Goal: Task Accomplishment & Management: Complete application form

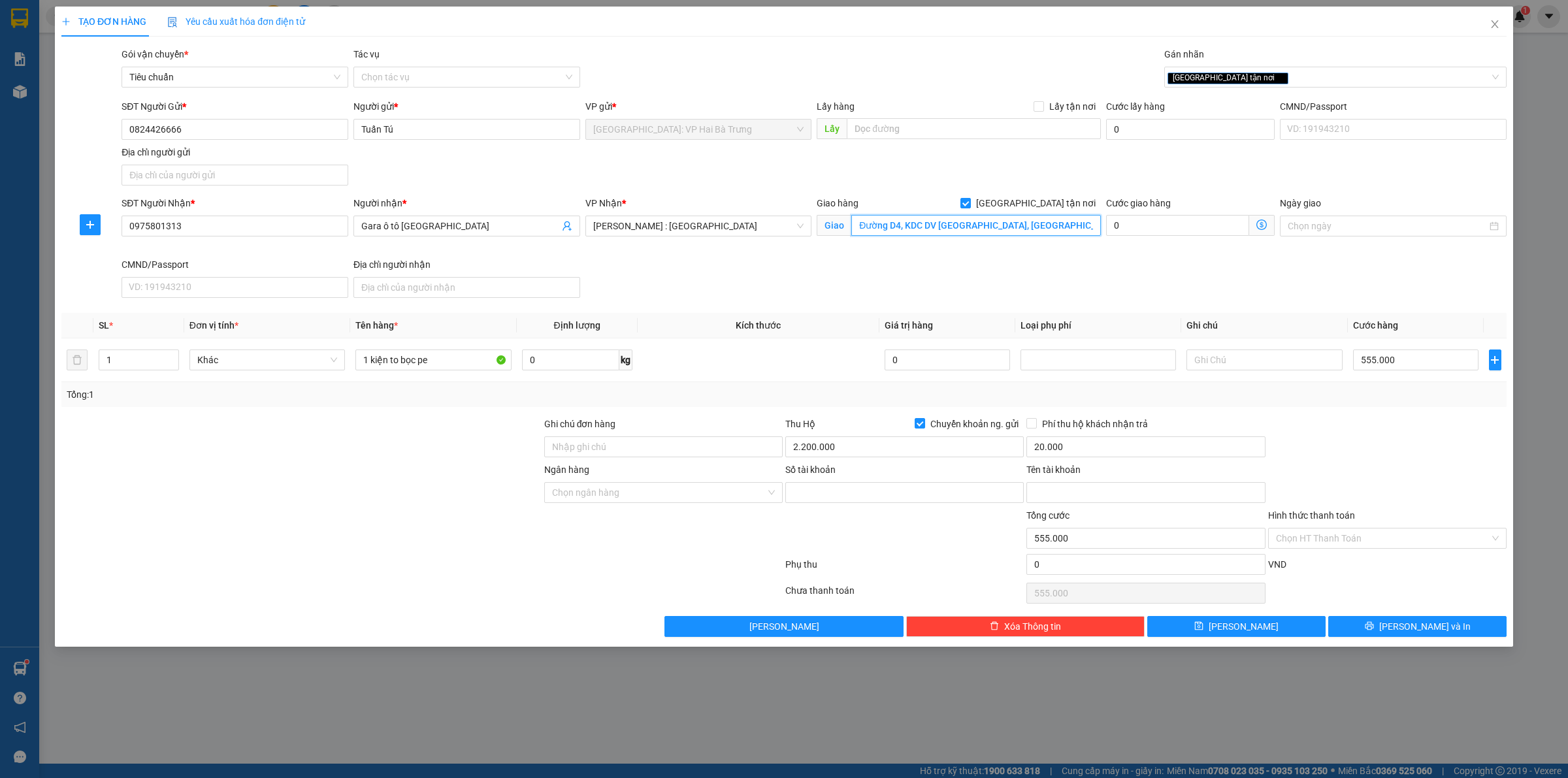
click at [984, 230] on input "Đường D4, KDC DV Tân Bình, KP Tân Thắng, p Tân Bình, Dĩ An, Bình Dương" at bounding box center [976, 225] width 250 height 20
click at [240, 128] on input "0824426666" at bounding box center [235, 129] width 227 height 20
click at [900, 498] on input "Số tài khoản" at bounding box center [904, 493] width 239 height 20
paste input "4440199899999"
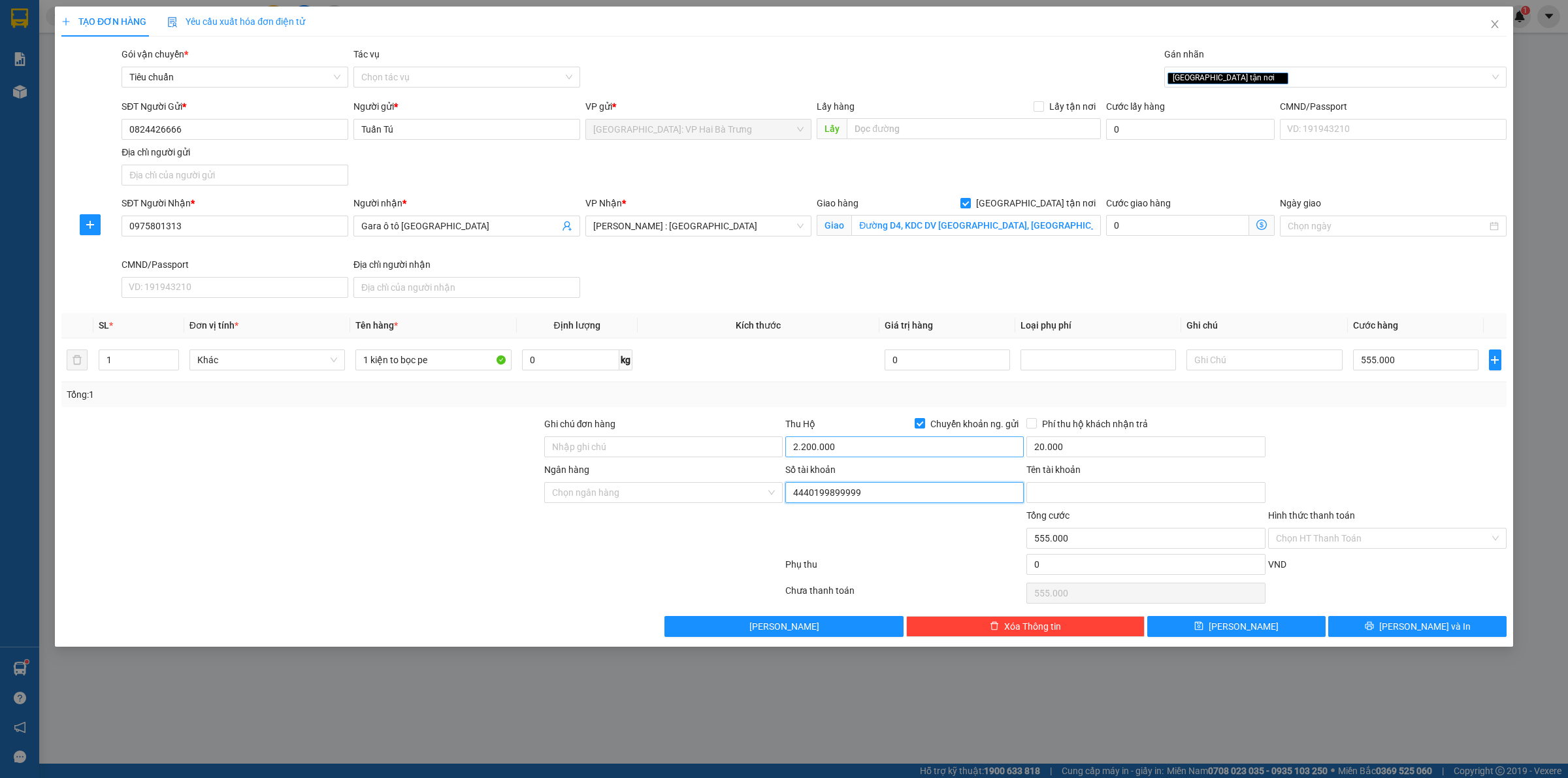
type input "4440199899999"
click at [1033, 427] on input "Phí thu hộ khách nhận trả" at bounding box center [1031, 423] width 9 height 9
checkbox input "true"
click at [692, 497] on input "Ngân hàng" at bounding box center [659, 492] width 214 height 20
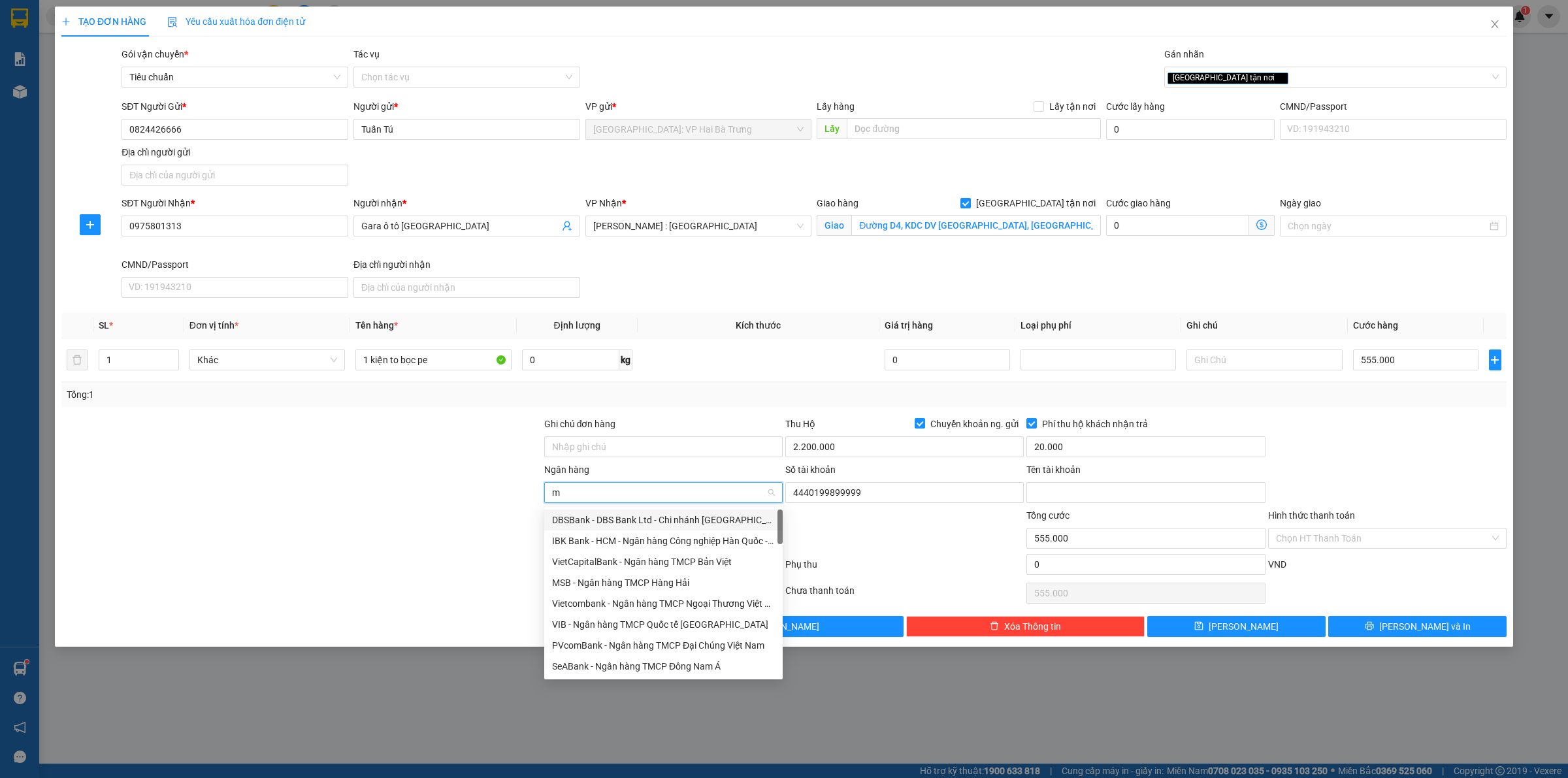
type input "mb"
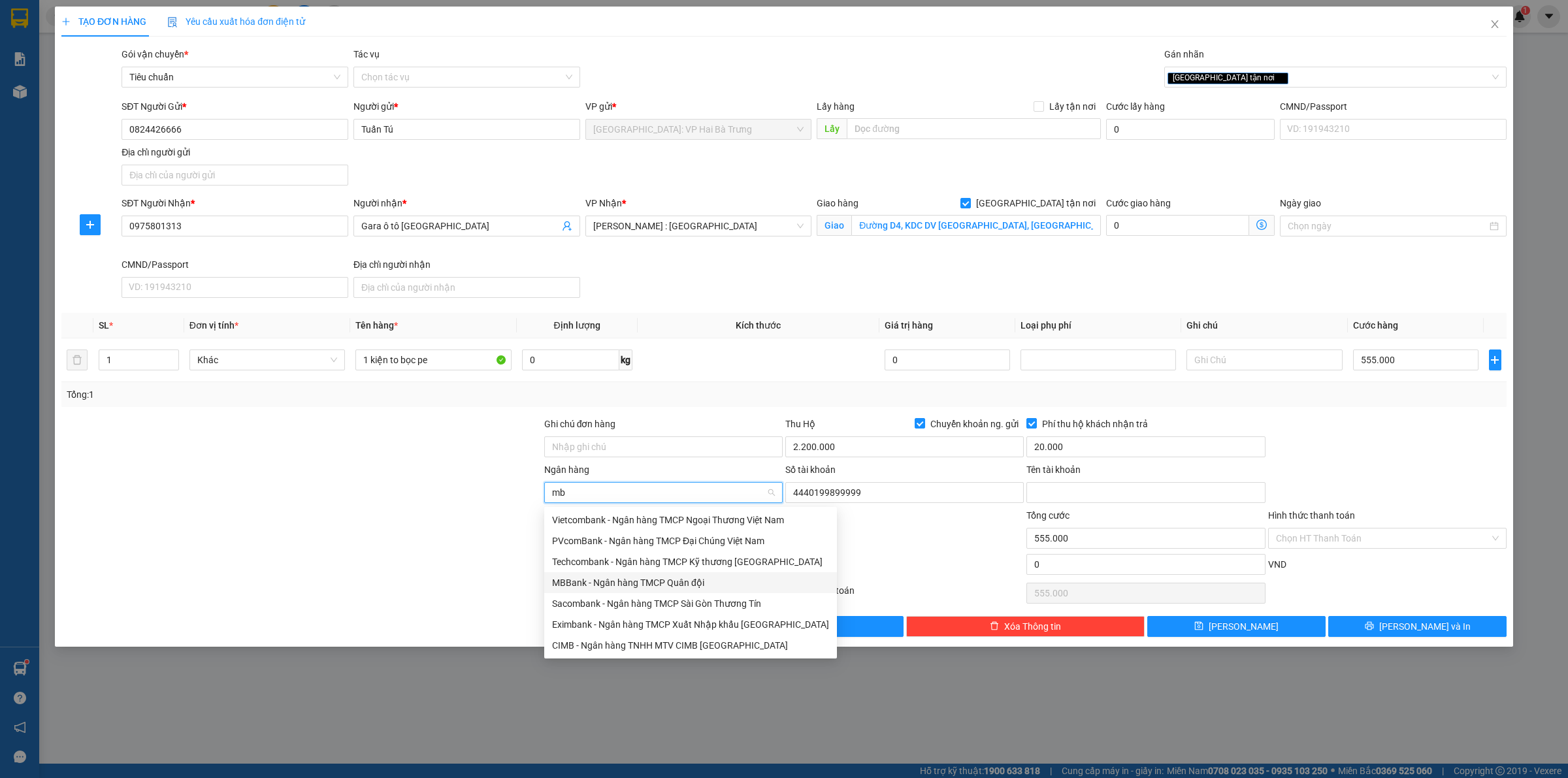
click at [668, 582] on div "MBBank - Ngân hàng TMCP Quân đội" at bounding box center [691, 582] width 277 height 14
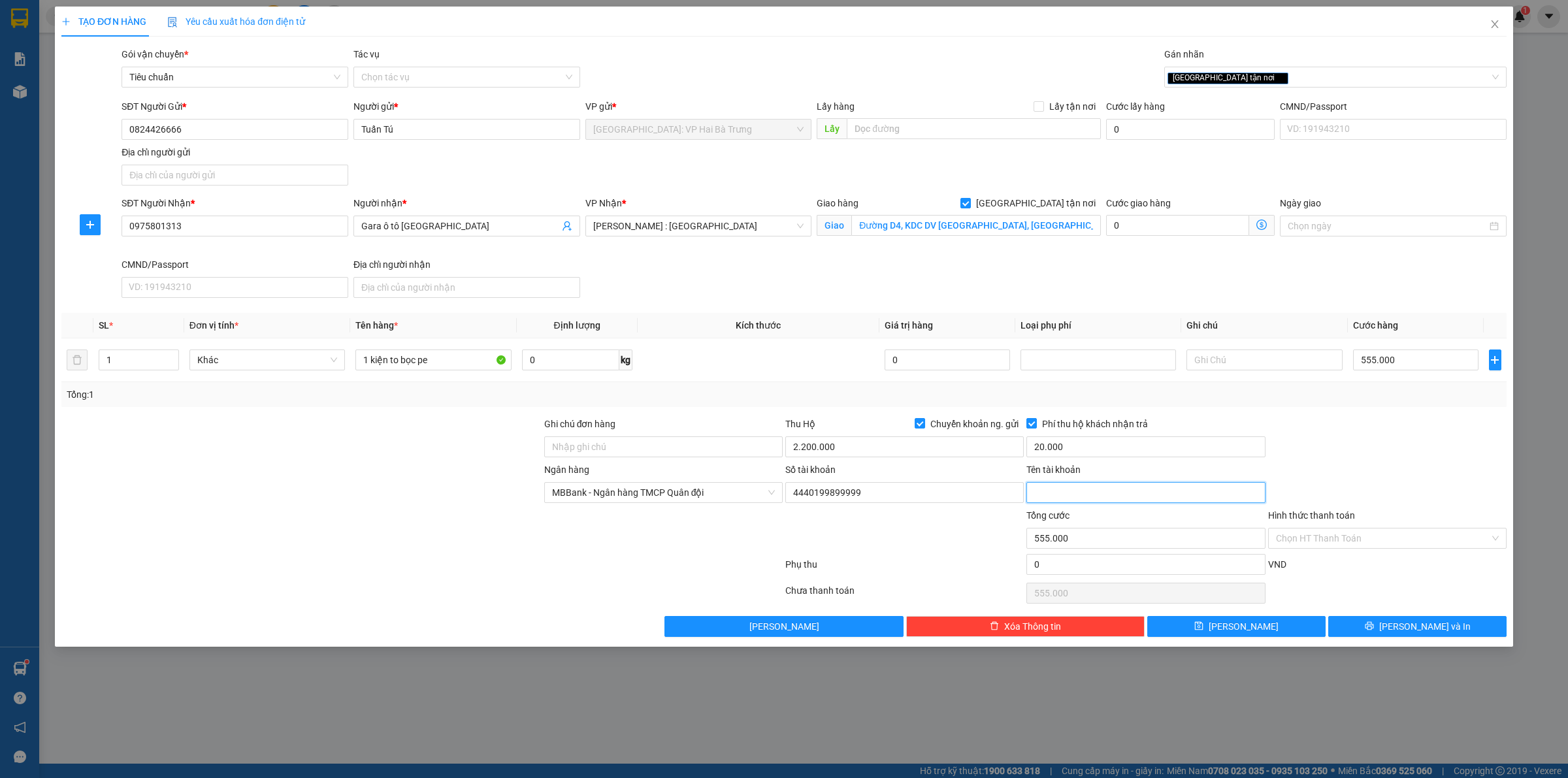
click at [1044, 492] on input "Tên tài khoản" at bounding box center [1145, 493] width 239 height 20
type input "NGUYEN CONG TUAN TU"
click at [1442, 445] on div at bounding box center [1387, 439] width 241 height 46
click at [1393, 623] on button "Lưu và In" at bounding box center [1417, 626] width 178 height 20
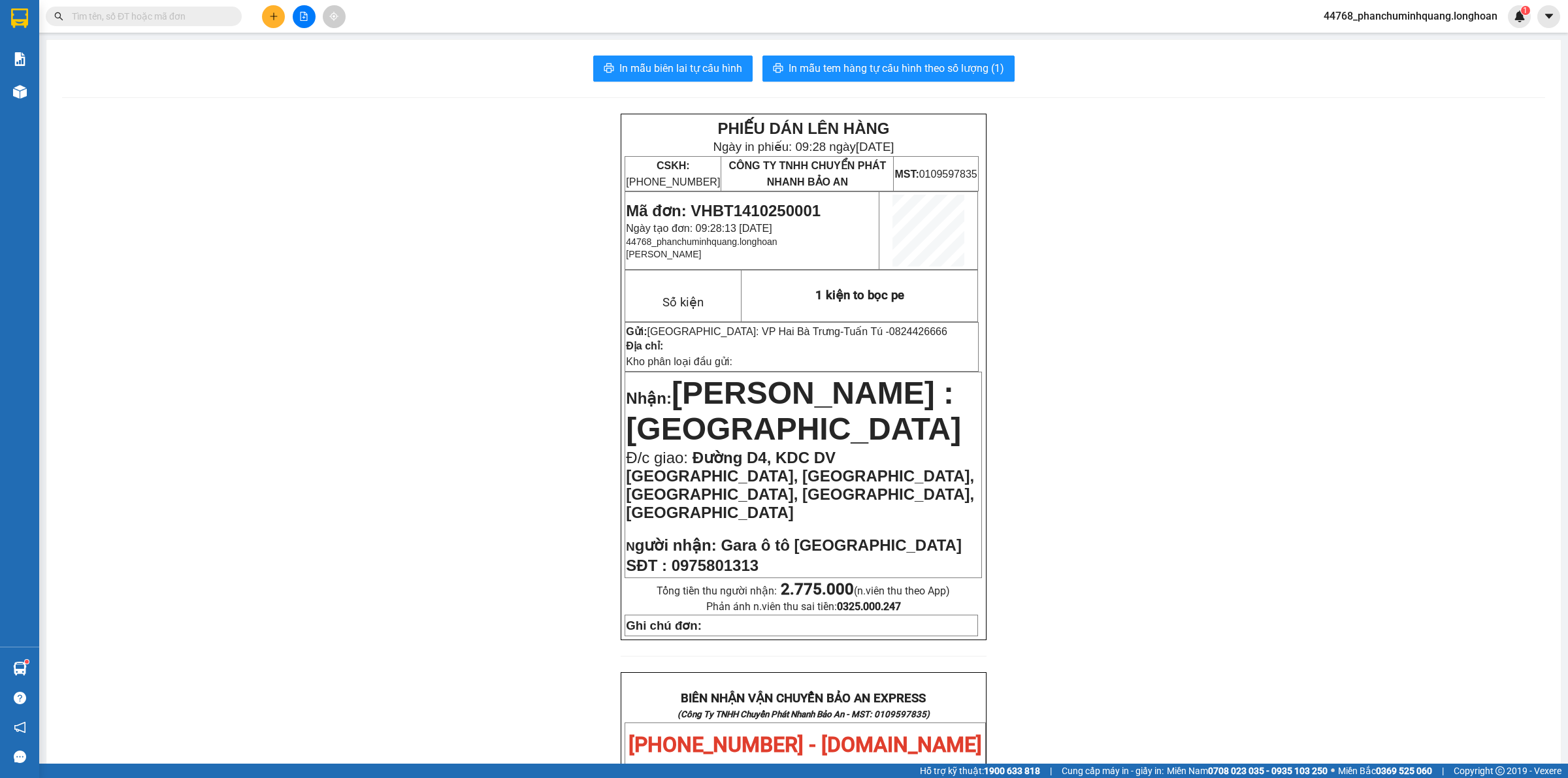
click at [268, 7] on button at bounding box center [273, 17] width 23 height 23
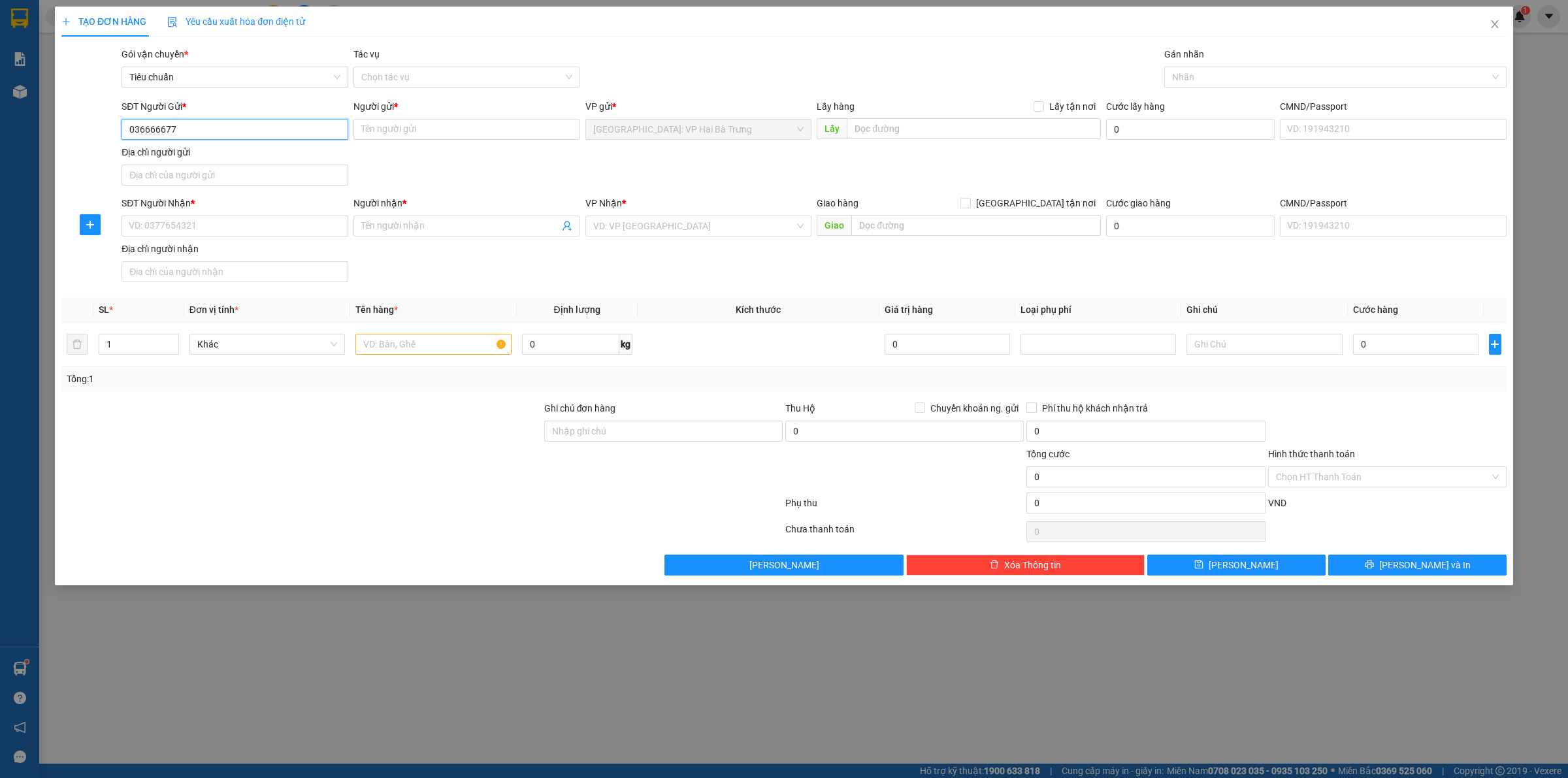
type input "0366666776"
click at [157, 152] on div "0366666776 - Cường" at bounding box center [234, 155] width 211 height 14
type input "Cường"
checkbox input "true"
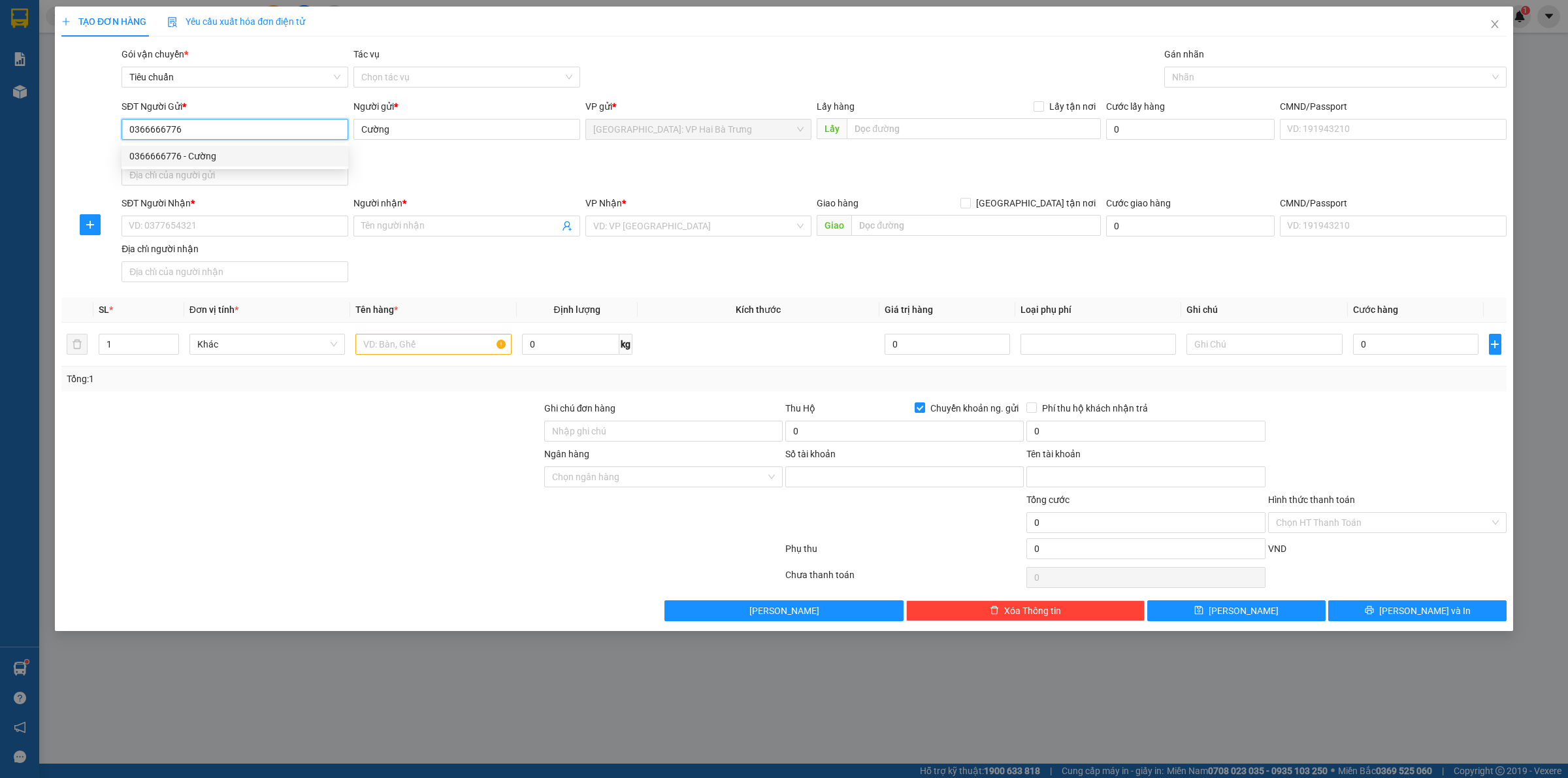
type input "219240389"
type input "PHAM DUY CUONG"
type input "0366666776"
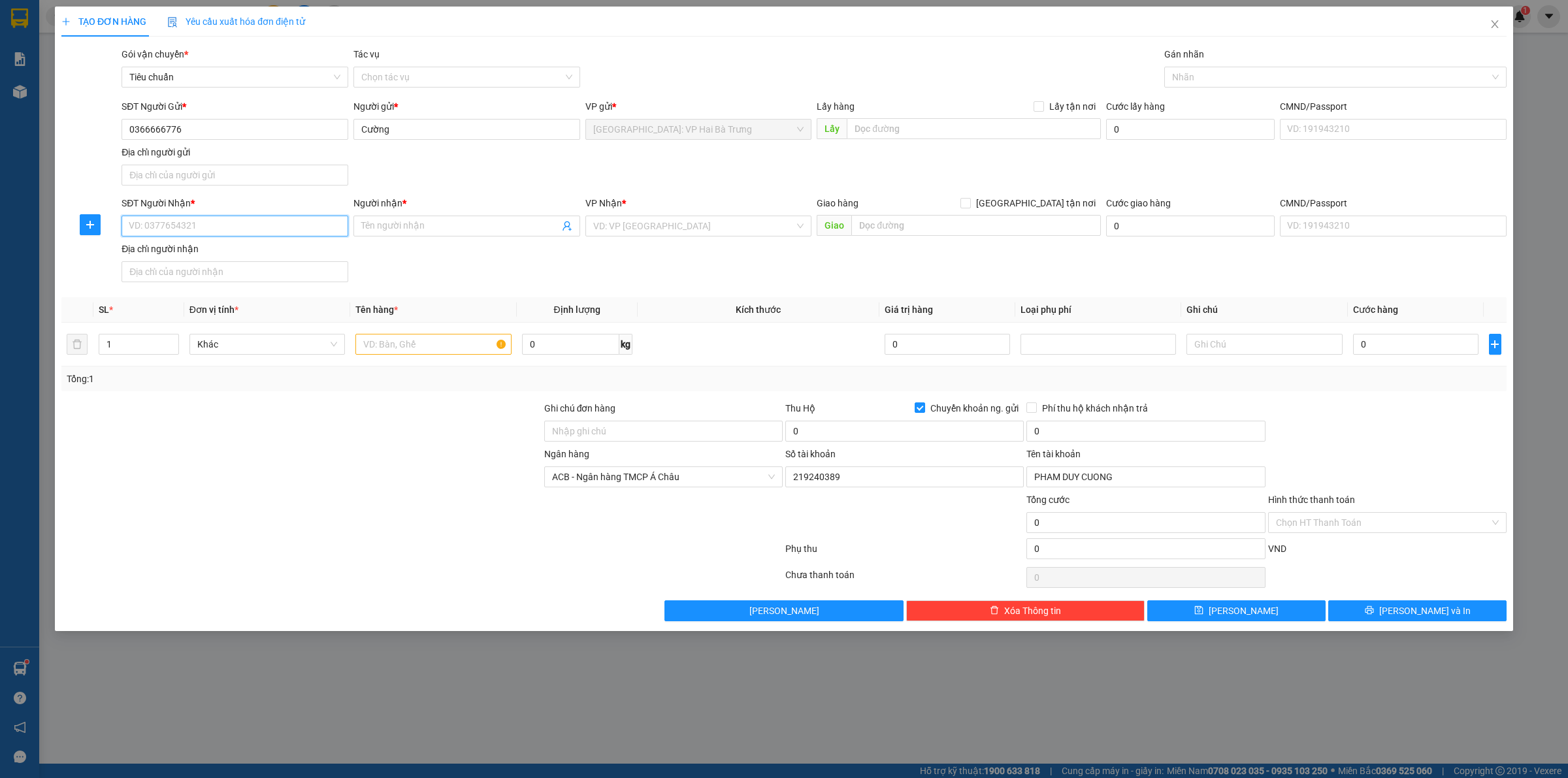
click at [200, 226] on input "SĐT Người Nhận *" at bounding box center [235, 226] width 227 height 20
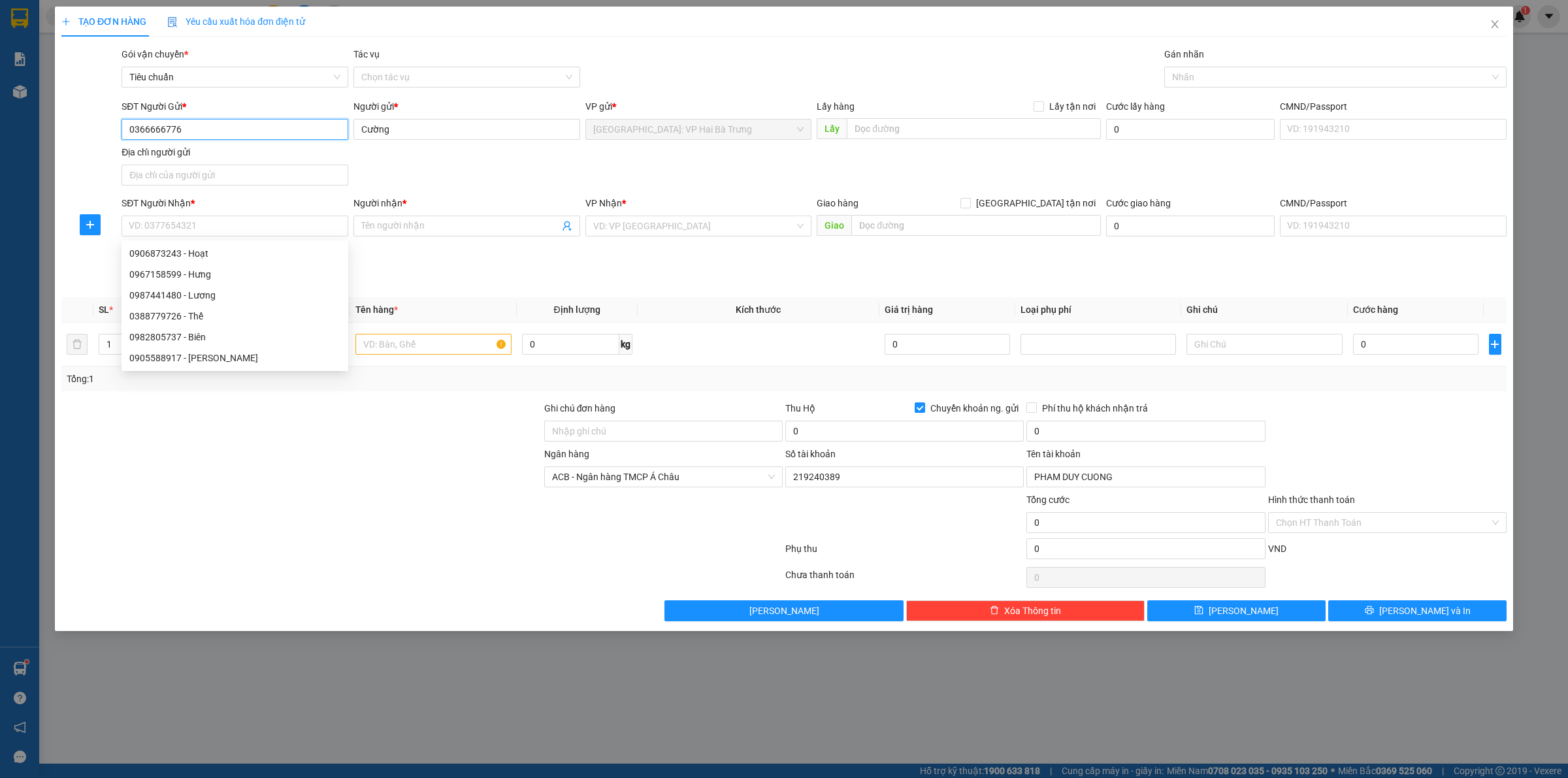
click at [272, 138] on input "0366666776" at bounding box center [235, 129] width 227 height 20
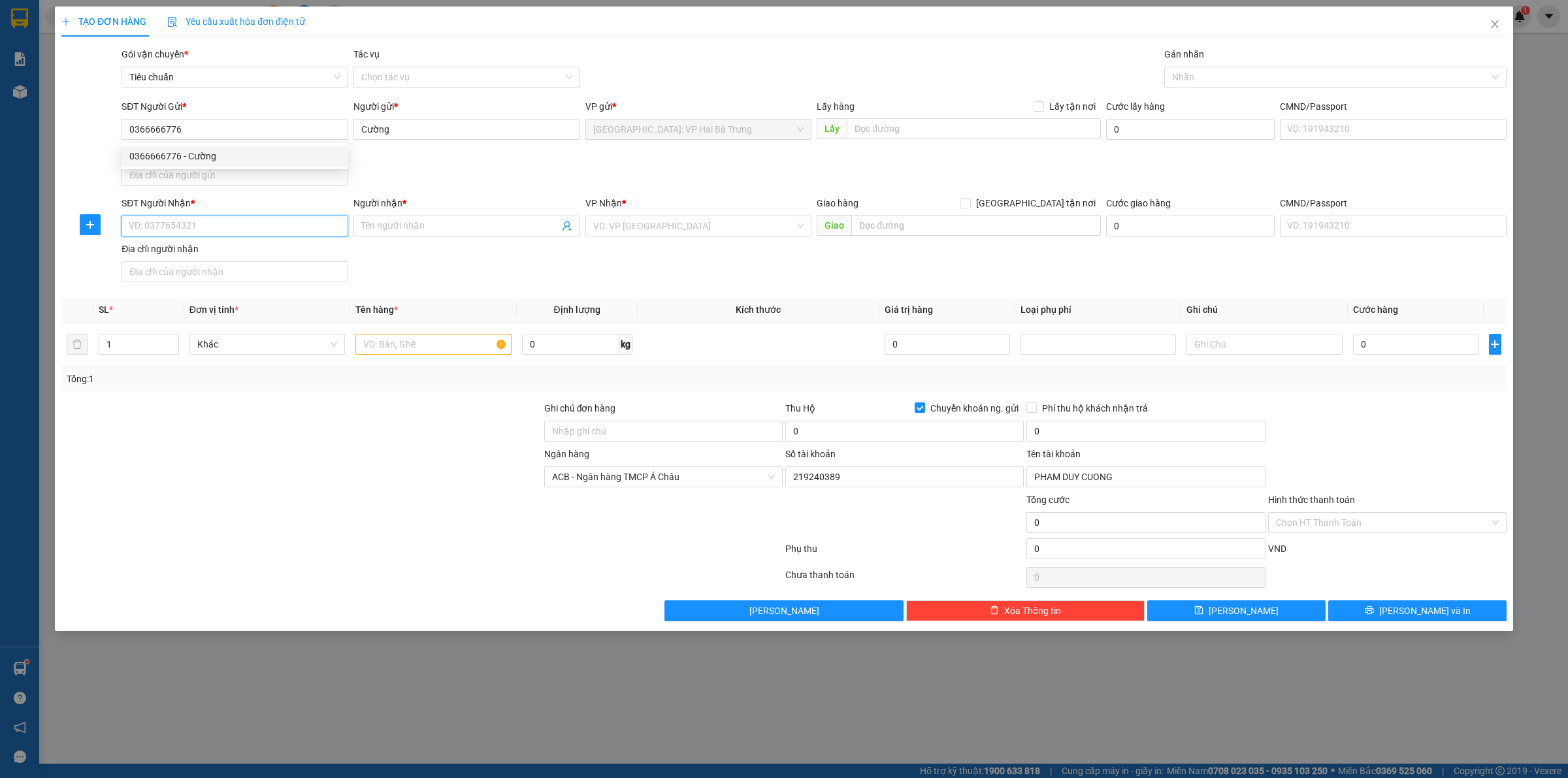
click at [278, 232] on input "SĐT Người Nhận *" at bounding box center [235, 226] width 227 height 20
paste input "0366666776"
type input "0366666776"
click at [403, 229] on input "Người nhận *" at bounding box center [460, 225] width 198 height 14
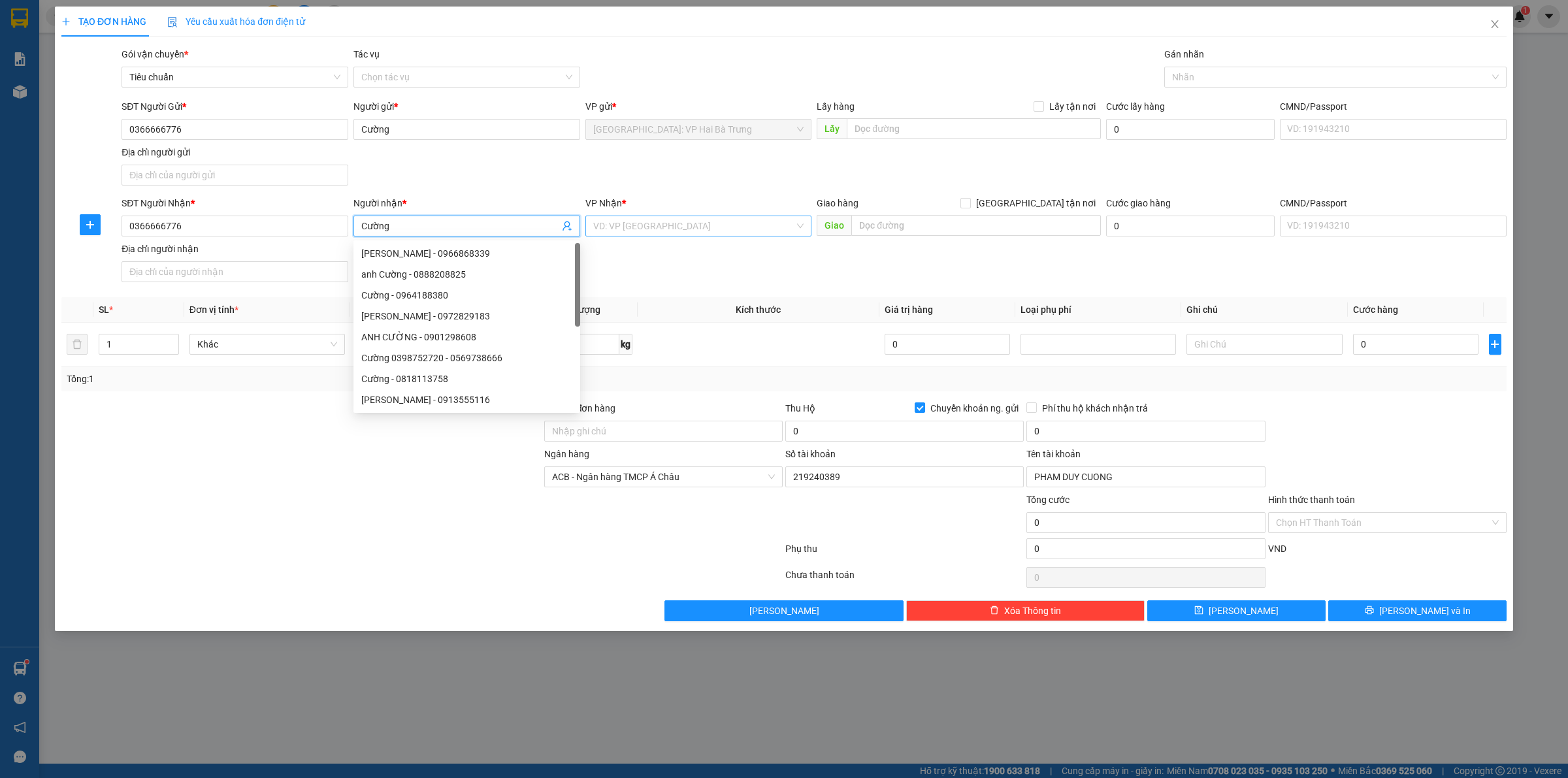
type input "Cường"
click at [724, 226] on input "search" at bounding box center [693, 226] width 202 height 20
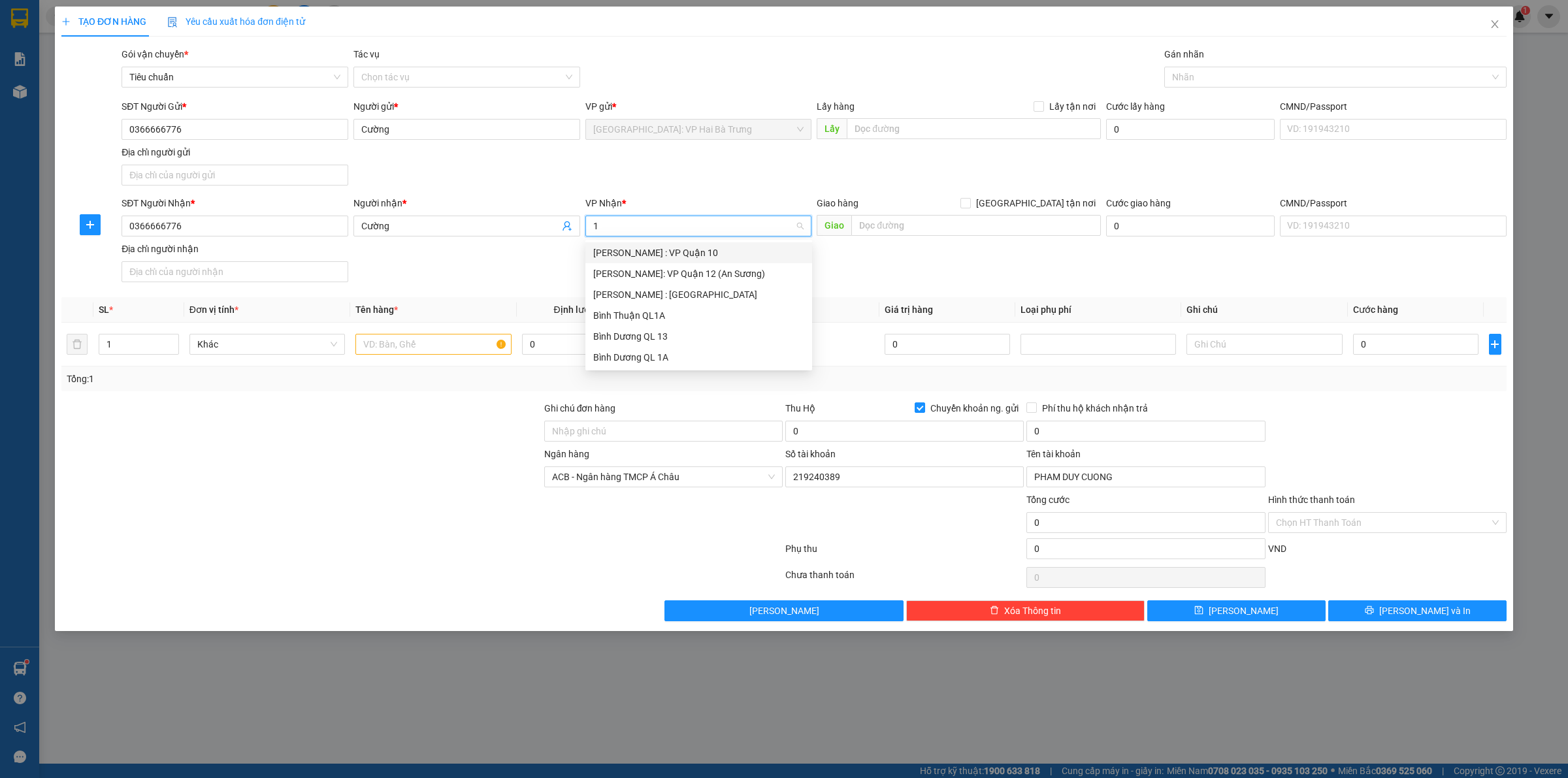
type input "12"
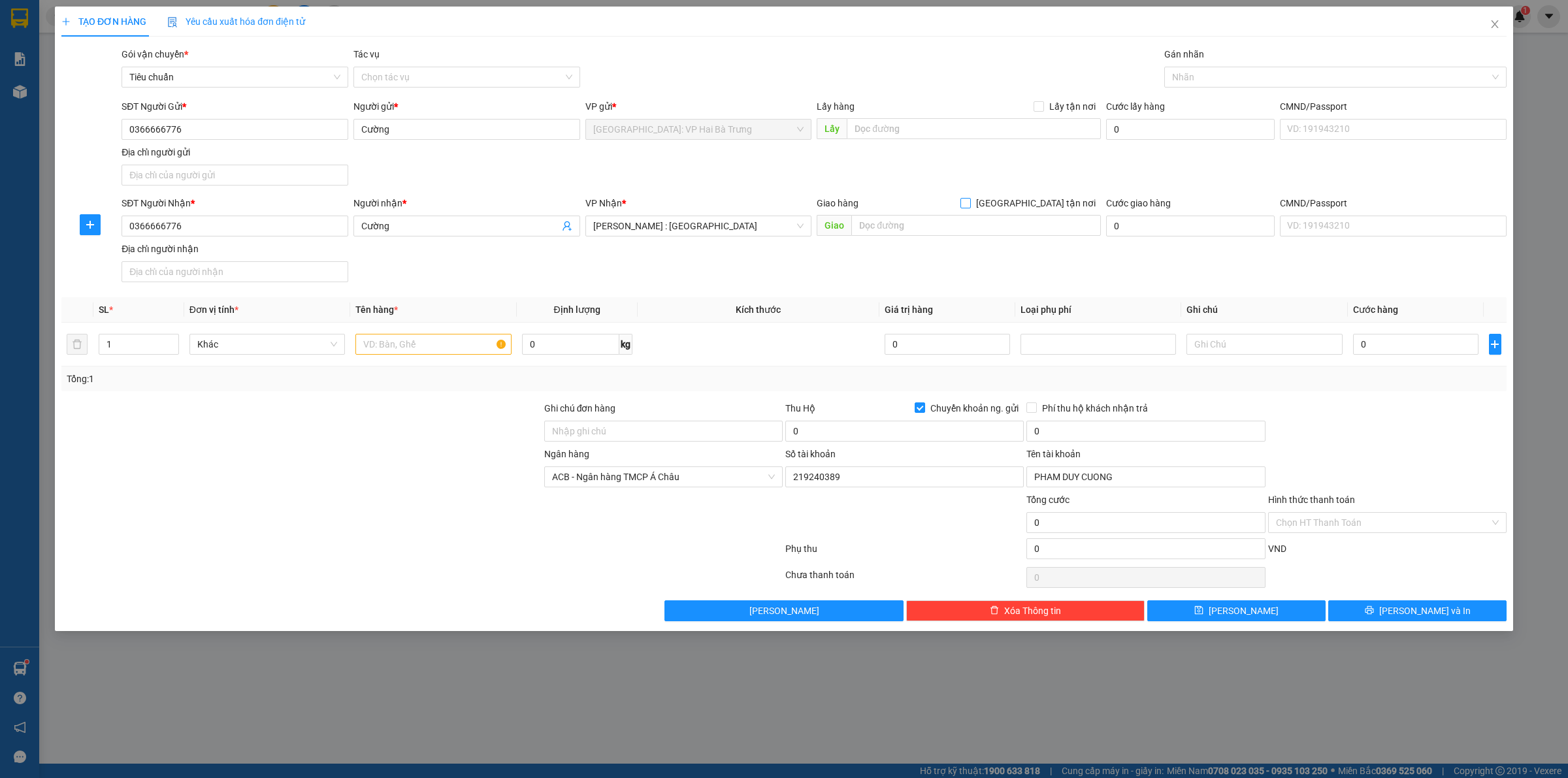
click at [1050, 209] on span "[GEOGRAPHIC_DATA] tận nơi" at bounding box center [1036, 203] width 130 height 14
click at [969, 207] on input "[GEOGRAPHIC_DATA] tận nơi" at bounding box center [965, 203] width 9 height 9
checkbox input "true"
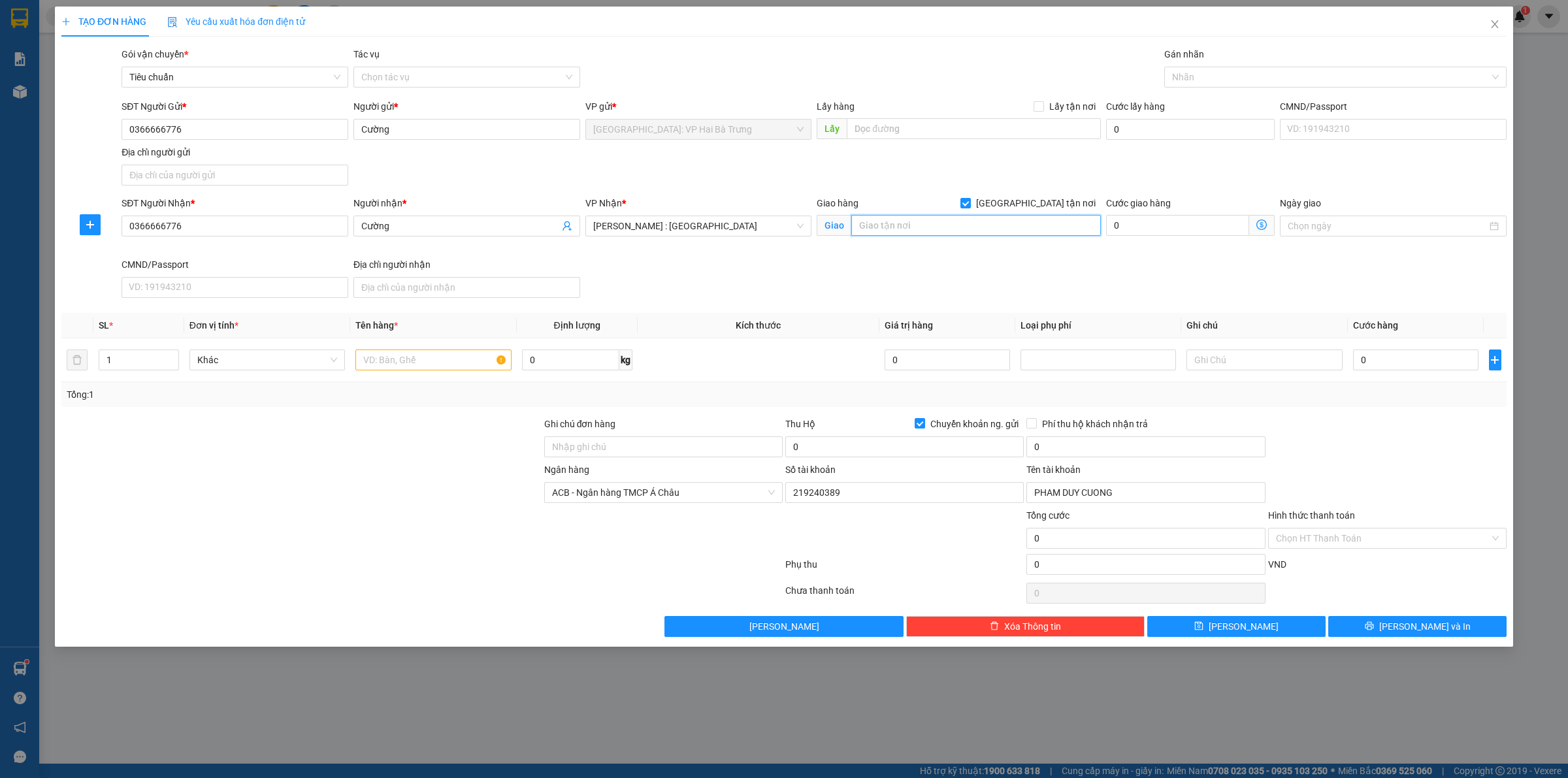
click at [1022, 218] on input "text" at bounding box center [976, 225] width 250 height 20
click at [1230, 86] on div "Nhãn" at bounding box center [1336, 77] width 342 height 20
type input "A70-71 đường số 3, KDC kim sơn, quận 7, hcm"
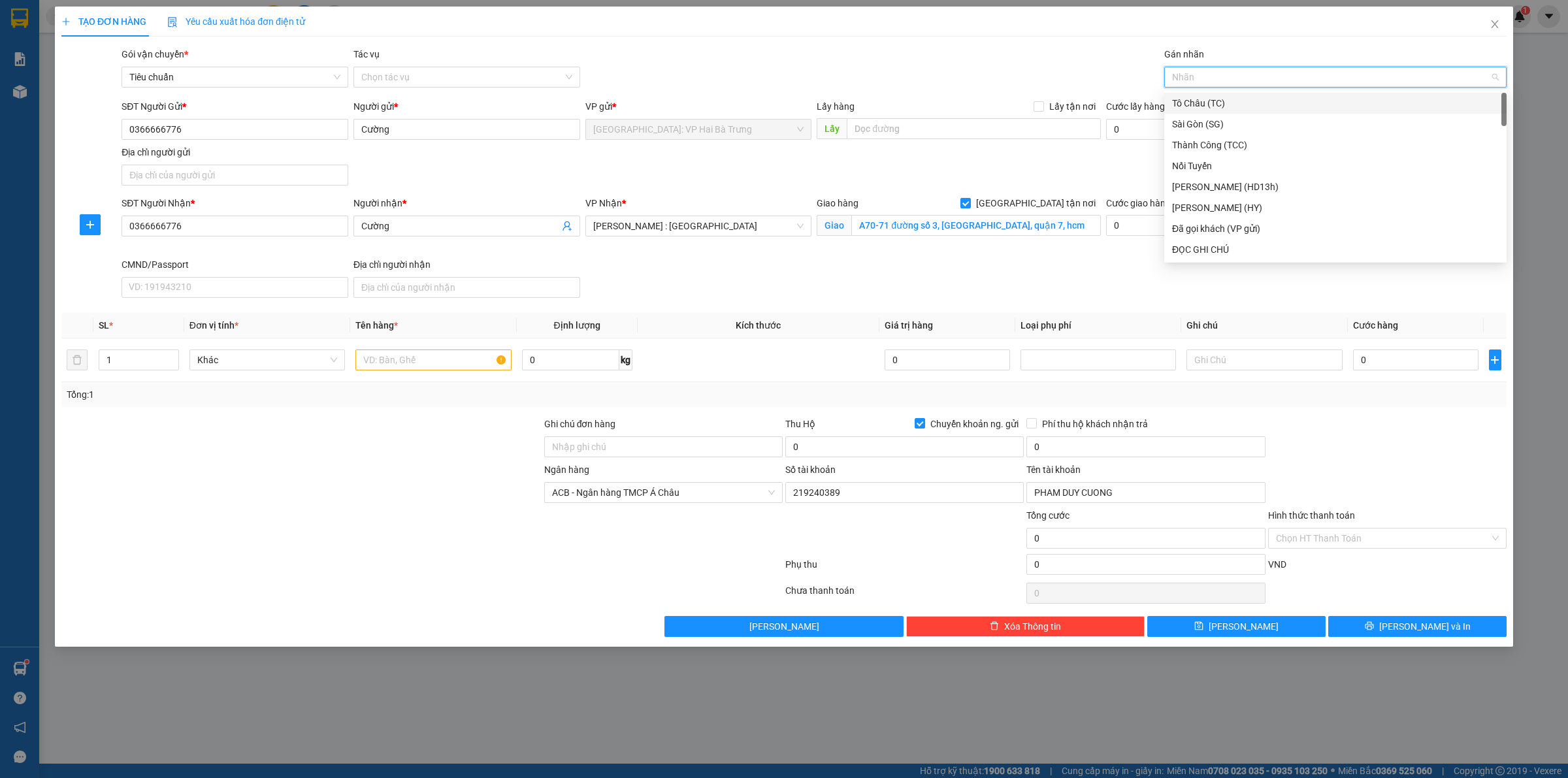
type input "G"
click at [1245, 257] on div "[GEOGRAPHIC_DATA] tận nơi" at bounding box center [1336, 249] width 342 height 20
type input "xe"
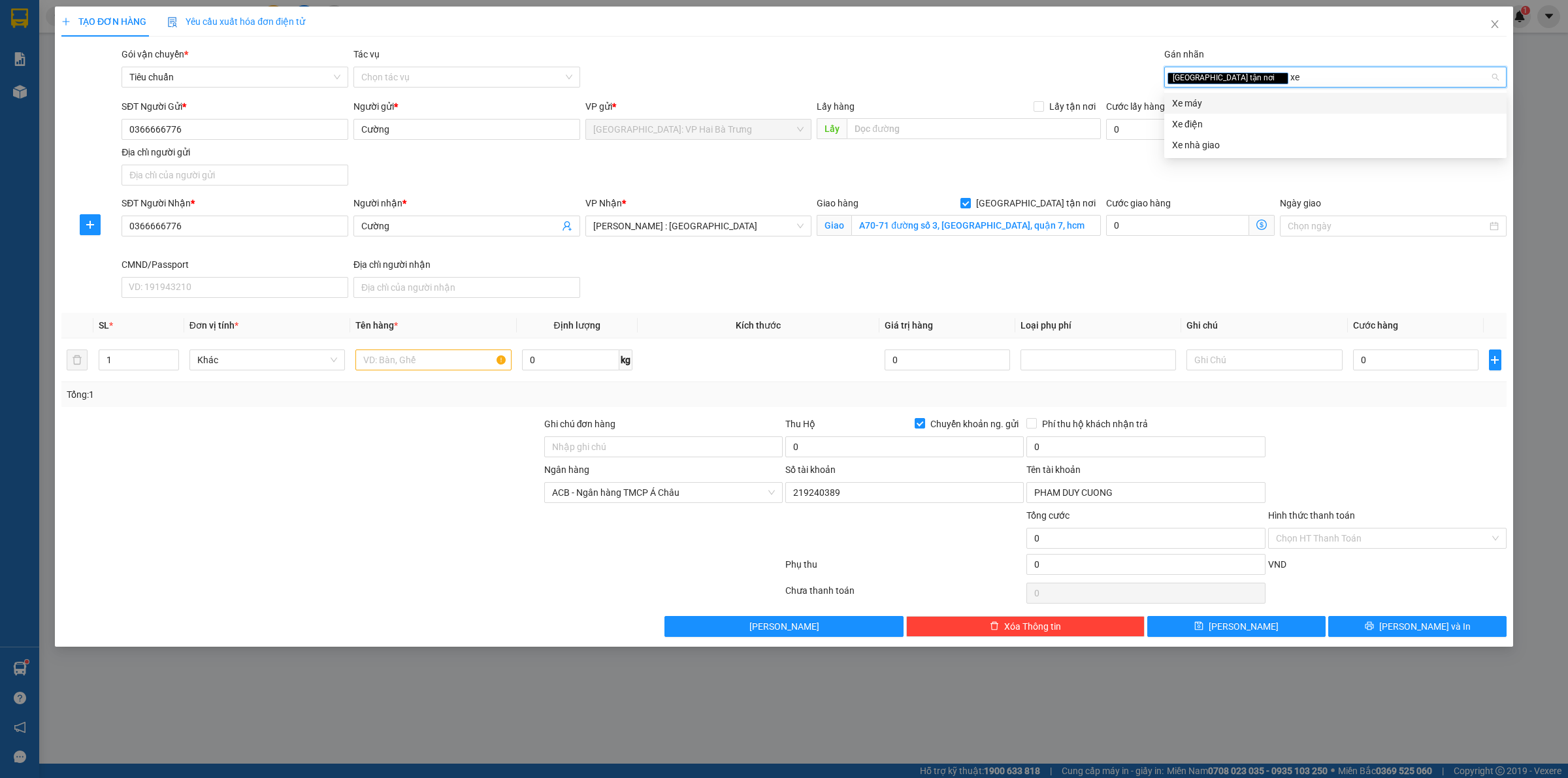
click at [1251, 96] on div "Xe máy" at bounding box center [1335, 102] width 326 height 14
type input "D"
type input "Đ"
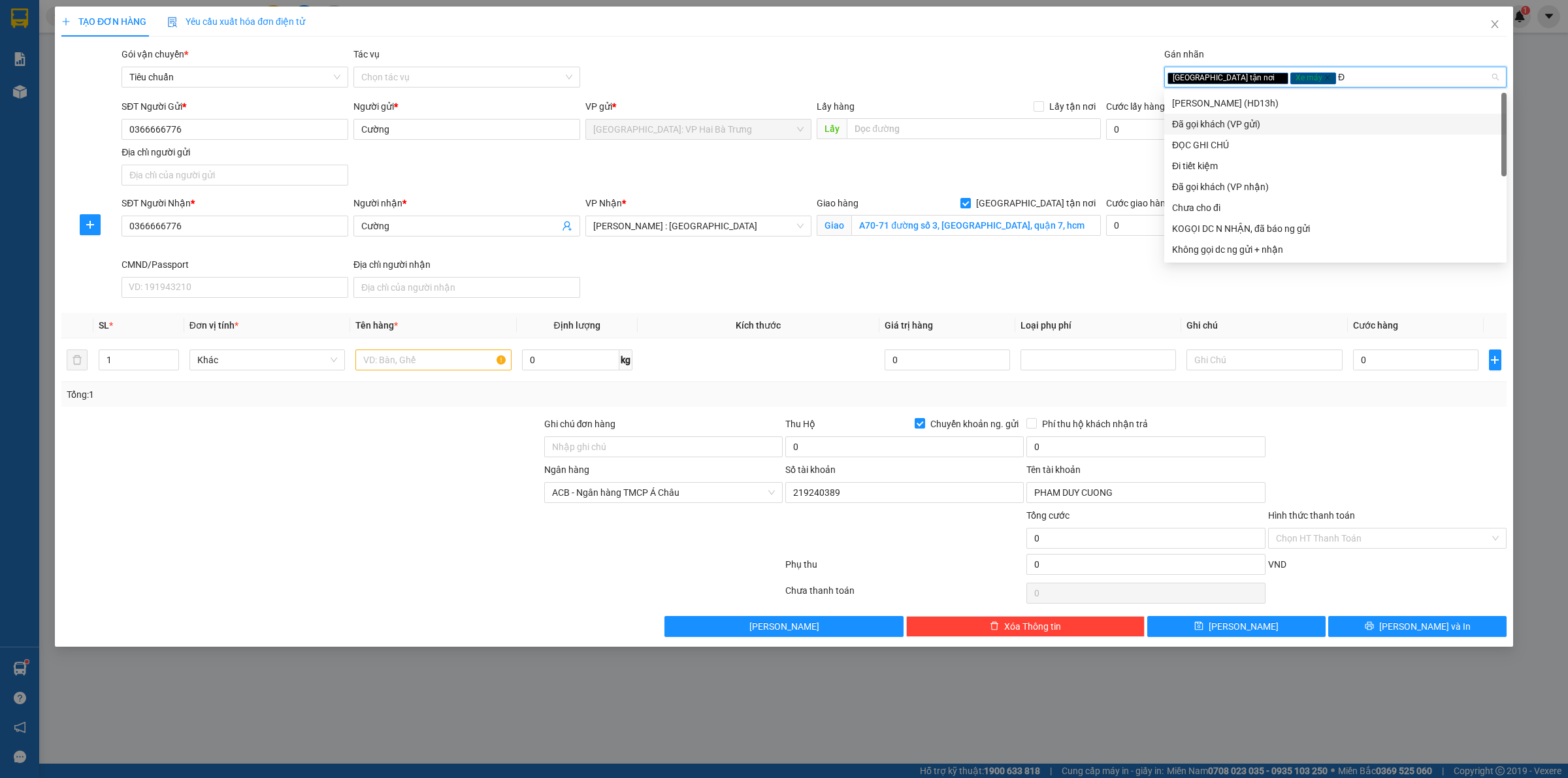
click at [1255, 122] on div "Đã gọi khách (VP gửi)" at bounding box center [1335, 124] width 326 height 14
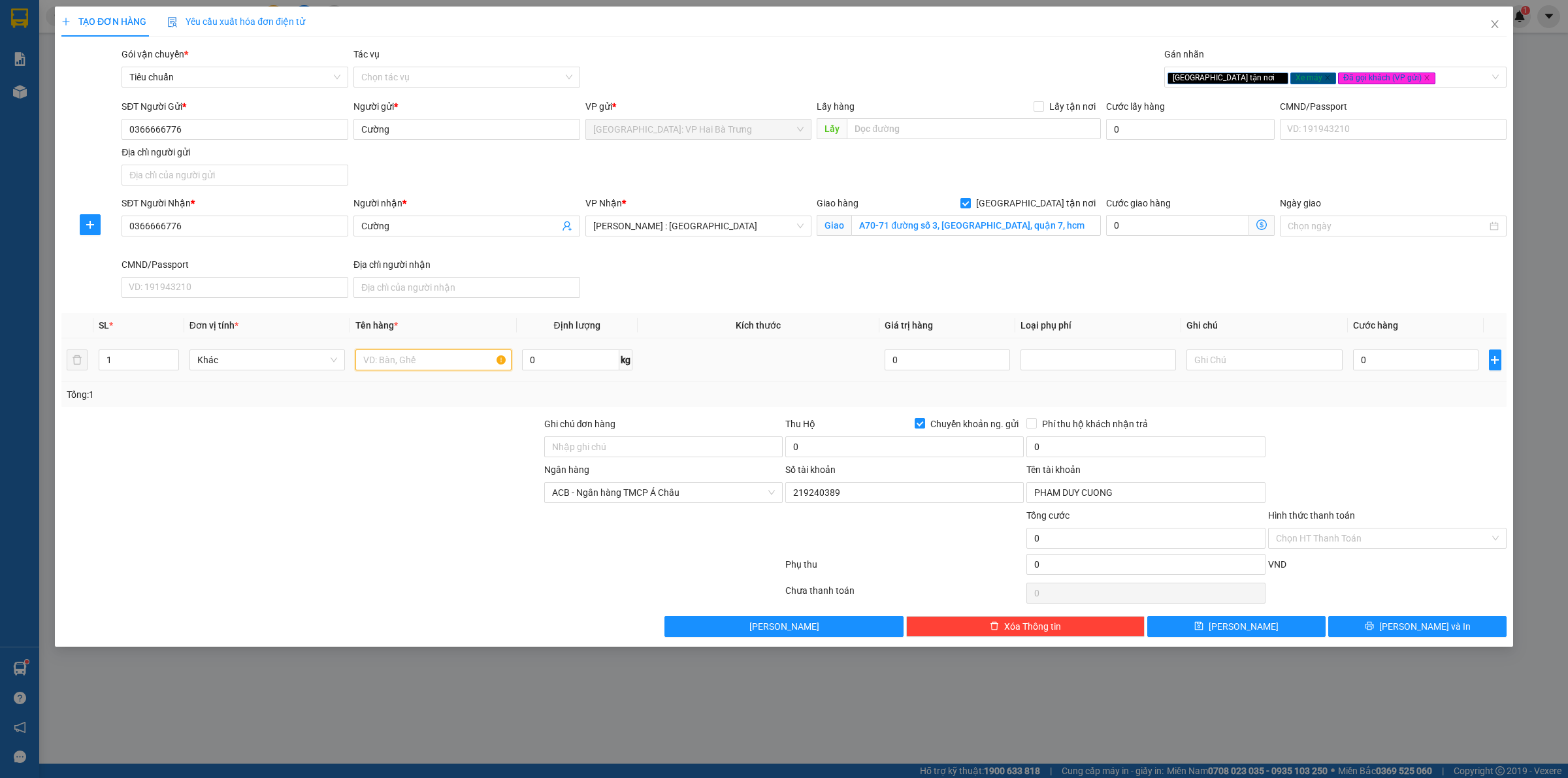
drag, startPoint x: 386, startPoint y: 357, endPoint x: 428, endPoint y: 356, distance: 42.0
click at [397, 356] on input "text" at bounding box center [432, 360] width 155 height 20
type input "1 xe máy cup 29Ab-180.33"
click at [685, 445] on input "Ghi chú đơn hàng" at bounding box center [664, 447] width 239 height 20
type input "có 1 c"
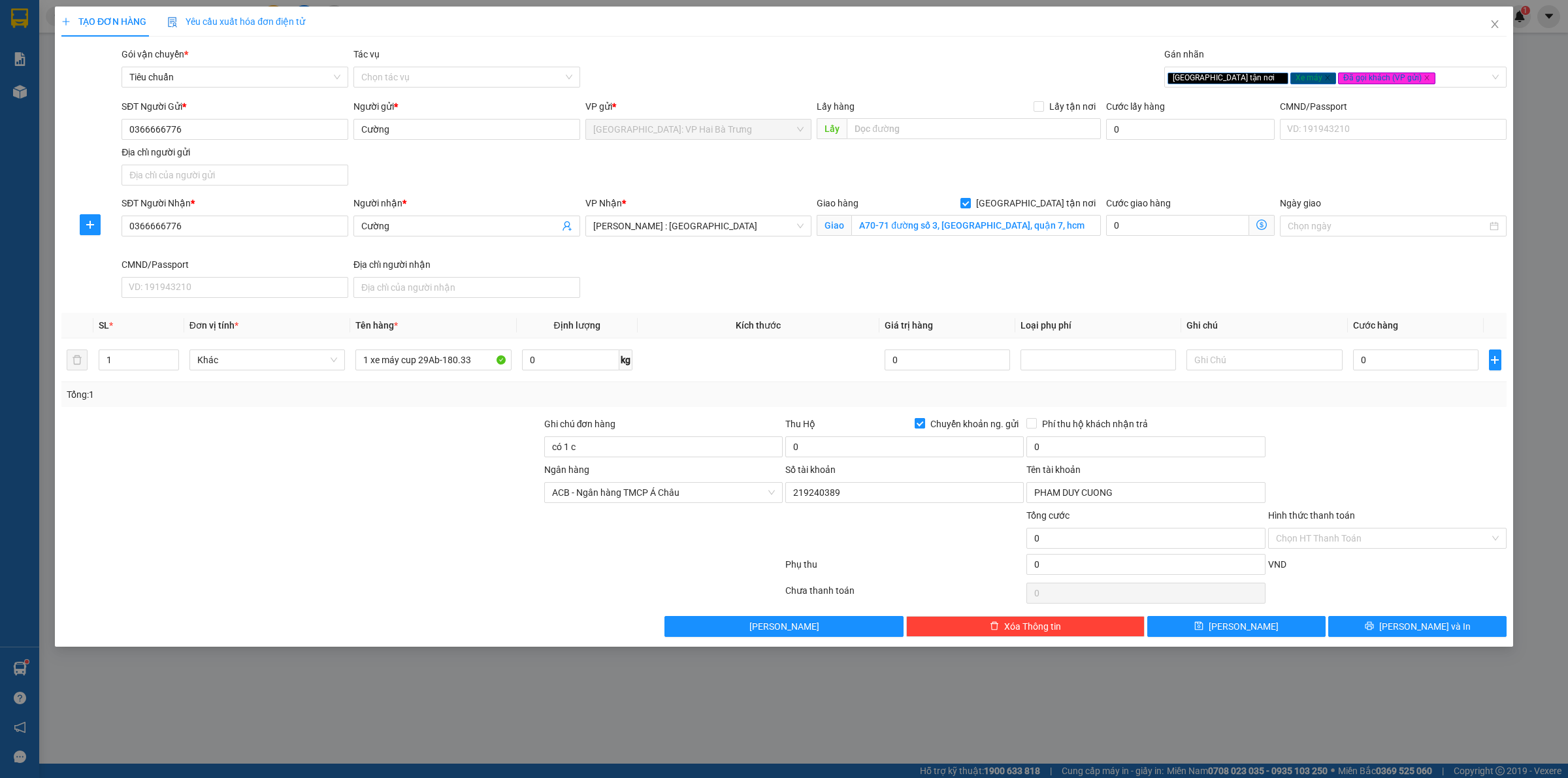
click at [916, 425] on input "Chuyển khoản ng. gửi" at bounding box center [919, 423] width 9 height 9
checkbox input "false"
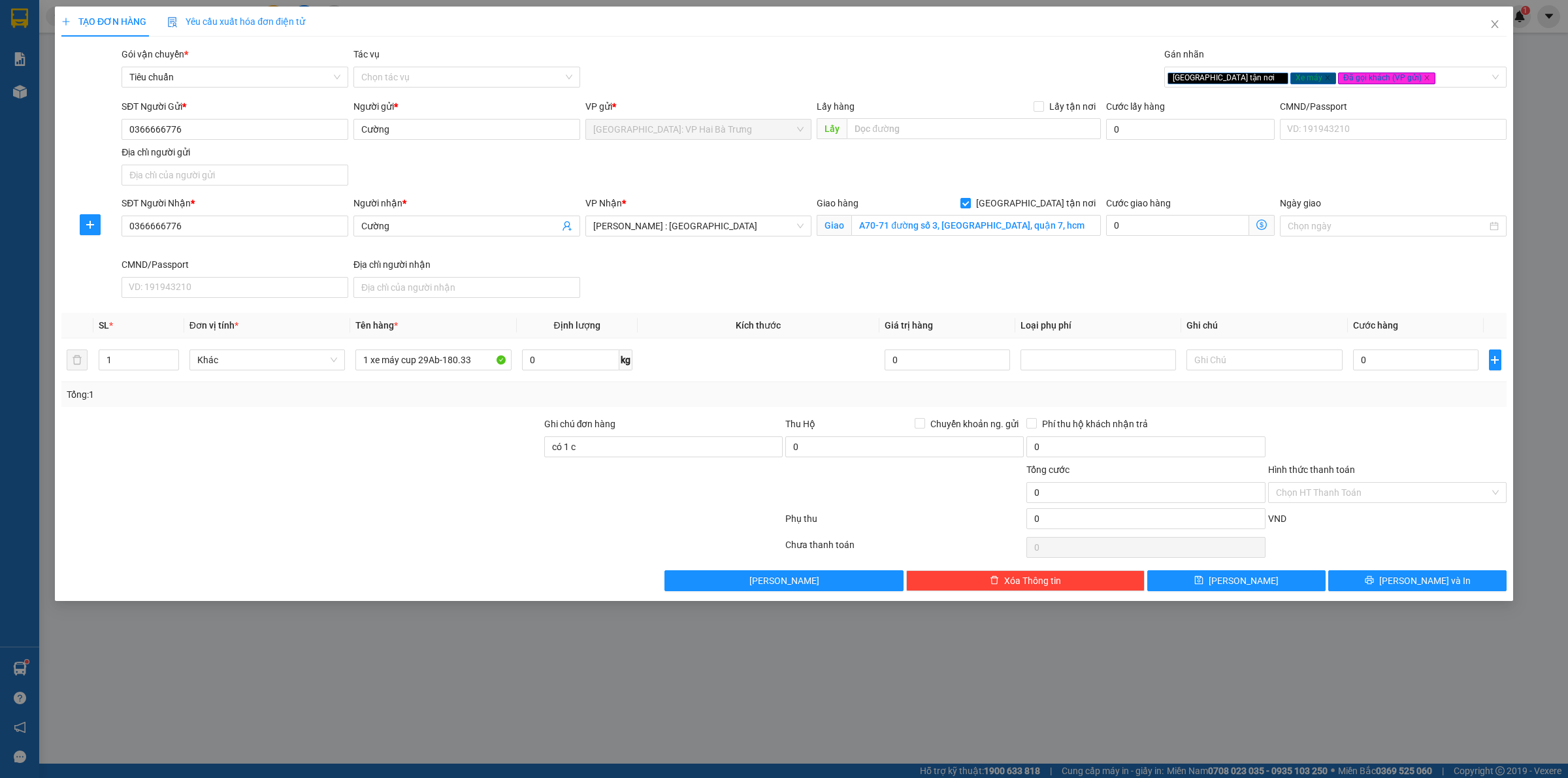
click at [644, 462] on div "Ghi chú đơn hàng có 1 c" at bounding box center [664, 439] width 239 height 46
click at [664, 452] on input "có 1 c" at bounding box center [664, 447] width 239 height 20
type input "có 1 chìa khoá, không giấy tờ, 2 gương"
click at [1427, 358] on input "0" at bounding box center [1416, 360] width 125 height 20
type input "9"
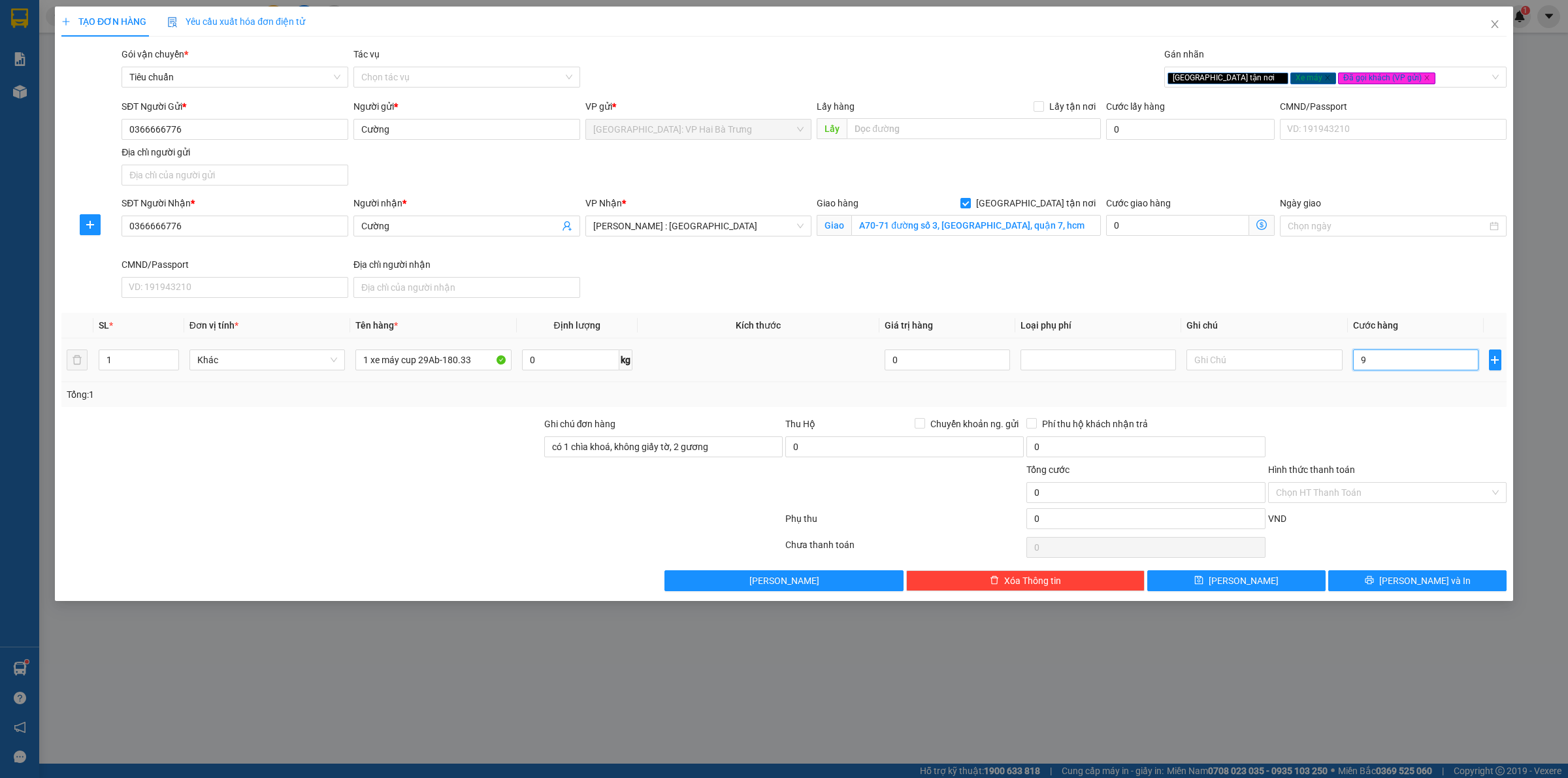
type input "9"
type input "92"
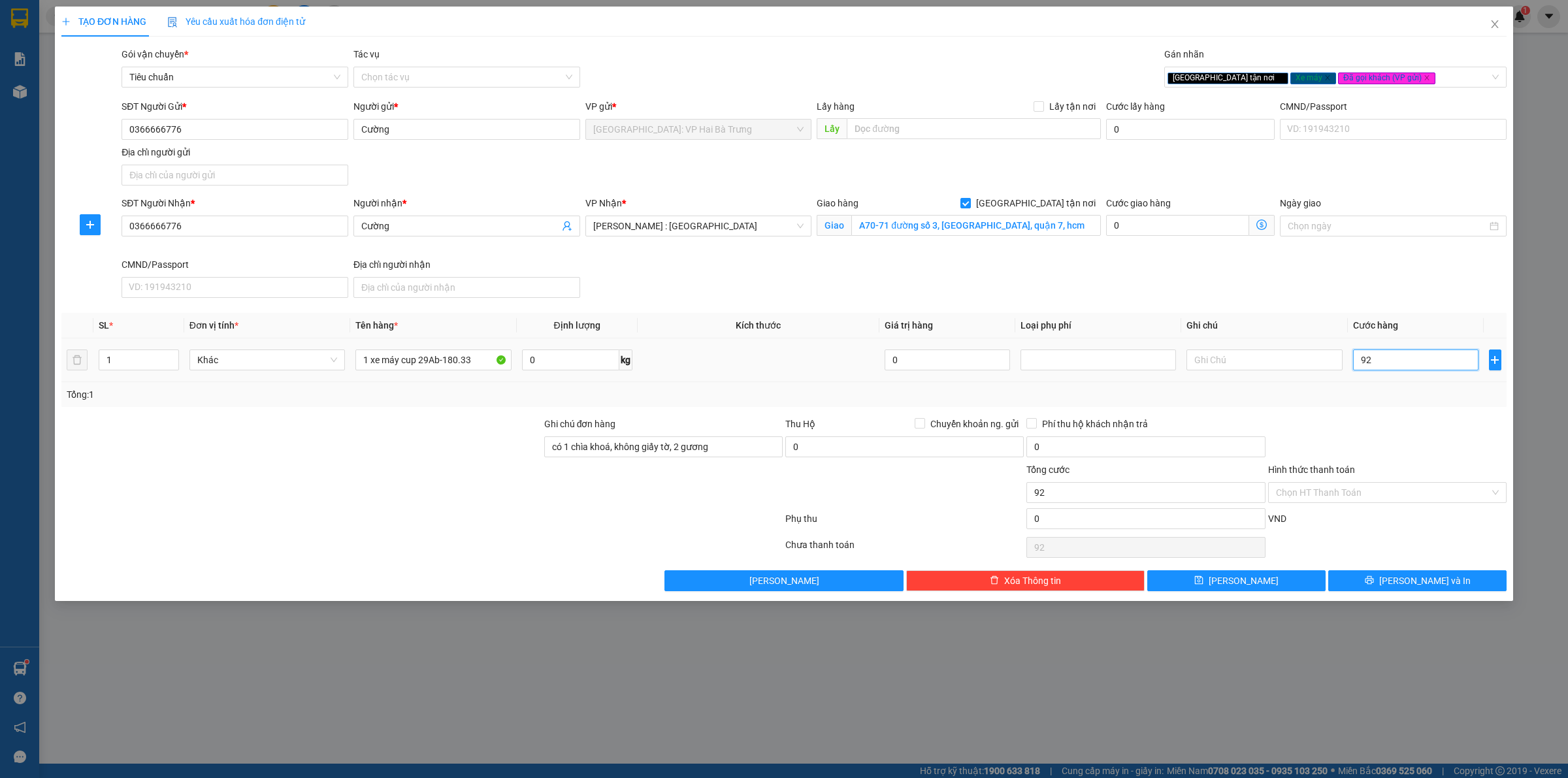
type input "920"
type input "9.200"
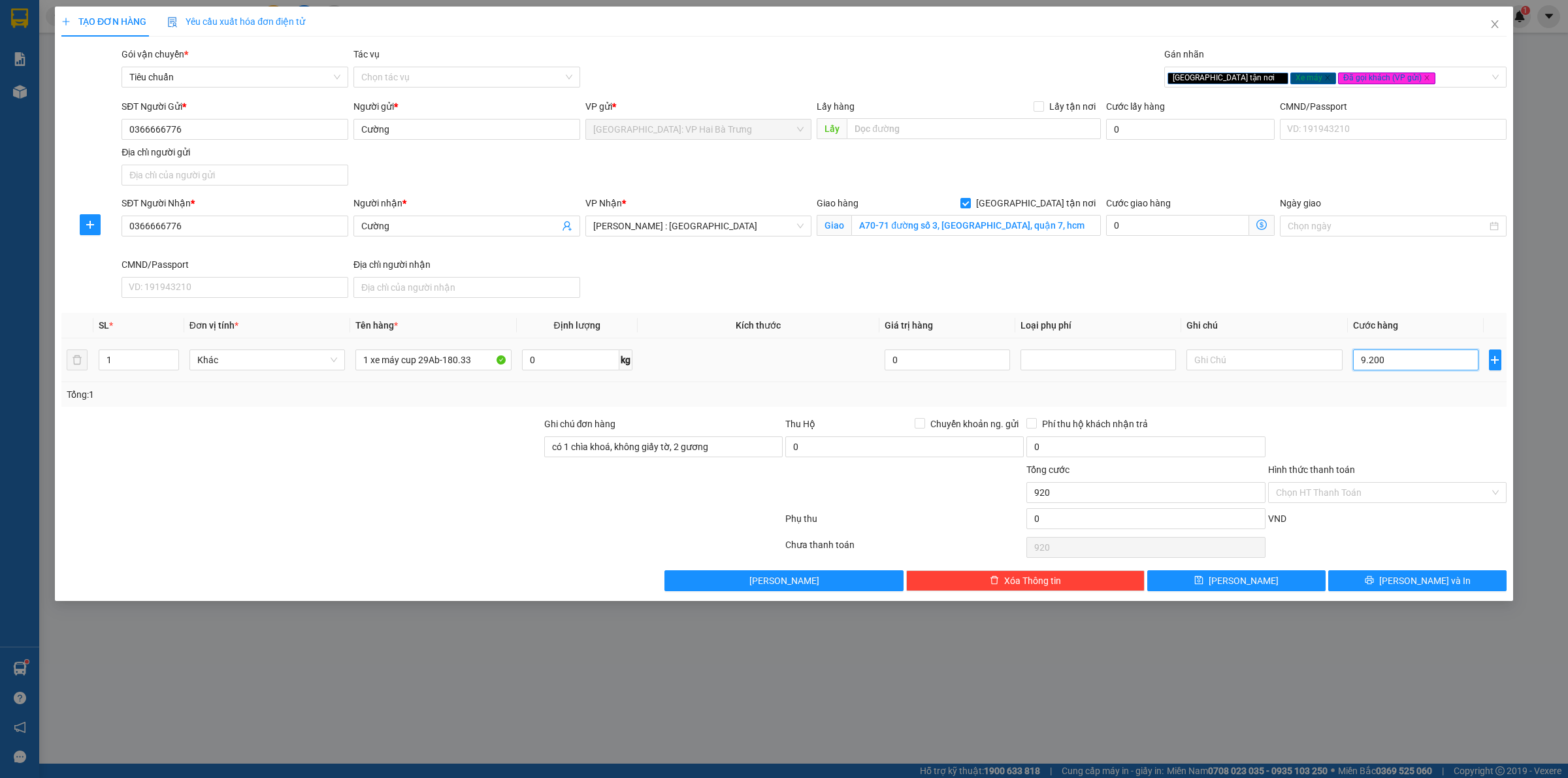
type input "9.200"
type input "92.000"
type input "920.000"
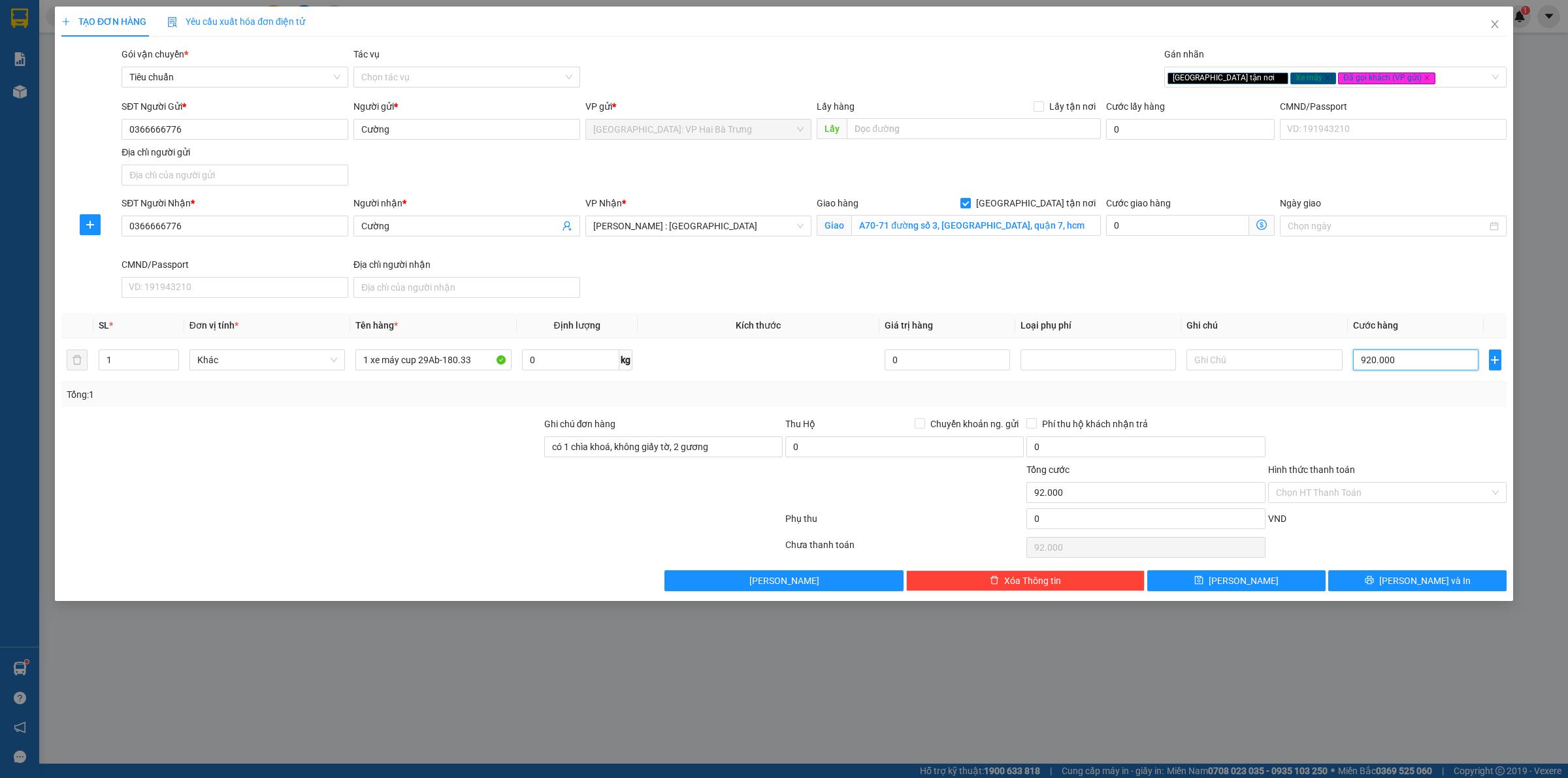
type input "920.000"
click at [1409, 583] on span "Lưu và In" at bounding box center [1425, 580] width 91 height 14
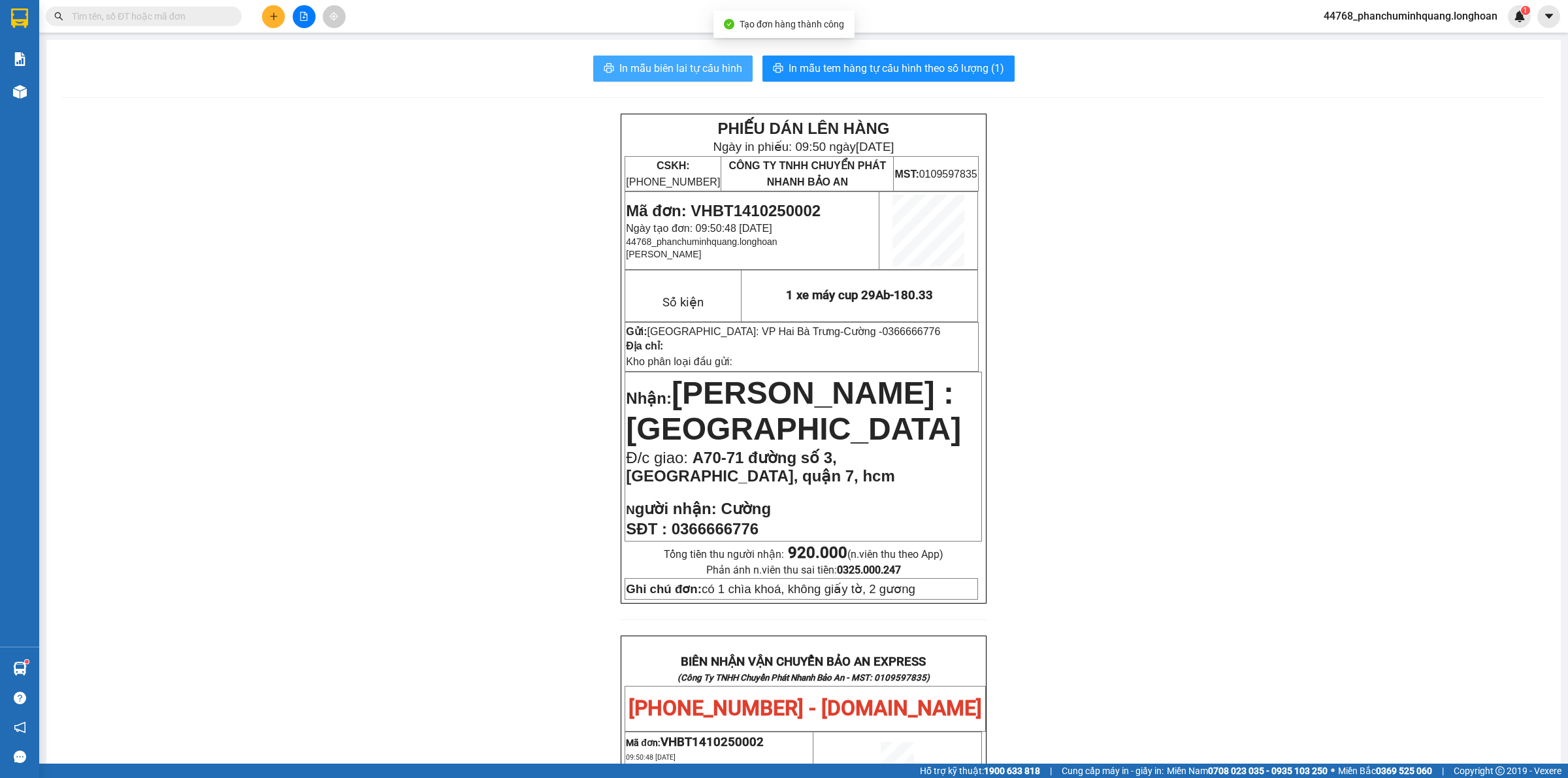
click at [718, 59] on button "In mẫu biên lai tự cấu hình" at bounding box center [673, 69] width 160 height 26
click at [865, 67] on span "In mẫu tem hàng tự cấu hình theo số lượng (1)" at bounding box center [896, 69] width 216 height 17
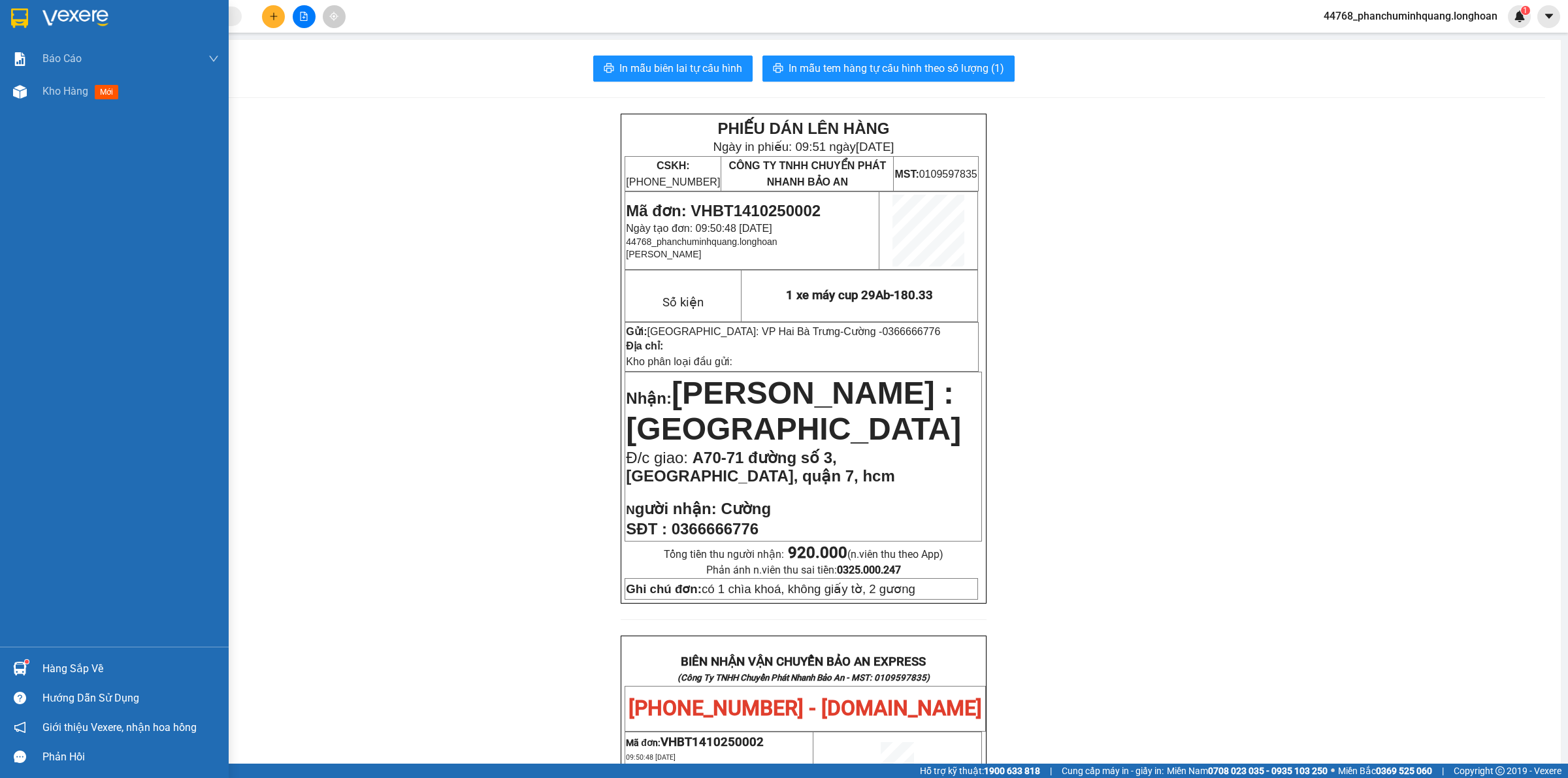
click at [30, 13] on div at bounding box center [20, 18] width 23 height 23
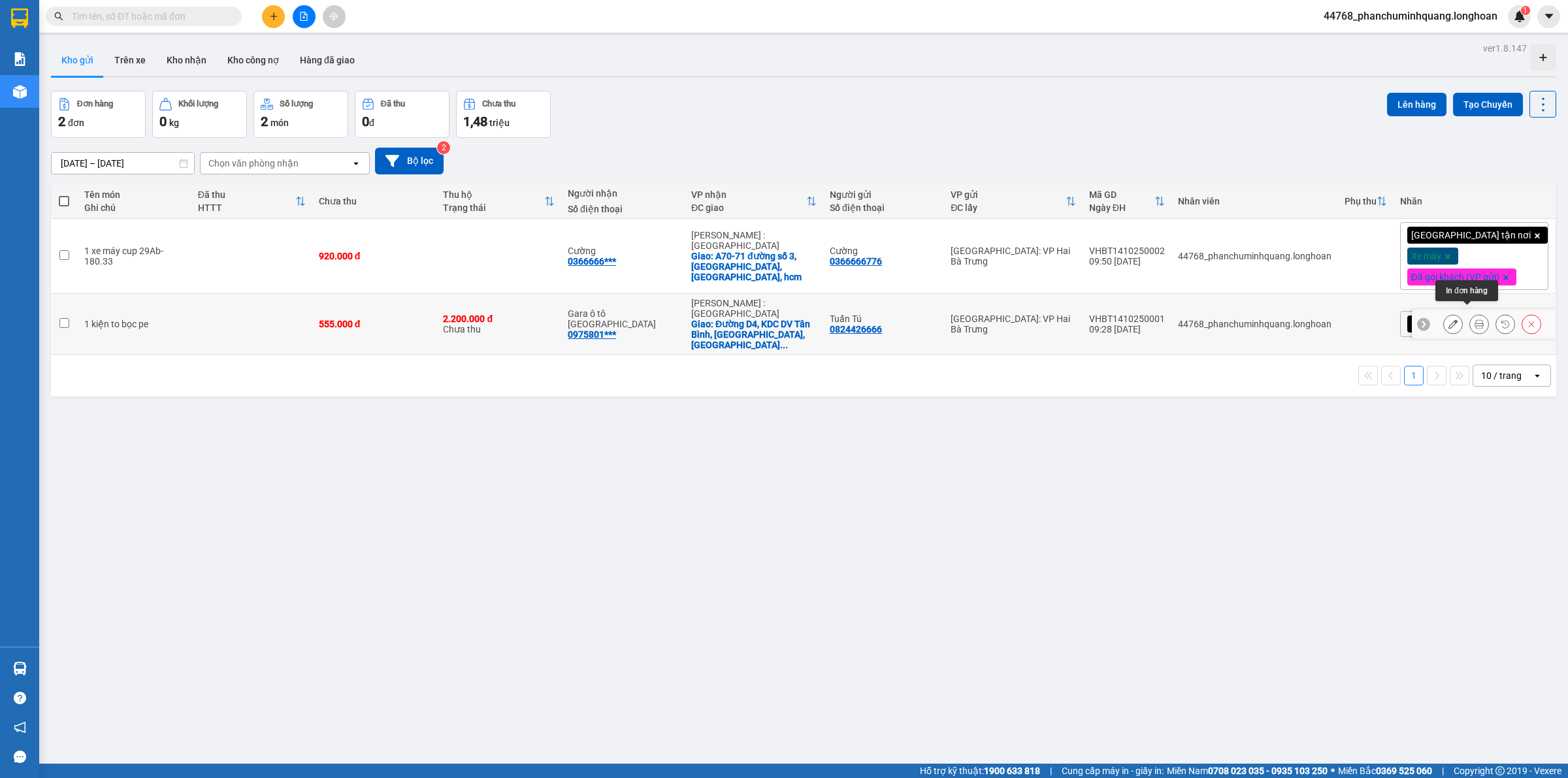
click at [1470, 319] on button at bounding box center [1480, 324] width 19 height 23
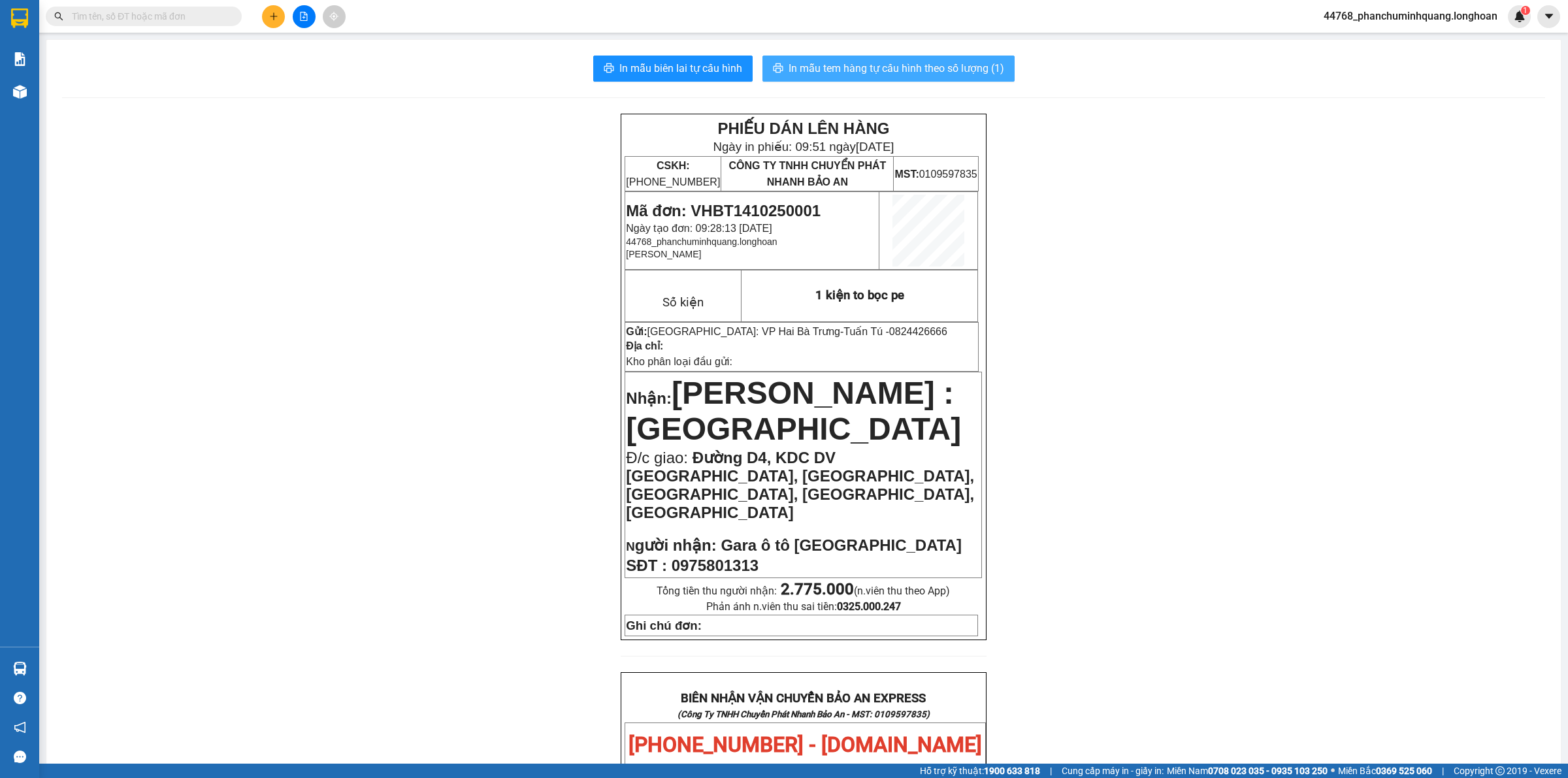
click at [883, 60] on span "In mẫu tem hàng tự cấu hình theo số lượng (1)" at bounding box center [896, 69] width 216 height 17
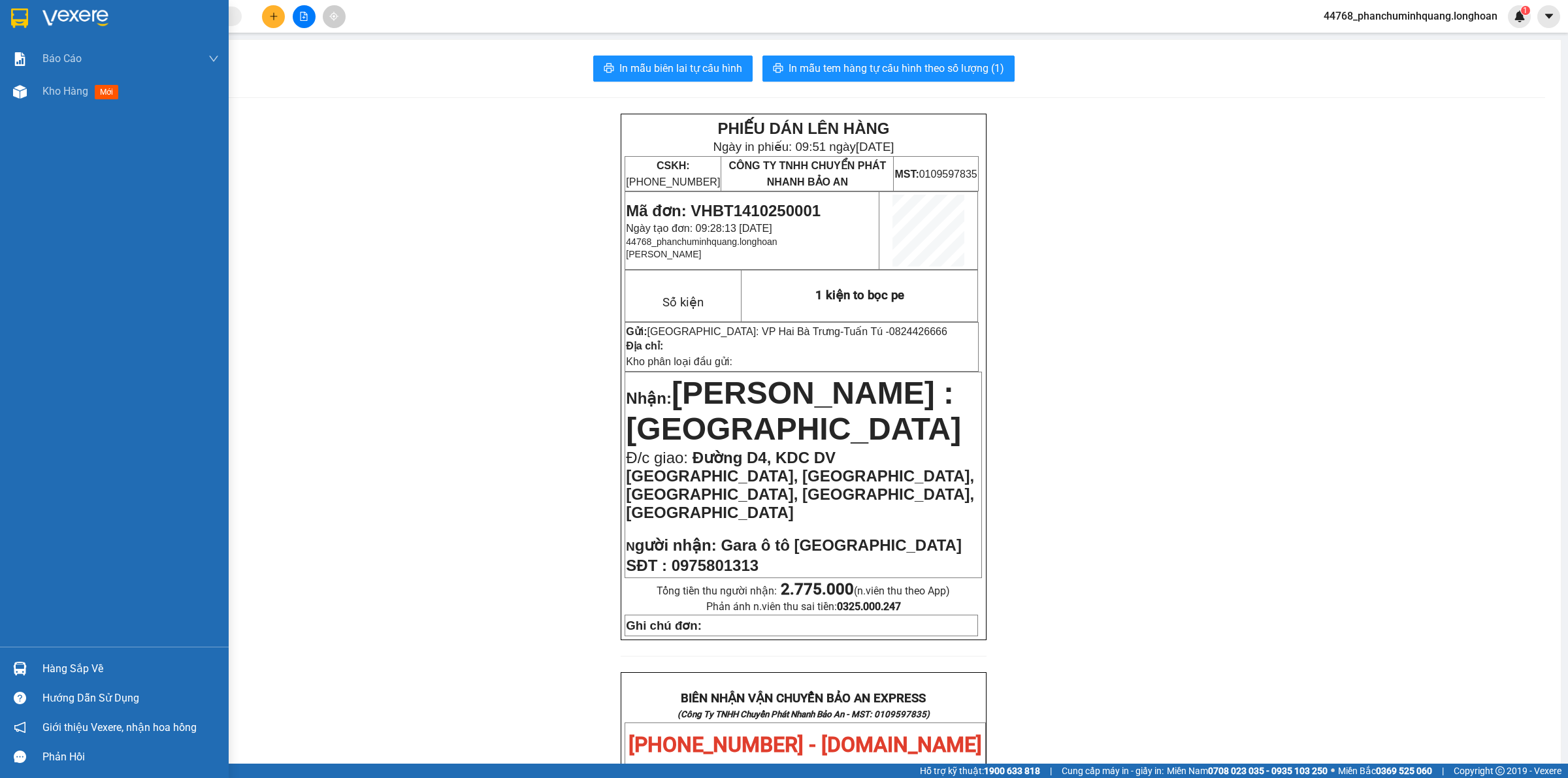
click at [13, 15] on img at bounding box center [20, 18] width 17 height 20
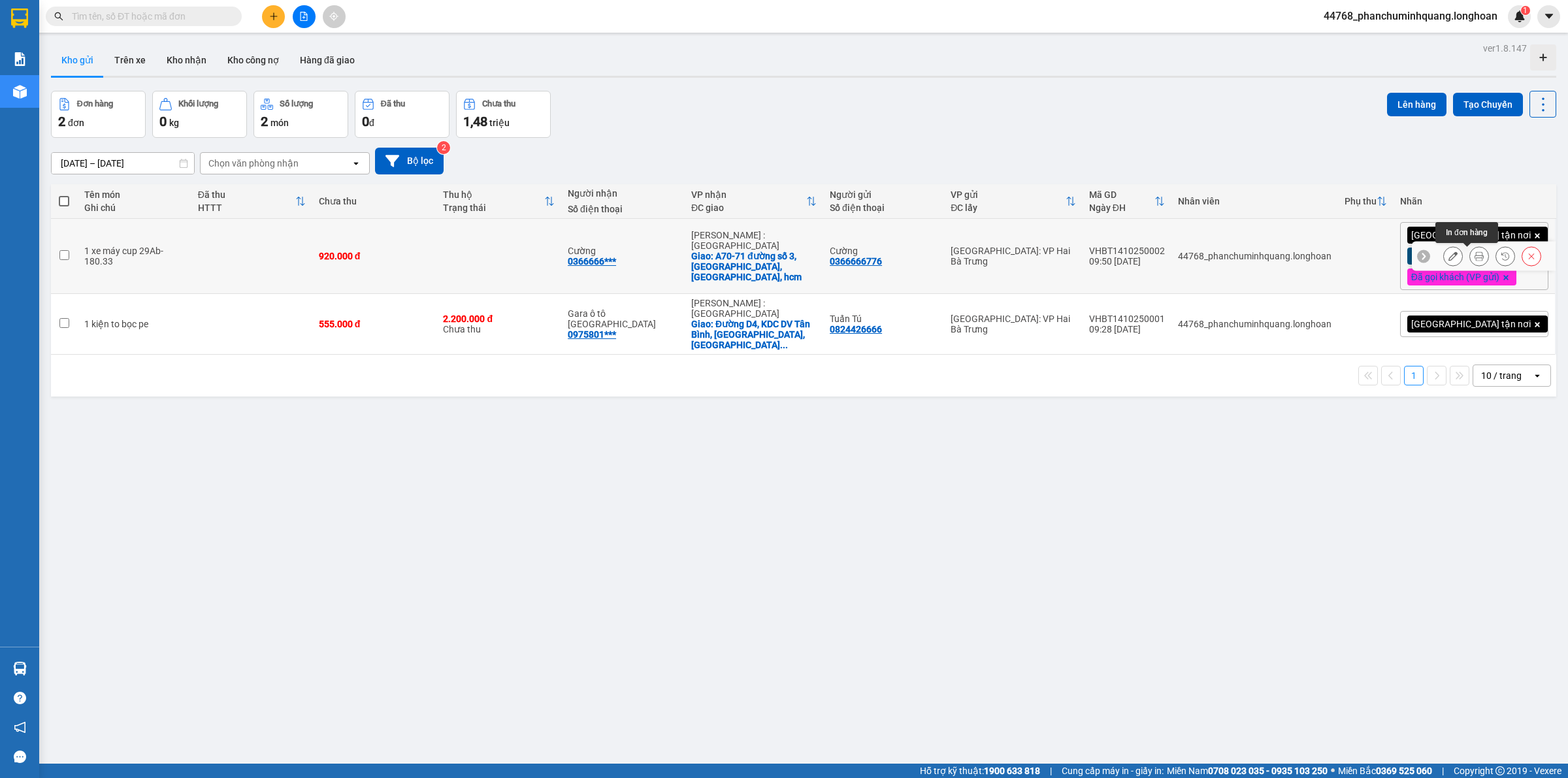
click at [1475, 257] on icon at bounding box center [1480, 257] width 9 height 9
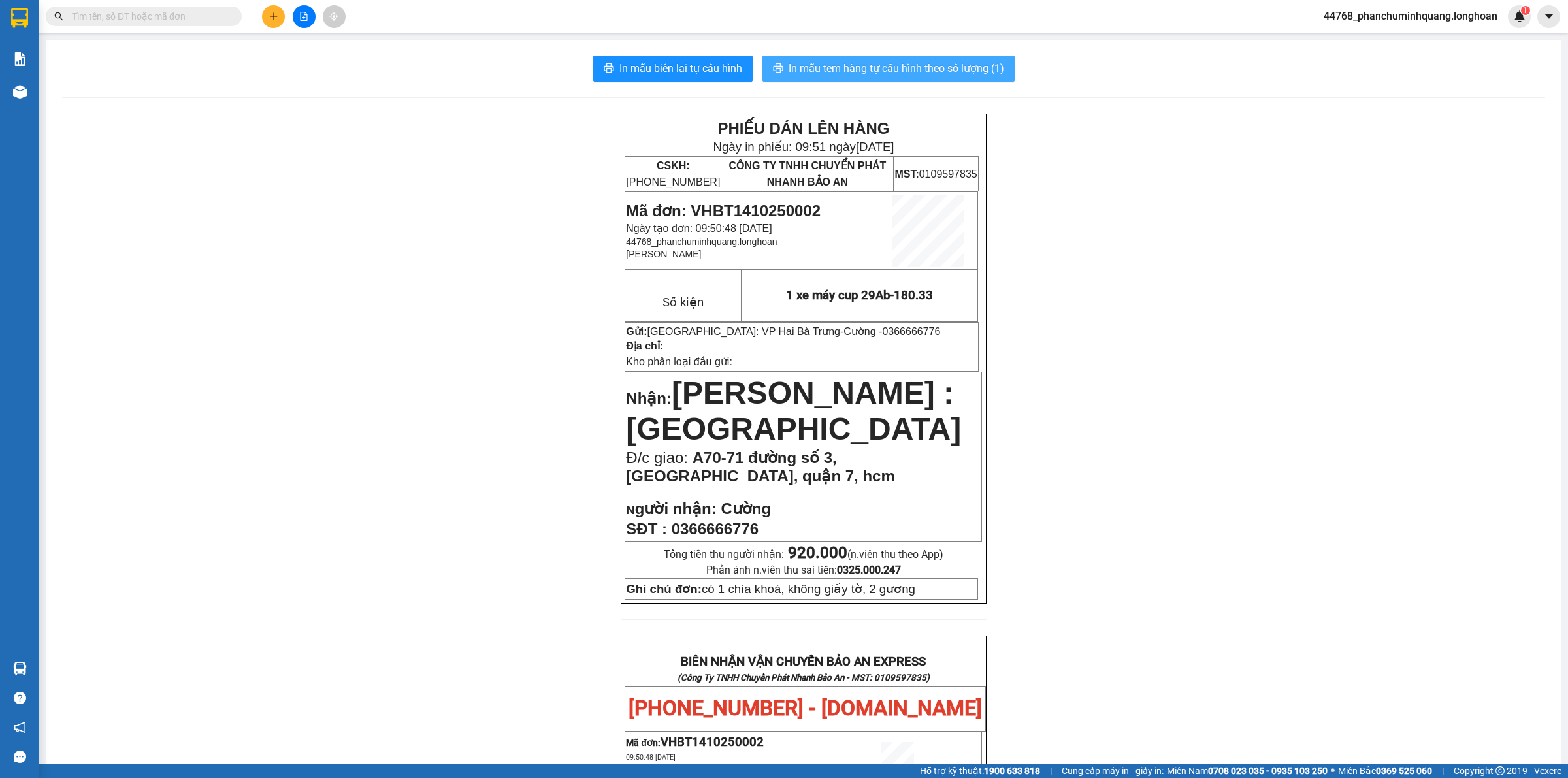
click at [954, 67] on span "In mẫu tem hàng tự cấu hình theo số lượng (1)" at bounding box center [896, 69] width 216 height 17
click at [278, 20] on button at bounding box center [273, 17] width 23 height 23
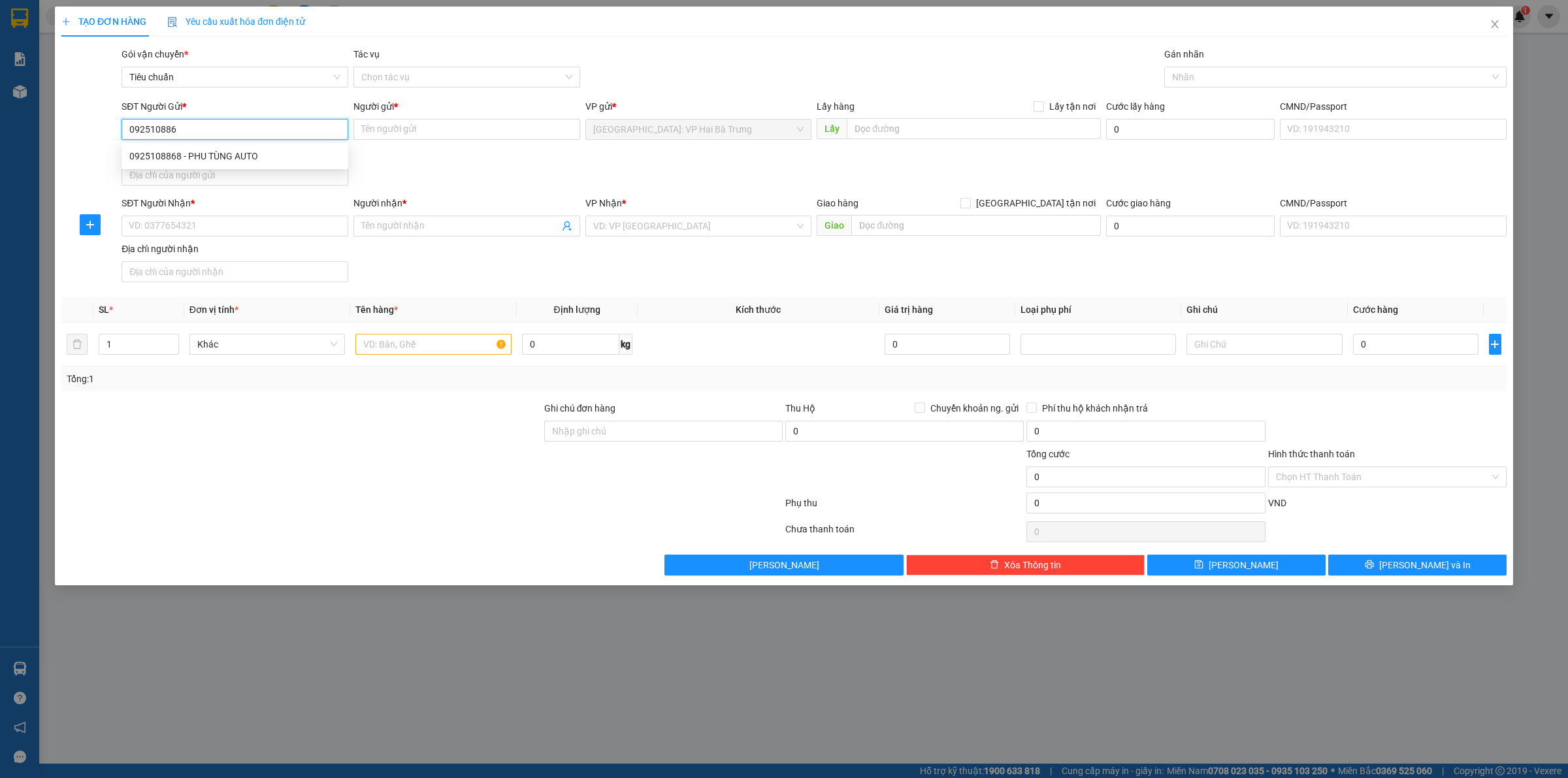
type input "0925108868"
click at [198, 148] on div "0925108868 - PHU TÙNG AUTO" at bounding box center [235, 156] width 227 height 20
type input "PHU TÙNG AUTO"
checkbox input "true"
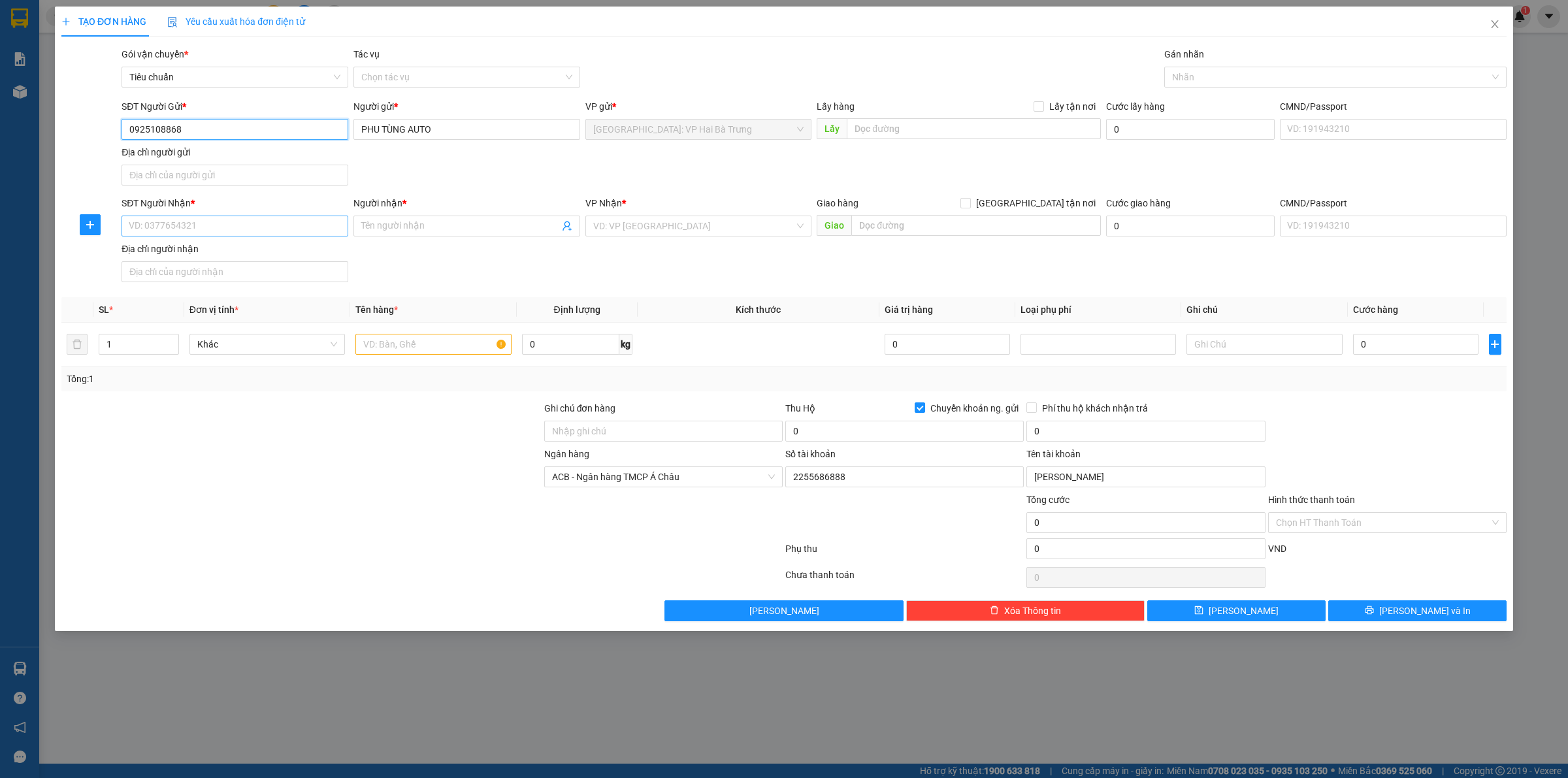
type input "0925108868"
click at [255, 223] on input "SĐT Người Nhận *" at bounding box center [235, 226] width 227 height 20
type input "0327589668"
click at [753, 226] on input "search" at bounding box center [693, 226] width 202 height 20
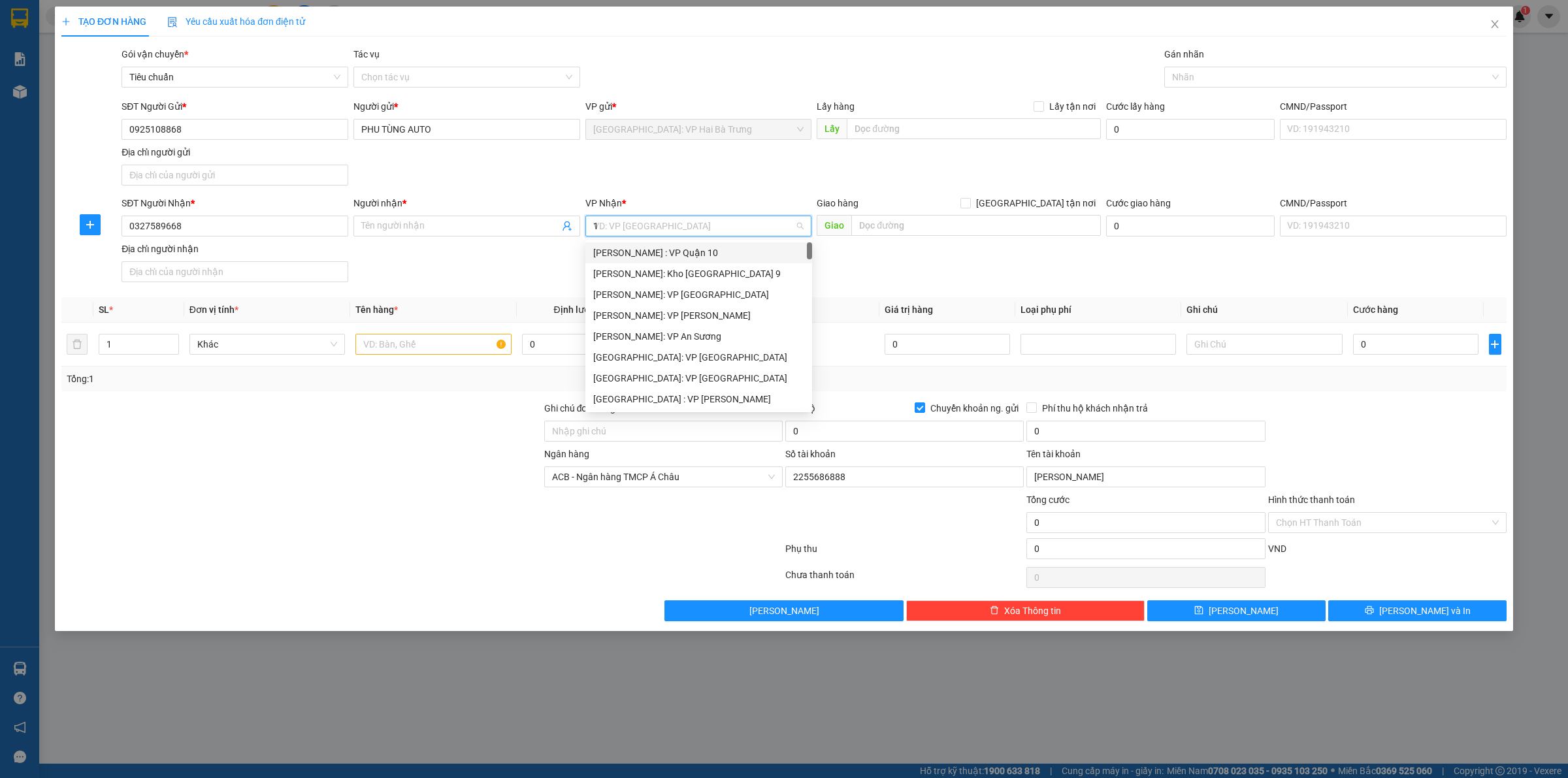
type input "12"
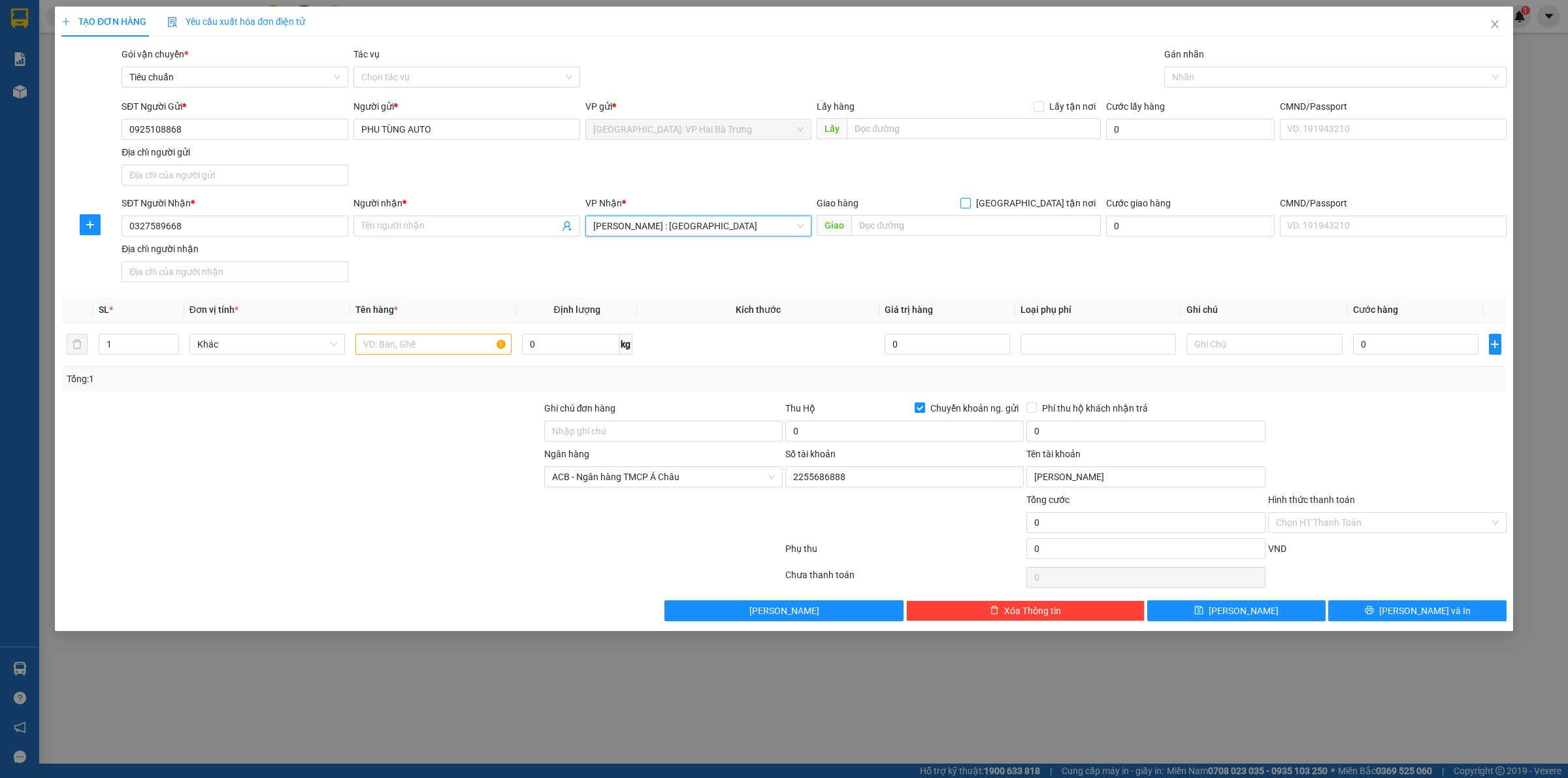
click at [969, 204] on input "[GEOGRAPHIC_DATA] tận nơi" at bounding box center [965, 203] width 9 height 9
checkbox input "true"
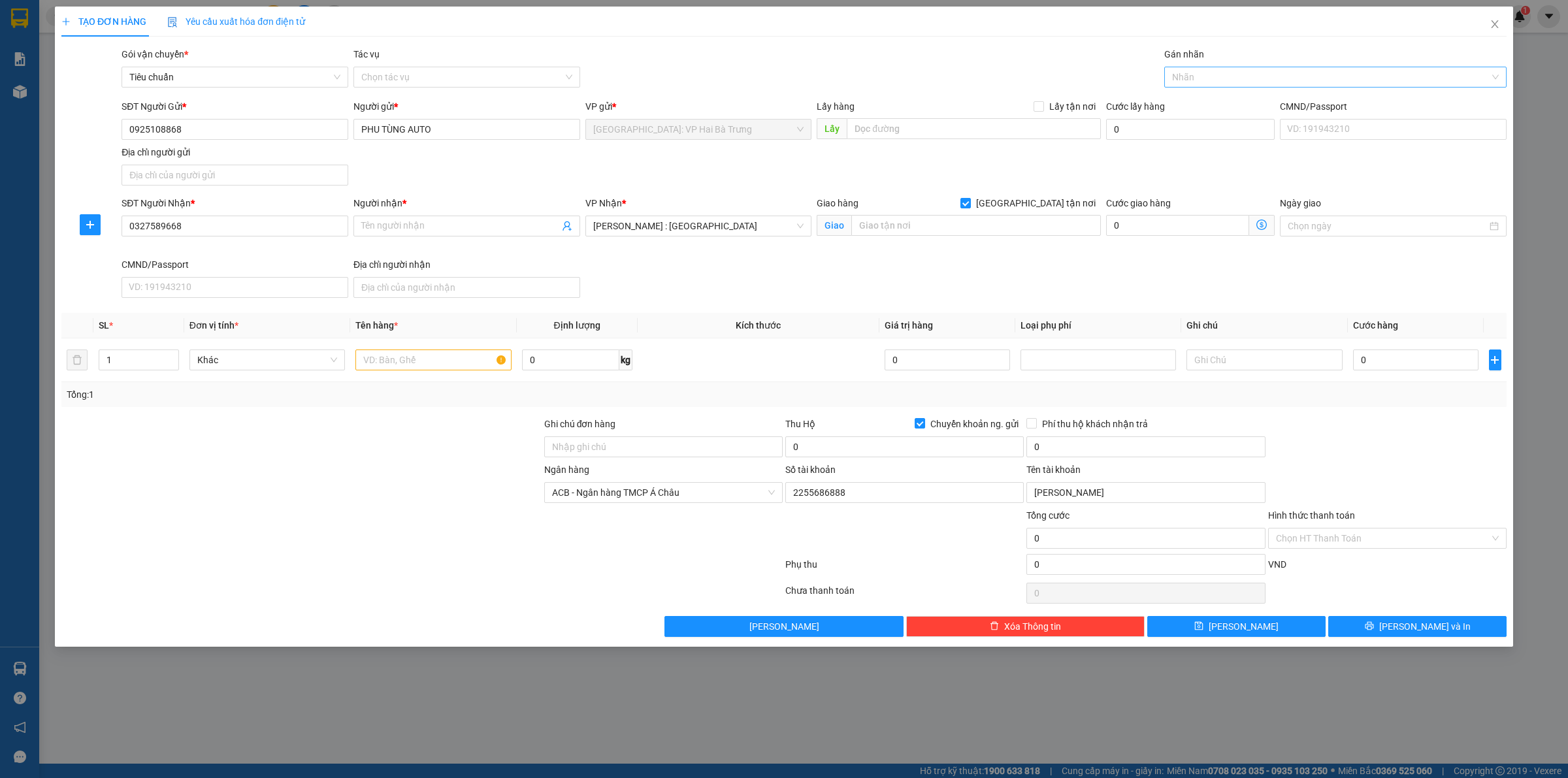
click at [1202, 82] on div at bounding box center [1328, 77] width 323 height 16
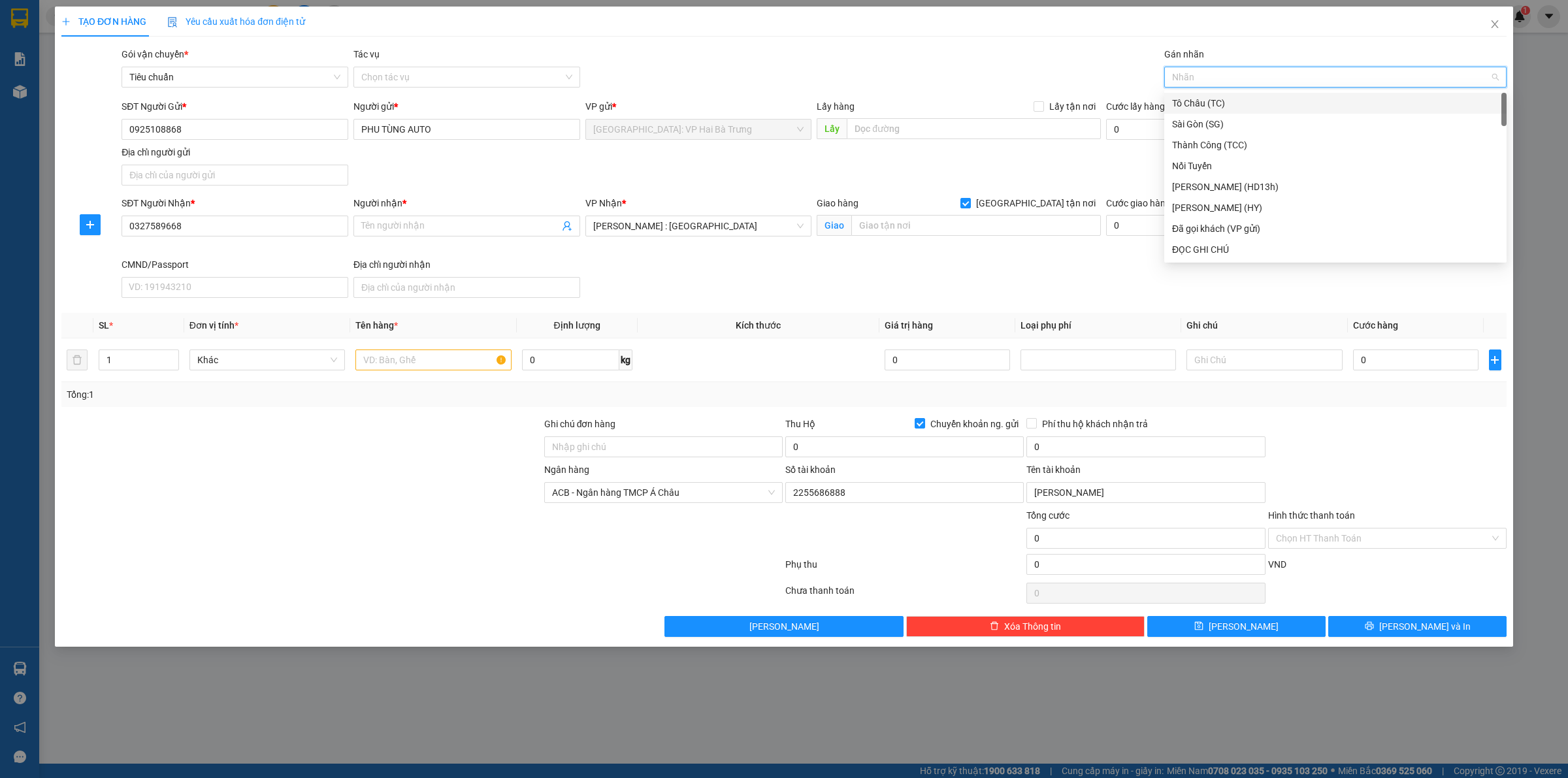
type input "G"
click at [1197, 248] on div "[GEOGRAPHIC_DATA] tận nơi" at bounding box center [1335, 249] width 326 height 14
click at [476, 229] on input "Người nhận *" at bounding box center [460, 225] width 198 height 14
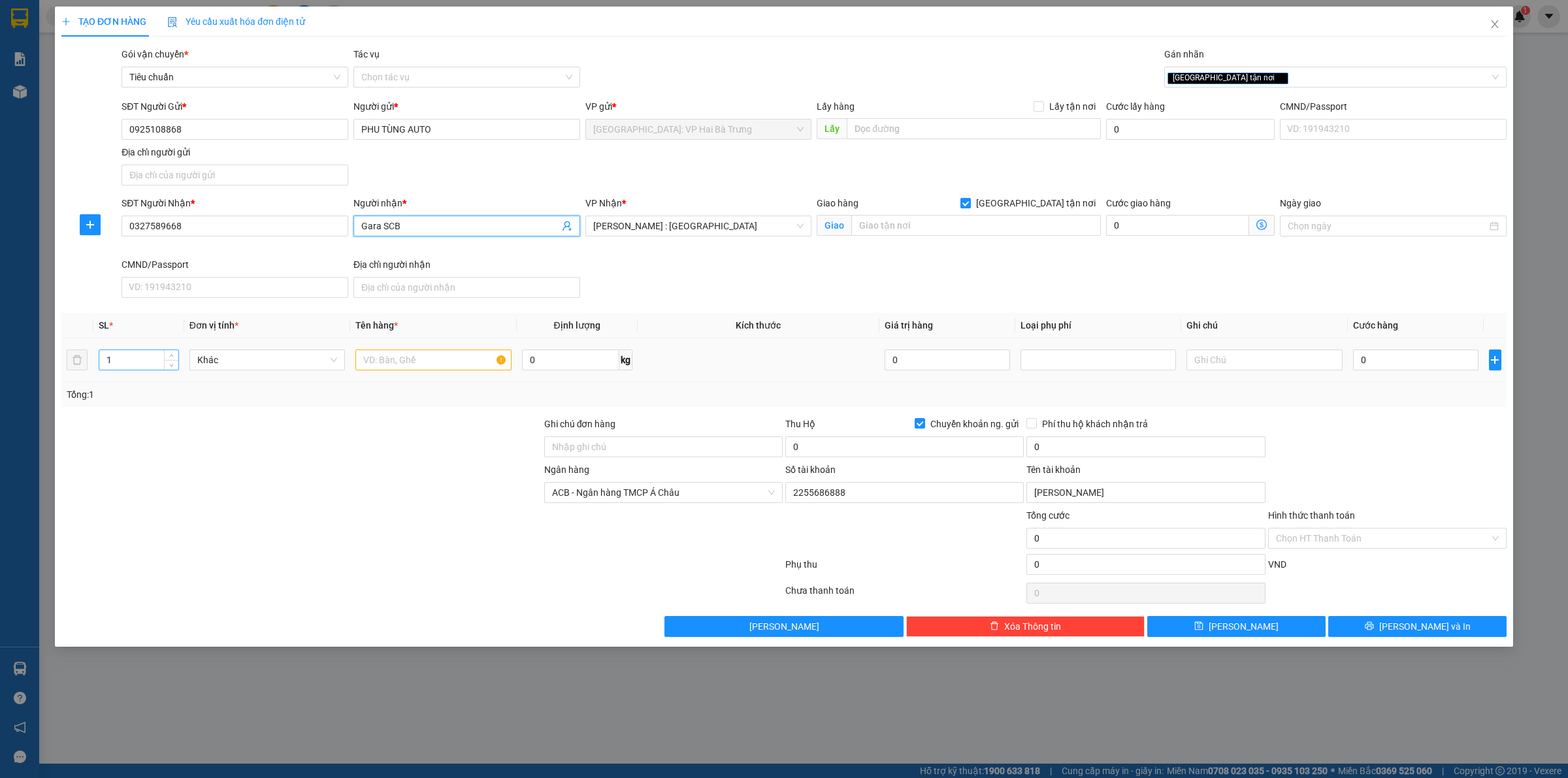
type input "Gara SCB"
drag, startPoint x: 161, startPoint y: 358, endPoint x: 170, endPoint y: 355, distance: 9.5
click at [162, 357] on input "1" at bounding box center [138, 360] width 79 height 20
click at [170, 355] on icon "up" at bounding box center [171, 357] width 5 height 5
type input "3"
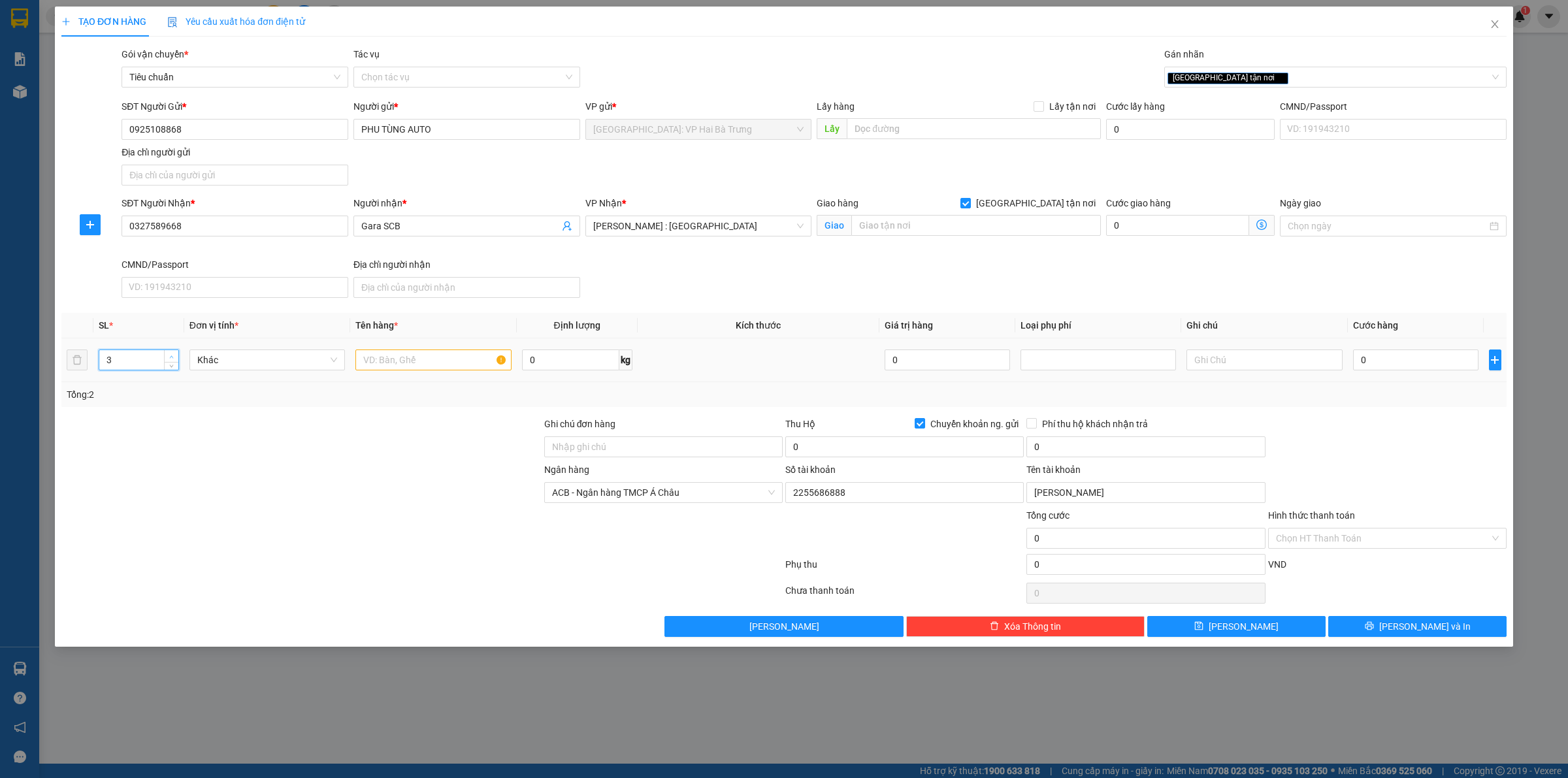
click at [170, 355] on icon "up" at bounding box center [171, 357] width 5 height 5
click at [973, 224] on input "text" at bounding box center [976, 225] width 250 height 20
type input "56"
drag, startPoint x: 418, startPoint y: 374, endPoint x: 413, endPoint y: 358, distance: 16.8
click at [418, 373] on div at bounding box center [432, 360] width 155 height 26
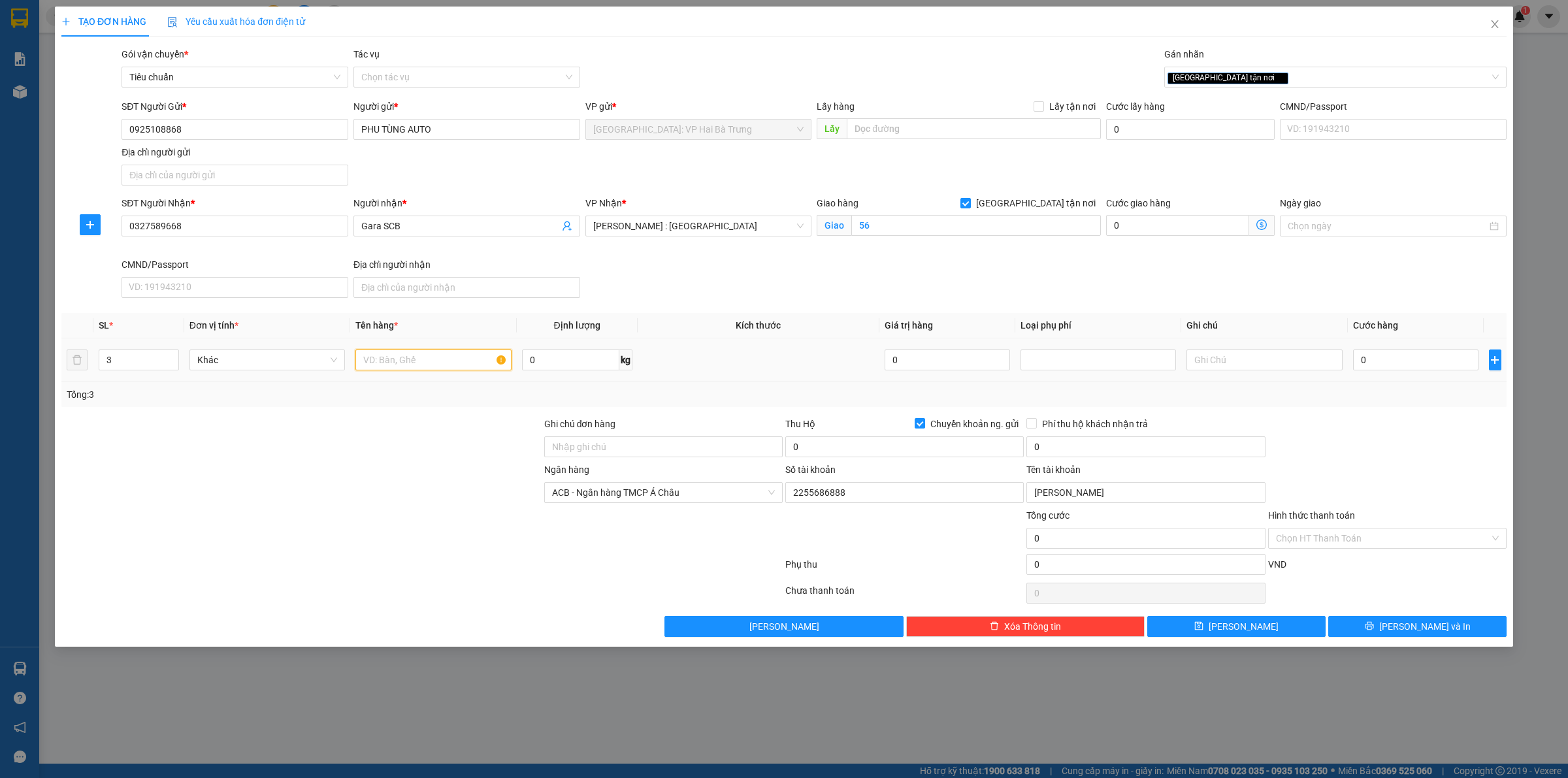
click at [419, 366] on input "text" at bounding box center [432, 360] width 155 height 20
type input "1 cản bọc xốp nổ"
click at [828, 443] on input "0" at bounding box center [904, 447] width 239 height 20
type input "7.000.000"
click at [1112, 444] on input "0" at bounding box center [1145, 447] width 239 height 20
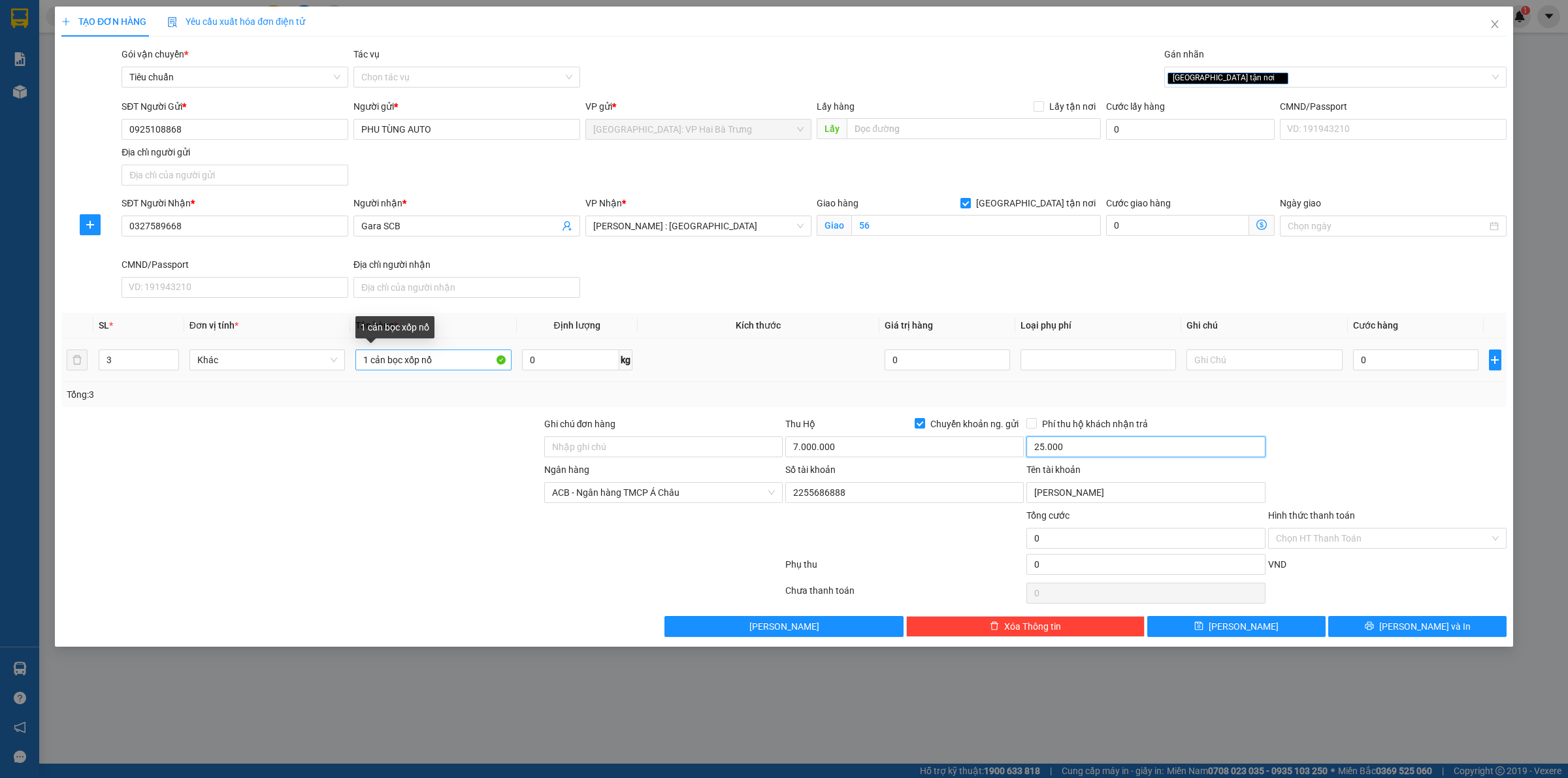
type input "25.000"
click at [444, 363] on input "1 cản bọc xốp nổ" at bounding box center [432, 360] width 155 height 20
type input "1 cản bọc xốp nổ + 2 kiện bọc"
click at [905, 231] on input "56" at bounding box center [976, 225] width 250 height 20
click at [888, 232] on input "56" at bounding box center [976, 225] width 250 height 20
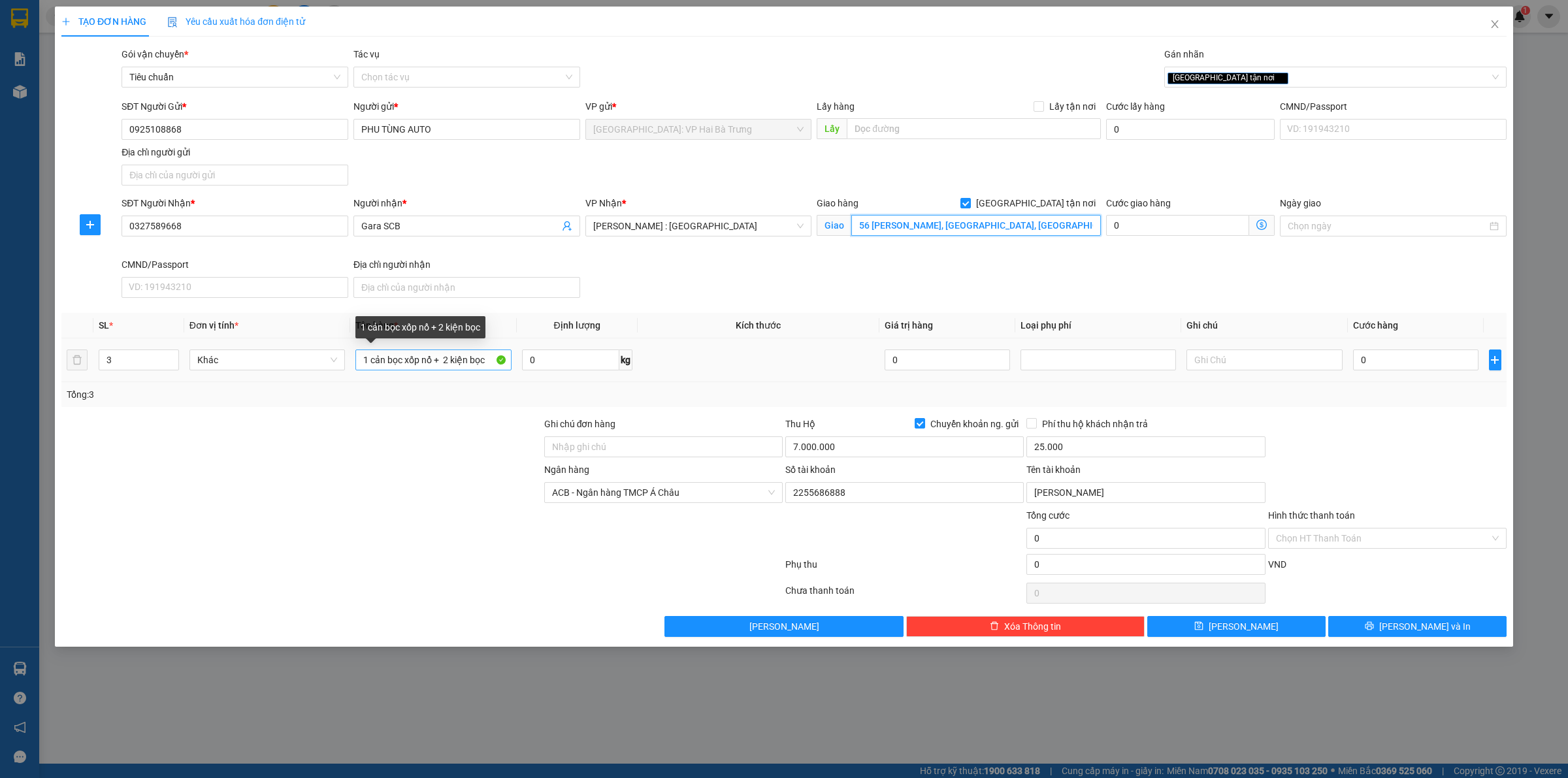
type input "56 lê thúc hoạch, phú thọ hoà, tân phú, hcm"
click at [489, 356] on input "1 cản bọc xốp nổ + 2 kiện bọc" at bounding box center [432, 360] width 155 height 20
type input "1 cản bọc xốp nổ + 2 kiện bọc pe"
click at [1443, 358] on input "0" at bounding box center [1416, 360] width 125 height 20
type input "5"
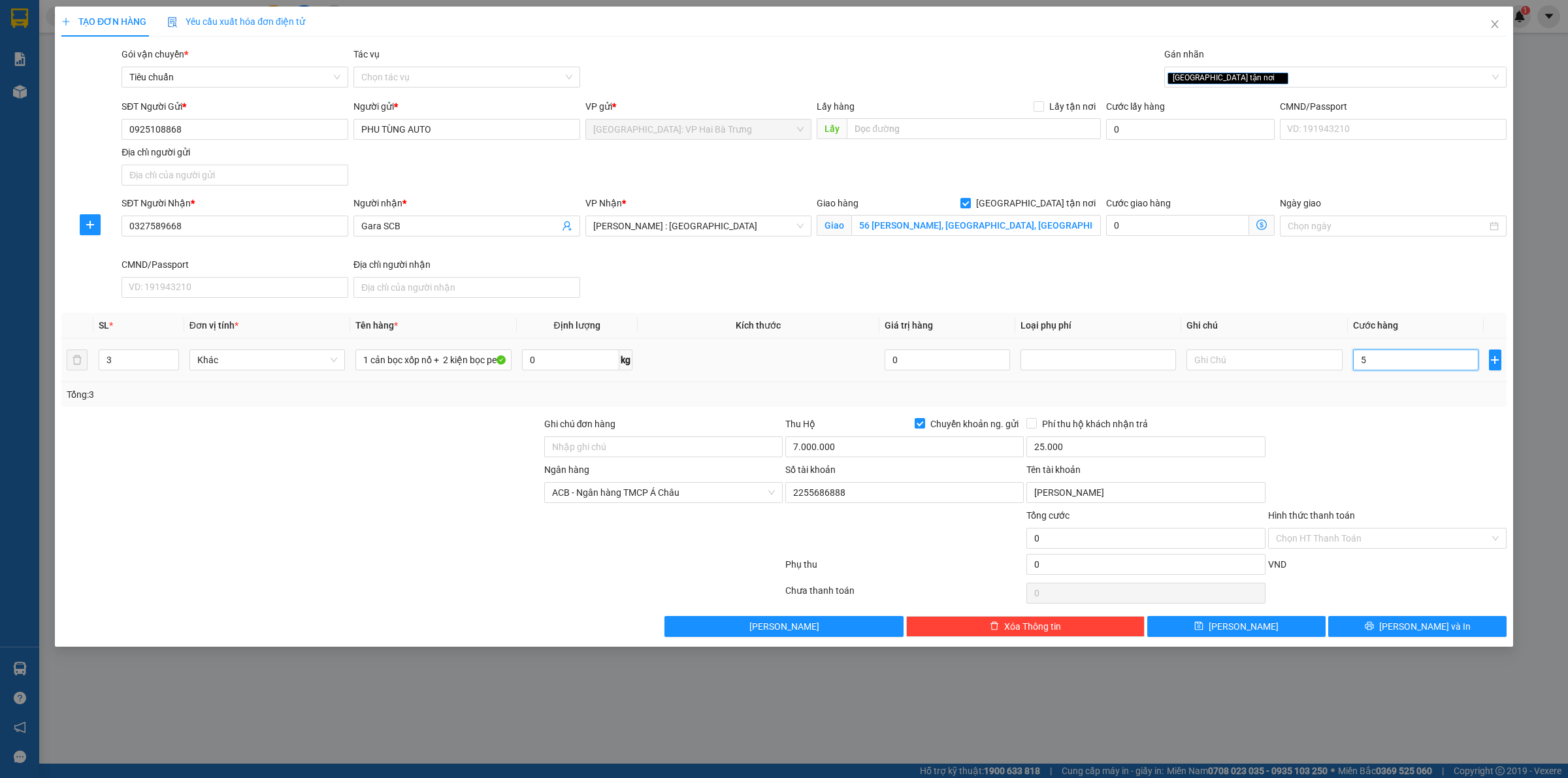
type input "5"
type input "57"
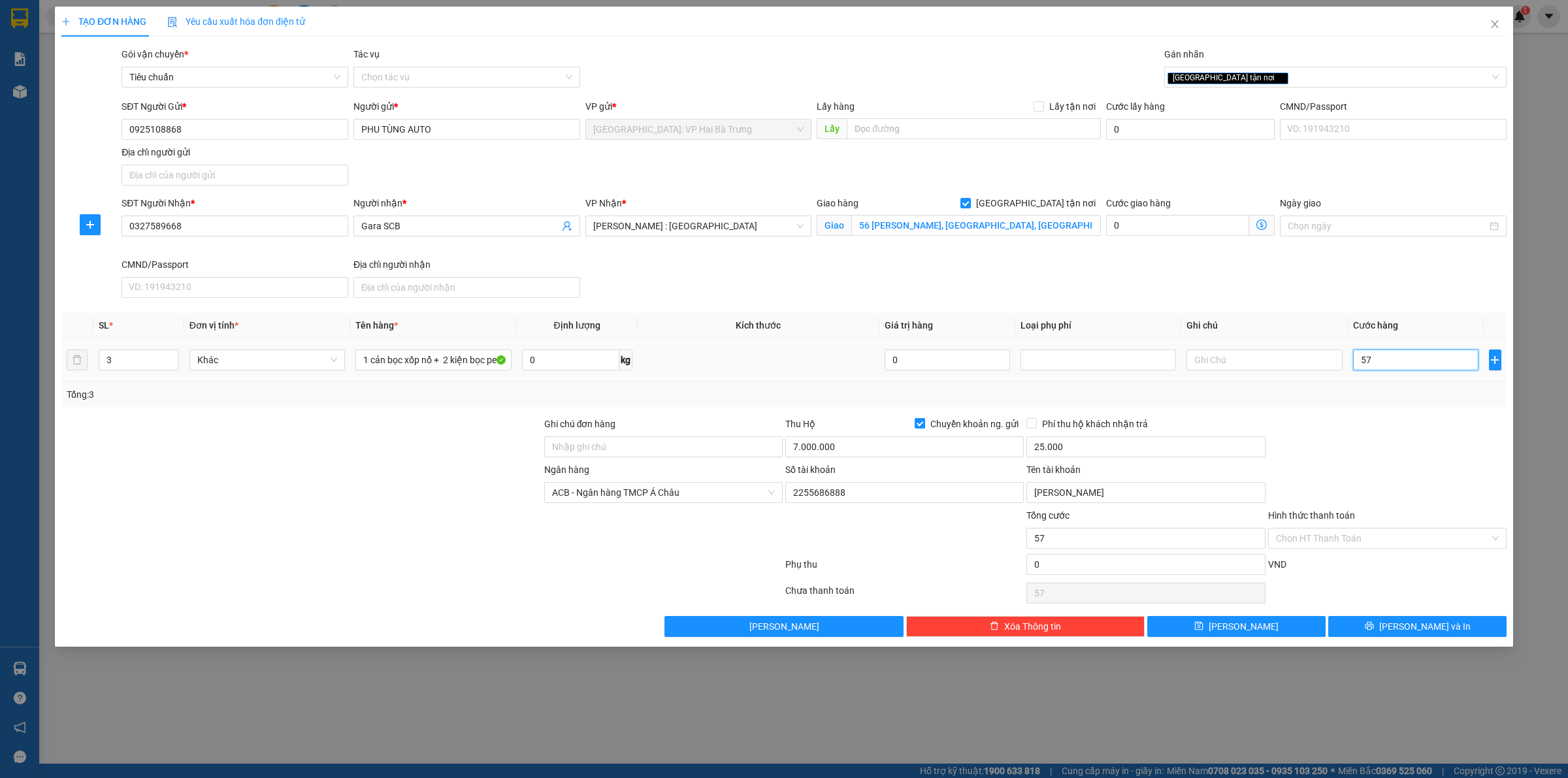
type input "570"
type input "5.700"
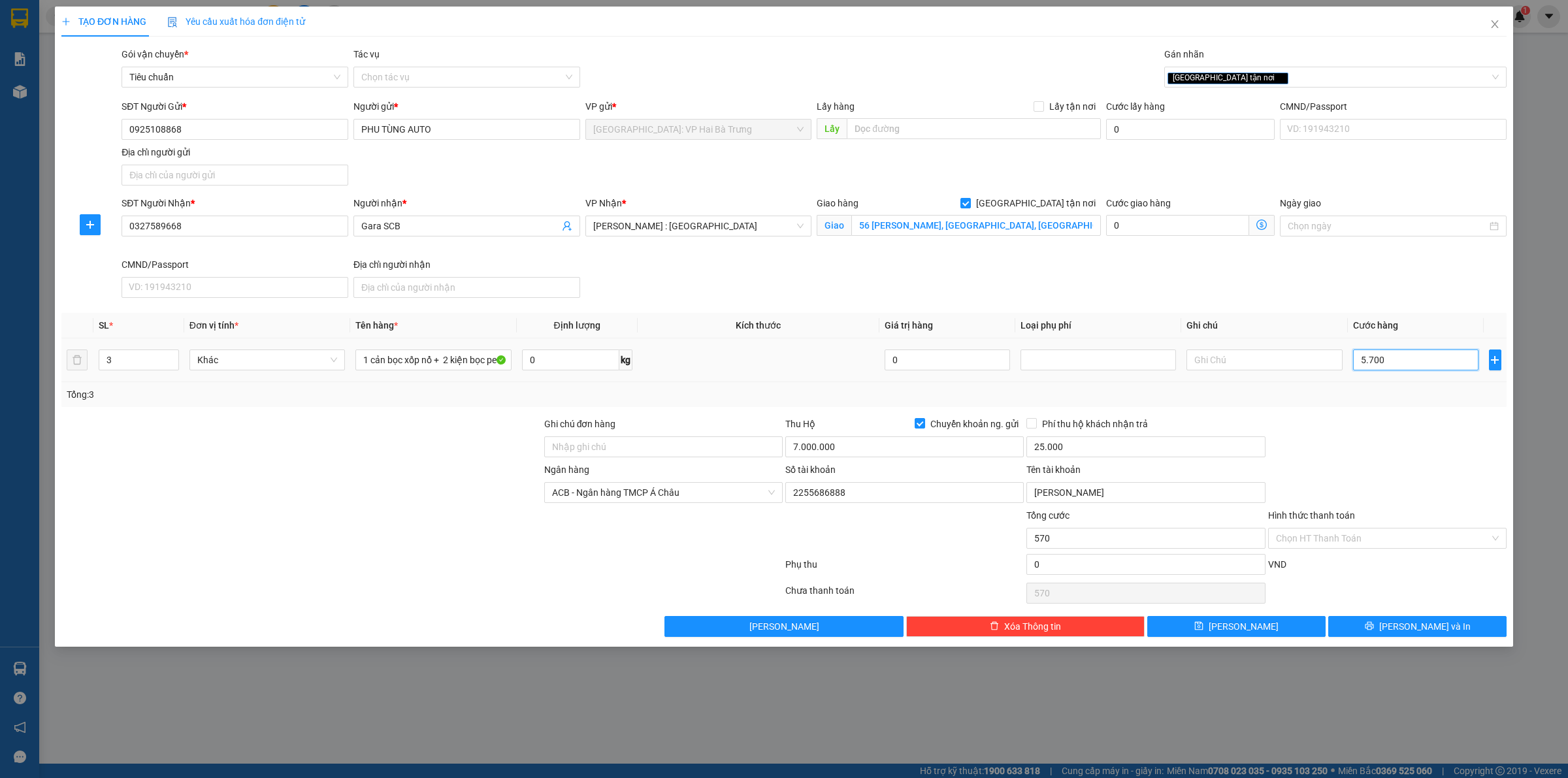
type input "5.700"
type input "57.000"
type input "570.000"
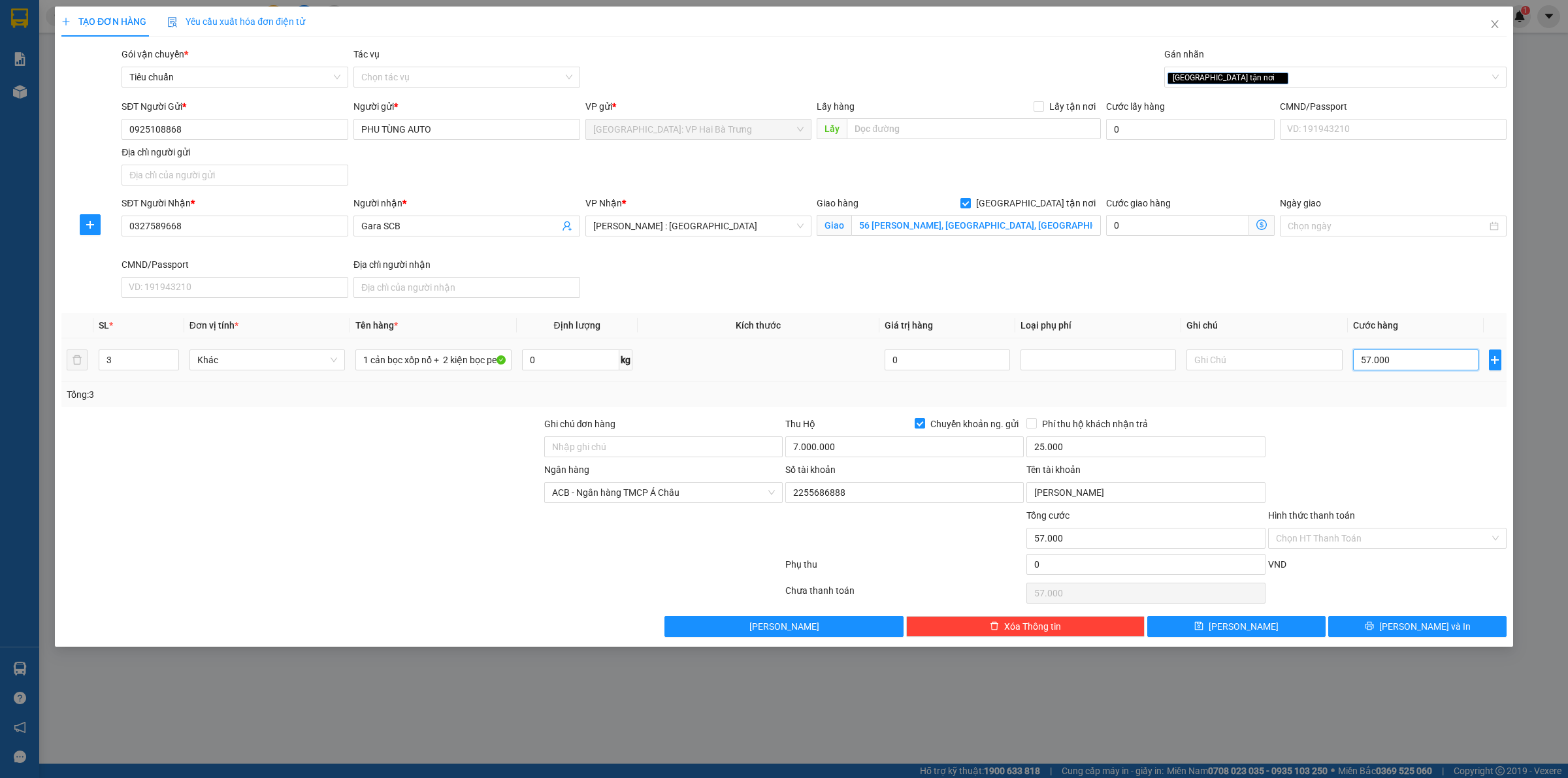
type input "570.000"
click at [1085, 431] on span "Phí thu hộ khách nhận trả" at bounding box center [1095, 423] width 116 height 14
click at [1035, 428] on input "Phí thu hộ khách nhận trả" at bounding box center [1031, 423] width 9 height 9
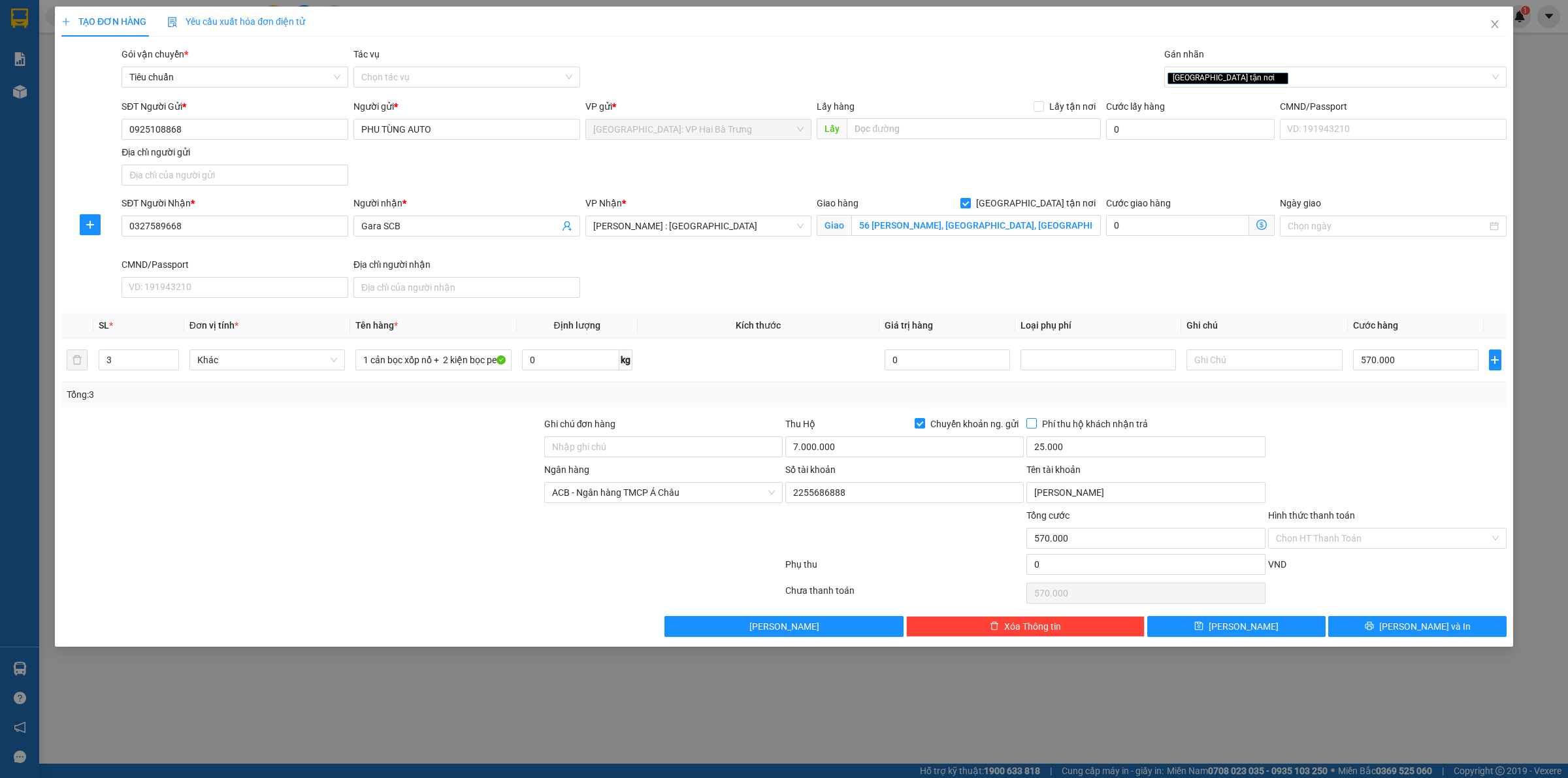
checkbox input "true"
click at [1272, 76] on div "[GEOGRAPHIC_DATA] tận nơi" at bounding box center [1328, 77] width 323 height 16
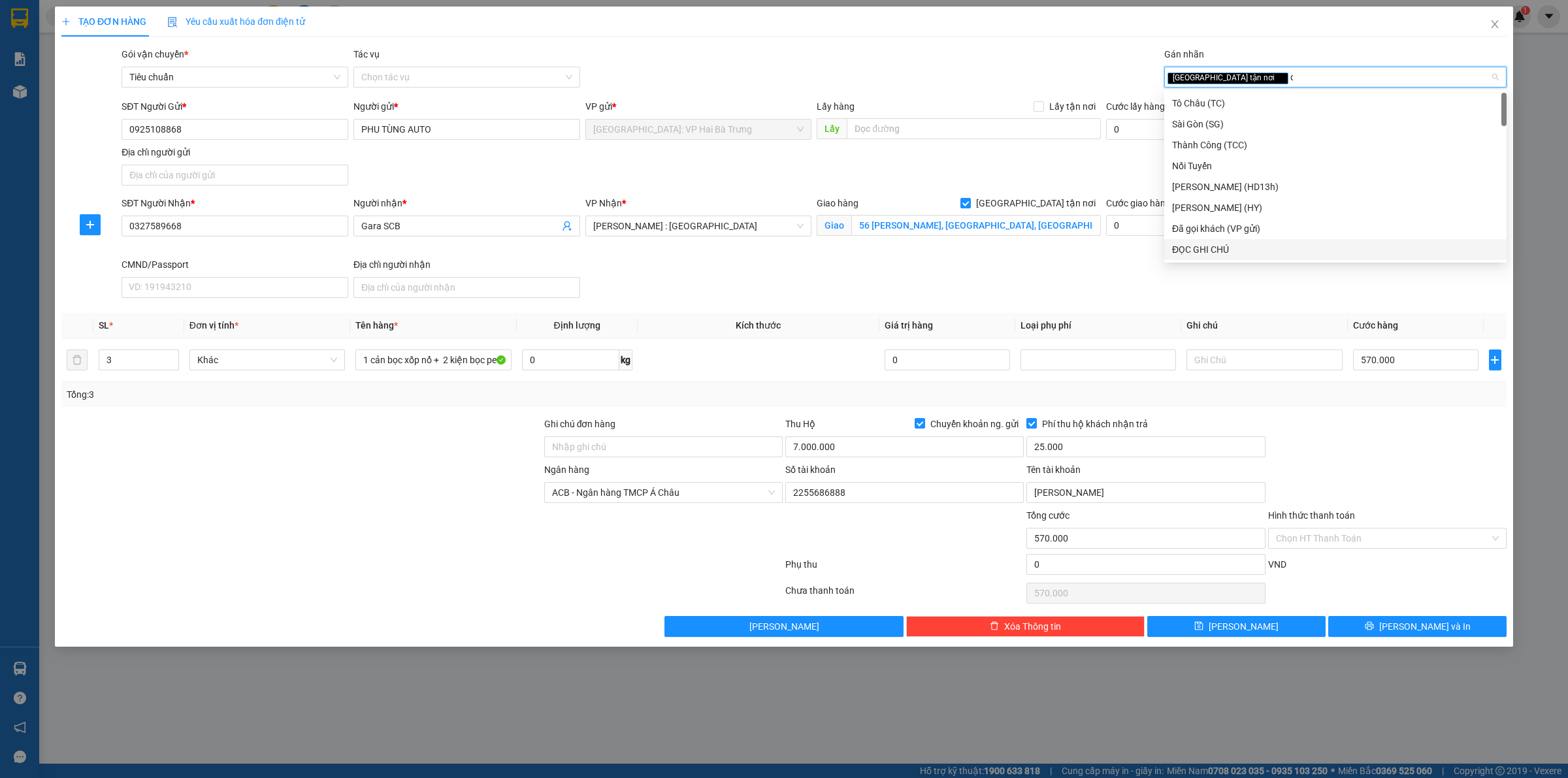
type input "d"
type input "đ"
click at [1261, 126] on div "Đã gọi khách (VP gửi)" at bounding box center [1335, 124] width 326 height 14
click at [1339, 299] on div "SĐT Người Nhận * 0327589668 Người nhận * Gara SCB VP Nhận * Hồ Chí Minh : Kho Q…" at bounding box center [814, 249] width 1390 height 107
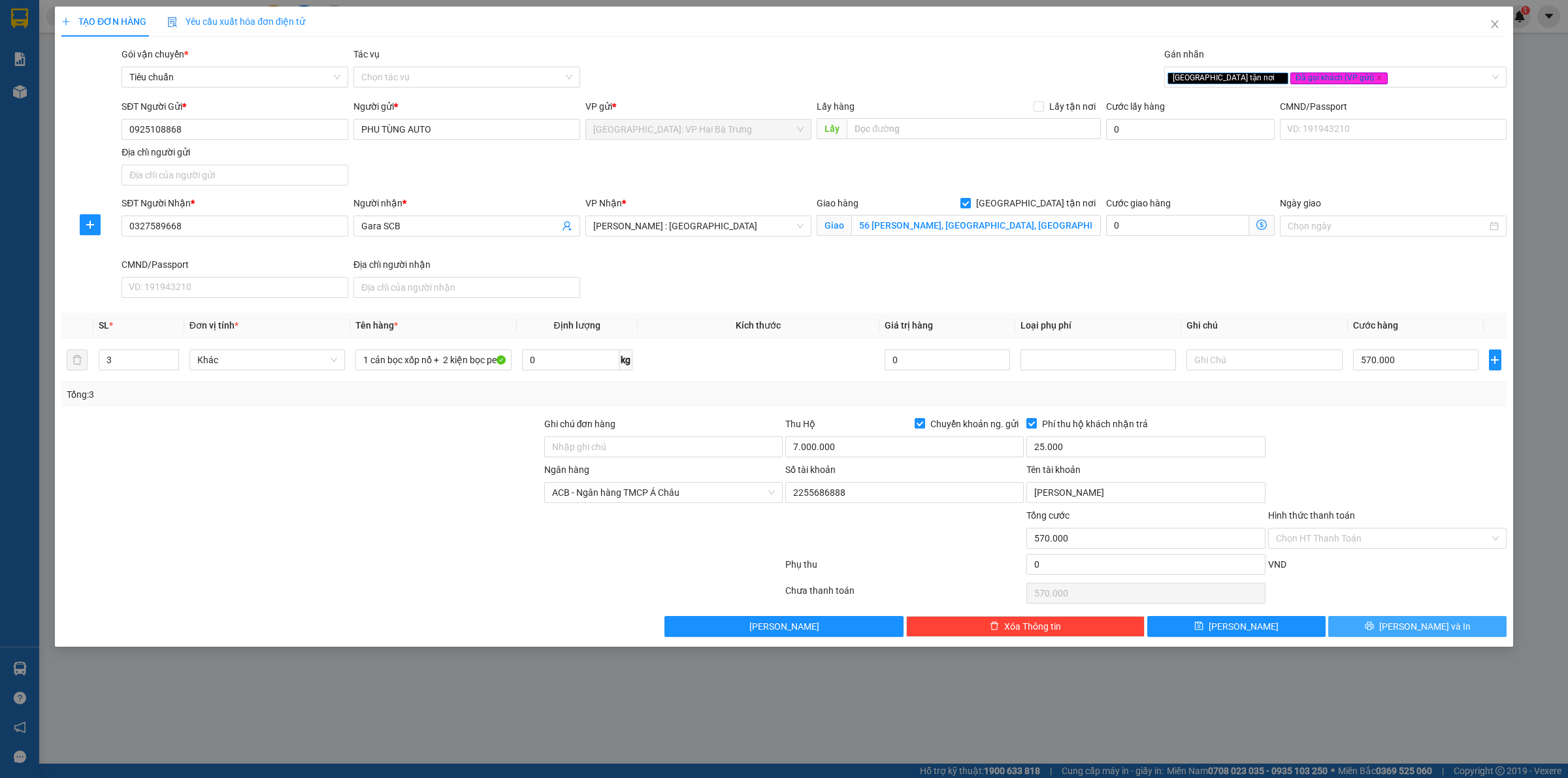
click at [1421, 628] on span "Lưu và In" at bounding box center [1425, 626] width 91 height 14
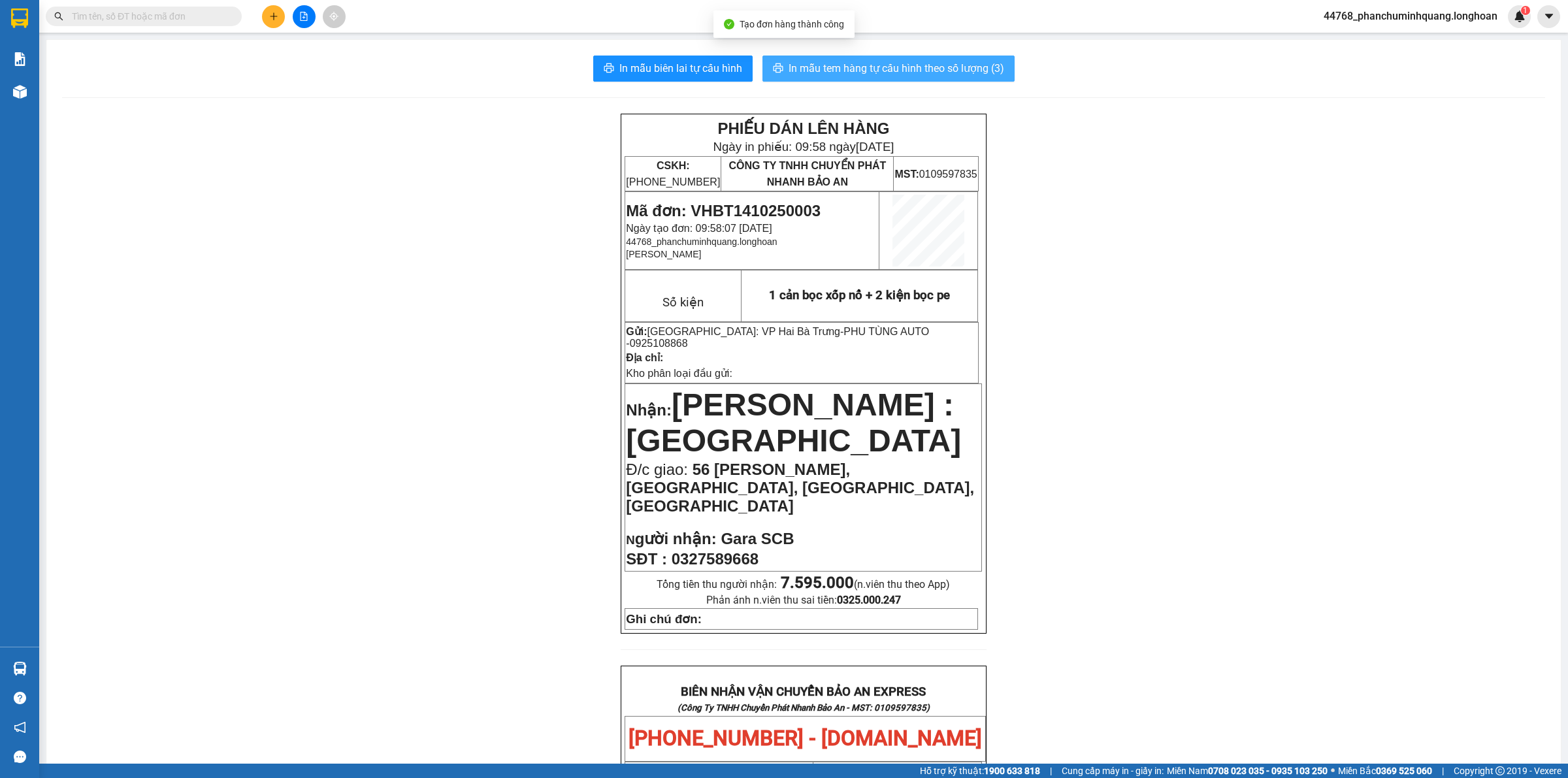
click at [838, 77] on button "In mẫu tem hàng tự cấu hình theo số lượng (3)" at bounding box center [888, 69] width 252 height 26
click at [614, 58] on button "In mẫu biên lai tự cấu hình" at bounding box center [673, 69] width 160 height 26
click at [283, 20] on button at bounding box center [273, 17] width 23 height 23
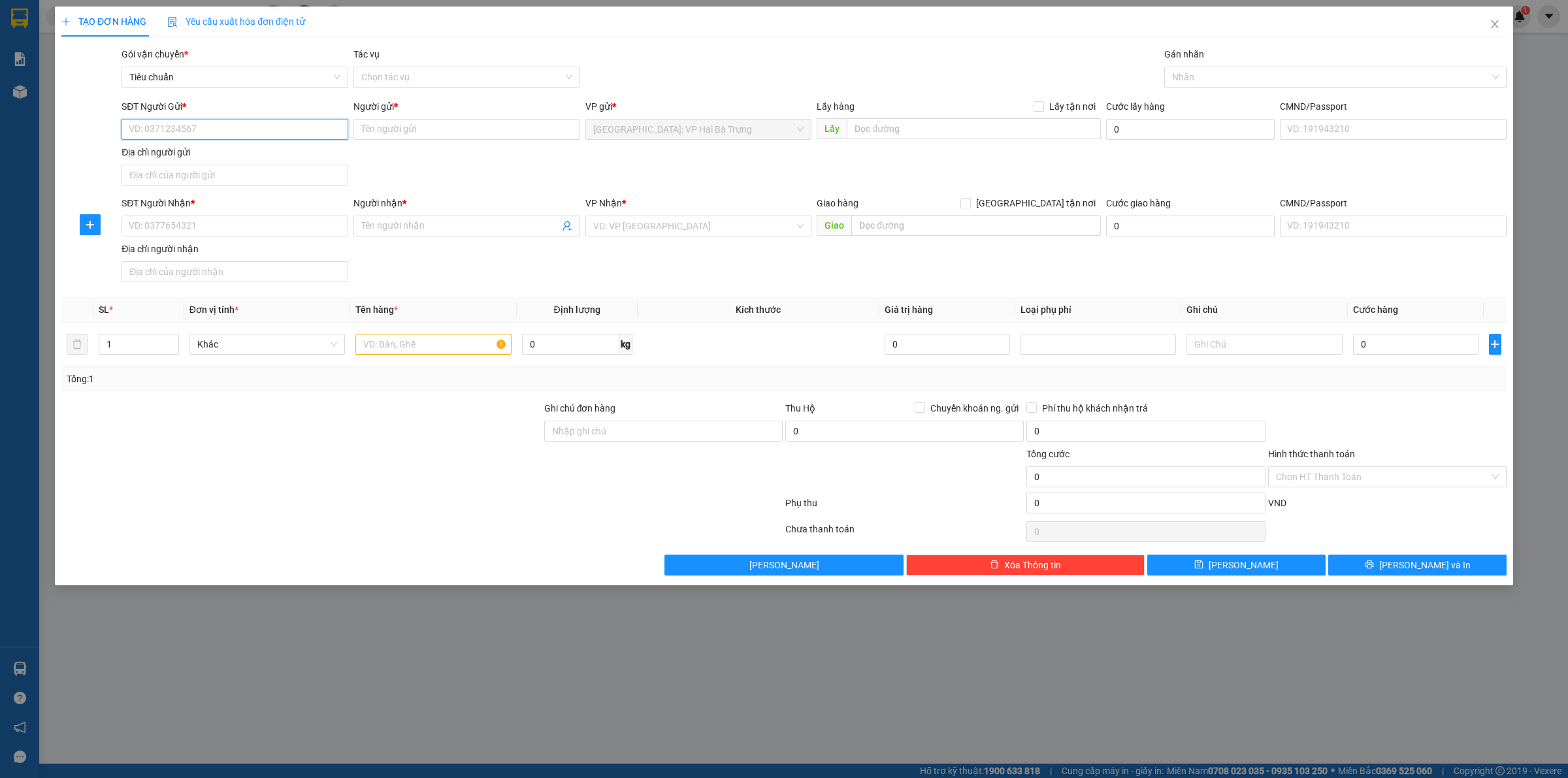
click at [321, 129] on input "SĐT Người Gửi *" at bounding box center [235, 129] width 227 height 20
type input "0982331209"
type input "Tân huy hoàng"
type input "0982331209"
click at [279, 229] on input "SĐT Người Nhận *" at bounding box center [235, 226] width 227 height 20
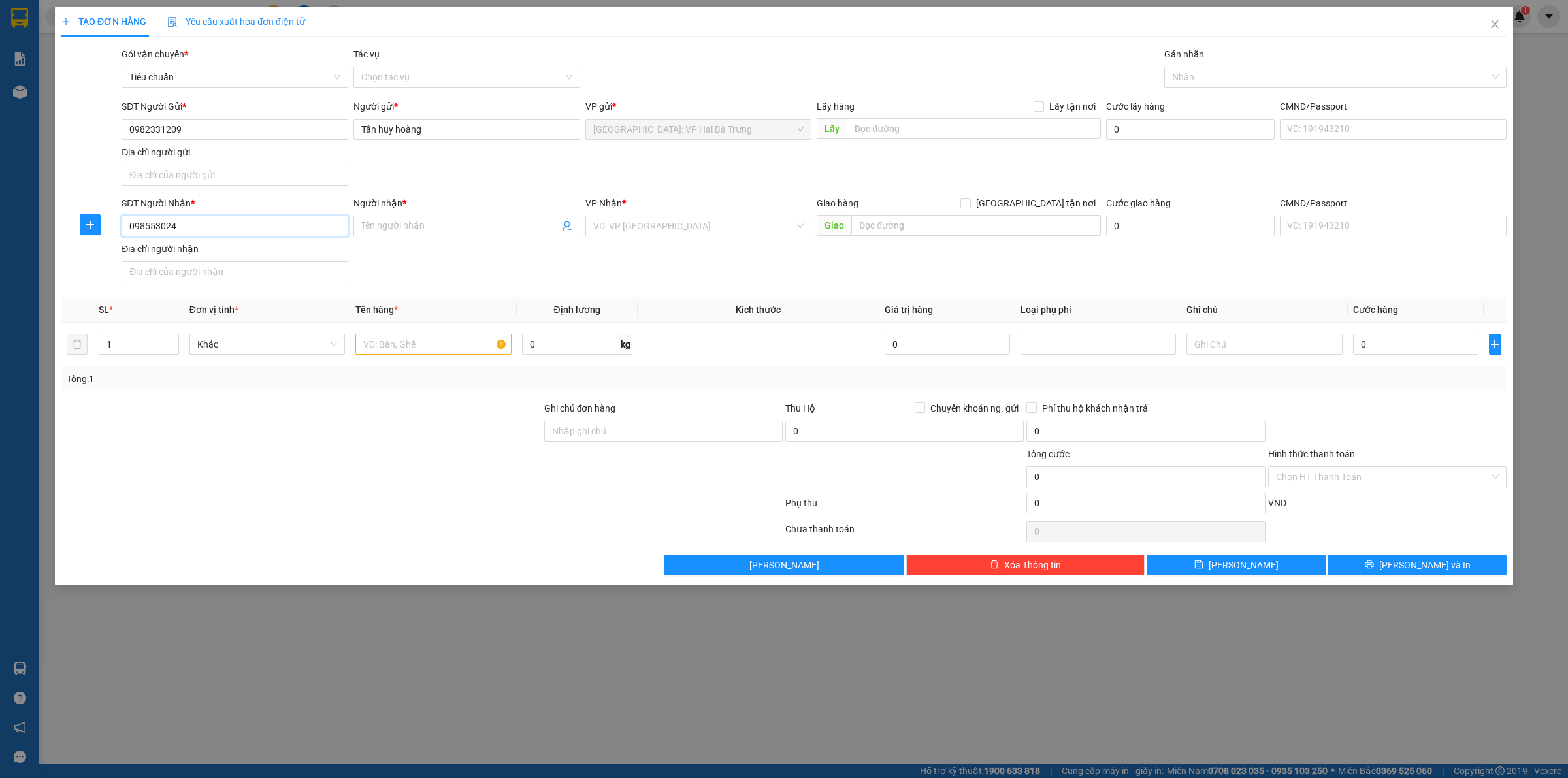
type input "0985530247"
click at [250, 253] on div "0985530247 - Phương chi" at bounding box center [234, 253] width 211 height 14
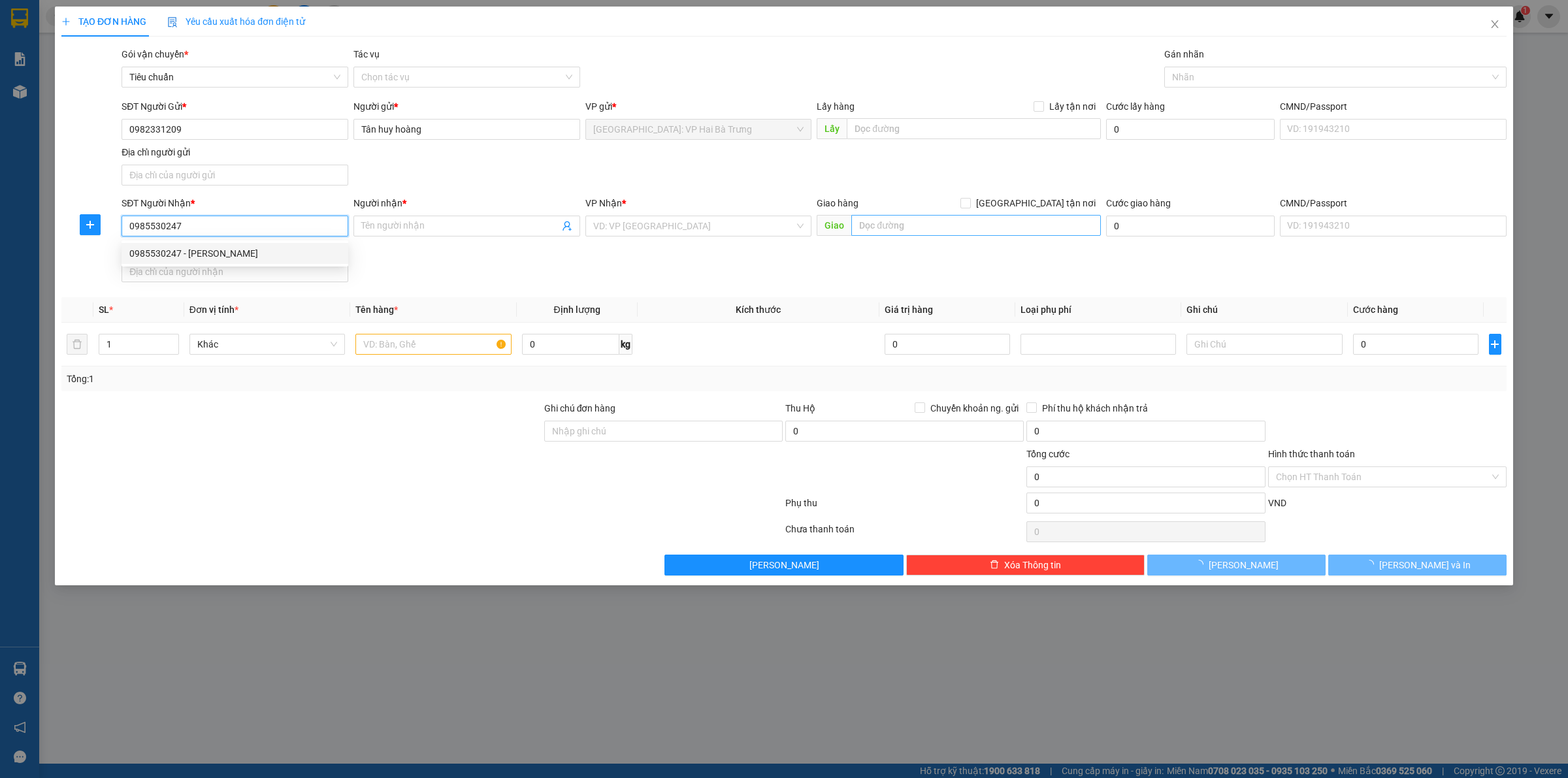
type input "Phương chi"
checkbox input "true"
type input "168 hùng vương, TP quảng ngãi"
type input "40.000"
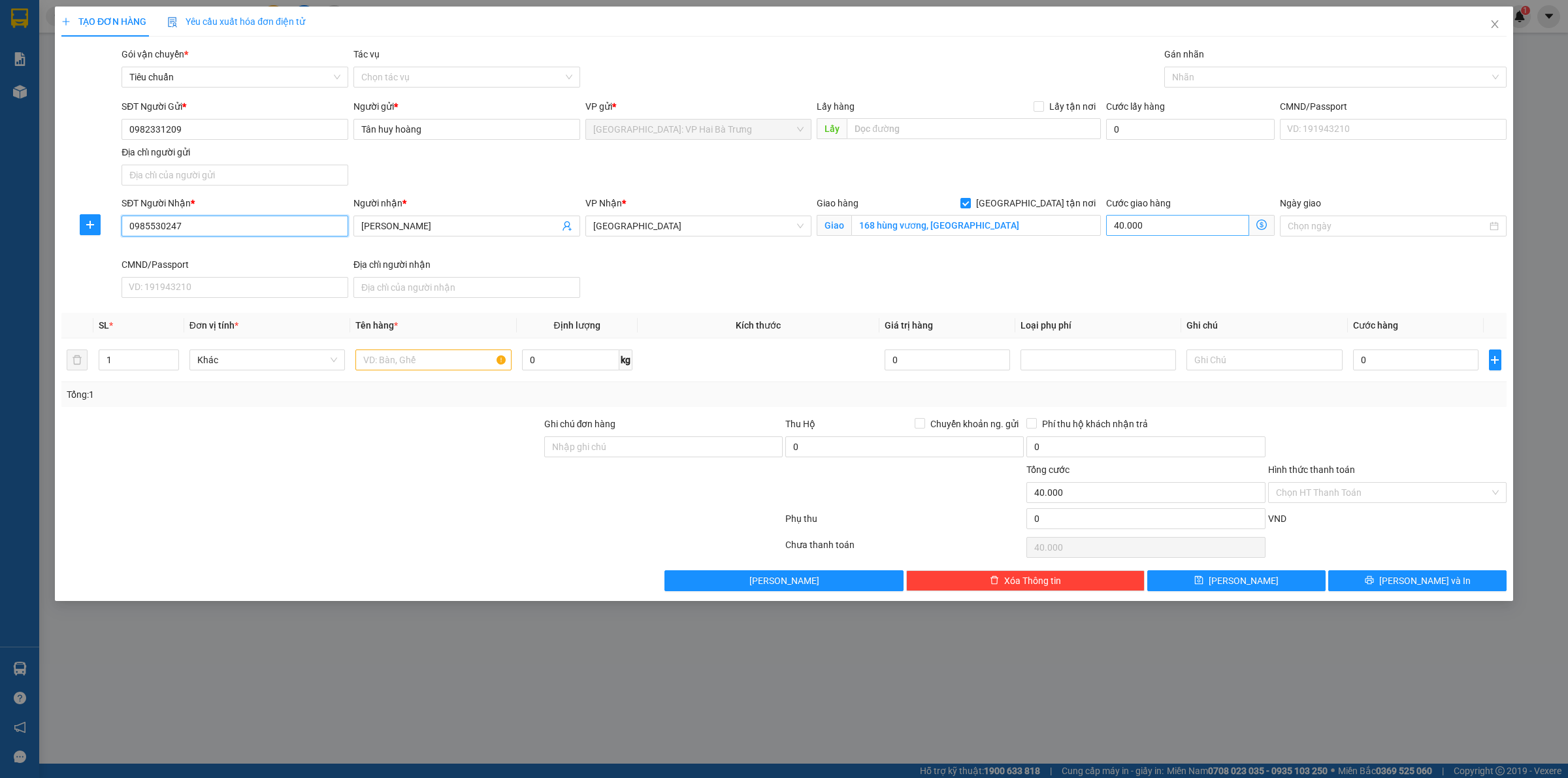
type input "0985530247"
click at [1201, 229] on input "40.000" at bounding box center [1178, 225] width 143 height 20
type input "0"
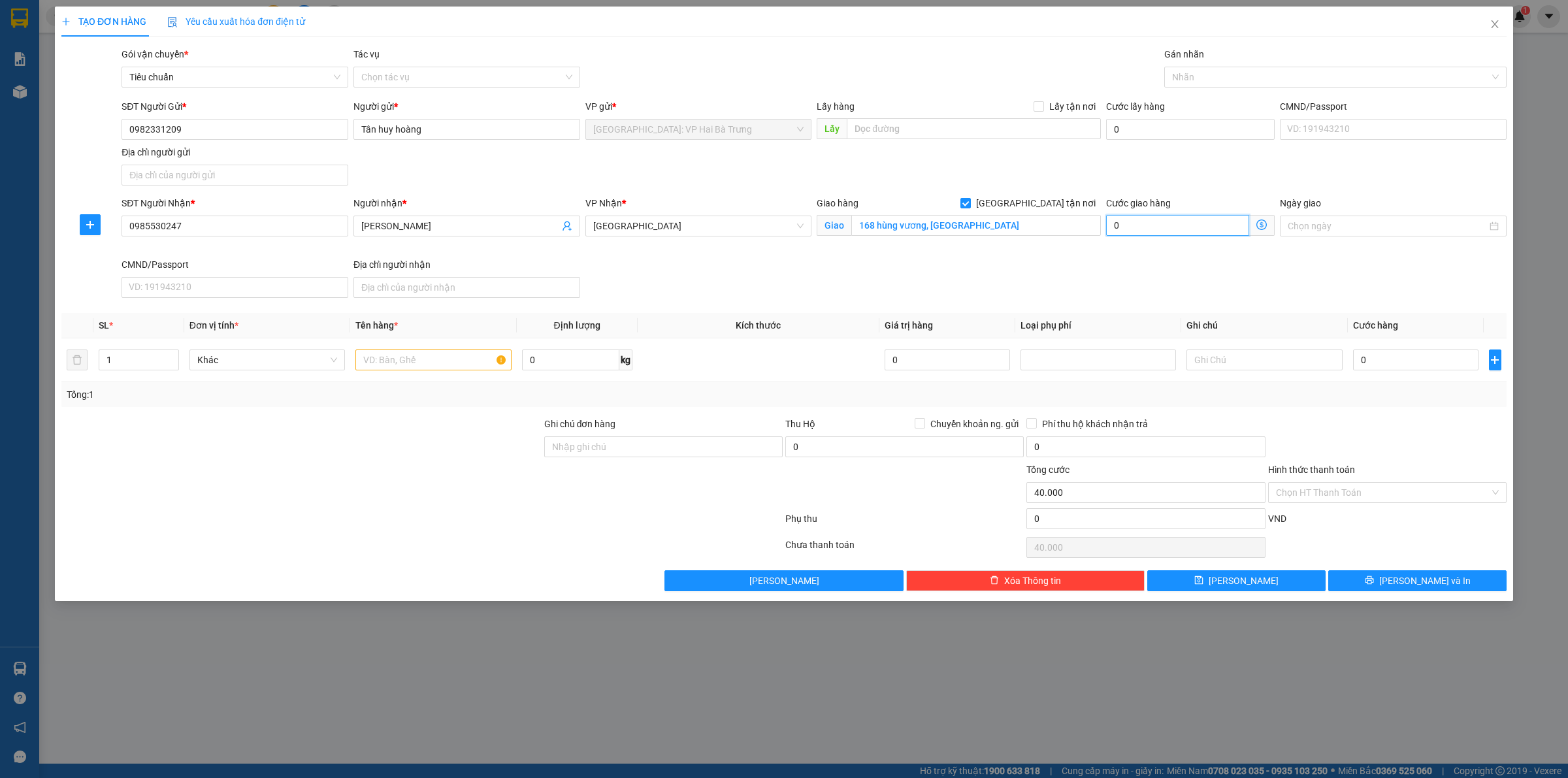
type input "0"
click at [782, 227] on span "Quảng Ngãi" at bounding box center [698, 226] width 211 height 20
type input "0"
click at [782, 227] on span "Quảng Ngãi" at bounding box center [698, 226] width 211 height 20
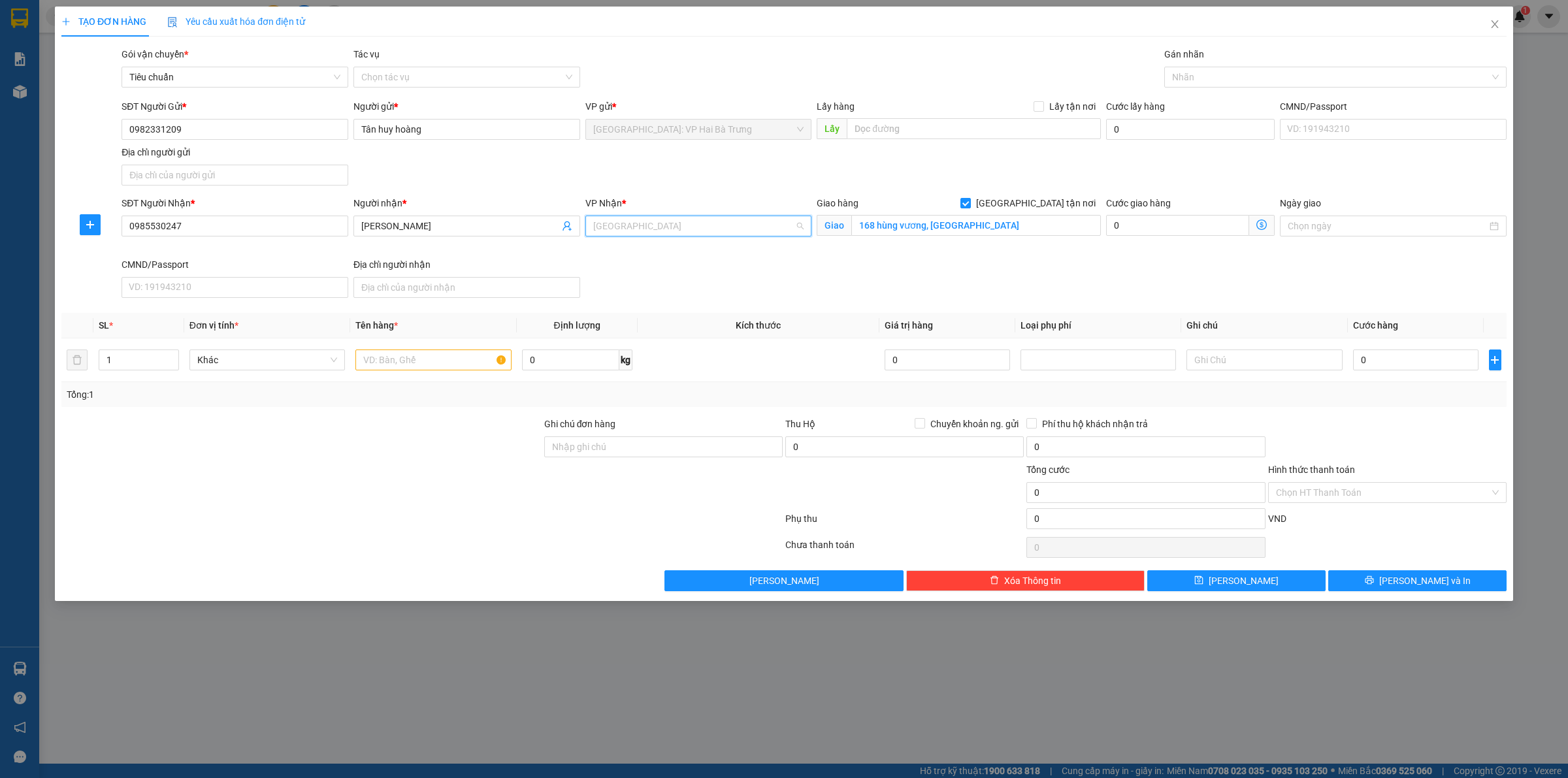
scroll to position [1442, 0]
click at [782, 227] on span "Quảng Ngãi" at bounding box center [698, 226] width 211 height 20
click at [903, 227] on input "168 hùng vương, TP quảng ngãi" at bounding box center [976, 225] width 250 height 20
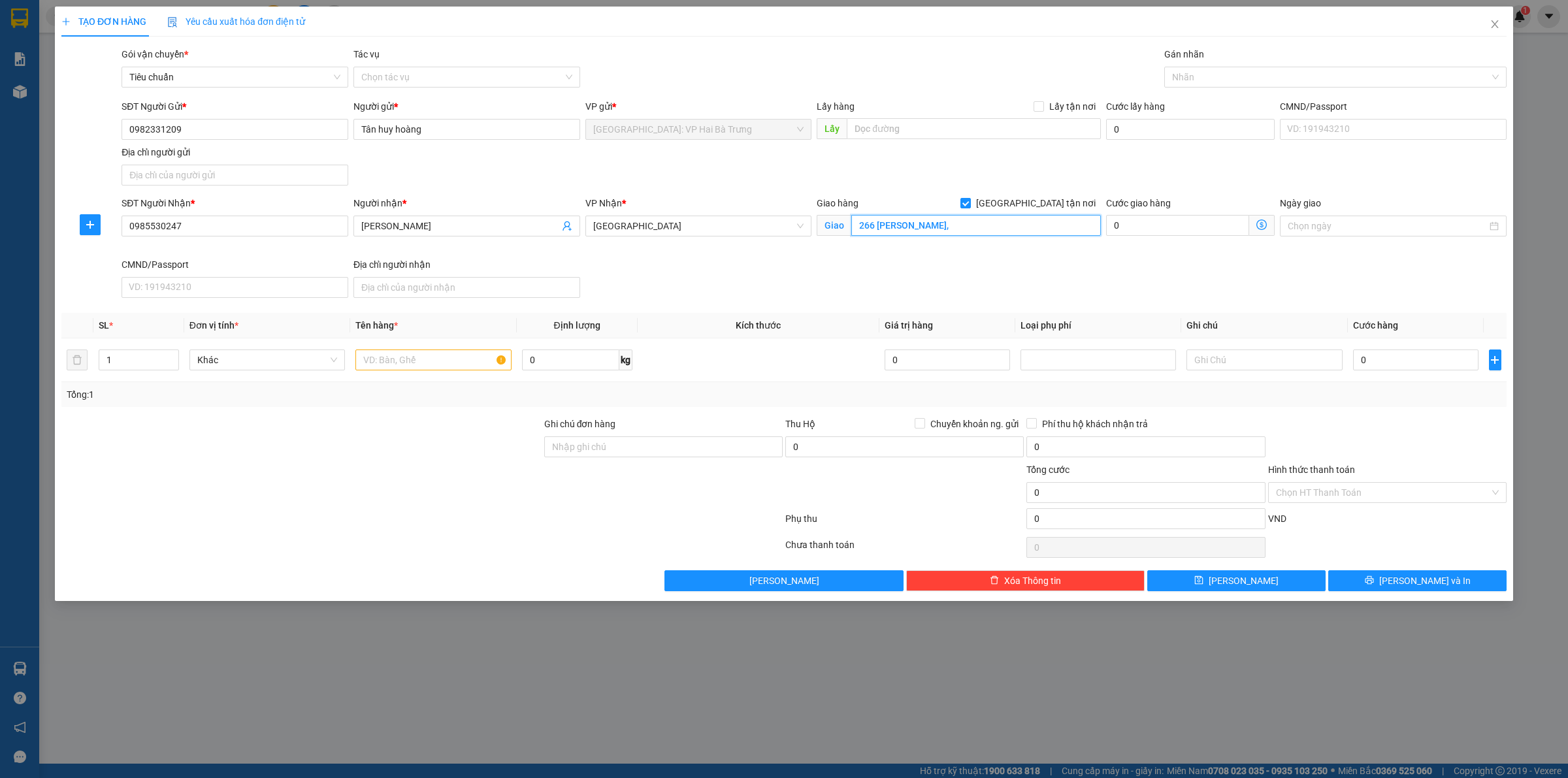
click at [905, 227] on input "266 trần hưng đạo," at bounding box center [976, 225] width 250 height 20
click at [971, 229] on input "266 trần hưng đạo," at bounding box center [976, 225] width 250 height 20
click at [973, 229] on input "266 trần hưng đạo," at bounding box center [976, 225] width 250 height 20
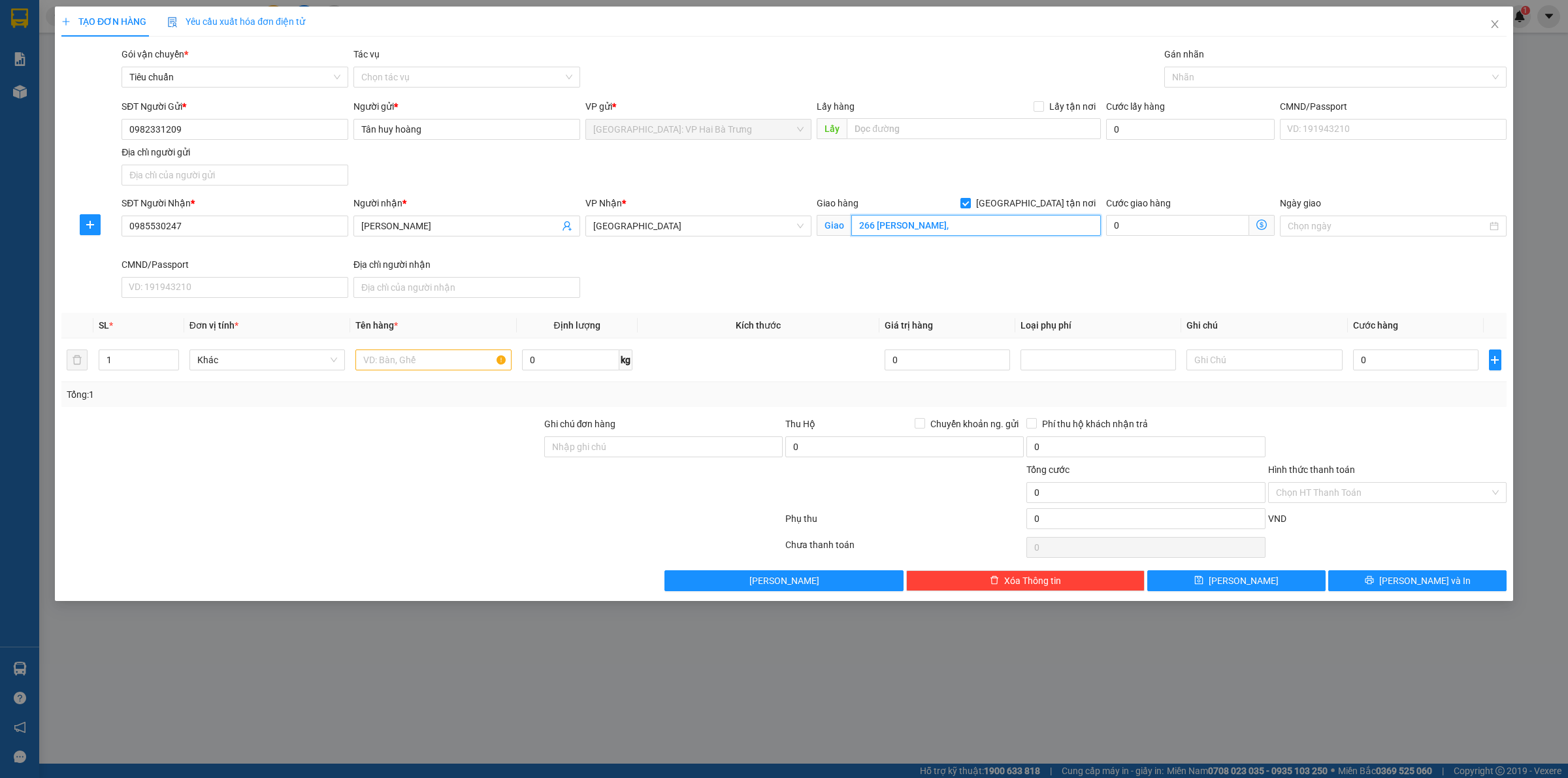
click at [978, 228] on input "266 trần hưng đạo," at bounding box center [976, 225] width 250 height 20
paste input "Trần Hưng Đạo, Nghĩa Lộ, Quảng Ngãi, Việt Nam"
drag, startPoint x: 1036, startPoint y: 224, endPoint x: 1118, endPoint y: 228, distance: 82.1
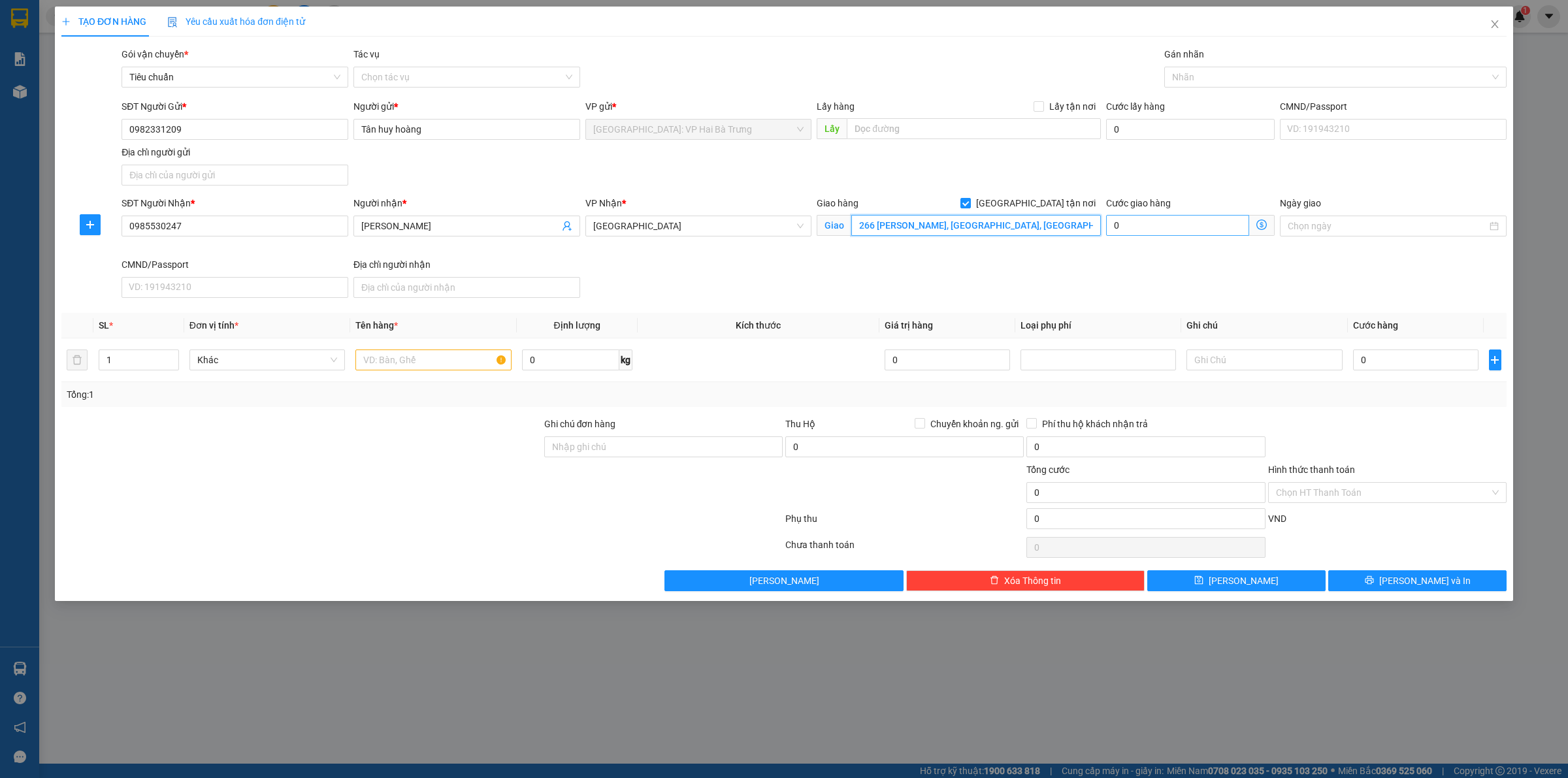
click at [1118, 228] on div "SĐT Người Nhận * 0985530247 Người nhận * Phương chi VP Nhận * Quảng Ngãi Giao h…" at bounding box center [814, 249] width 1390 height 107
click at [985, 226] on input "266 Trần Hưng Đạo, Nghĩa Lộ, Quảng Ngãi" at bounding box center [976, 225] width 250 height 20
click at [733, 224] on span "Quảng Ngãi" at bounding box center [698, 226] width 211 height 20
type input "266 Trần Hưng Đạo, Nghĩa Lộ, TP Quảng Ngãi"
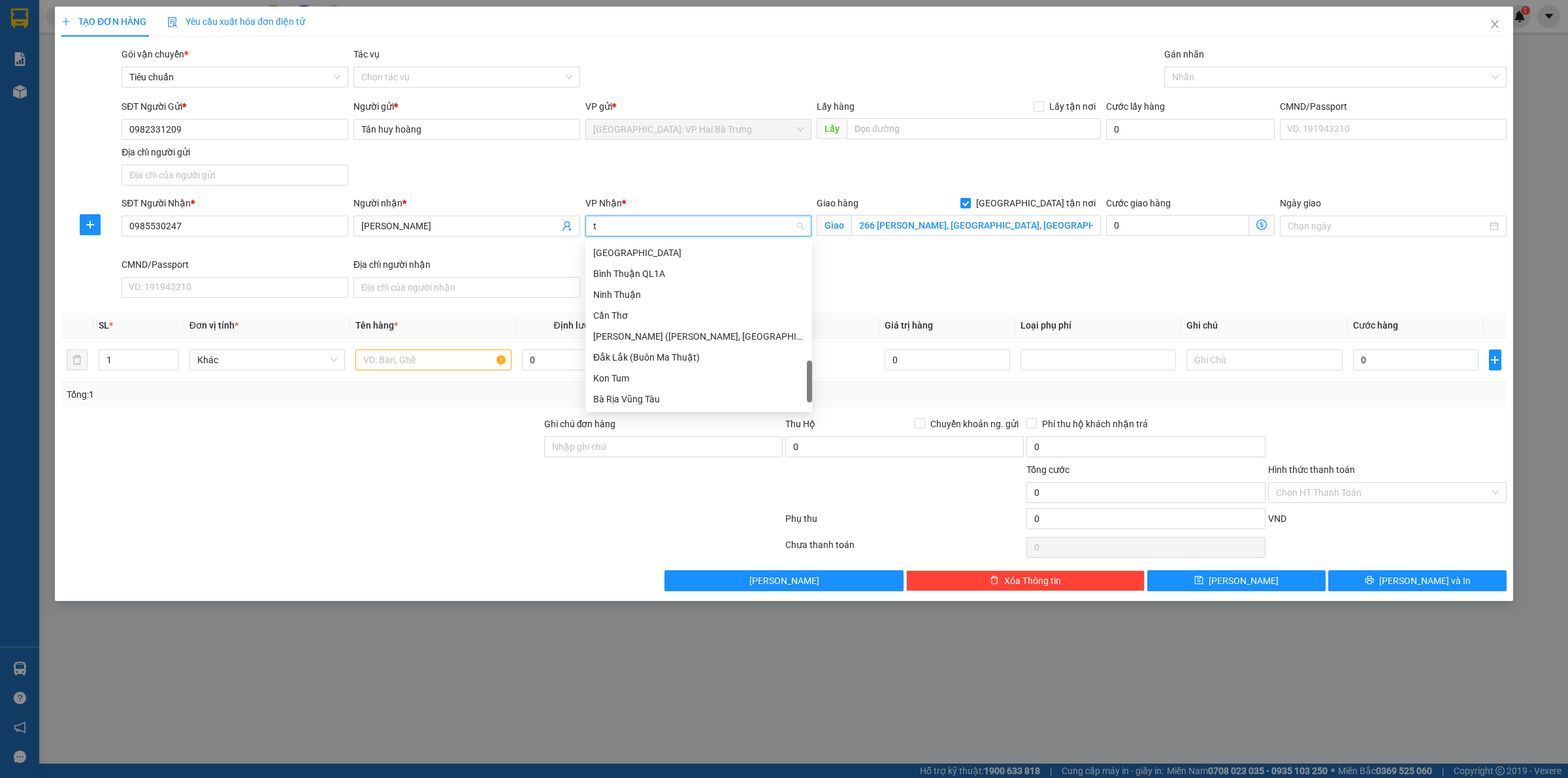
scroll to position [41, 0]
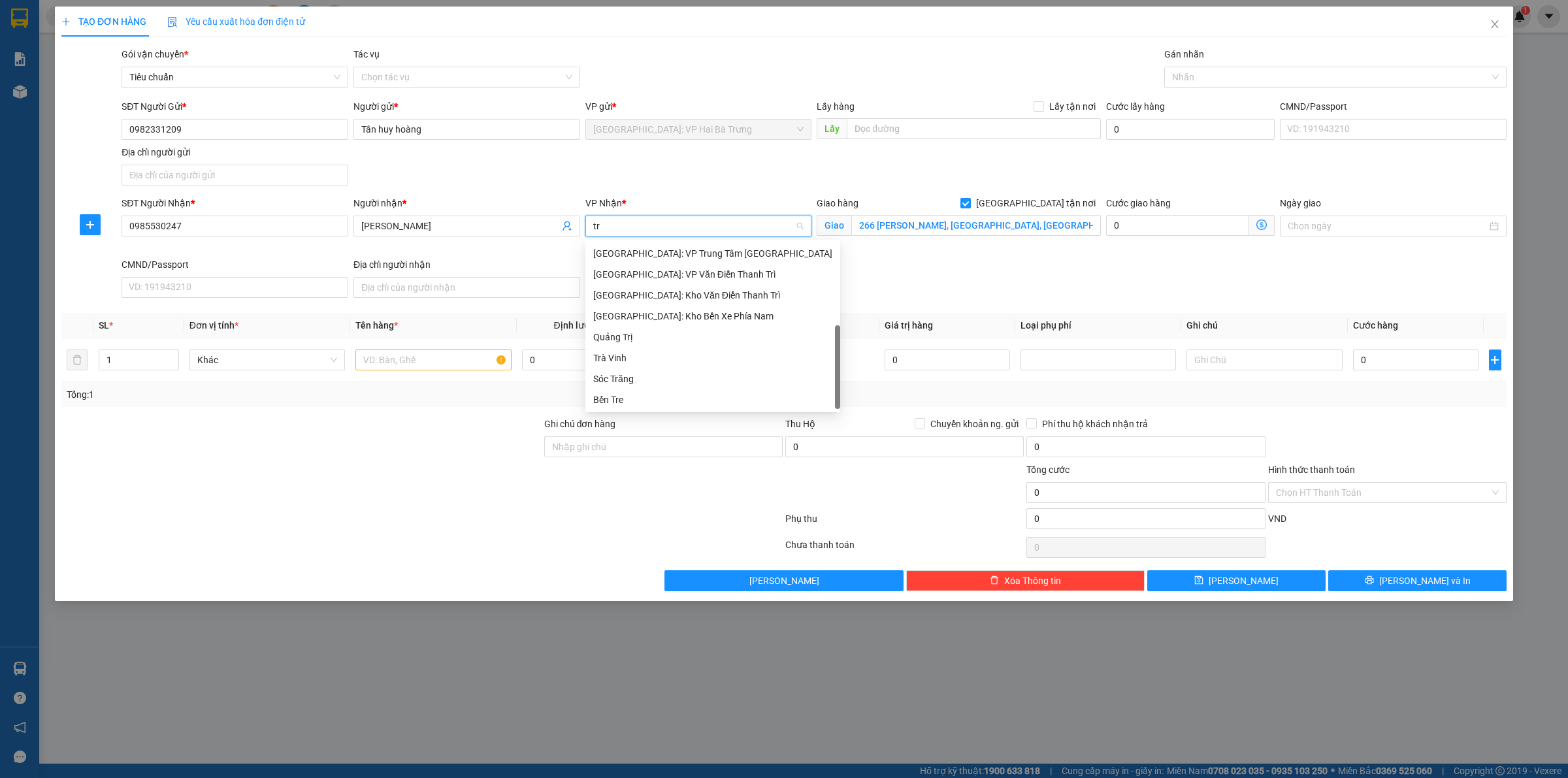
type input "tru"
click at [711, 248] on div "Quảng Ngãi: VP Trường Chinh" at bounding box center [712, 252] width 239 height 14
click at [1239, 73] on div at bounding box center [1328, 77] width 323 height 16
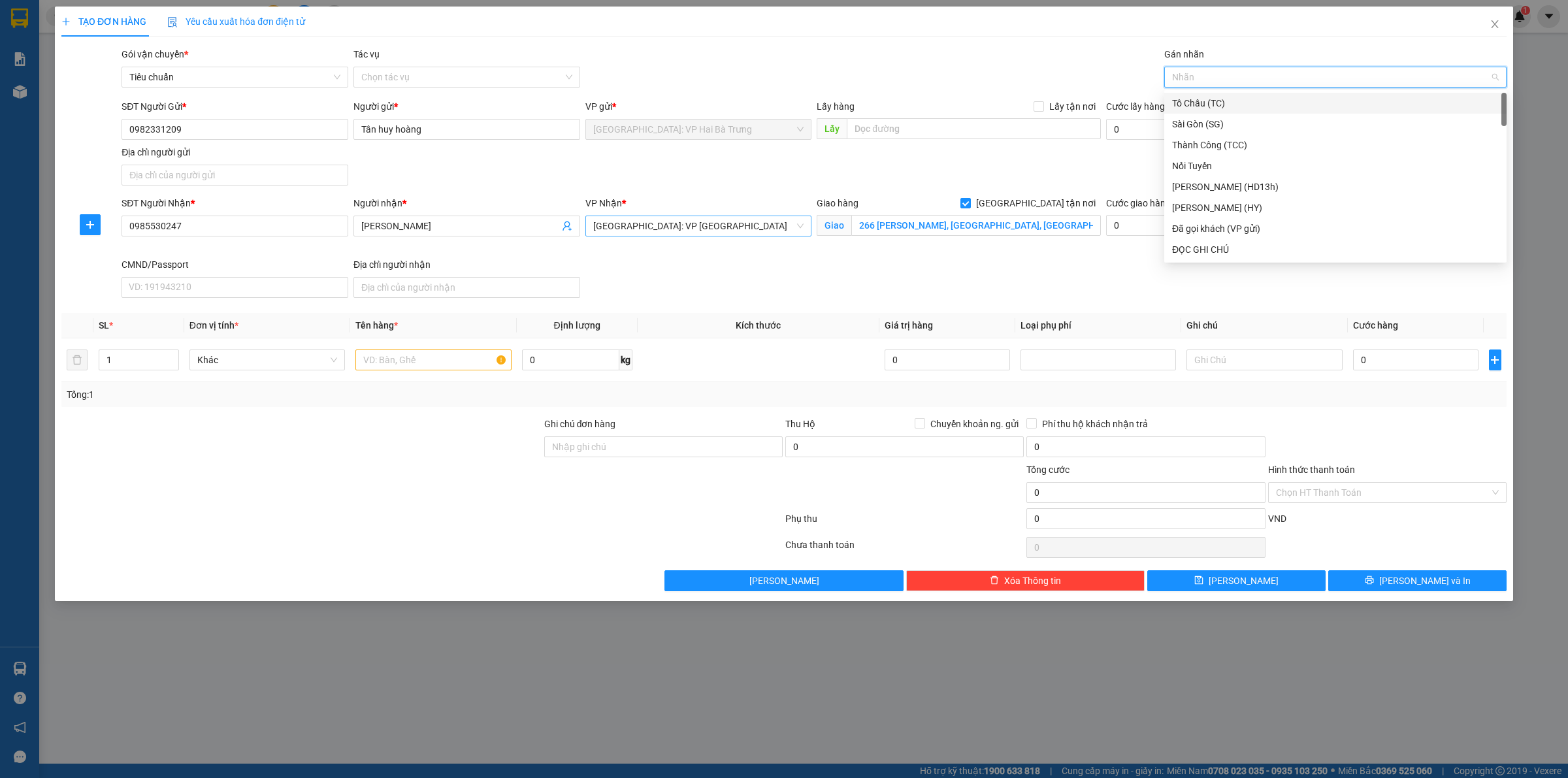
type input "G"
click at [1213, 248] on div "[GEOGRAPHIC_DATA] tận nơi" at bounding box center [1335, 249] width 326 height 14
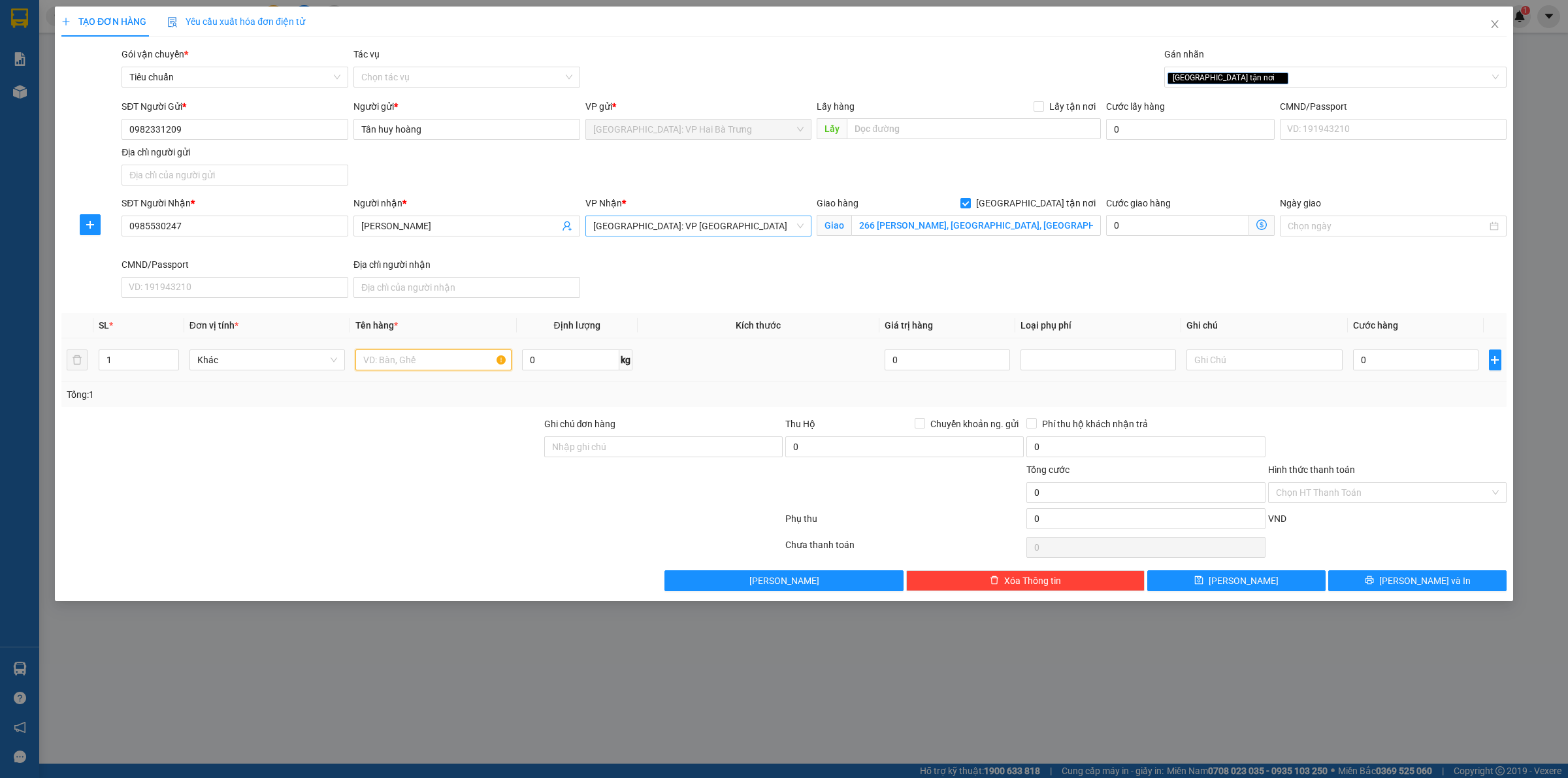
drag, startPoint x: 375, startPoint y: 361, endPoint x: 399, endPoint y: 355, distance: 24.7
click at [377, 358] on input "text" at bounding box center [432, 360] width 155 height 20
type input "1 kiện bọc pe"
click at [1412, 363] on input "0" at bounding box center [1416, 360] width 125 height 20
type input "1"
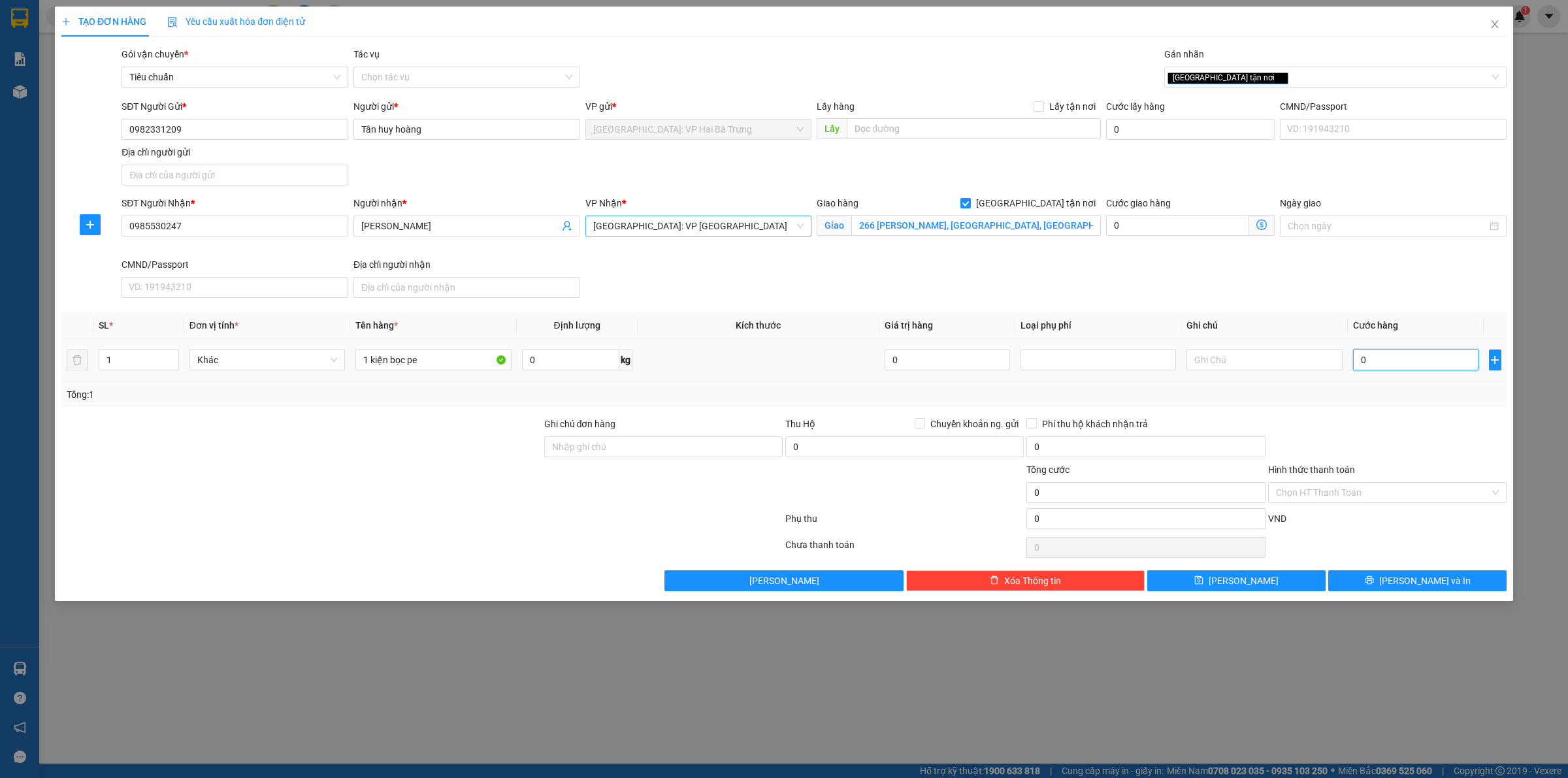
type input "1"
type input "14"
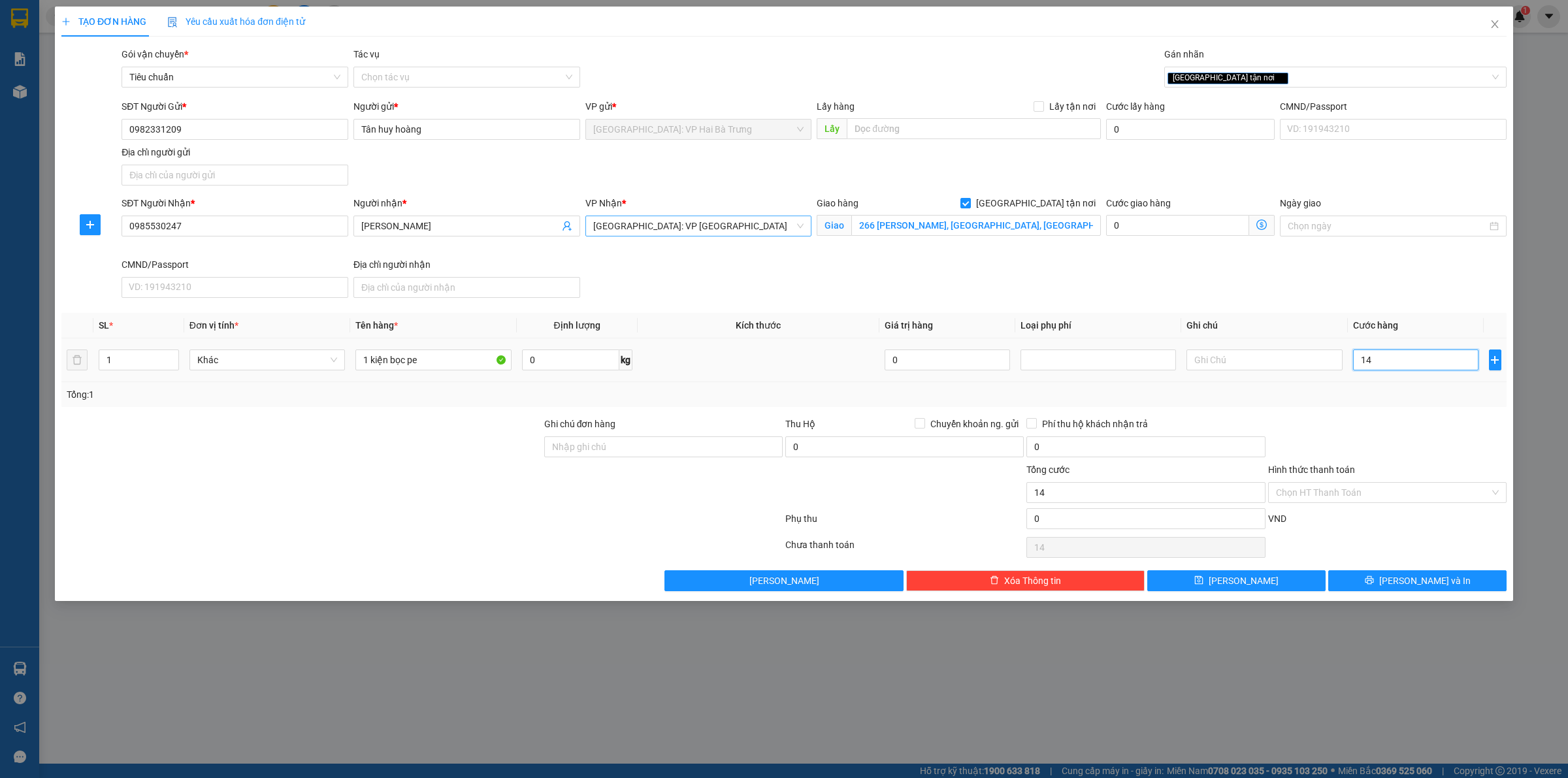
type input "145"
type input "1.450"
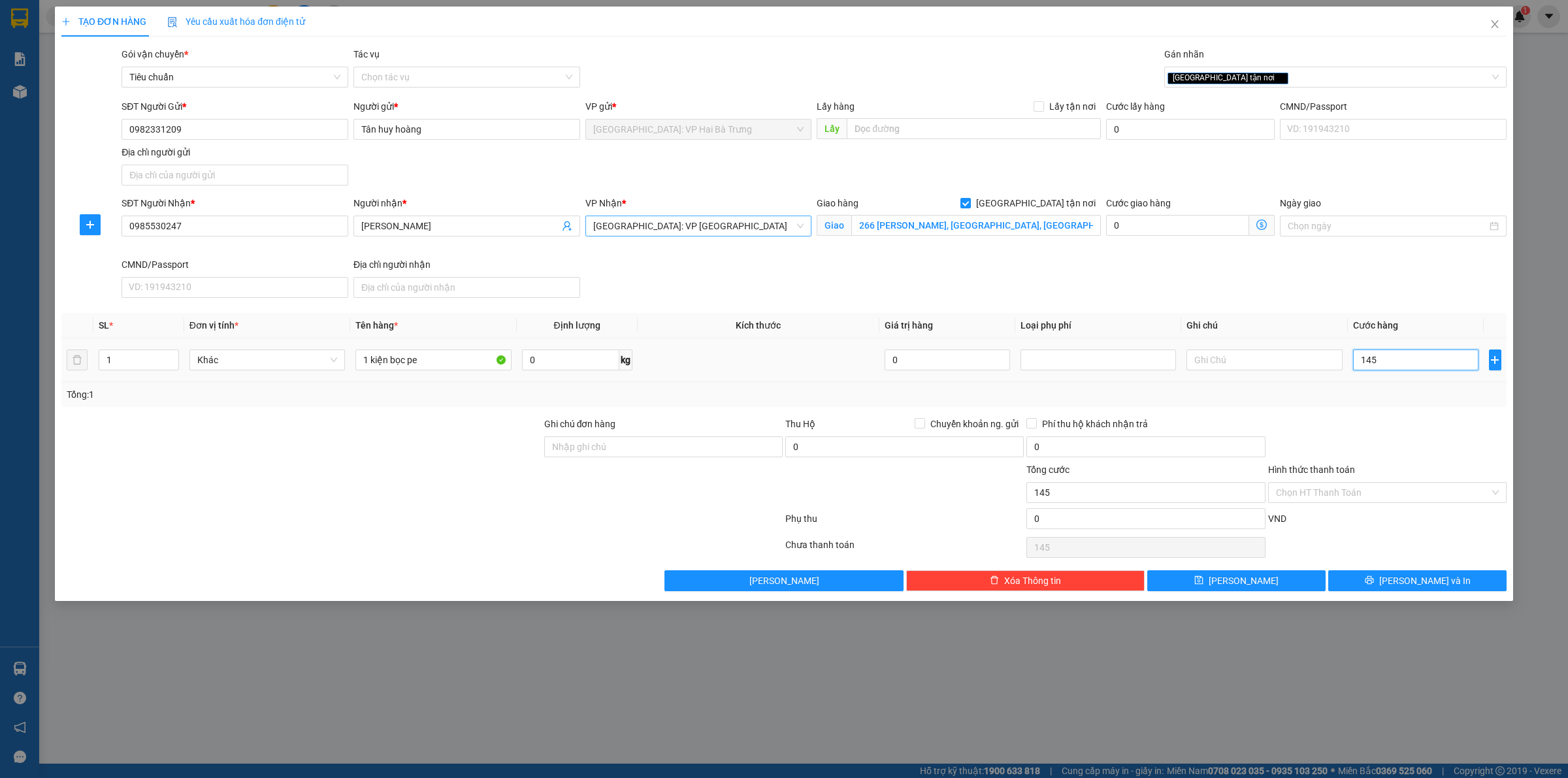
type input "1.450"
type input "14.500"
type input "145.000"
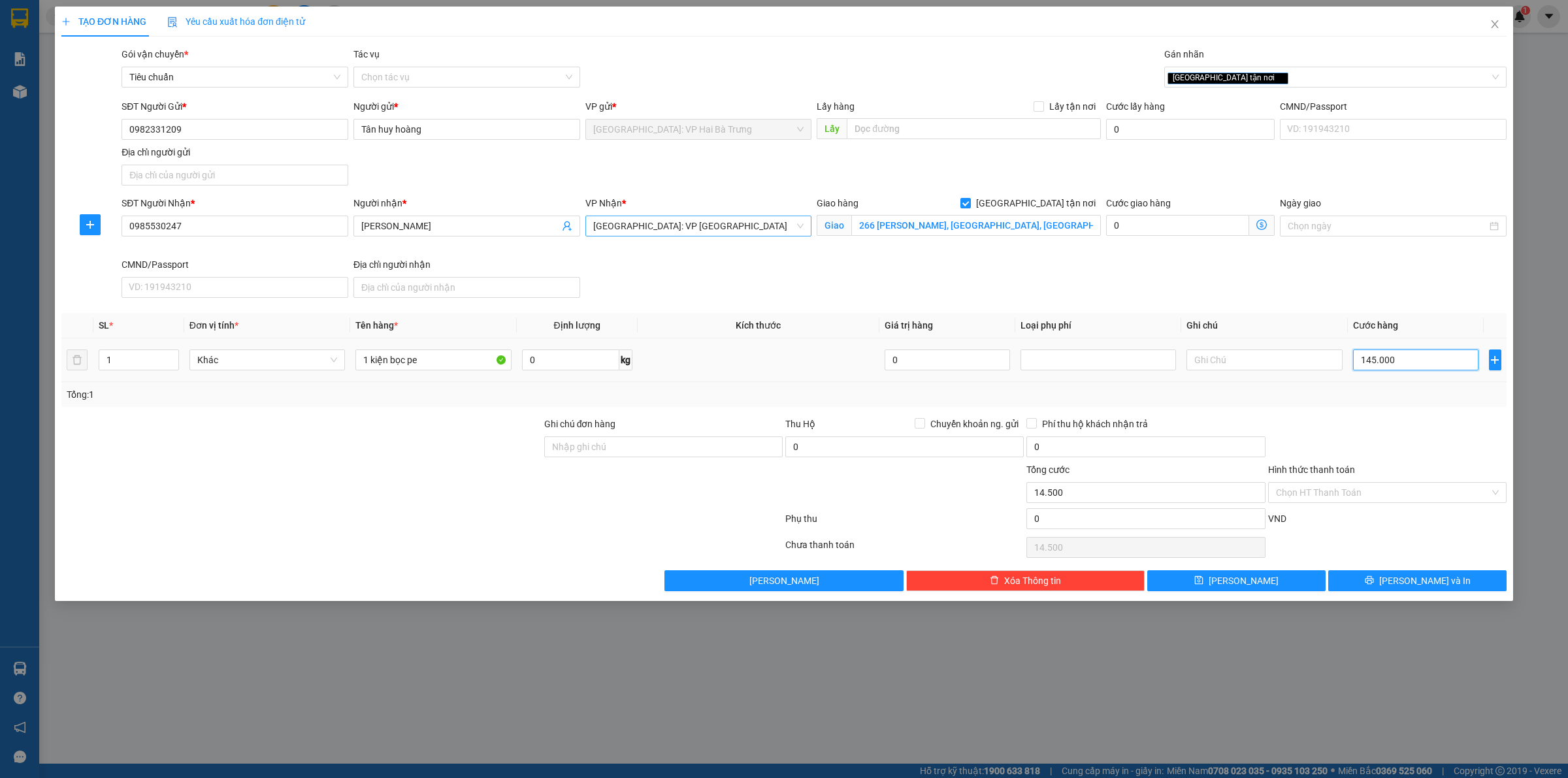
type input "145.000"
click at [1446, 487] on input "Hình thức thanh toán" at bounding box center [1383, 492] width 214 height 20
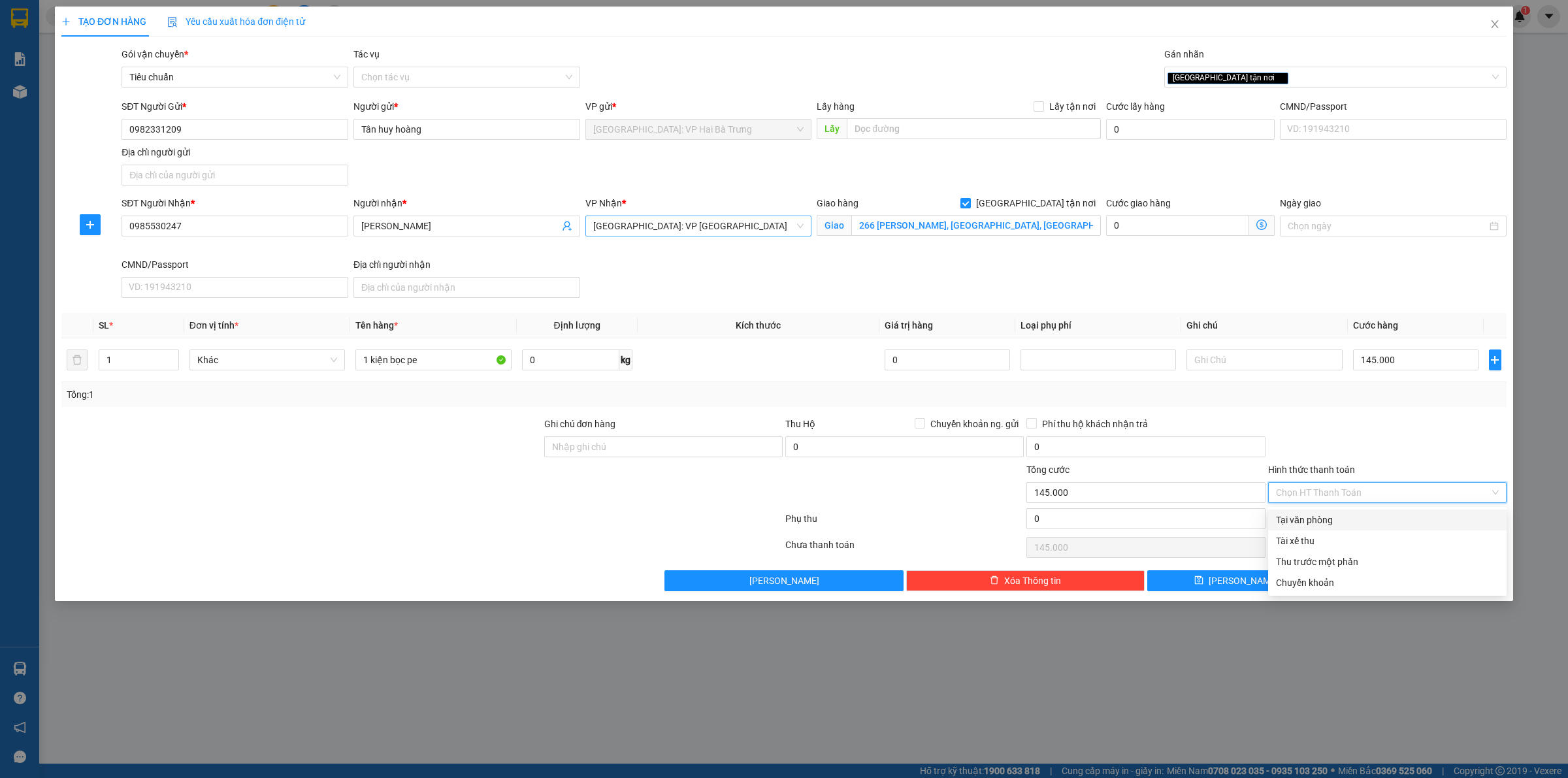
click at [1418, 516] on div "Tại văn phòng" at bounding box center [1388, 520] width 223 height 14
click at [1428, 425] on div at bounding box center [1387, 439] width 241 height 46
click at [1396, 496] on input "Hình thức thanh toán" at bounding box center [1383, 492] width 214 height 20
click at [1364, 524] on div "Tại văn phòng" at bounding box center [1388, 520] width 223 height 14
type input "0"
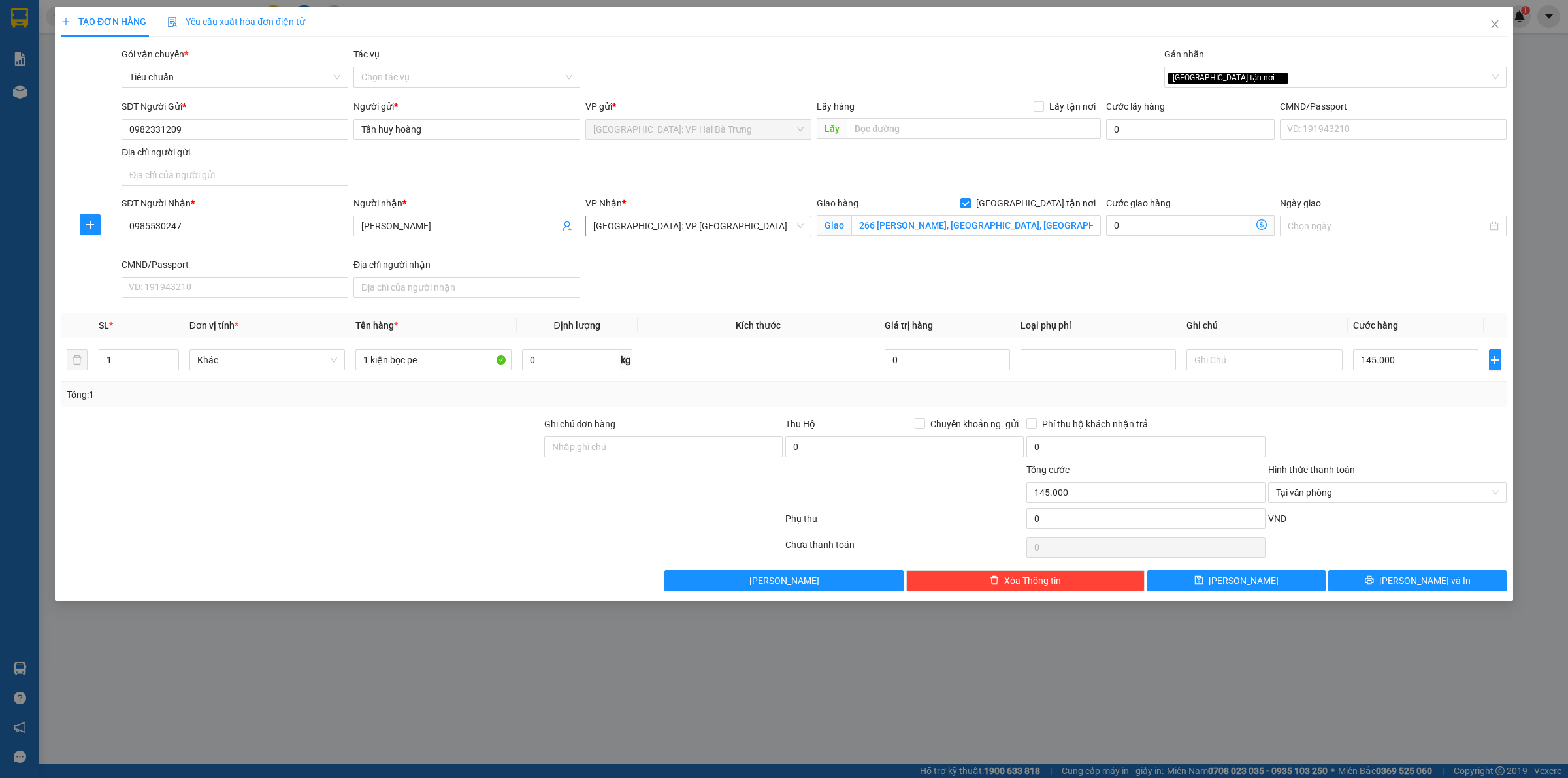
click at [1428, 441] on div at bounding box center [1387, 439] width 241 height 46
click at [1376, 579] on button "Lưu và In" at bounding box center [1417, 581] width 178 height 20
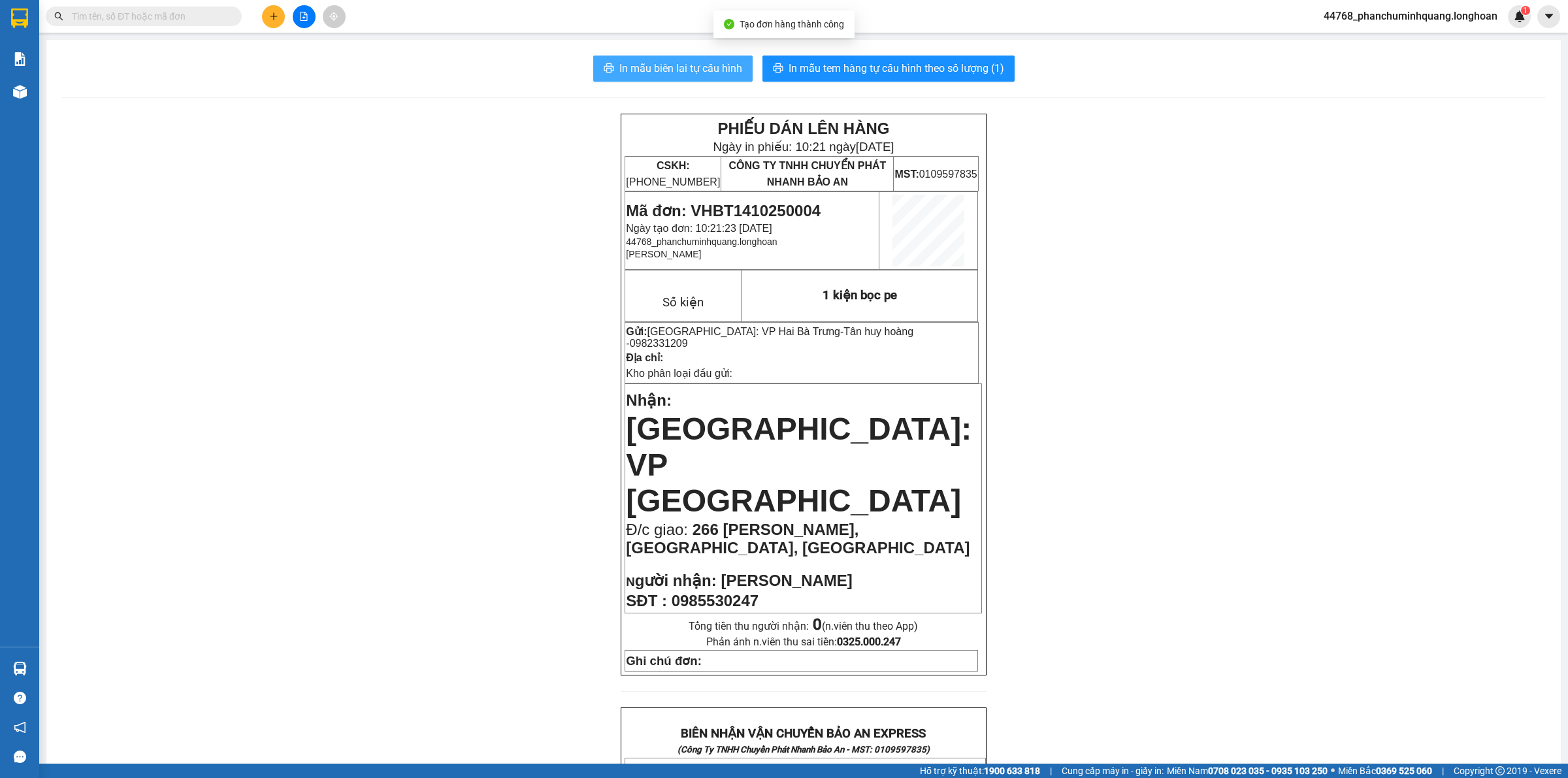
click at [680, 63] on span "In mẫu biên lai tự cấu hình" at bounding box center [680, 69] width 123 height 17
click at [914, 63] on span "In mẫu tem hàng tự cấu hình theo số lượng (1)" at bounding box center [896, 69] width 216 height 17
click at [274, 13] on icon "plus" at bounding box center [274, 17] width 9 height 9
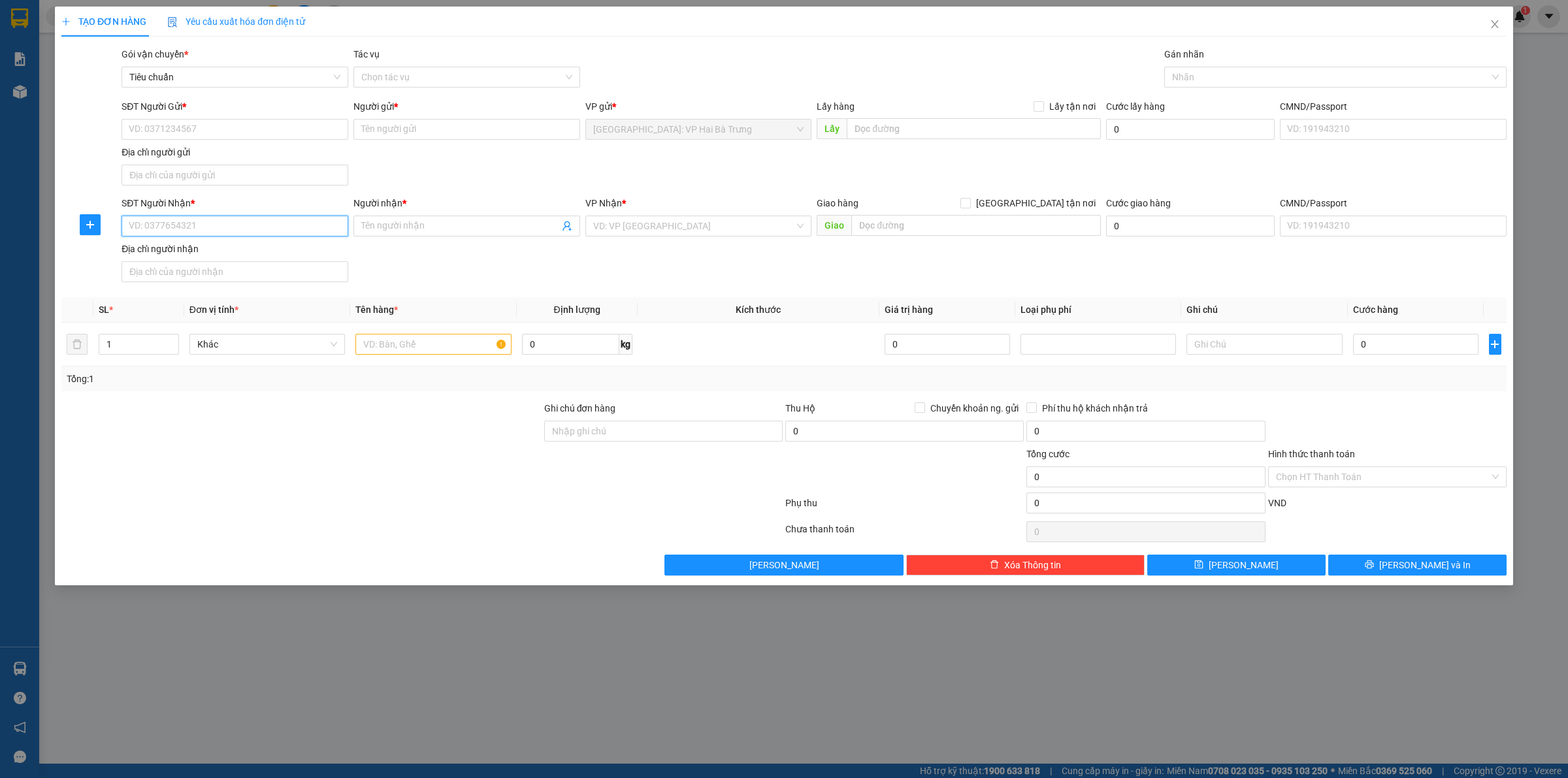
click at [302, 228] on input "SĐT Người Nhận *" at bounding box center [235, 226] width 227 height 20
click at [283, 125] on input "SĐT Người Gửi *" at bounding box center [235, 129] width 227 height 20
click at [275, 235] on input "SĐT Người Nhận *" at bounding box center [235, 226] width 227 height 20
type input "2"
type input "0382435370"
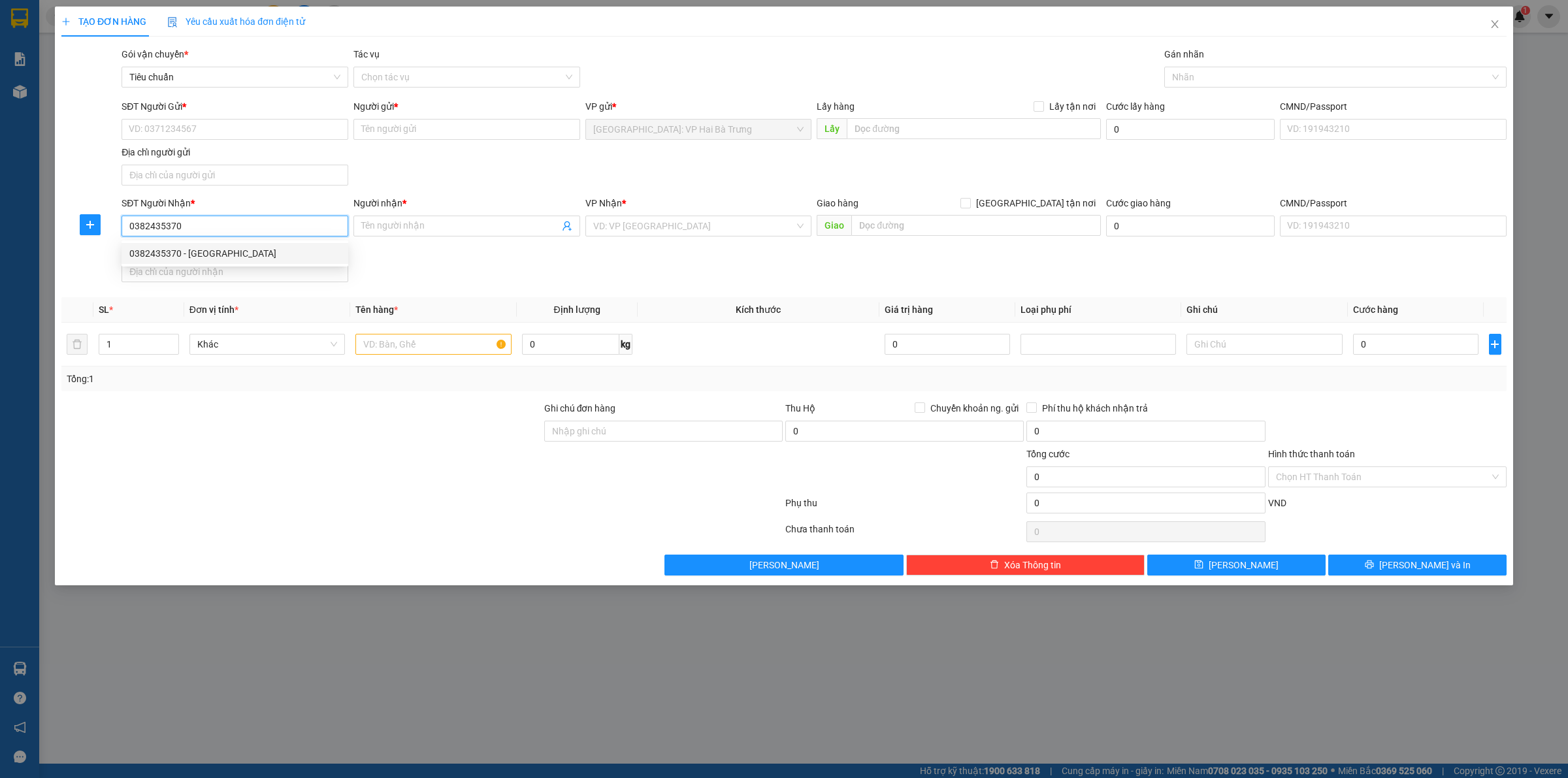
click at [258, 256] on div "0382435370 - Thuỳ Trang" at bounding box center [234, 253] width 211 height 14
type input "Thuỳ Trang"
checkbox input "true"
type input "Vincom long thành, 251 Đường Lê Duẩn, TT. Long Thành, Long Thành, Đồng Nai"
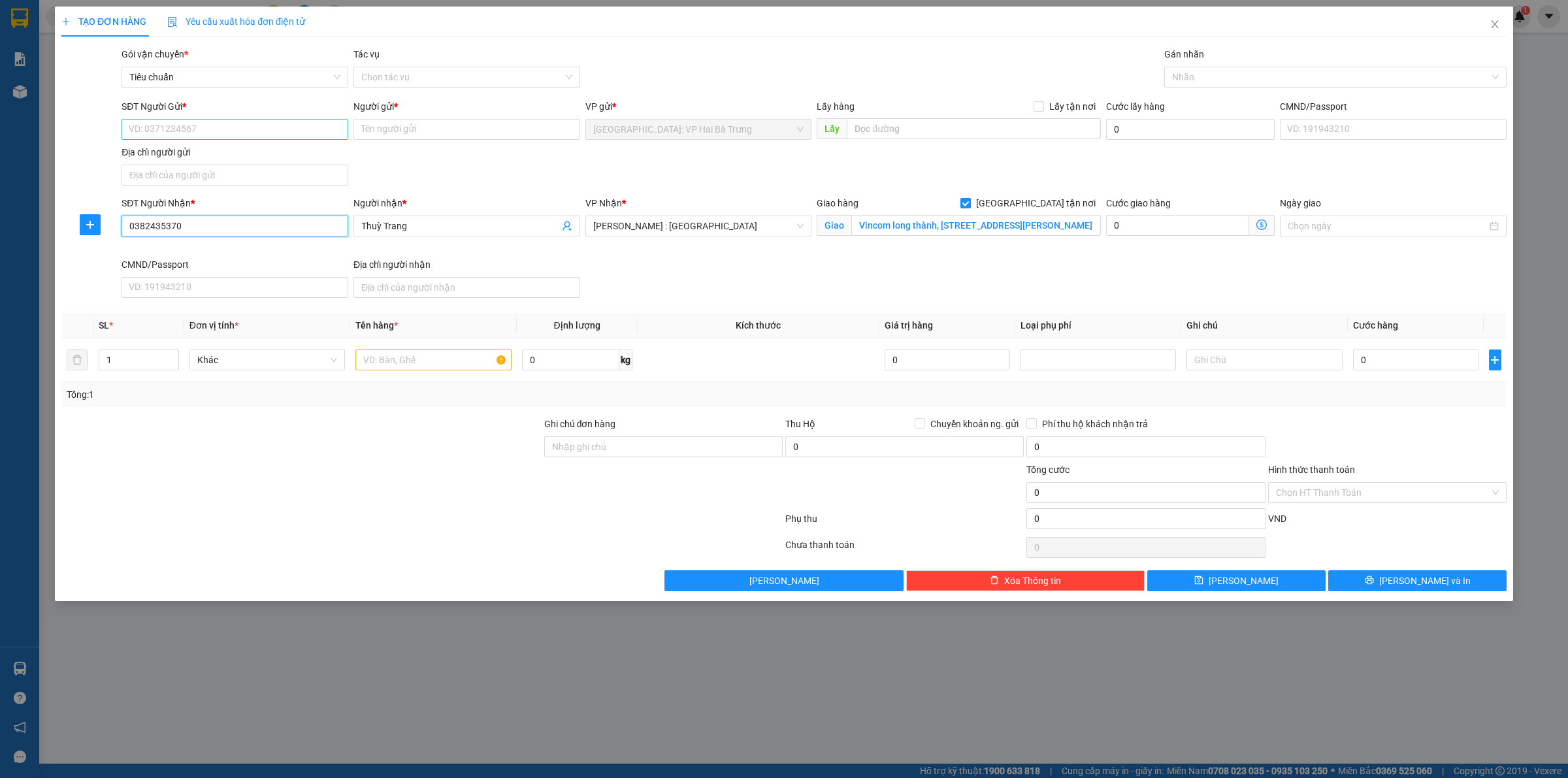
type input "0382435370"
click at [298, 128] on input "SĐT Người Gửi *" at bounding box center [235, 129] width 227 height 20
click at [191, 151] on div "0972607116 - Tuấn Thanh" at bounding box center [234, 155] width 211 height 14
type input "0972607116"
type input "Tuấn Thanh"
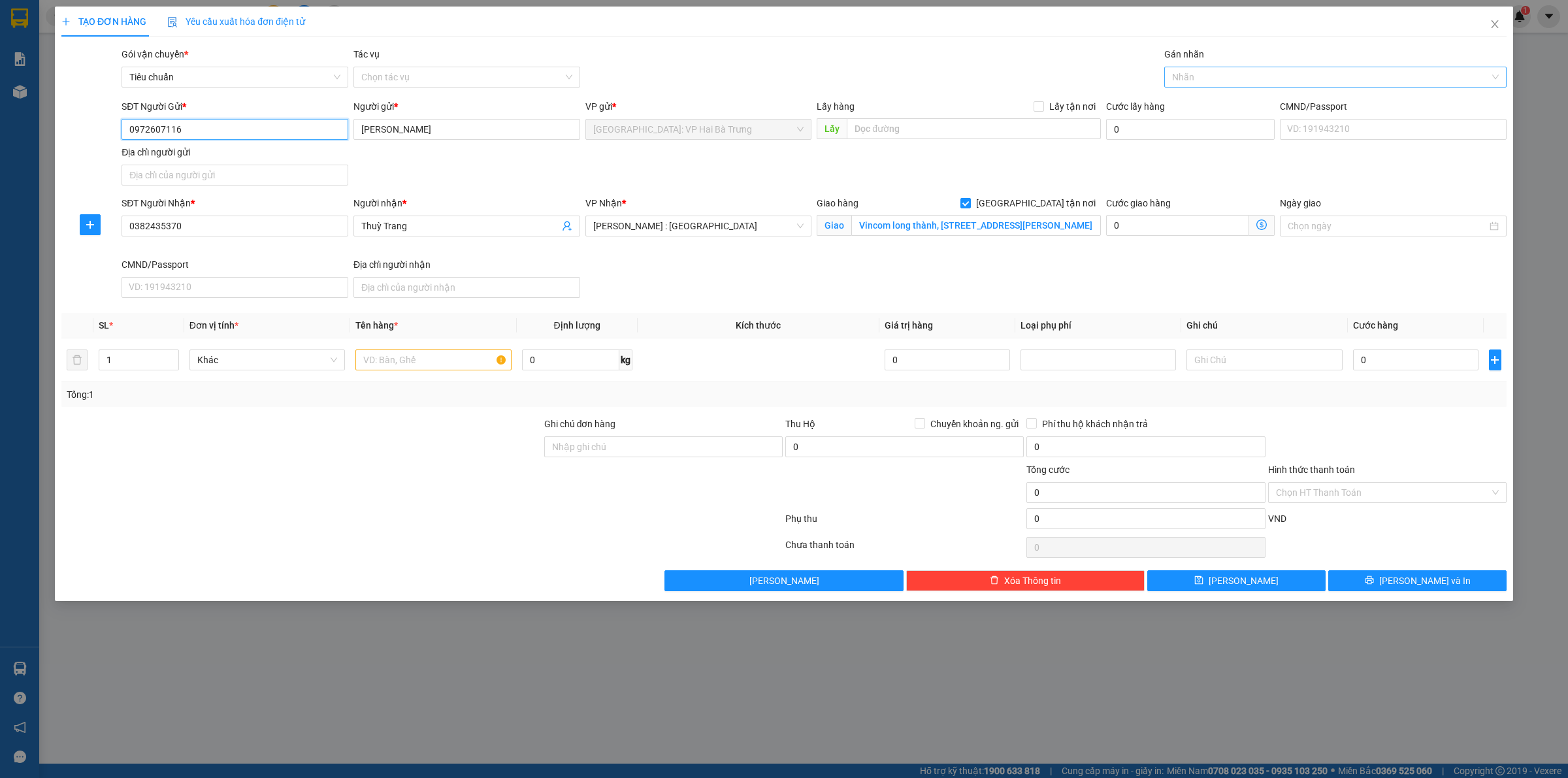
click at [1219, 80] on div at bounding box center [1328, 77] width 323 height 16
type input "H"
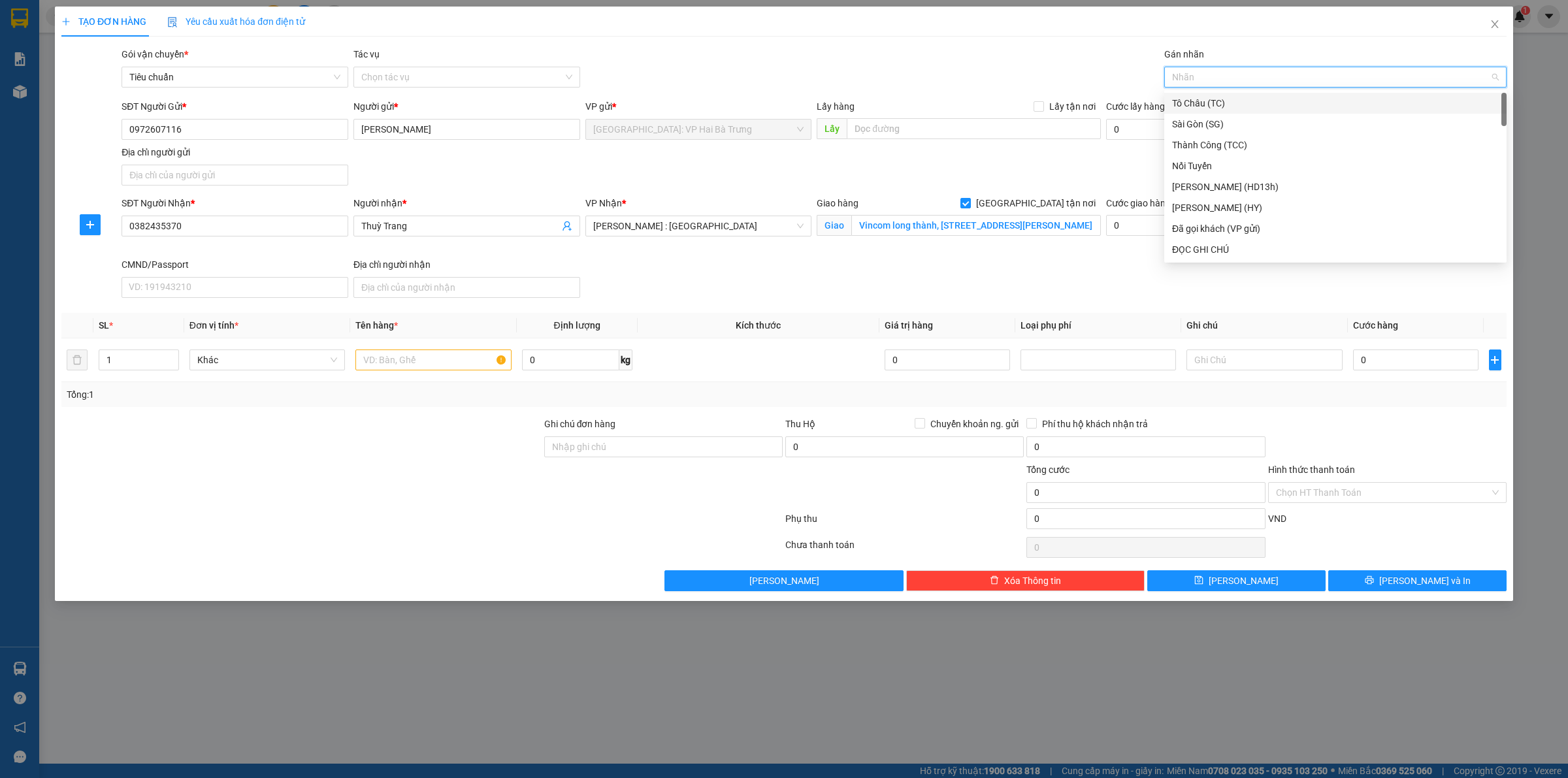
type input "G"
click at [1266, 260] on div "KOGỌI DC N NHẬN, đã báo ng gửi" at bounding box center [1336, 270] width 342 height 20
click at [1298, 78] on icon "close" at bounding box center [1298, 78] width 5 height 5
type input "G"
click at [1221, 243] on div "[GEOGRAPHIC_DATA] tận nơi" at bounding box center [1335, 249] width 326 height 14
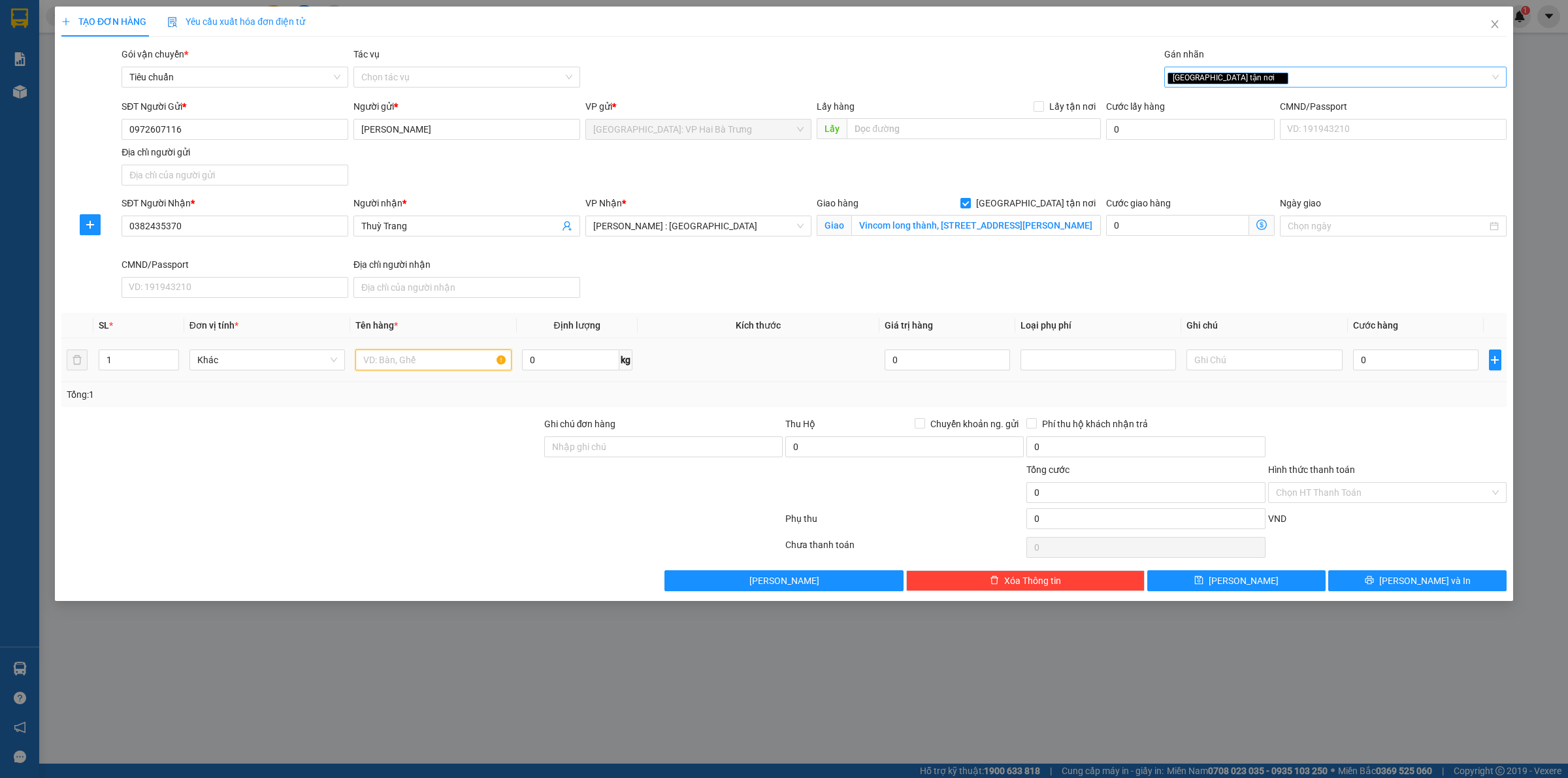
click at [400, 367] on input "text" at bounding box center [432, 360] width 155 height 20
type input "1 kiện giấy to"
click at [1395, 369] on input "0" at bounding box center [1416, 360] width 125 height 20
type input "3"
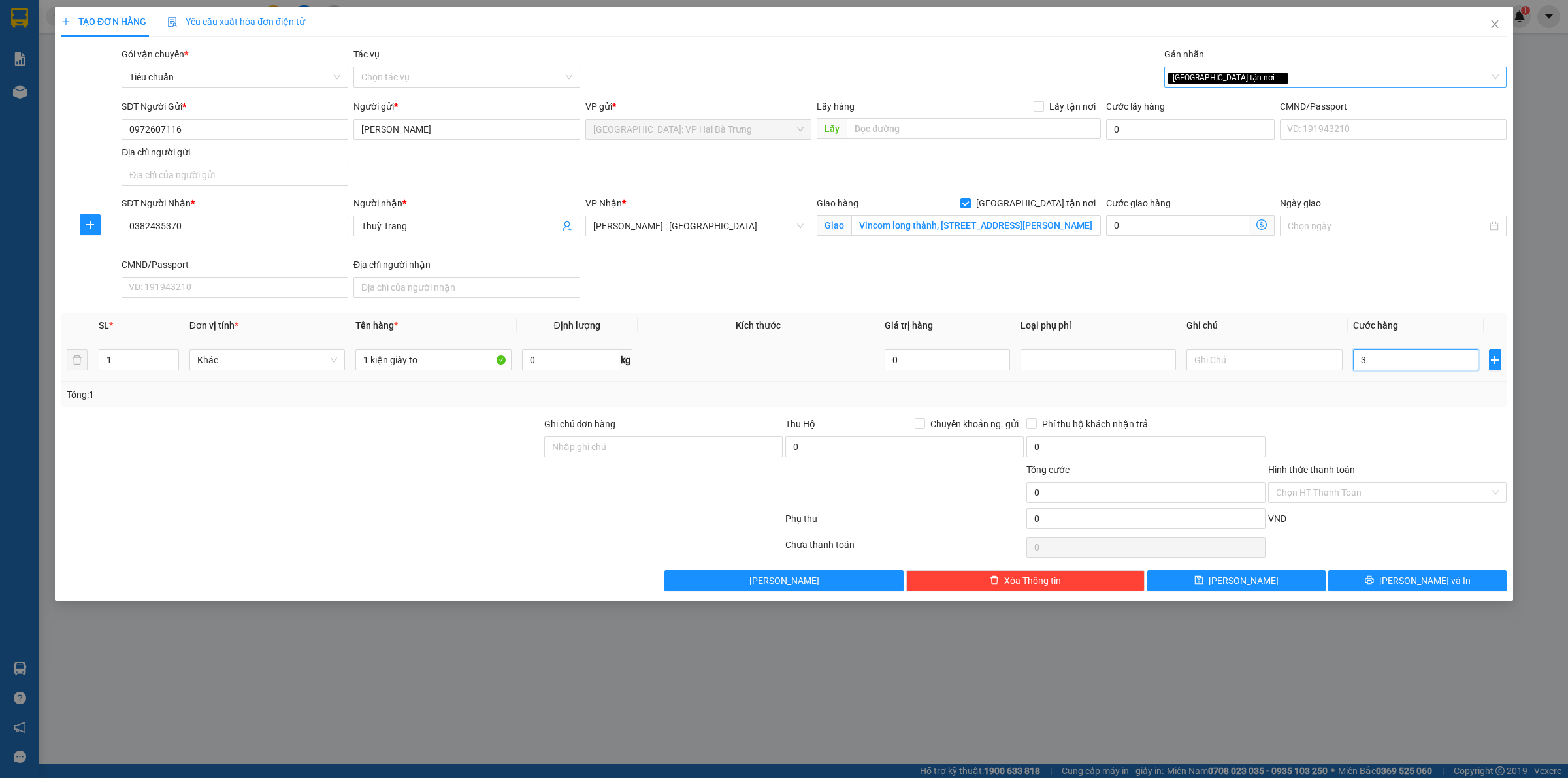
type input "3"
type input "30"
type input "300"
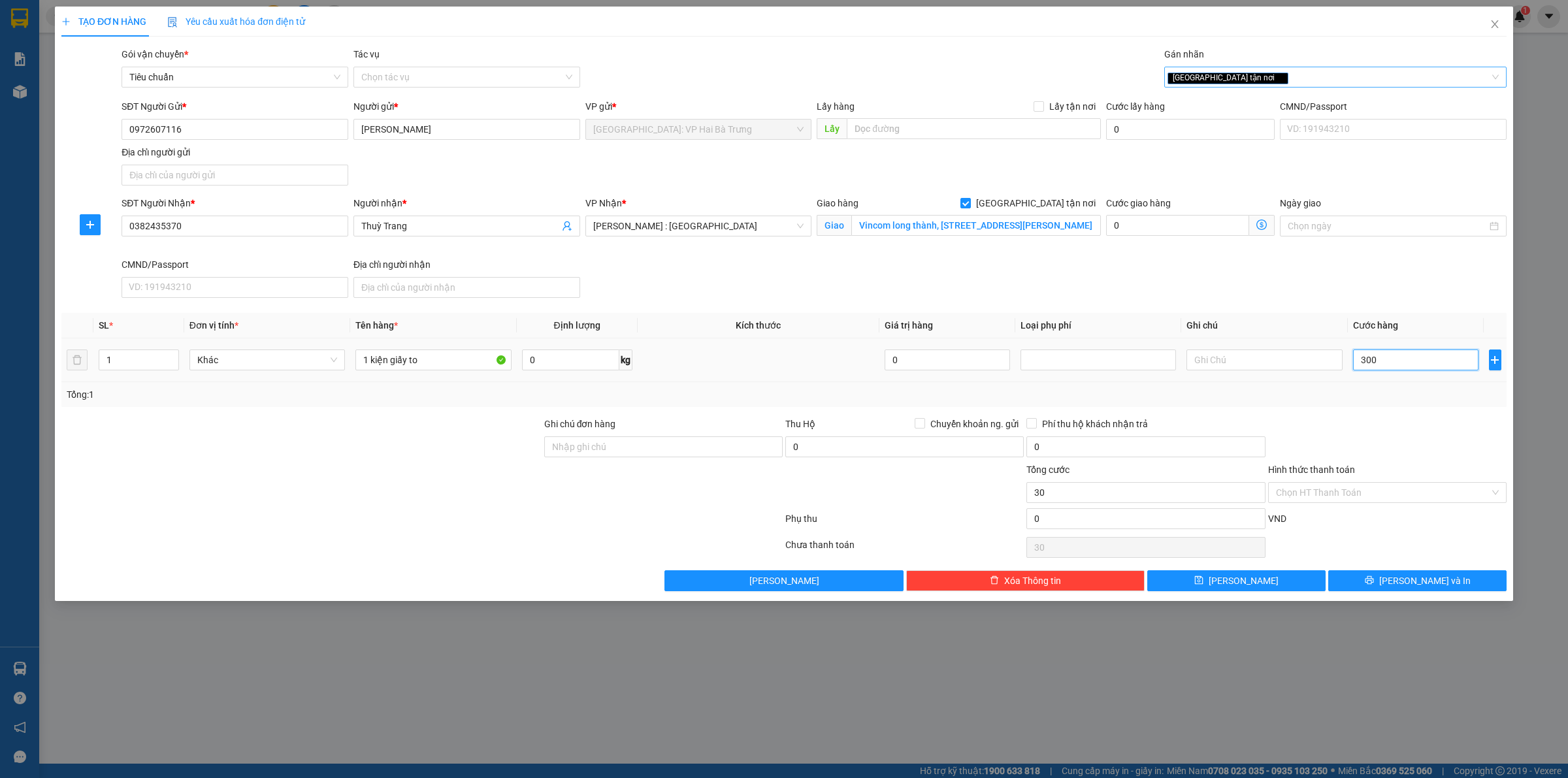
type input "300"
type input "3.000"
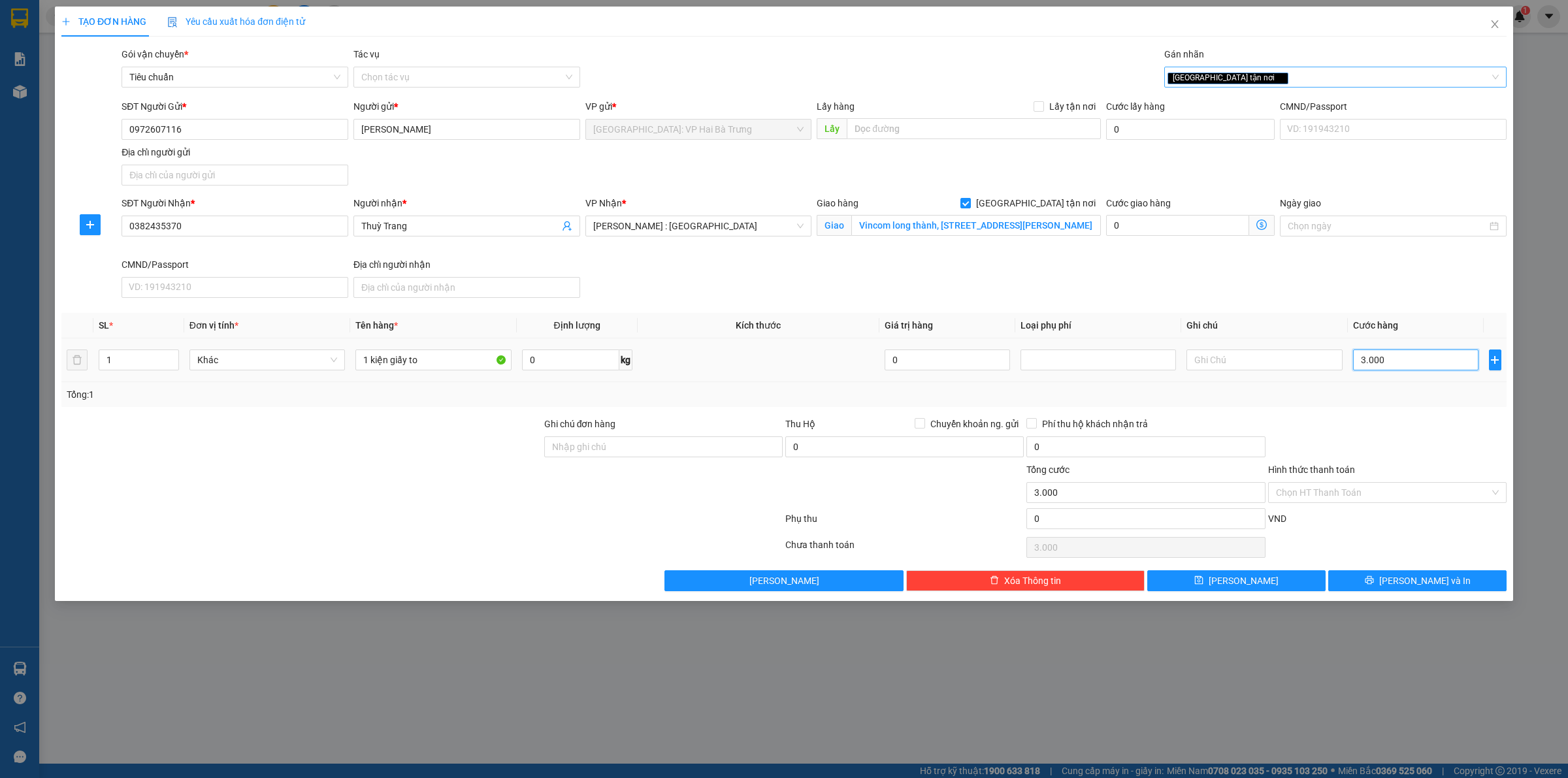
type input "30.000"
type input "300.000"
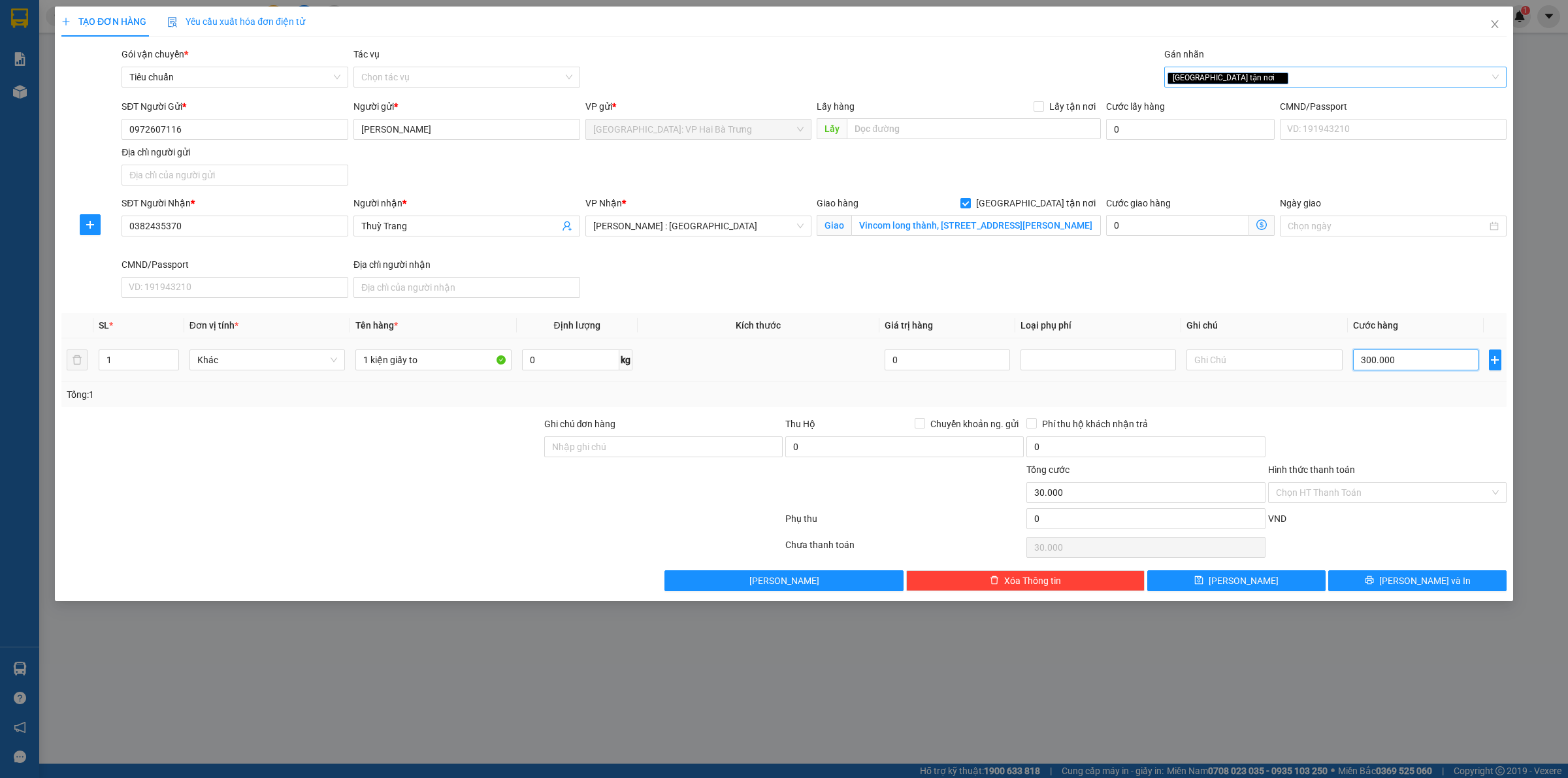
type input "300.000"
click at [1443, 587] on button "Lưu và In" at bounding box center [1417, 581] width 178 height 20
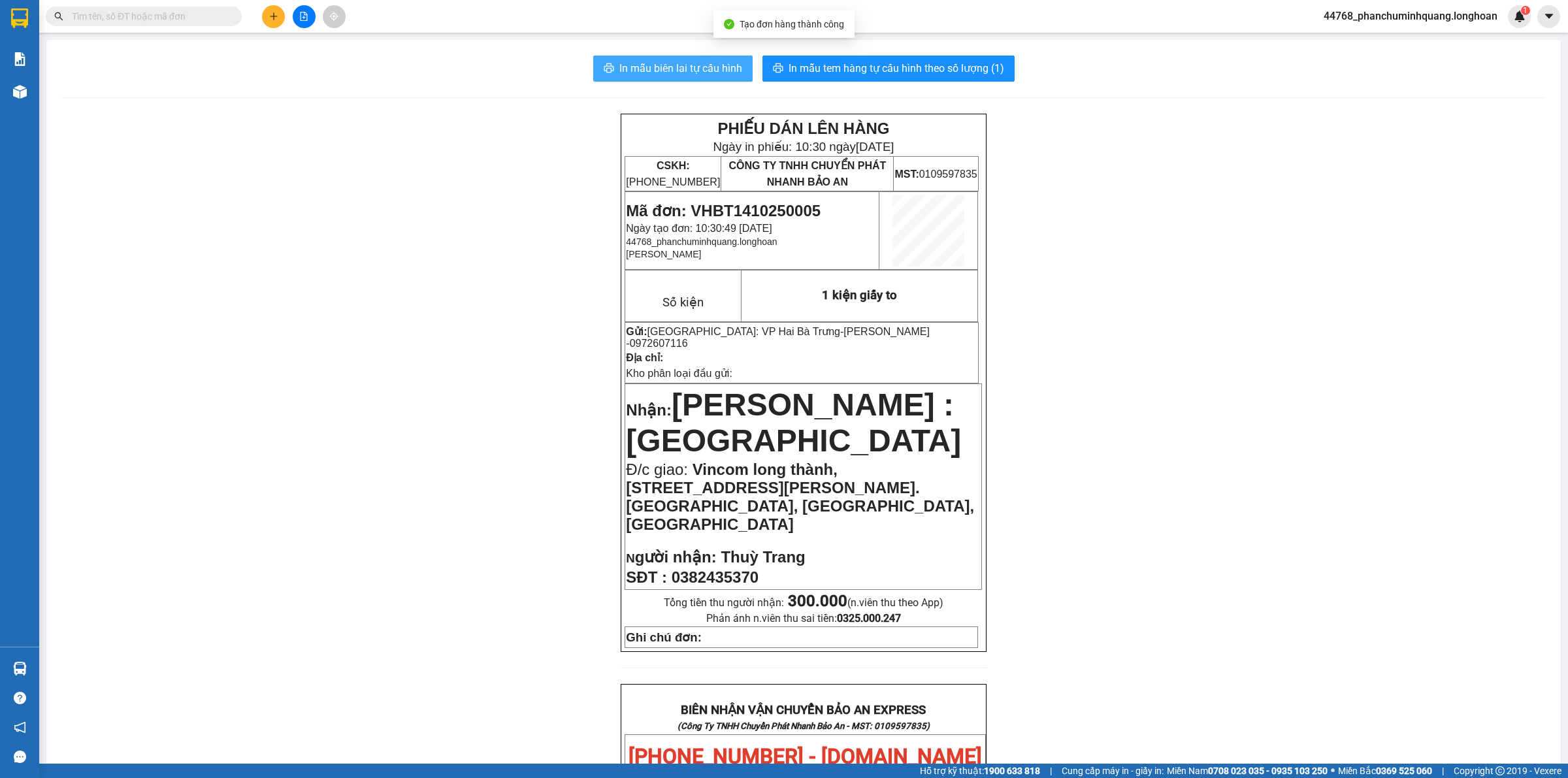
click at [665, 67] on span "In mẫu biên lai tự cấu hình" at bounding box center [680, 69] width 123 height 17
click at [968, 70] on span "In mẫu tem hàng tự cấu hình theo số lượng (1)" at bounding box center [896, 69] width 216 height 17
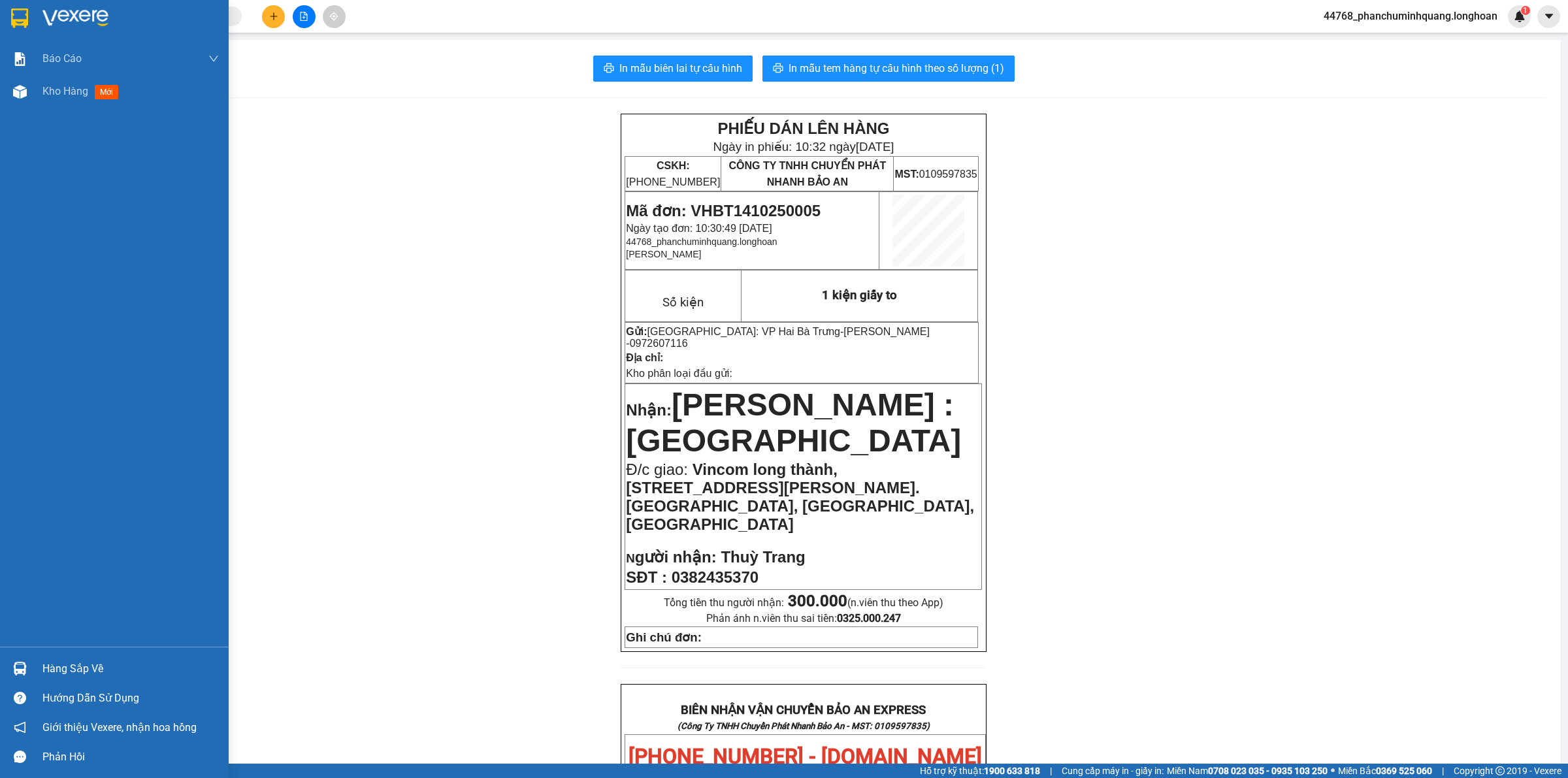
click at [62, 8] on img at bounding box center [75, 18] width 66 height 20
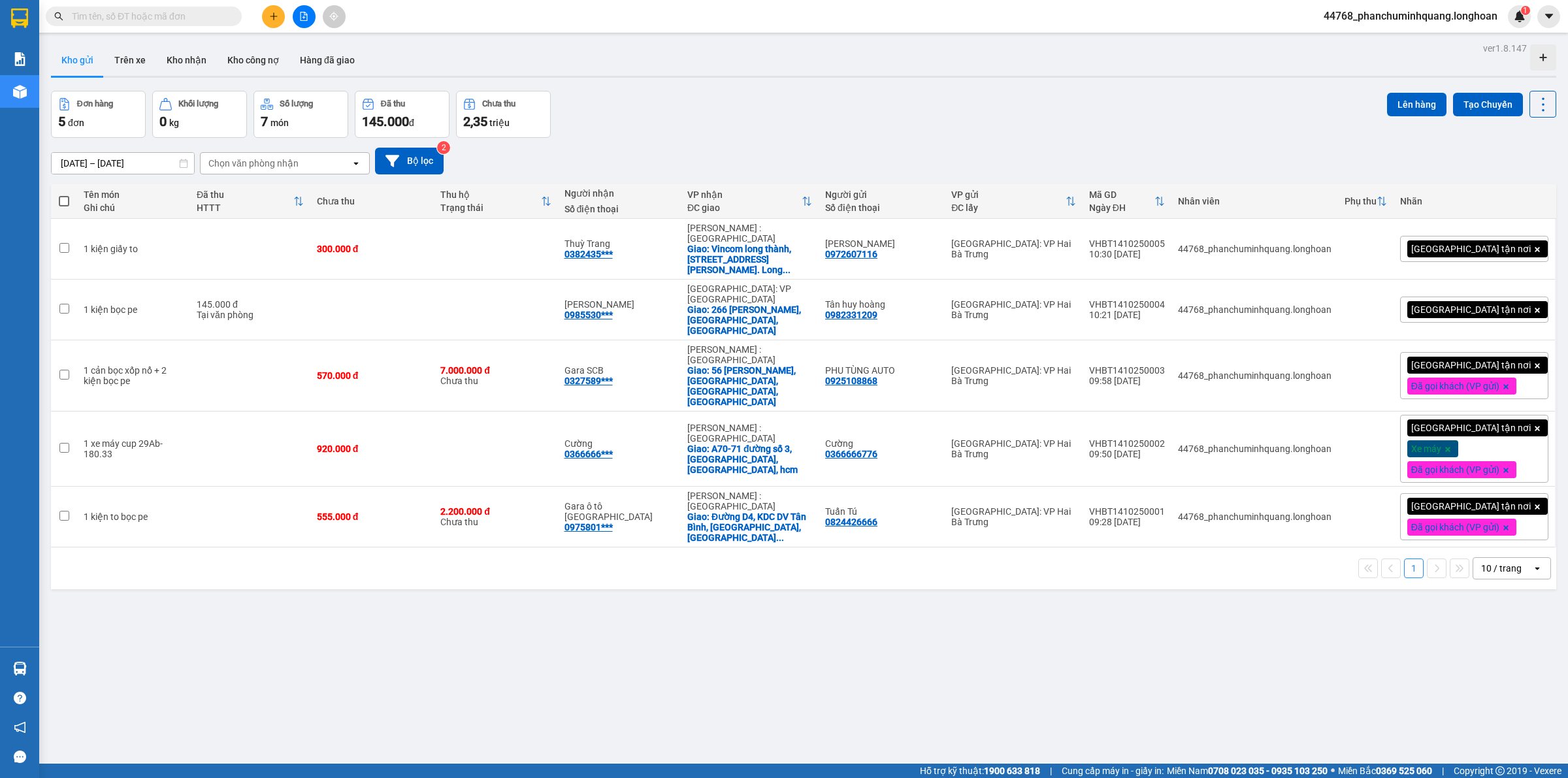
click at [270, 10] on button at bounding box center [273, 17] width 23 height 23
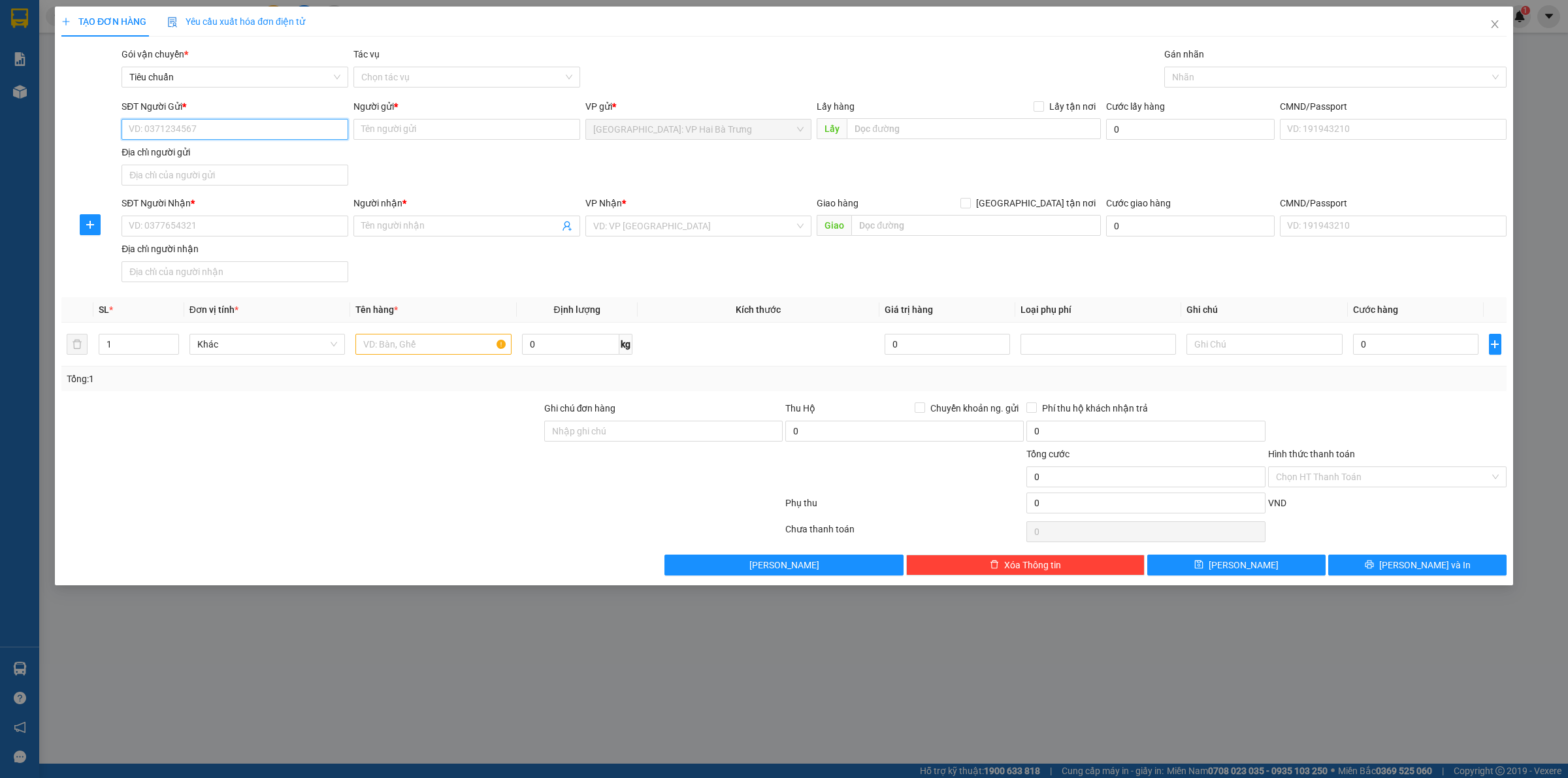
drag, startPoint x: 231, startPoint y: 138, endPoint x: 279, endPoint y: 125, distance: 49.7
click at [239, 136] on input "SĐT Người Gửi *" at bounding box center [235, 129] width 227 height 20
type input "0944729968"
click at [310, 154] on div "0944729968 - Sơn" at bounding box center [234, 155] width 211 height 14
type input "Sơn"
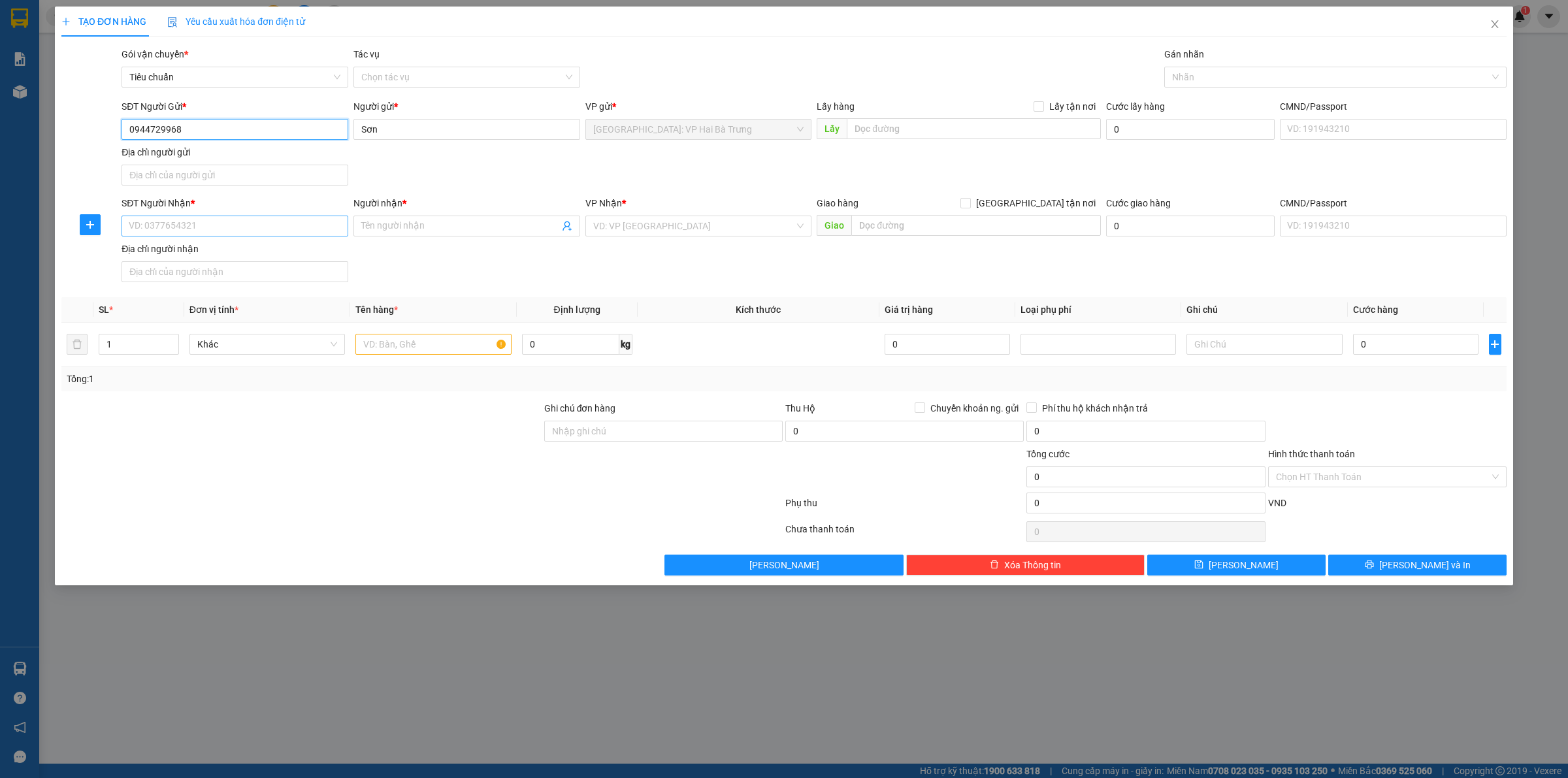
type input "0944729968"
click at [309, 230] on input "SĐT Người Nhận *" at bounding box center [235, 226] width 227 height 20
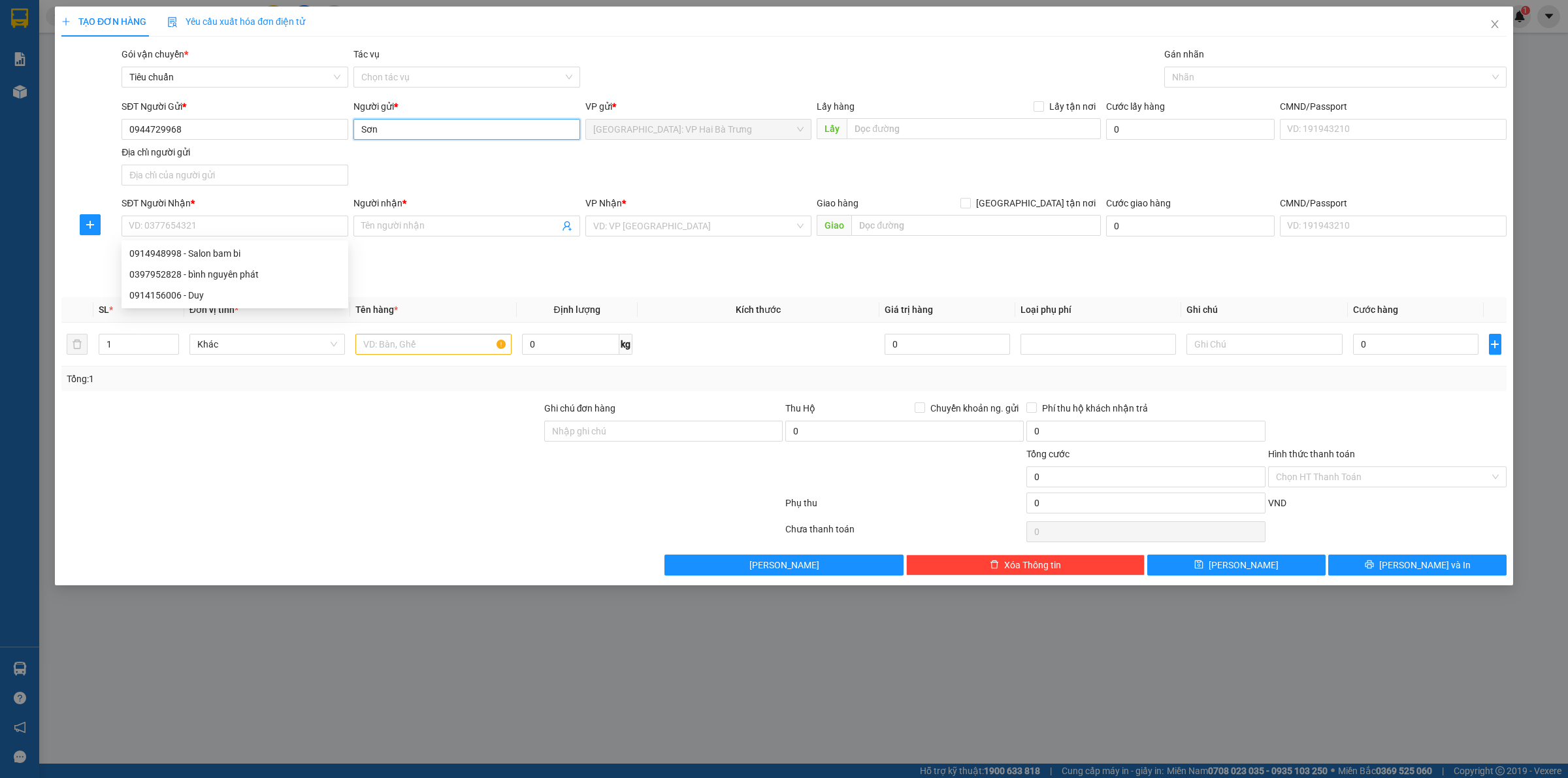
click at [429, 119] on input "Sơn" at bounding box center [467, 129] width 227 height 20
click at [194, 228] on input "SĐT Người Nhận *" at bounding box center [235, 226] width 227 height 20
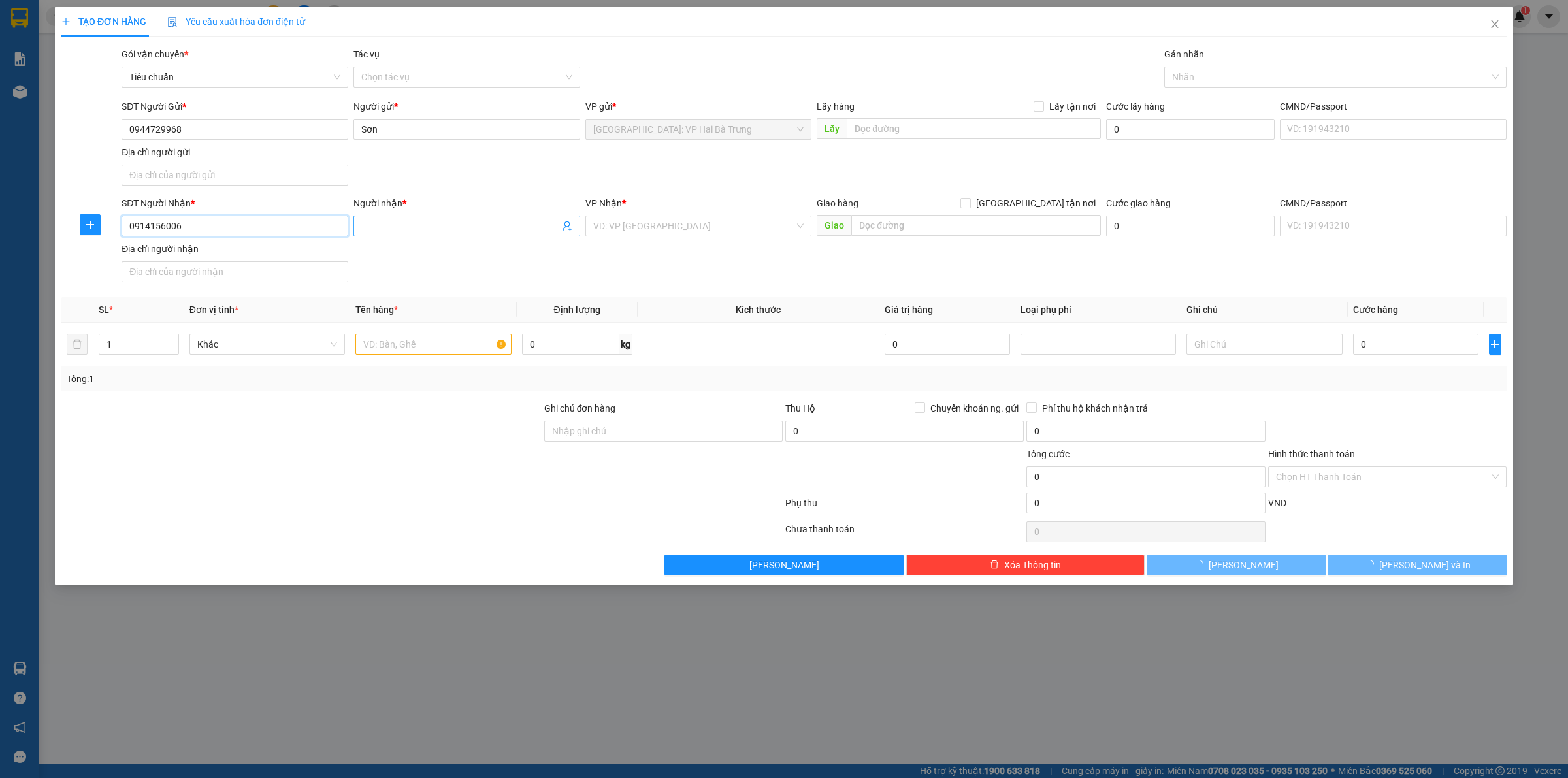
type input "0914156006"
click at [438, 228] on input "Người nhận *" at bounding box center [460, 225] width 198 height 14
type input "Minh Duy"
click at [657, 224] on input "search" at bounding box center [693, 226] width 202 height 20
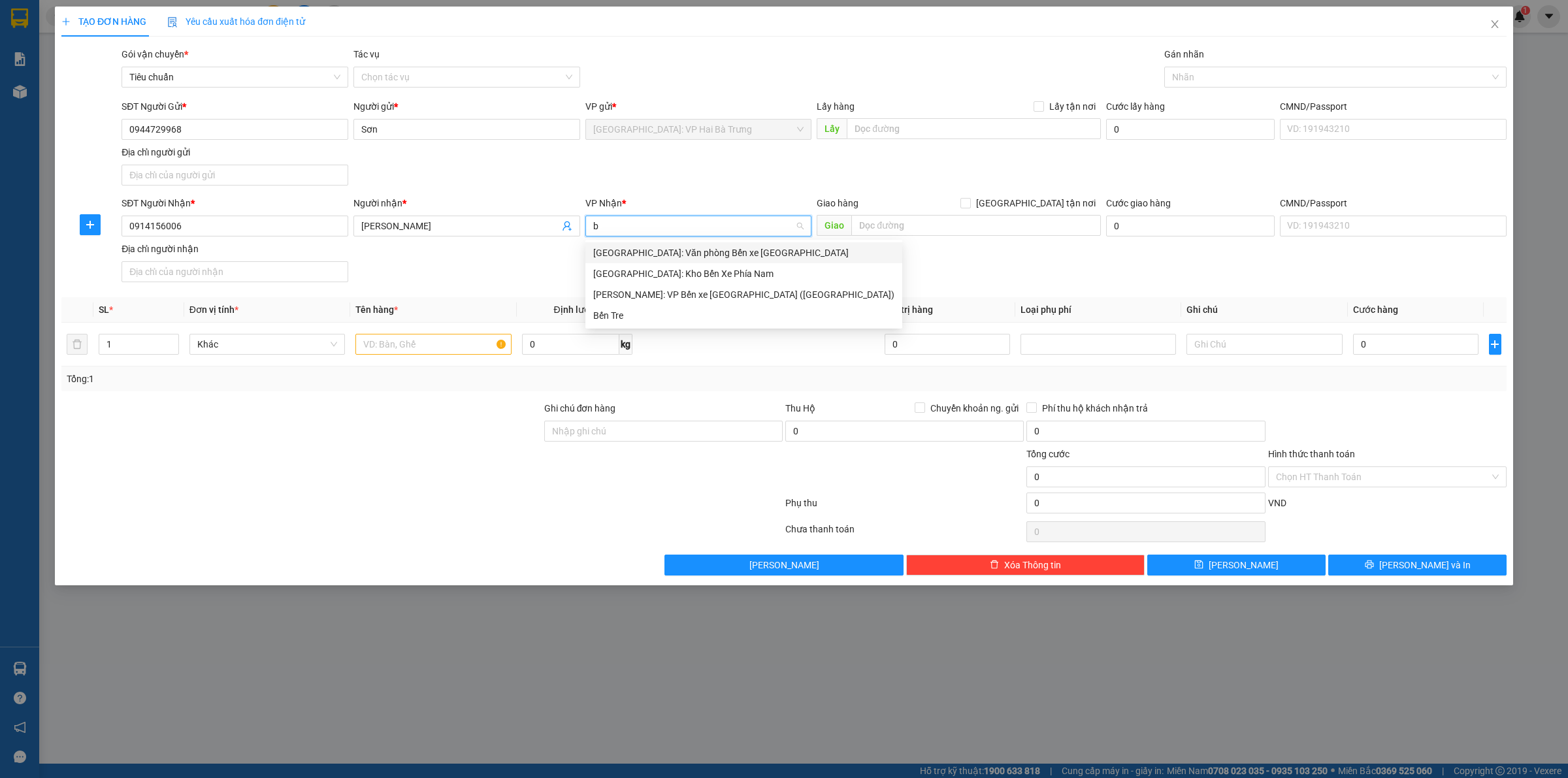
type input "bế"
click at [661, 271] on div "Nha Trang: Kho Bến Xe Phía Nam" at bounding box center [744, 273] width 301 height 14
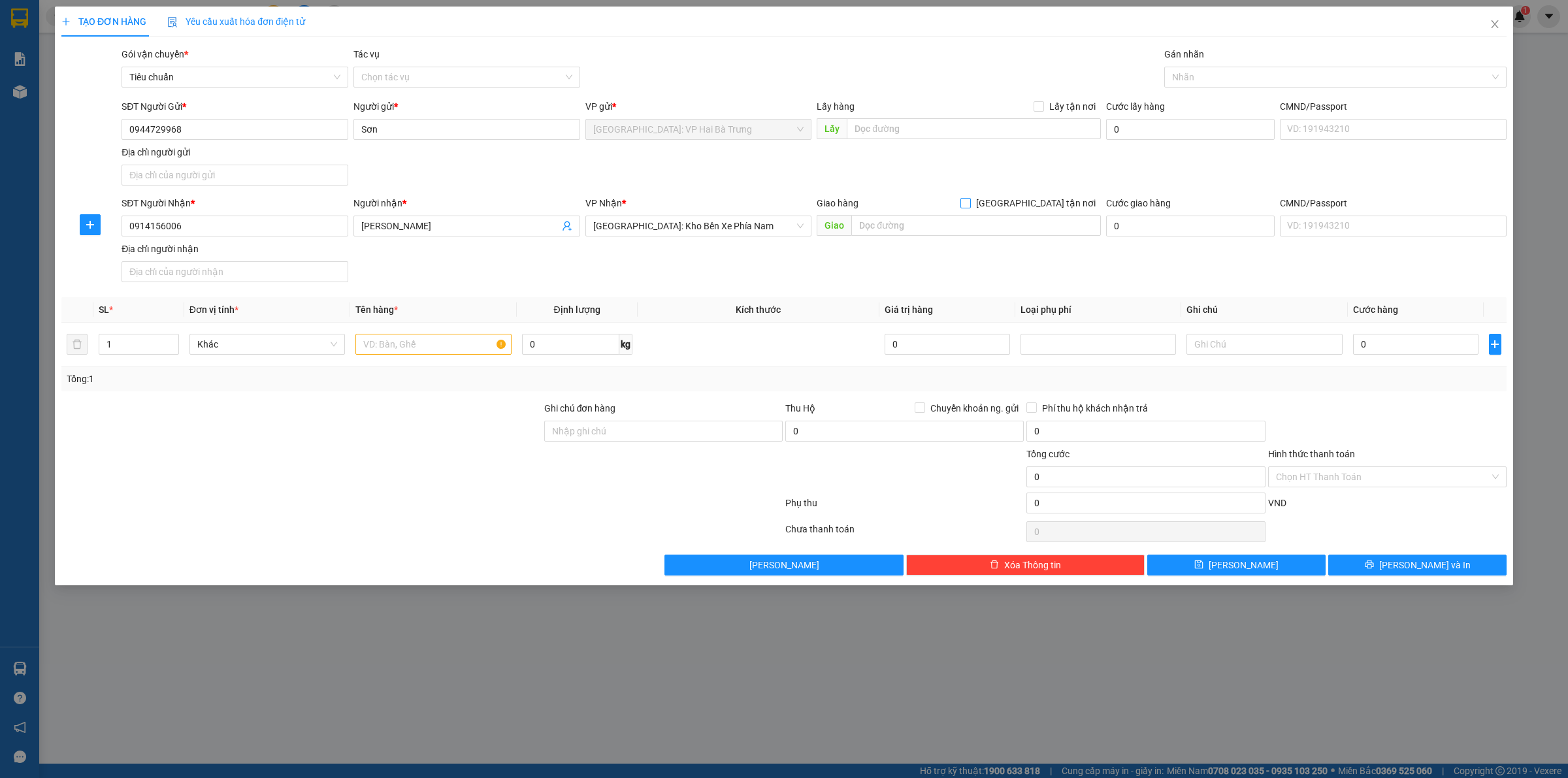
click at [1048, 203] on span "[GEOGRAPHIC_DATA] tận nơi" at bounding box center [1036, 203] width 130 height 14
click at [969, 203] on input "[GEOGRAPHIC_DATA] tận nơi" at bounding box center [965, 203] width 9 height 9
checkbox input "true"
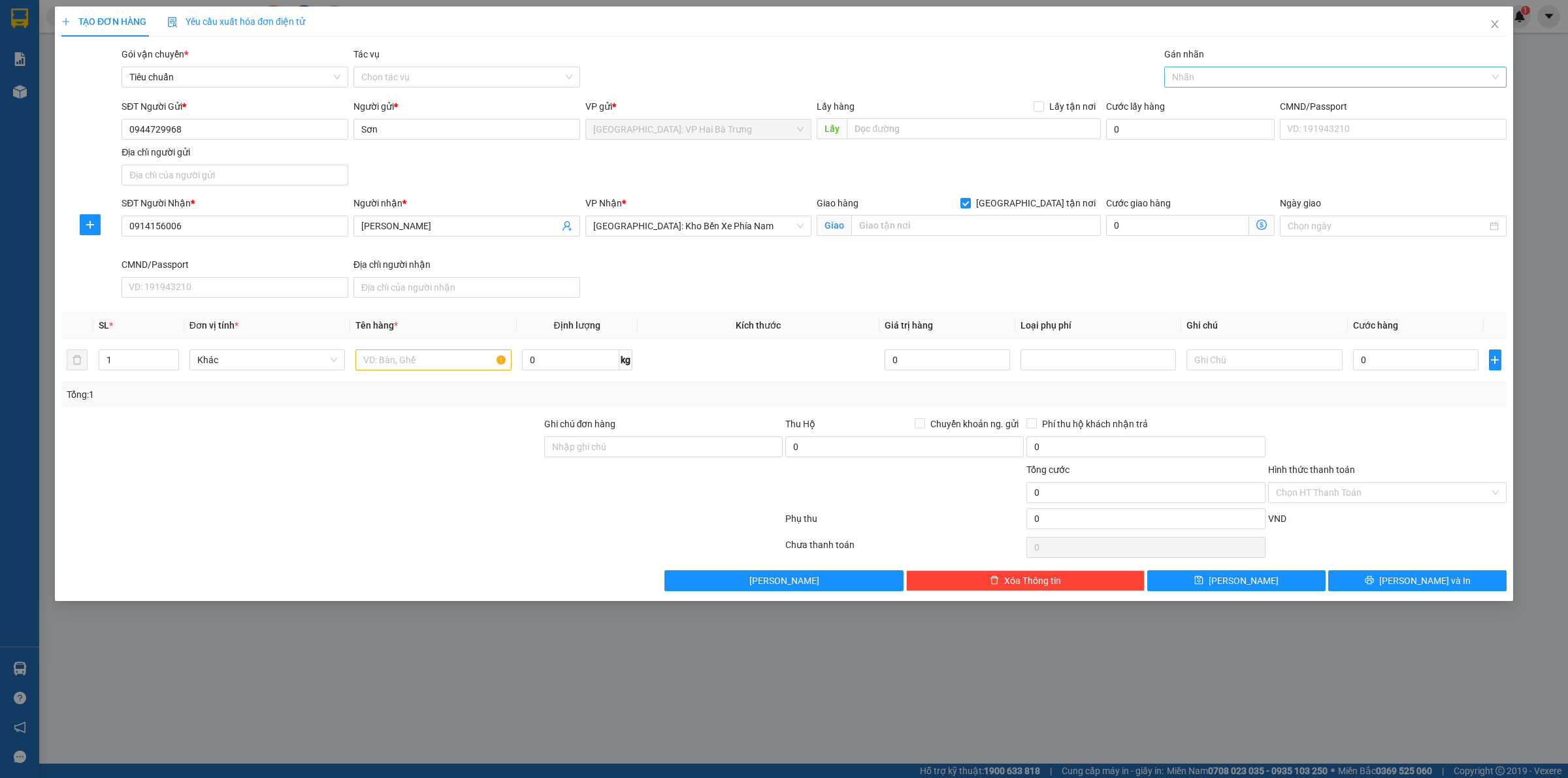
click at [1206, 83] on div at bounding box center [1328, 77] width 323 height 16
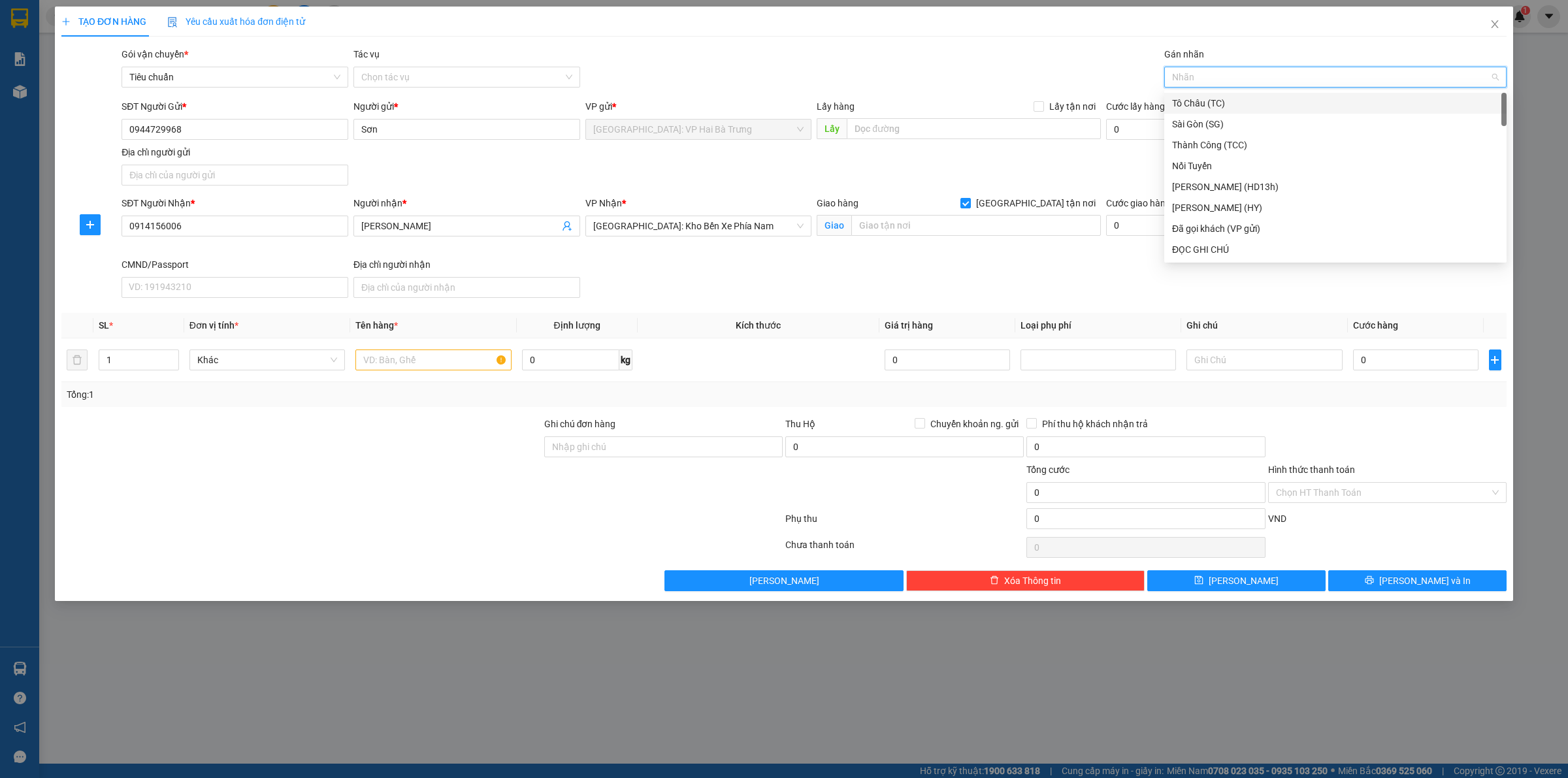
type input "G"
click at [1190, 250] on div "[GEOGRAPHIC_DATA] tận nơi" at bounding box center [1335, 249] width 326 height 14
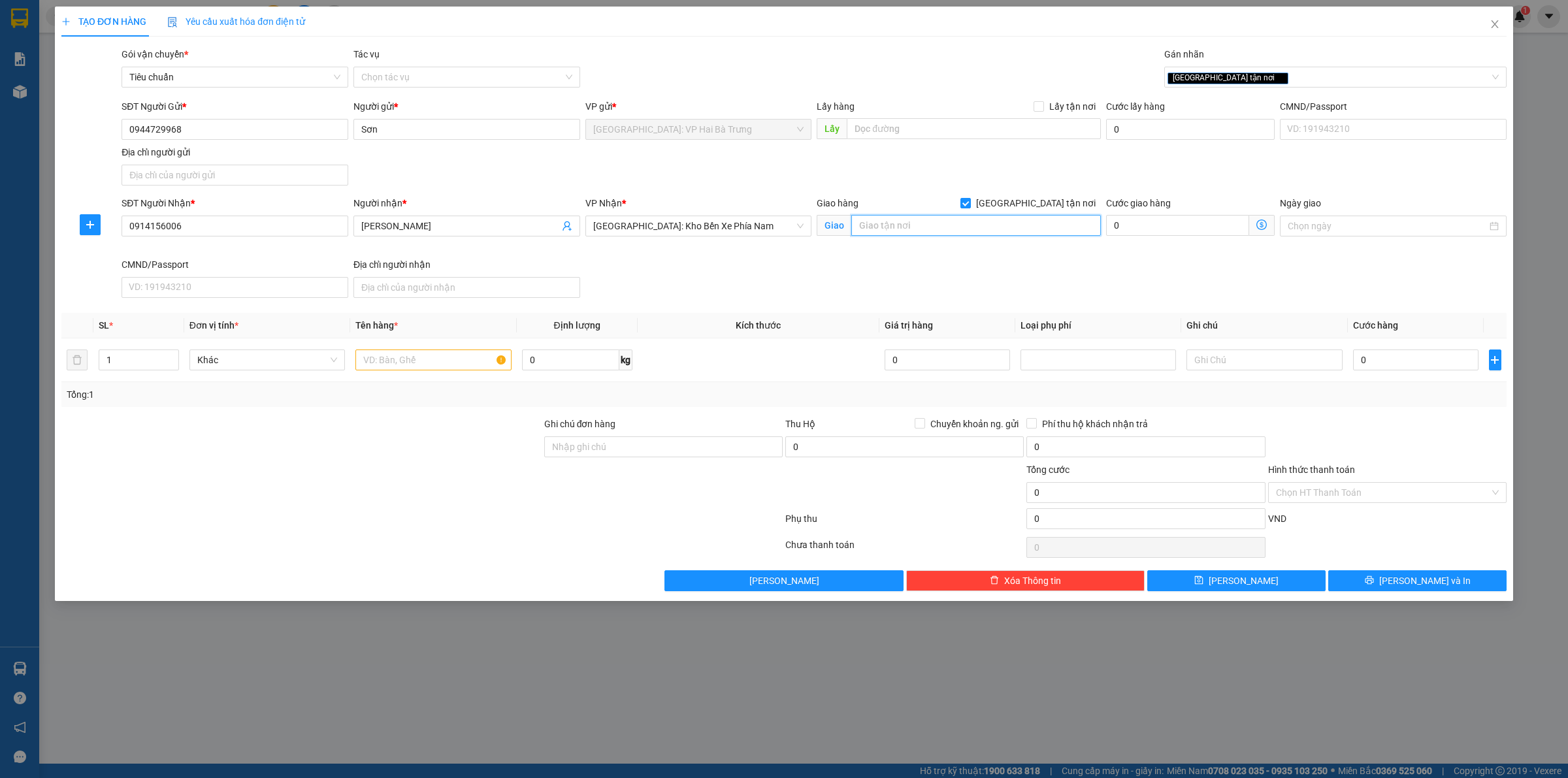
click at [984, 219] on input "text" at bounding box center [976, 225] width 250 height 20
type input "d"
click at [1004, 216] on input "đường 19/5 KĐT vĩnh điềm" at bounding box center [976, 225] width 250 height 20
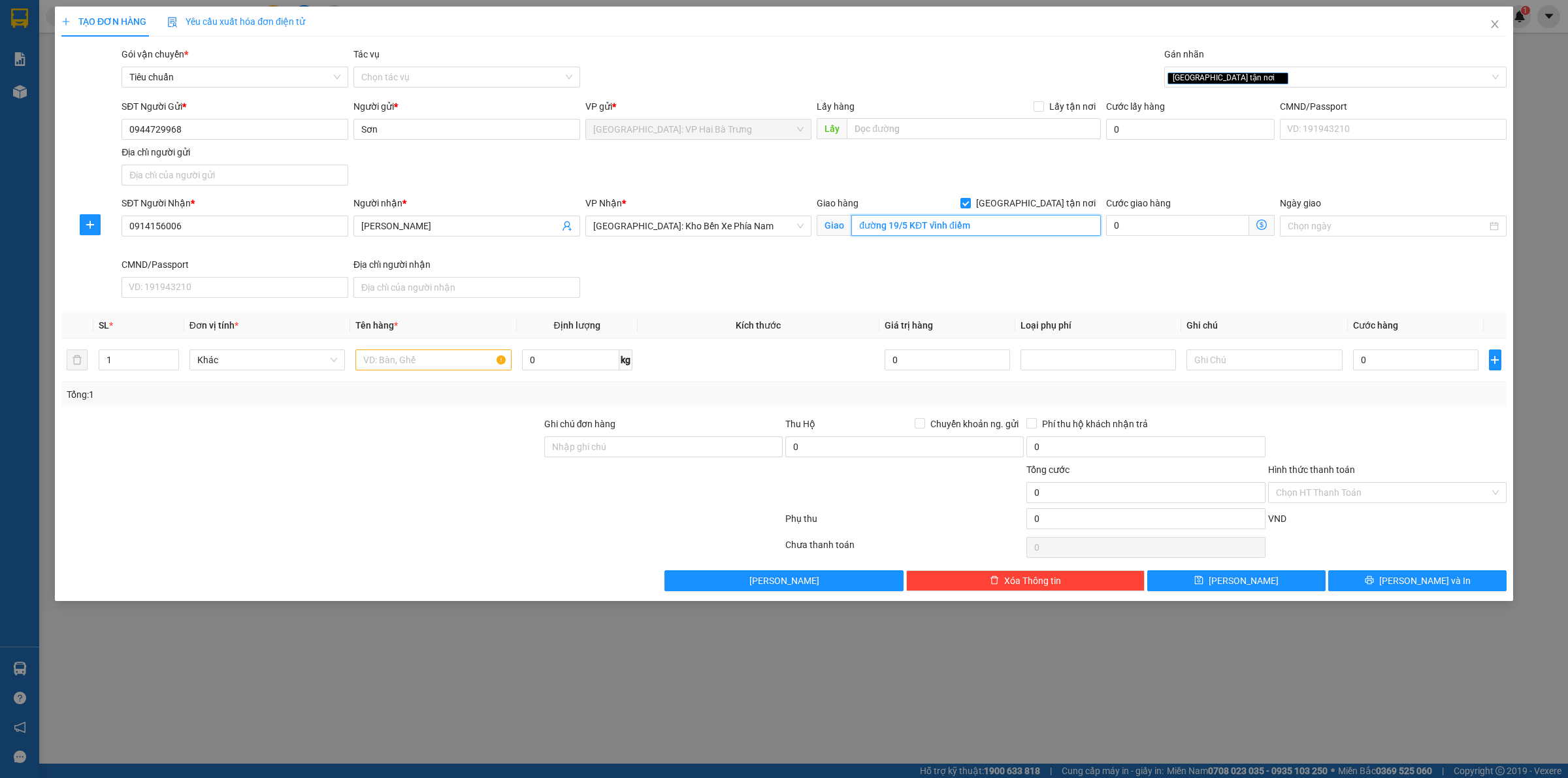
click at [1013, 232] on input "đường 19/5 KĐT vĩnh điềm" at bounding box center [976, 225] width 250 height 20
type input "đường 19/5 KĐT vĩnh điềm, nha trang"
type input "2"
drag, startPoint x: 174, startPoint y: 357, endPoint x: 300, endPoint y: 357, distance: 126.0
click at [177, 357] on span "Increase Value" at bounding box center [170, 355] width 14 height 10
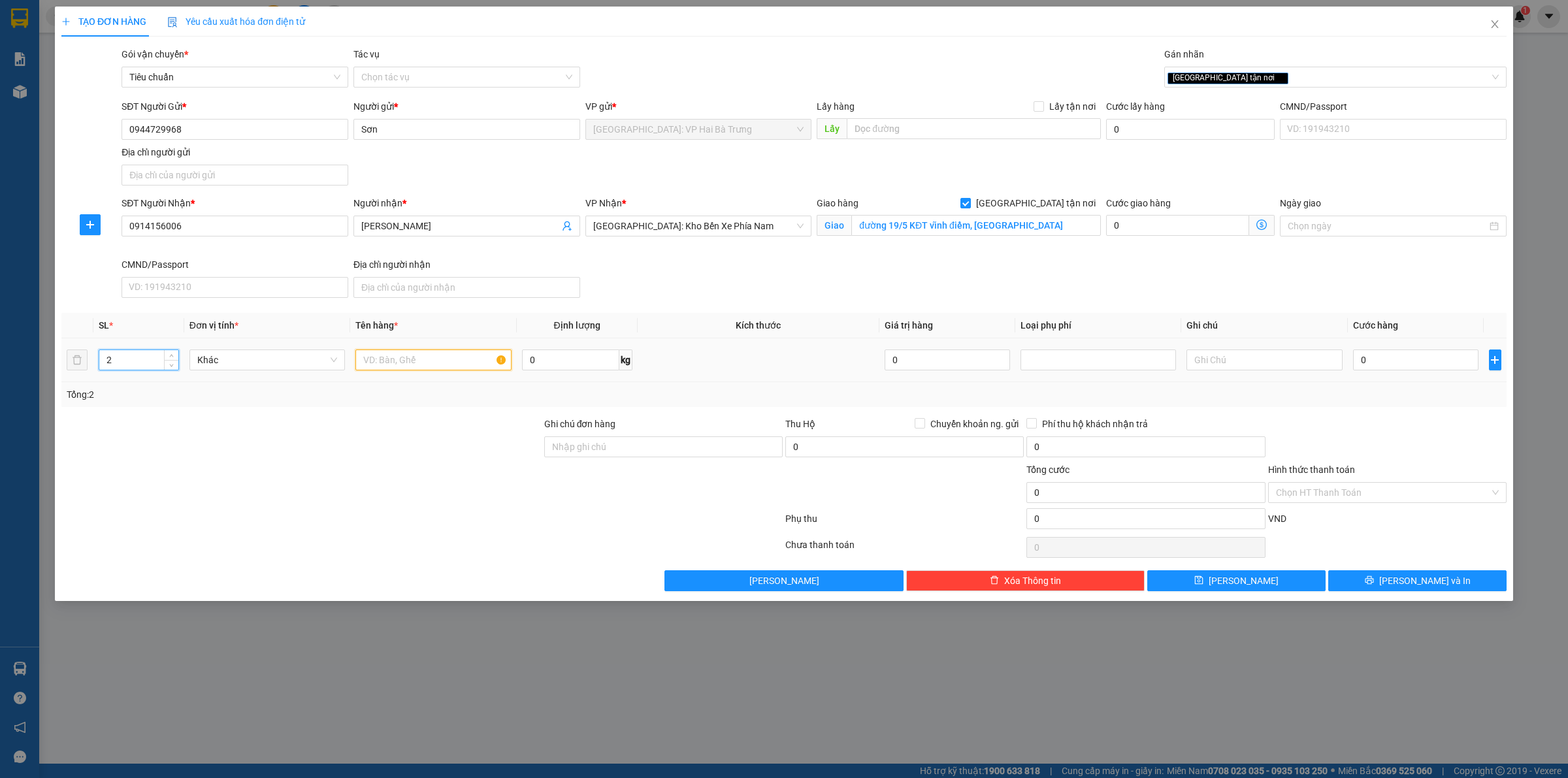
click at [380, 361] on input "text" at bounding box center [432, 360] width 155 height 20
type input "2 kiện bọc pe"
click at [1432, 355] on input "0" at bounding box center [1416, 360] width 125 height 20
type input "1"
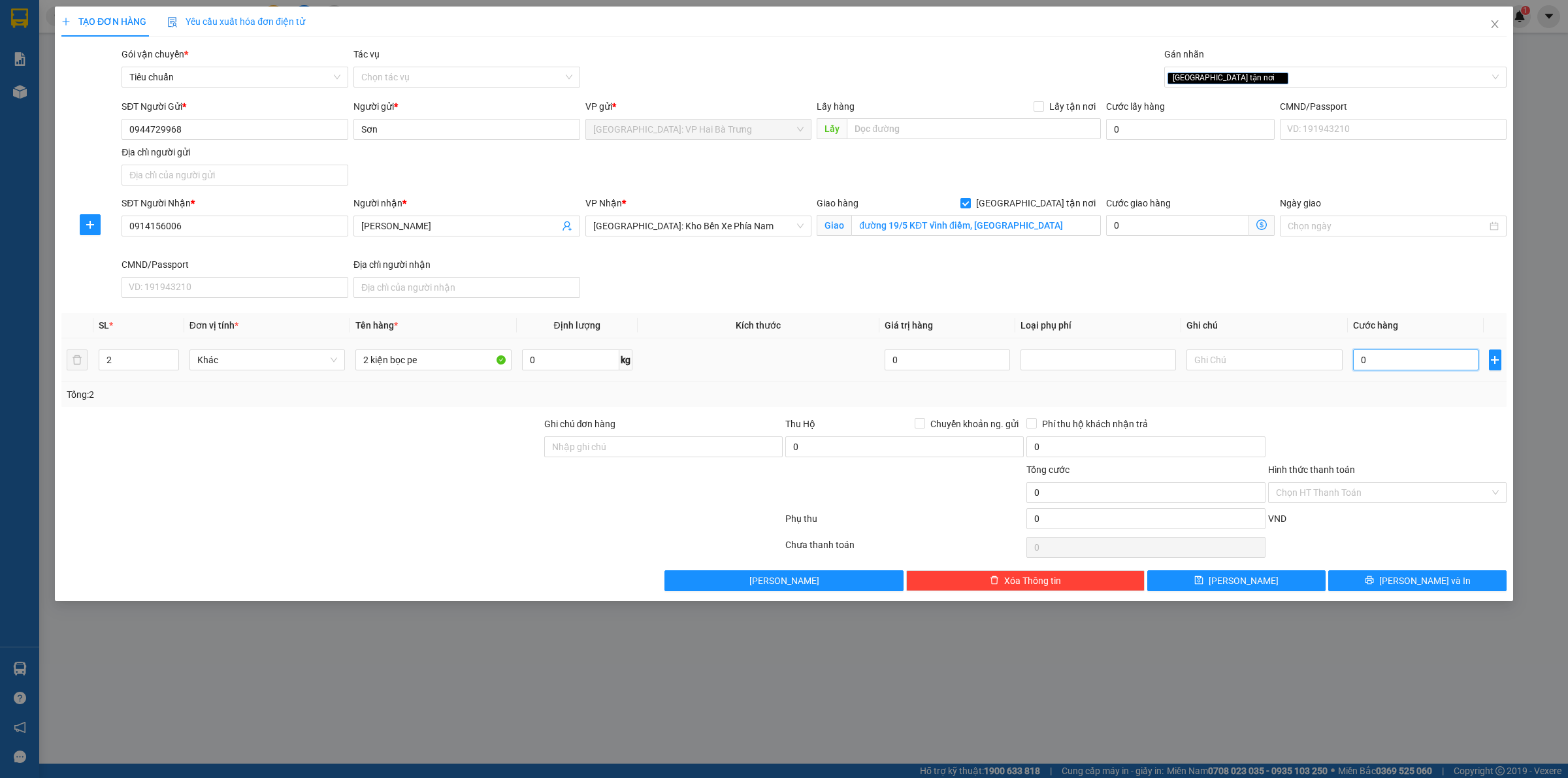
type input "1"
type input "19"
type input "195"
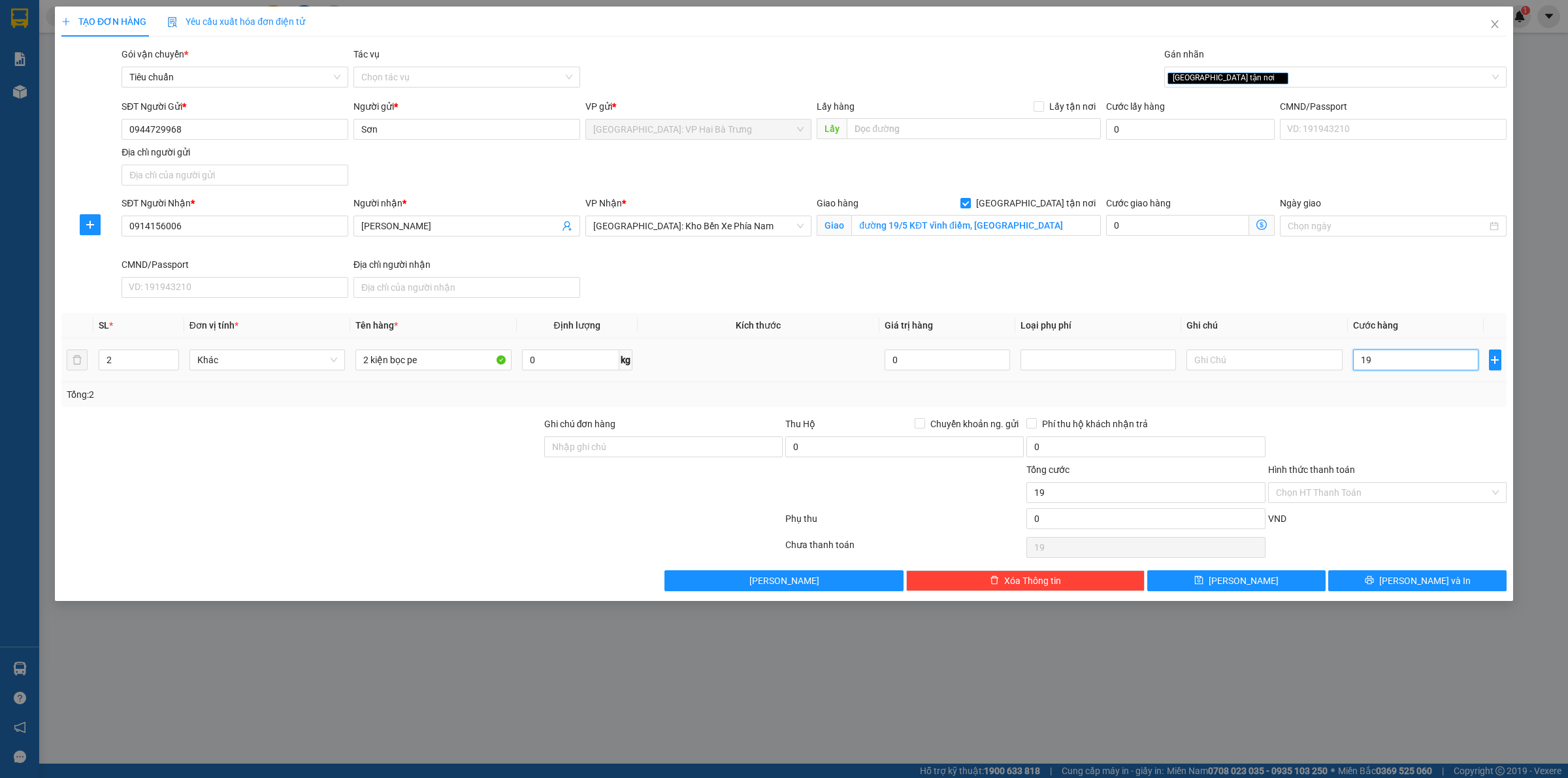
type input "195"
type input "1.950"
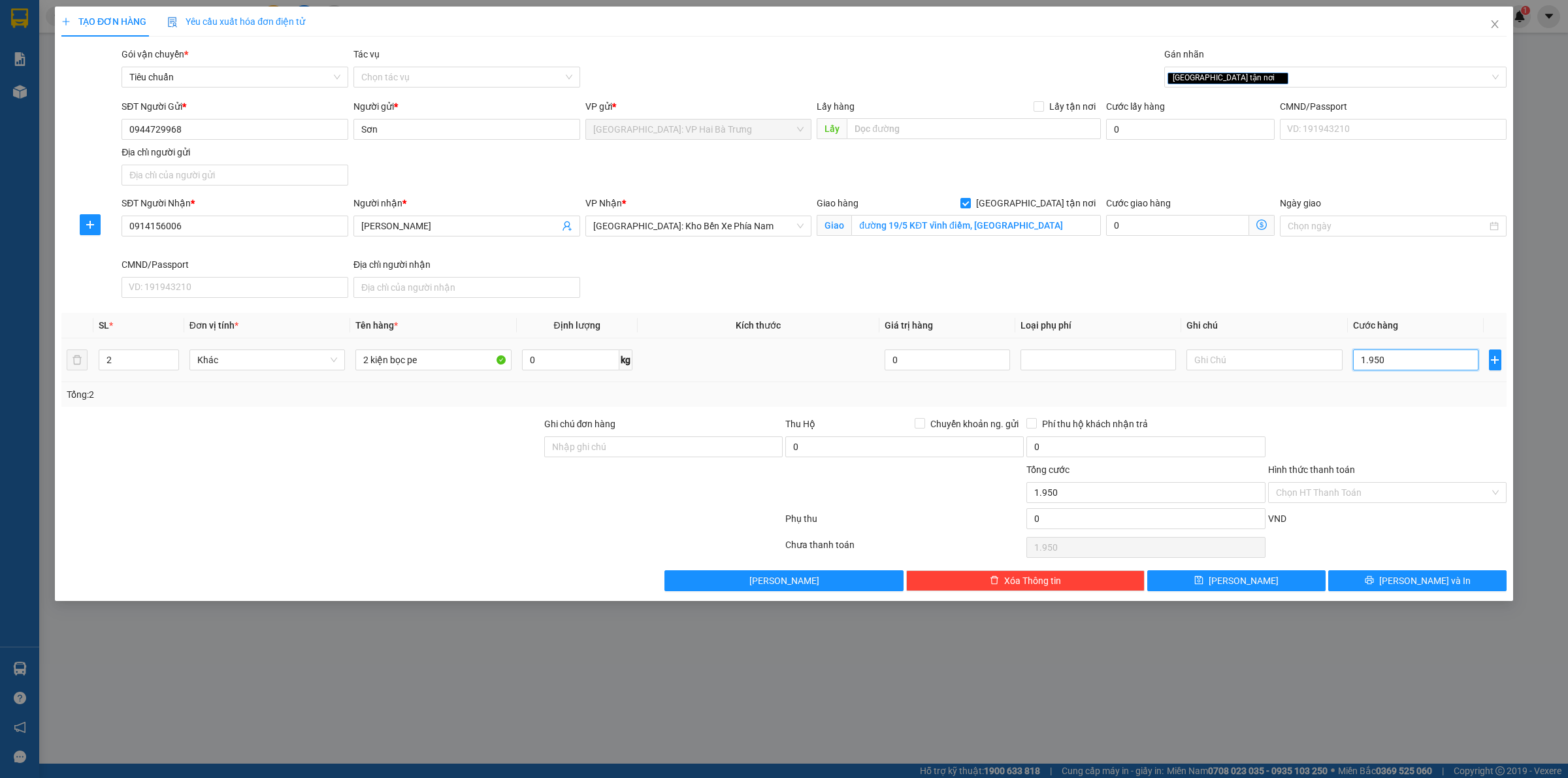
type input "19.500"
type input "195.000"
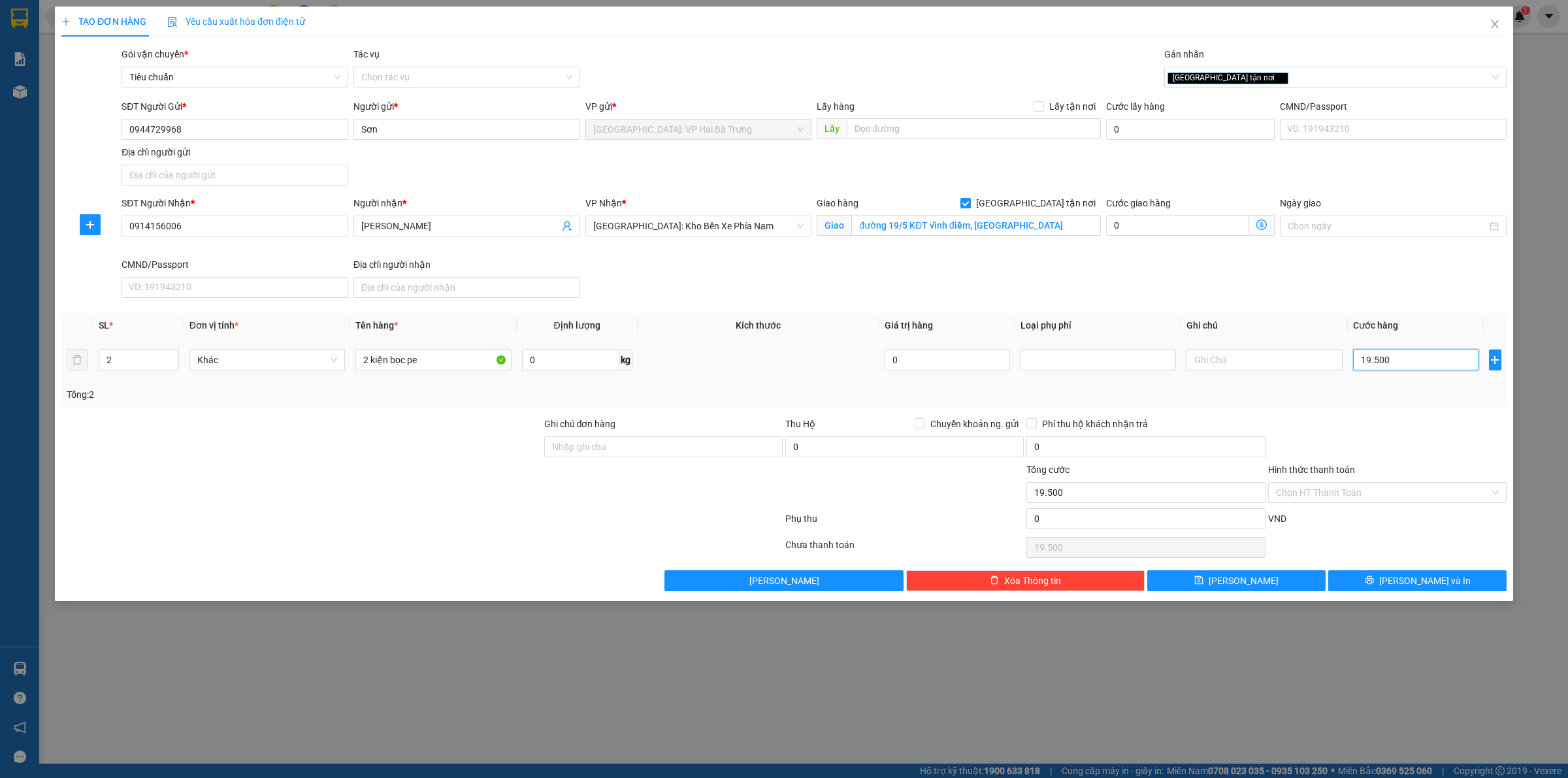
type input "195.000"
click at [1402, 498] on input "Hình thức thanh toán" at bounding box center [1383, 492] width 214 height 20
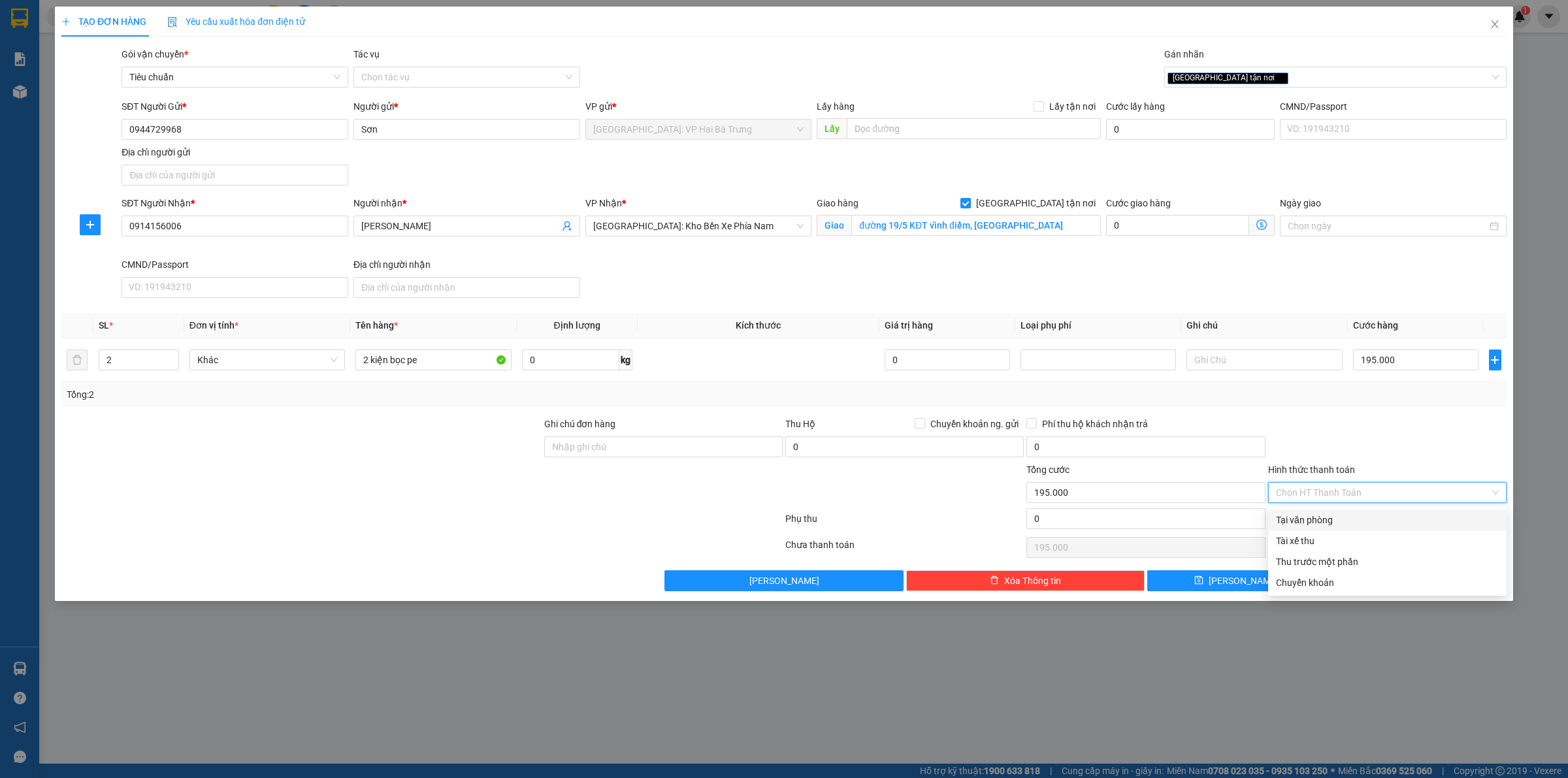
click at [1402, 517] on div "Tại văn phòng" at bounding box center [1388, 520] width 223 height 14
type input "0"
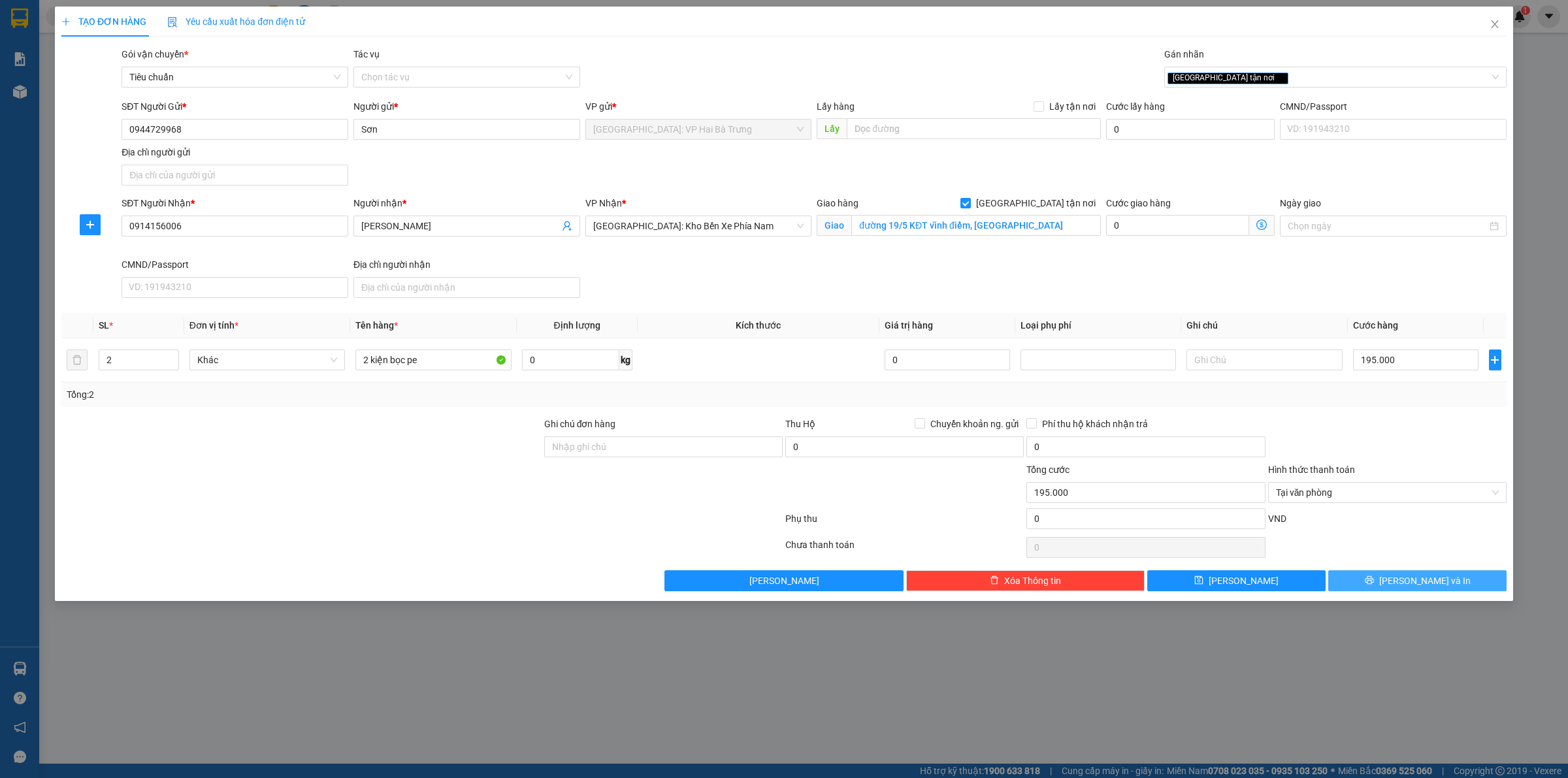
click at [1416, 585] on span "Lưu và In" at bounding box center [1425, 580] width 91 height 14
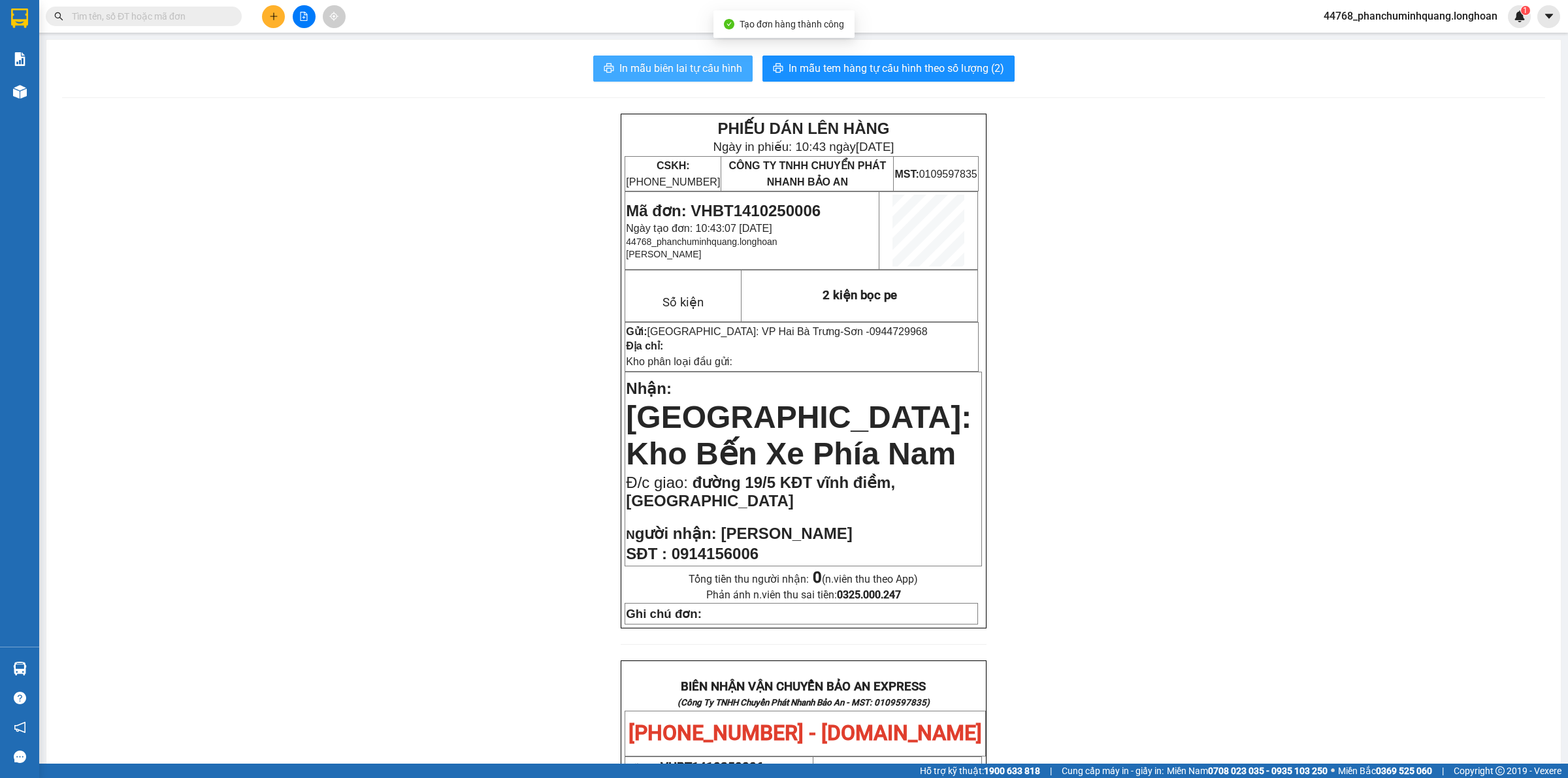
click at [718, 60] on span "In mẫu biên lai tự cấu hình" at bounding box center [680, 69] width 123 height 17
click at [947, 64] on span "In mẫu tem hàng tự cấu hình theo số lượng (2)" at bounding box center [896, 69] width 216 height 17
click at [686, 77] on button "In mẫu biên lai tự cấu hình" at bounding box center [673, 69] width 160 height 26
click at [265, 17] on button at bounding box center [273, 17] width 23 height 23
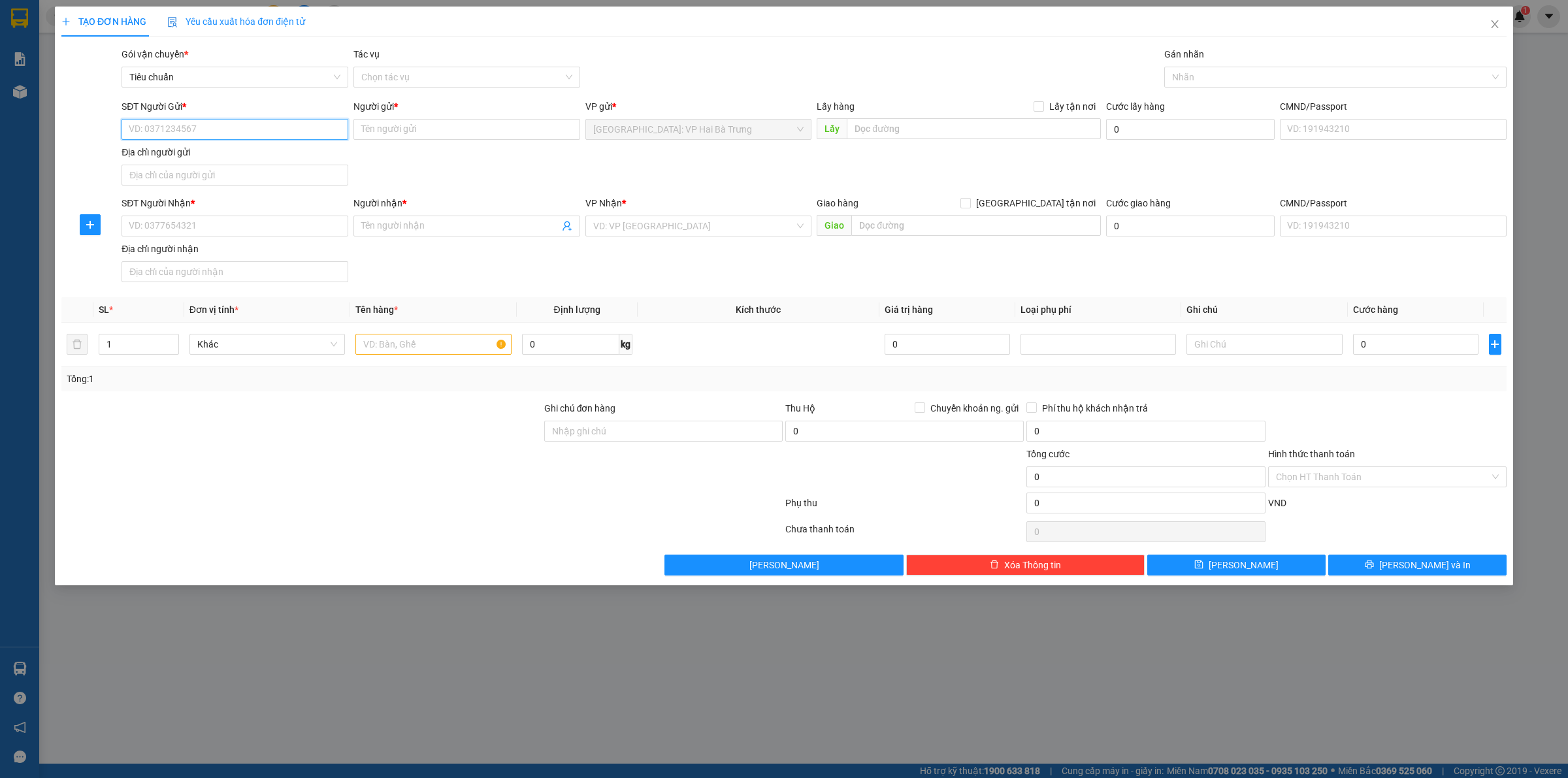
click at [276, 125] on input "SĐT Người Gửi *" at bounding box center [235, 129] width 227 height 20
click at [284, 227] on input "SĐT Người Nhận *" at bounding box center [235, 226] width 227 height 20
paste input "0339234591"
type input "0339234591"
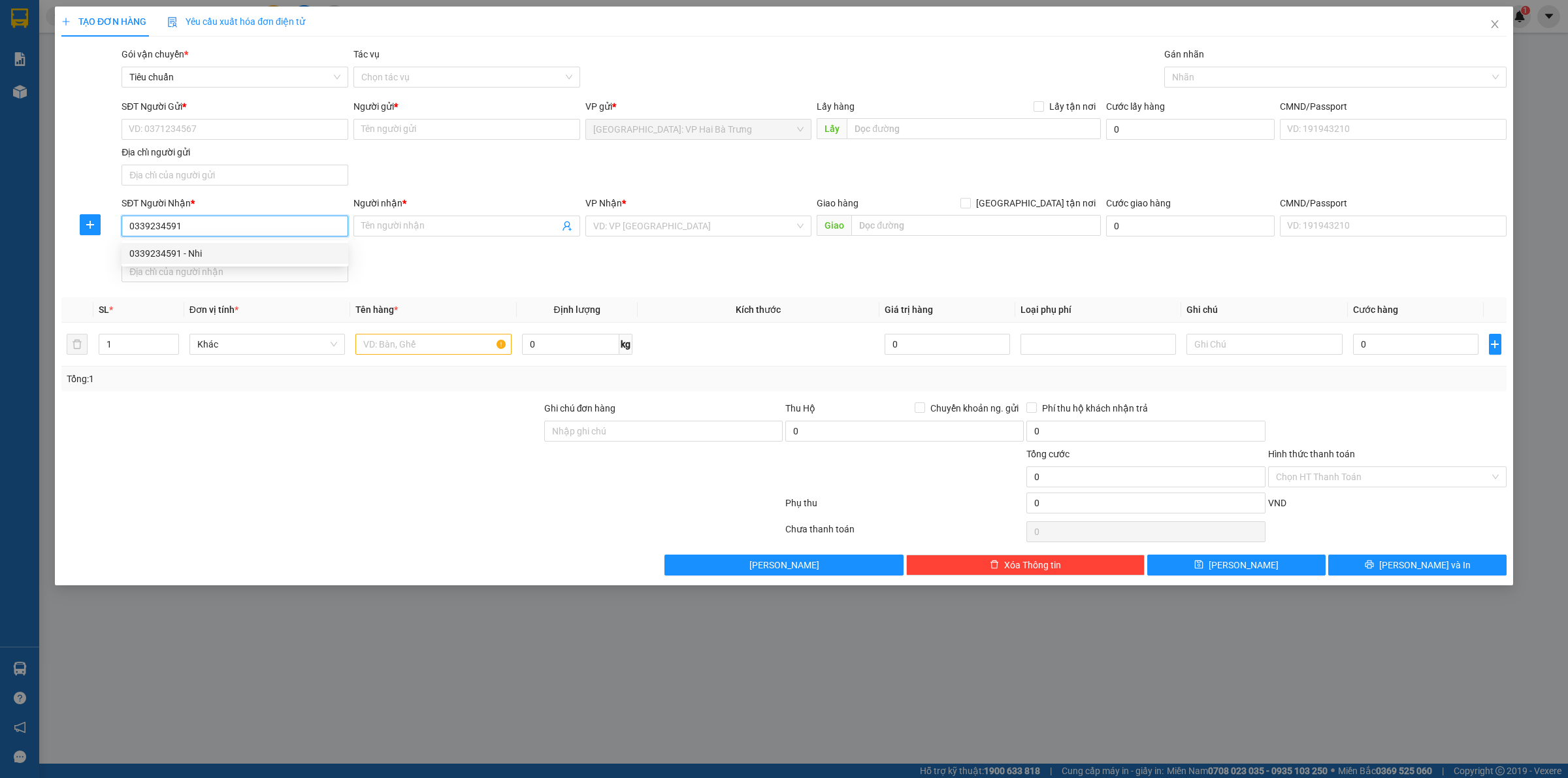
click at [212, 258] on div "0339234591 - Nhi" at bounding box center [234, 253] width 211 height 14
type input "Nhi"
checkbox input "true"
type input "211 phó cơ điều, phường 6, quận 11.HCM"
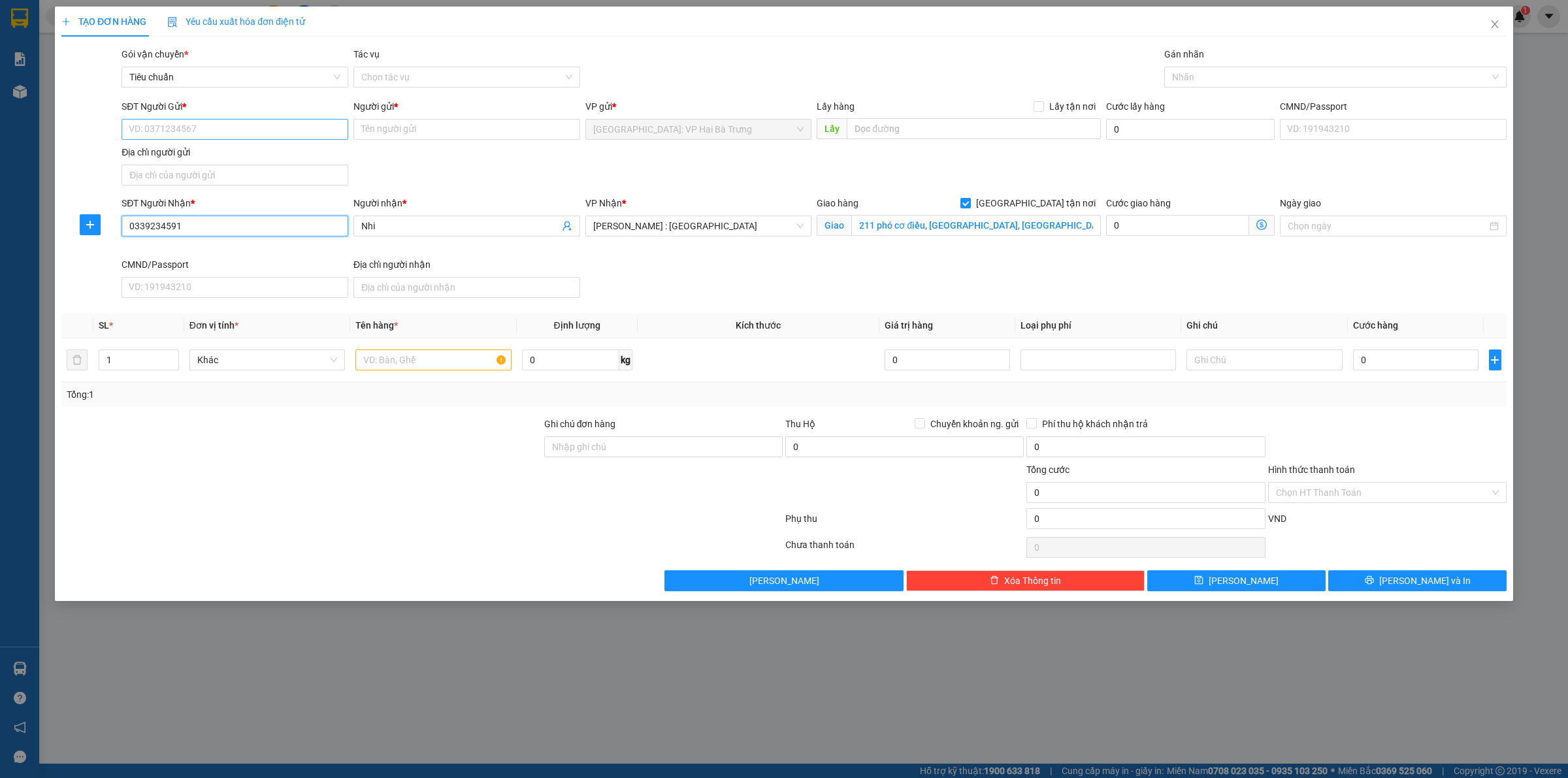
type input "0339234591"
click at [265, 127] on input "SĐT Người Gửi *" at bounding box center [235, 129] width 227 height 20
click at [230, 170] on div "0387312980 - Kho Vận" at bounding box center [234, 177] width 211 height 14
type input "0387312980"
type input "Kho Vận"
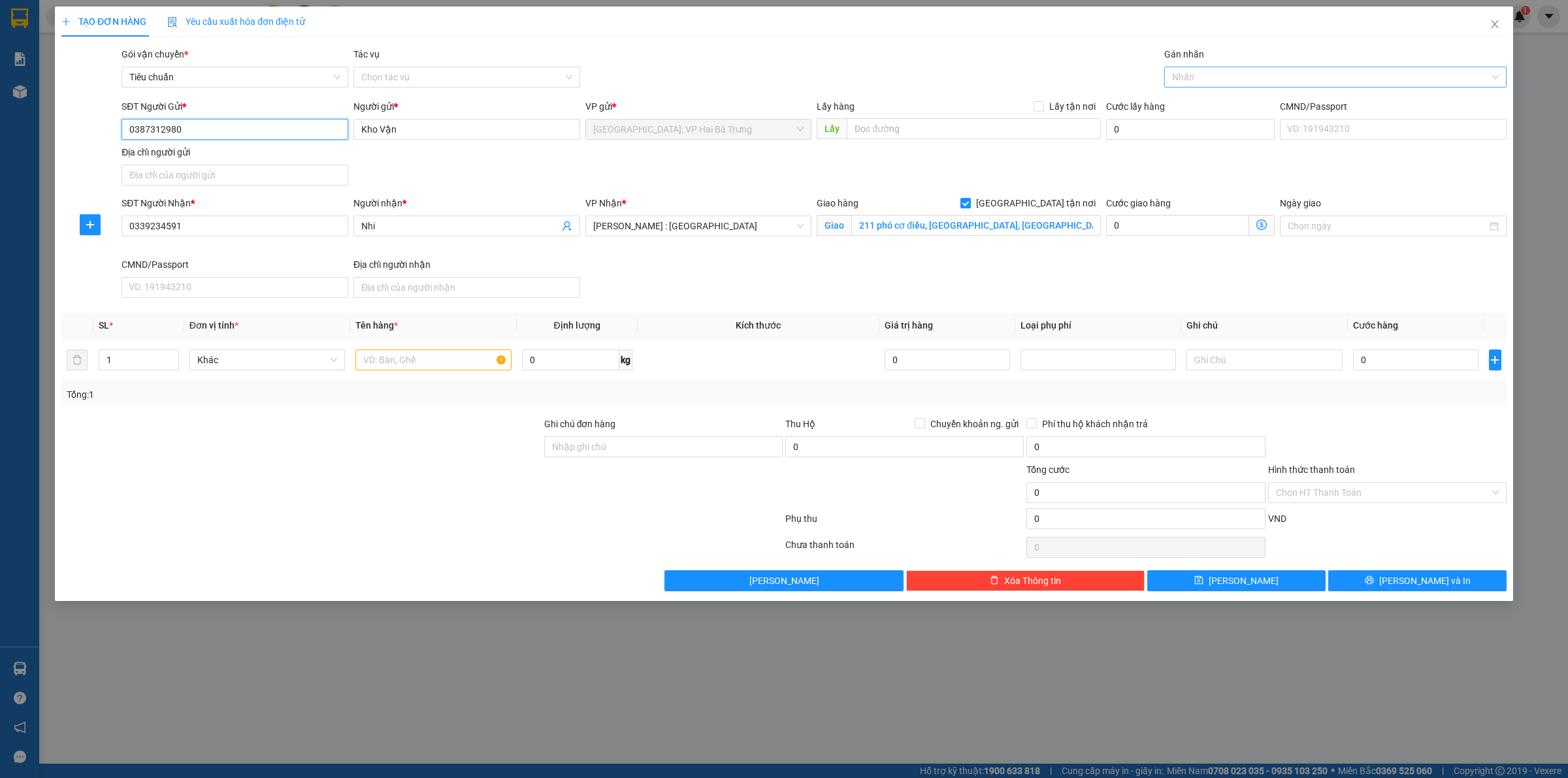
click at [1203, 73] on div at bounding box center [1328, 77] width 323 height 16
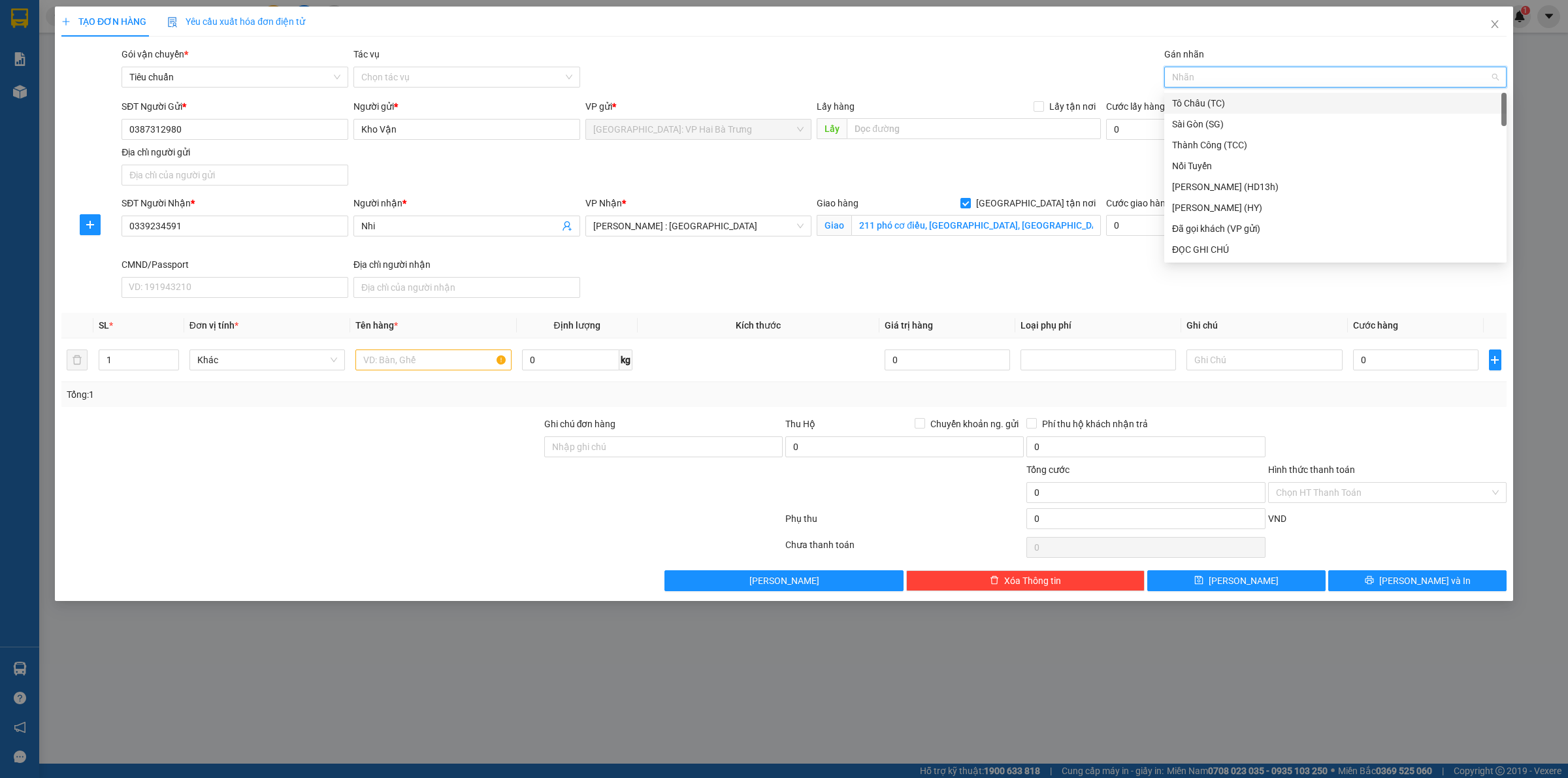
type input "G"
click at [1195, 248] on div "[GEOGRAPHIC_DATA] tận nơi" at bounding box center [1335, 249] width 326 height 14
drag, startPoint x: 397, startPoint y: 368, endPoint x: 418, endPoint y: 363, distance: 21.6
click at [409, 363] on input "text" at bounding box center [432, 360] width 155 height 20
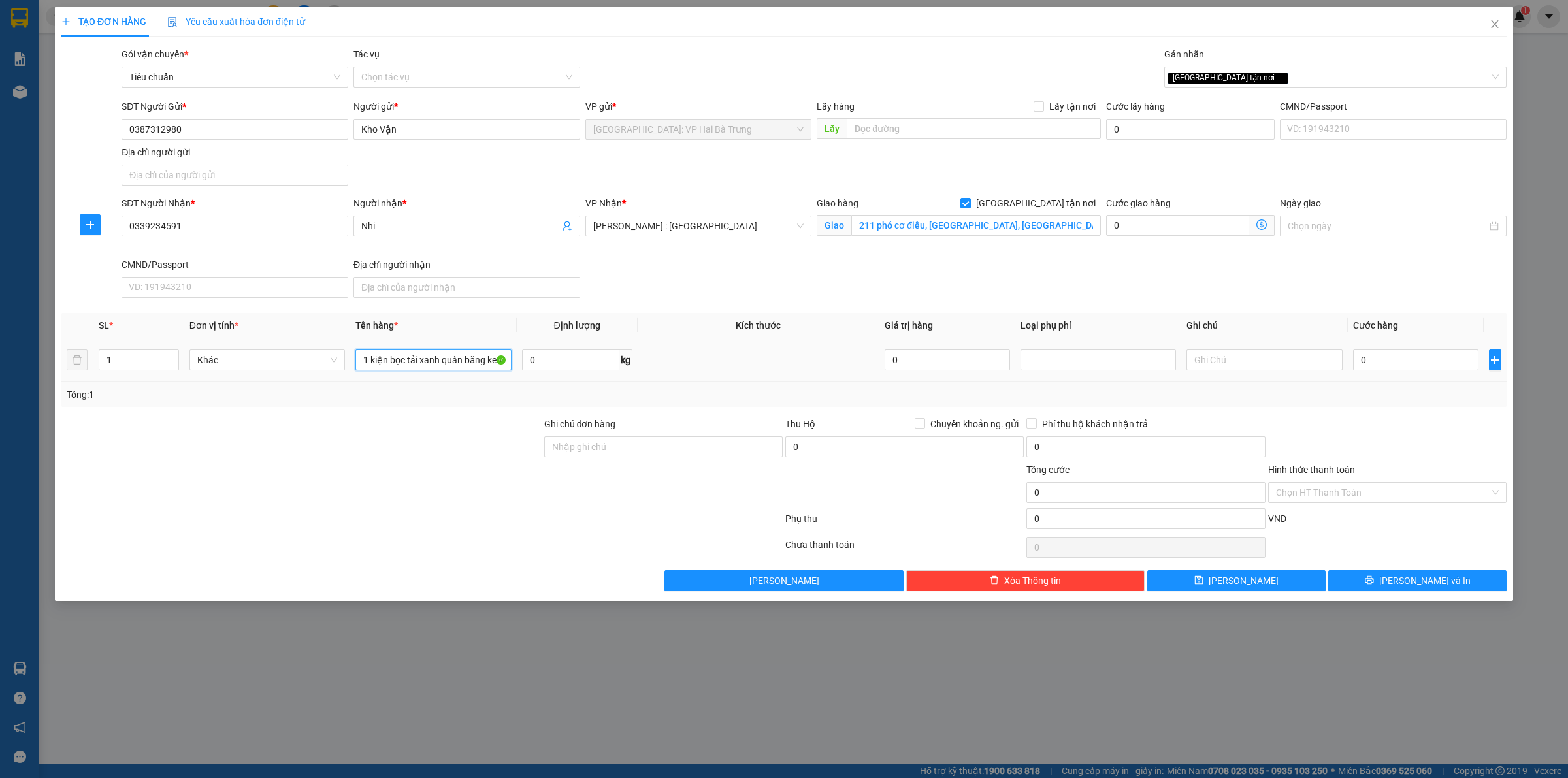
type input "1 kiện bọc tải xanh quấn băng keo"
click at [1376, 357] on input "0" at bounding box center [1416, 360] width 125 height 20
type input "1"
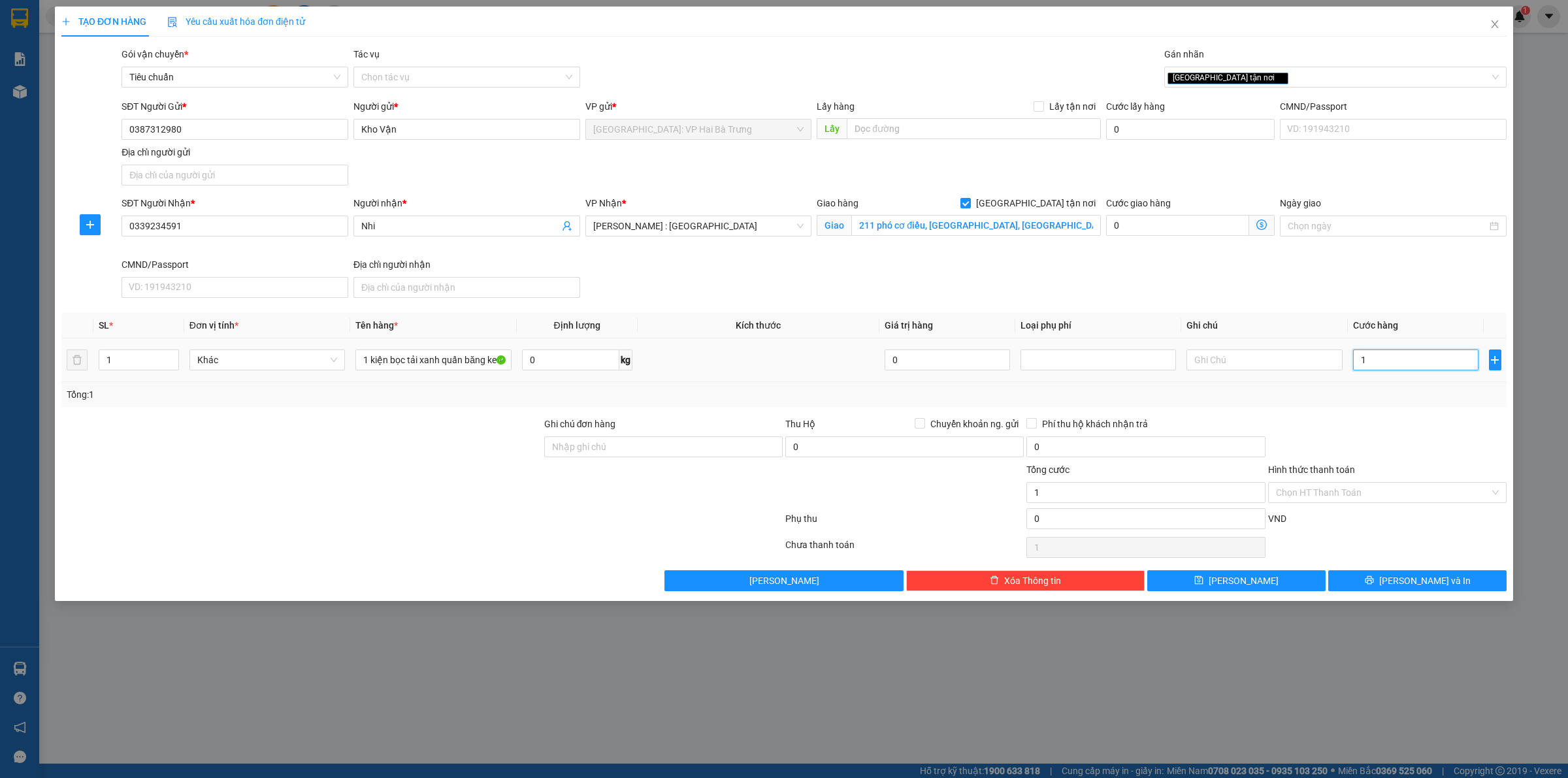
type input "10"
type input "100"
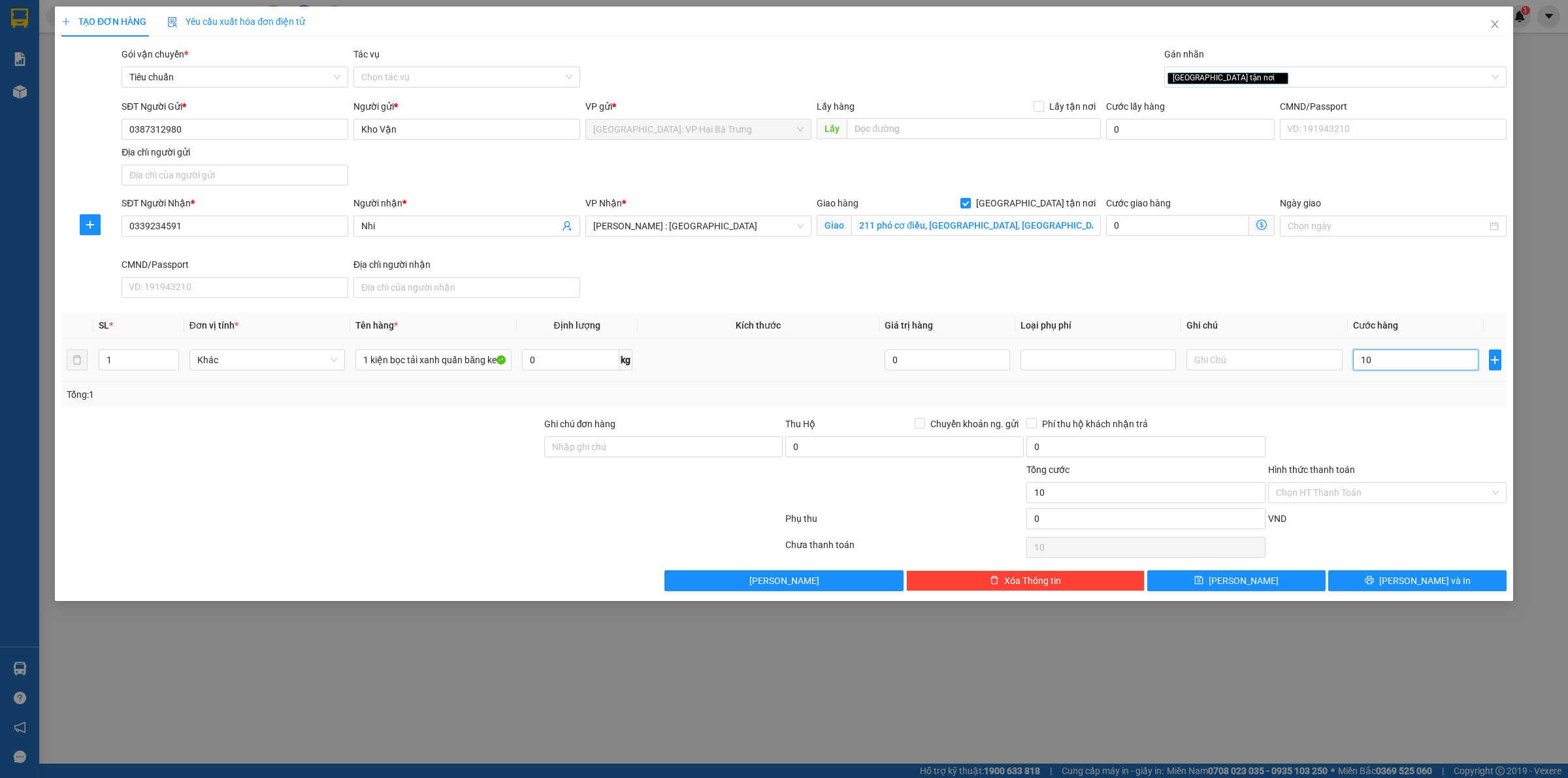
type input "100"
type input "1.000"
type input "10.000"
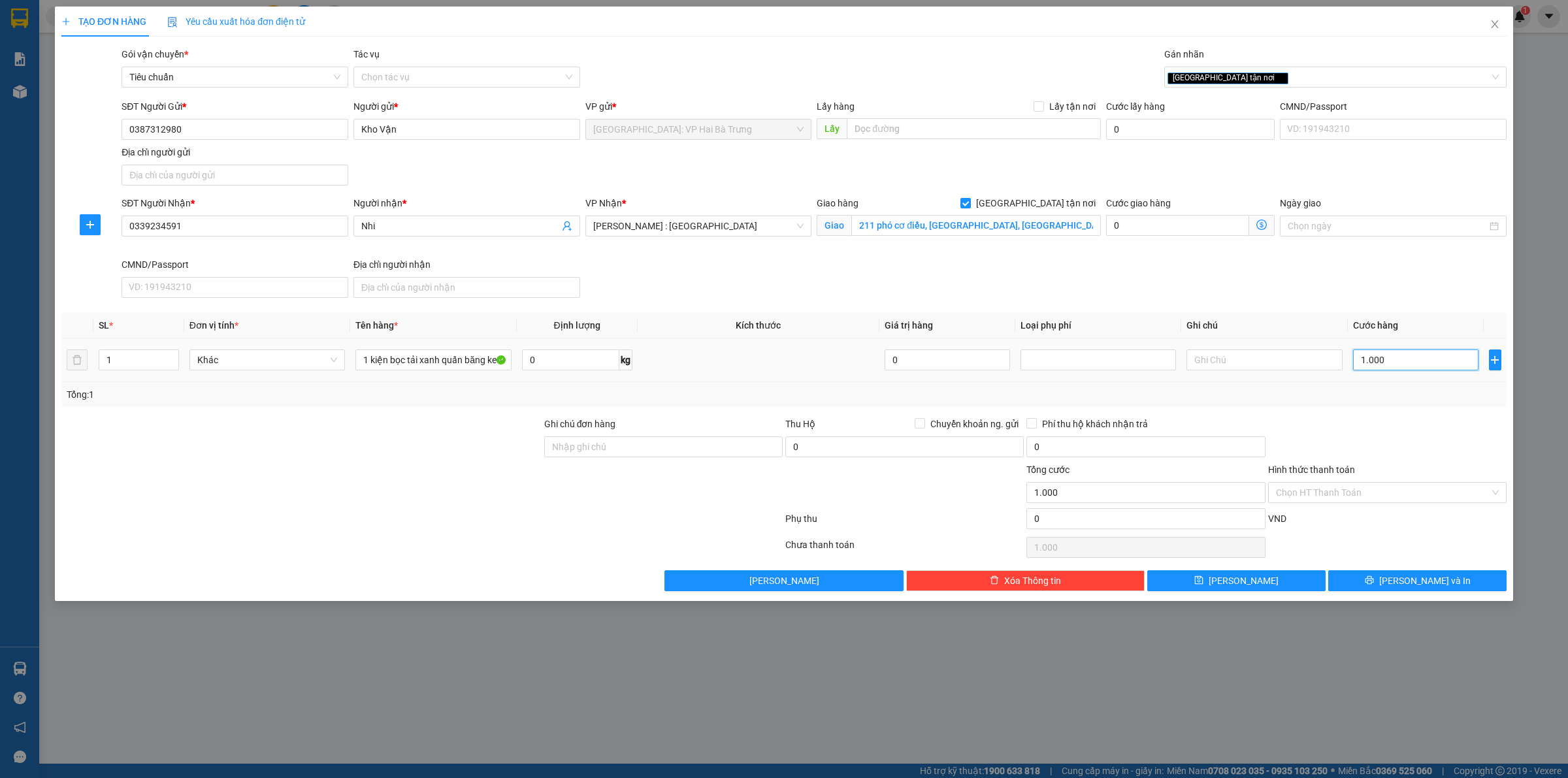
type input "10.000"
type input "100.000"
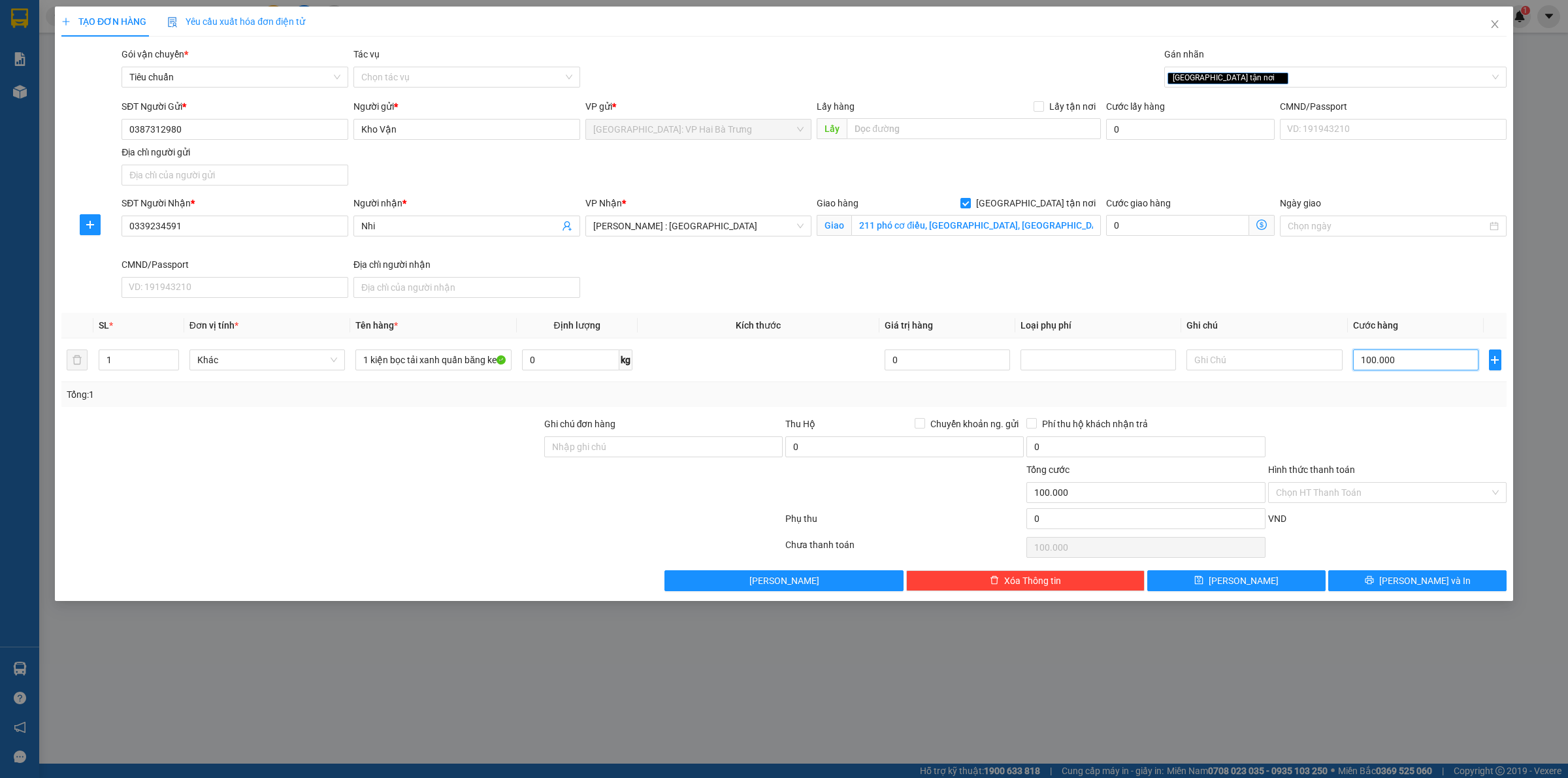
type input "100.000"
click at [1380, 582] on button "Lưu và In" at bounding box center [1417, 581] width 178 height 20
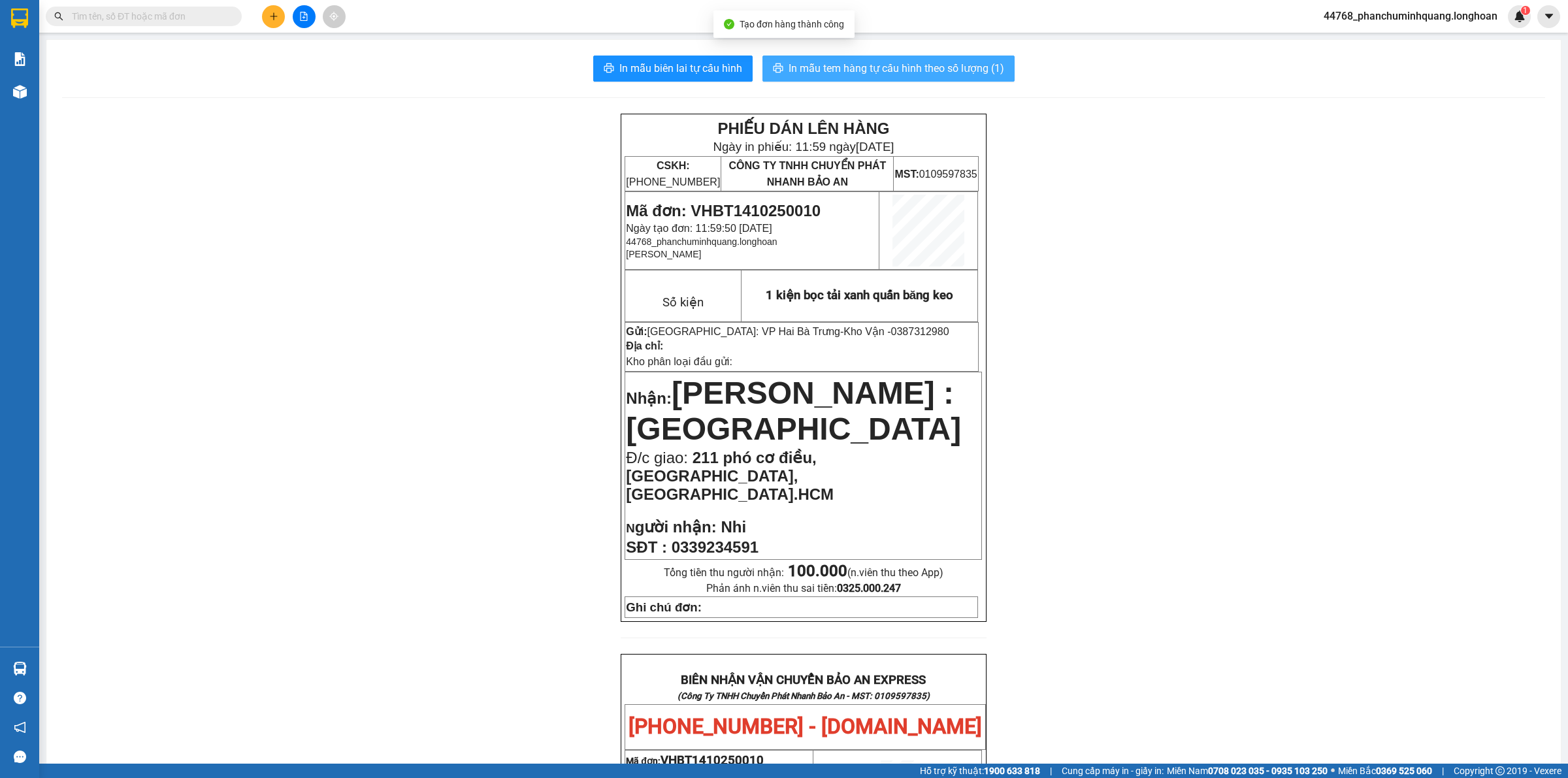
click at [860, 58] on button "In mẫu tem hàng tự cấu hình theo số lượng (1)" at bounding box center [888, 69] width 252 height 26
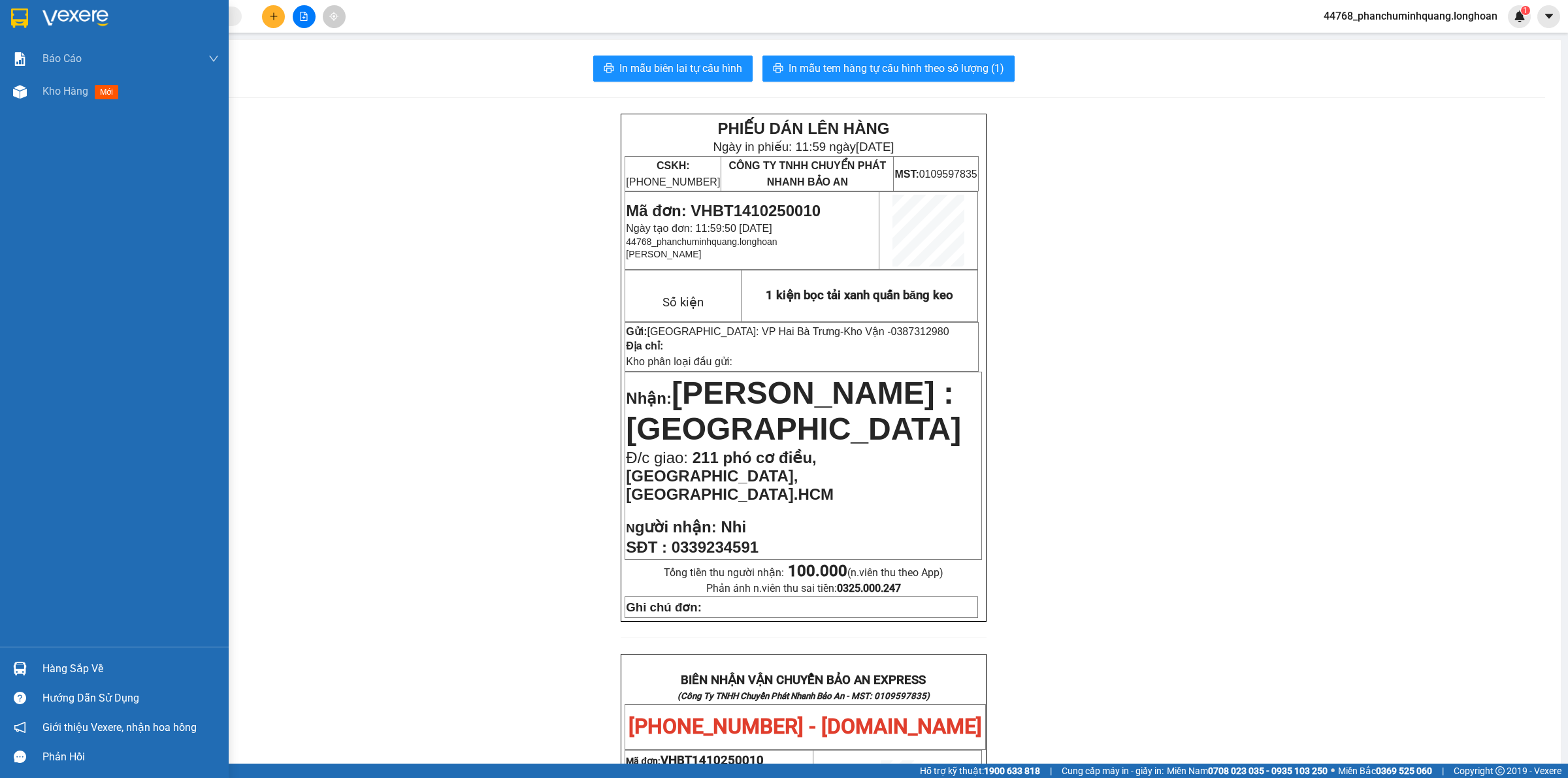
click at [14, 8] on img at bounding box center [20, 18] width 17 height 20
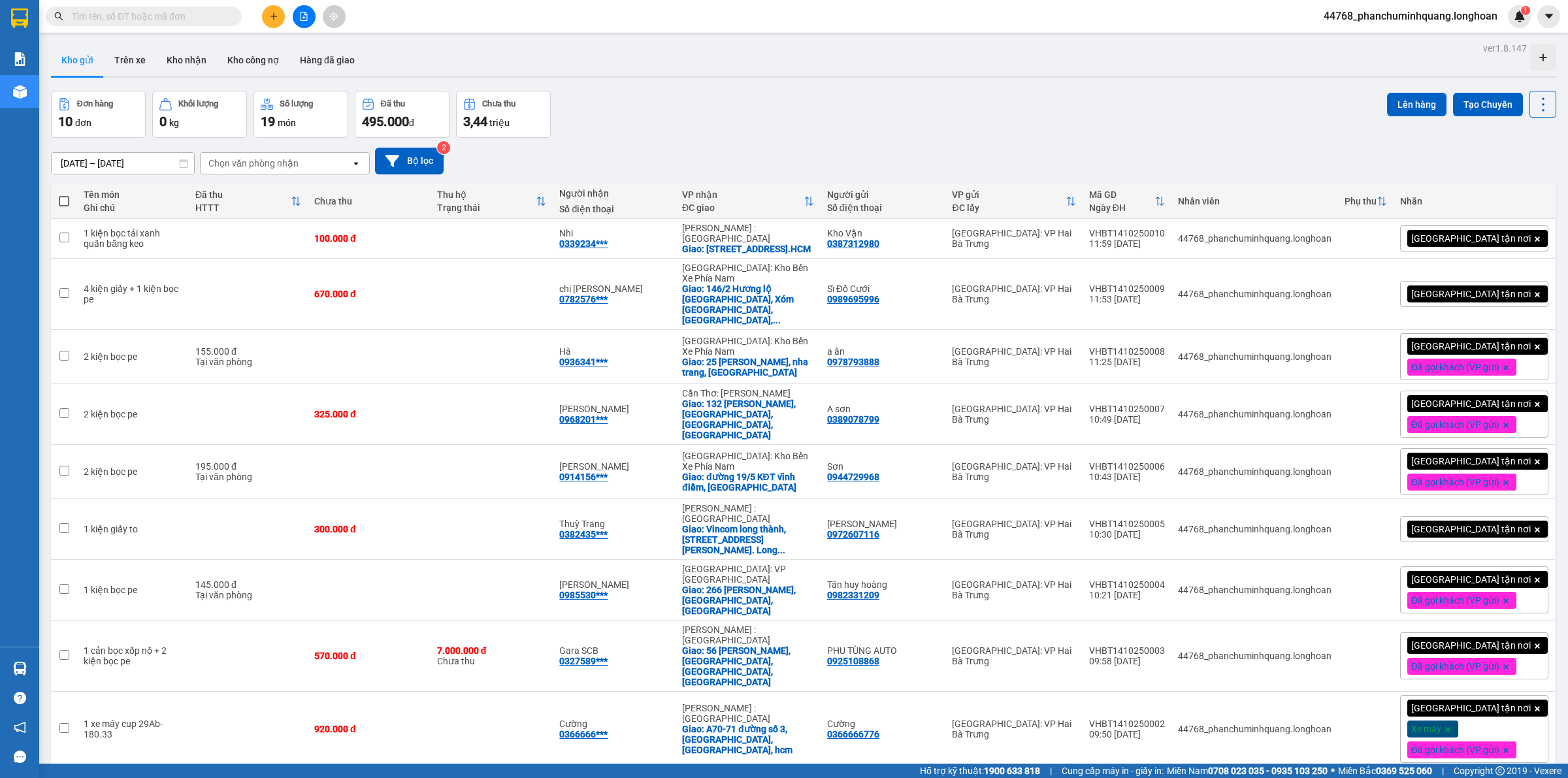
click at [1445, 288] on span "[GEOGRAPHIC_DATA] tận nơi" at bounding box center [1470, 294] width 120 height 12
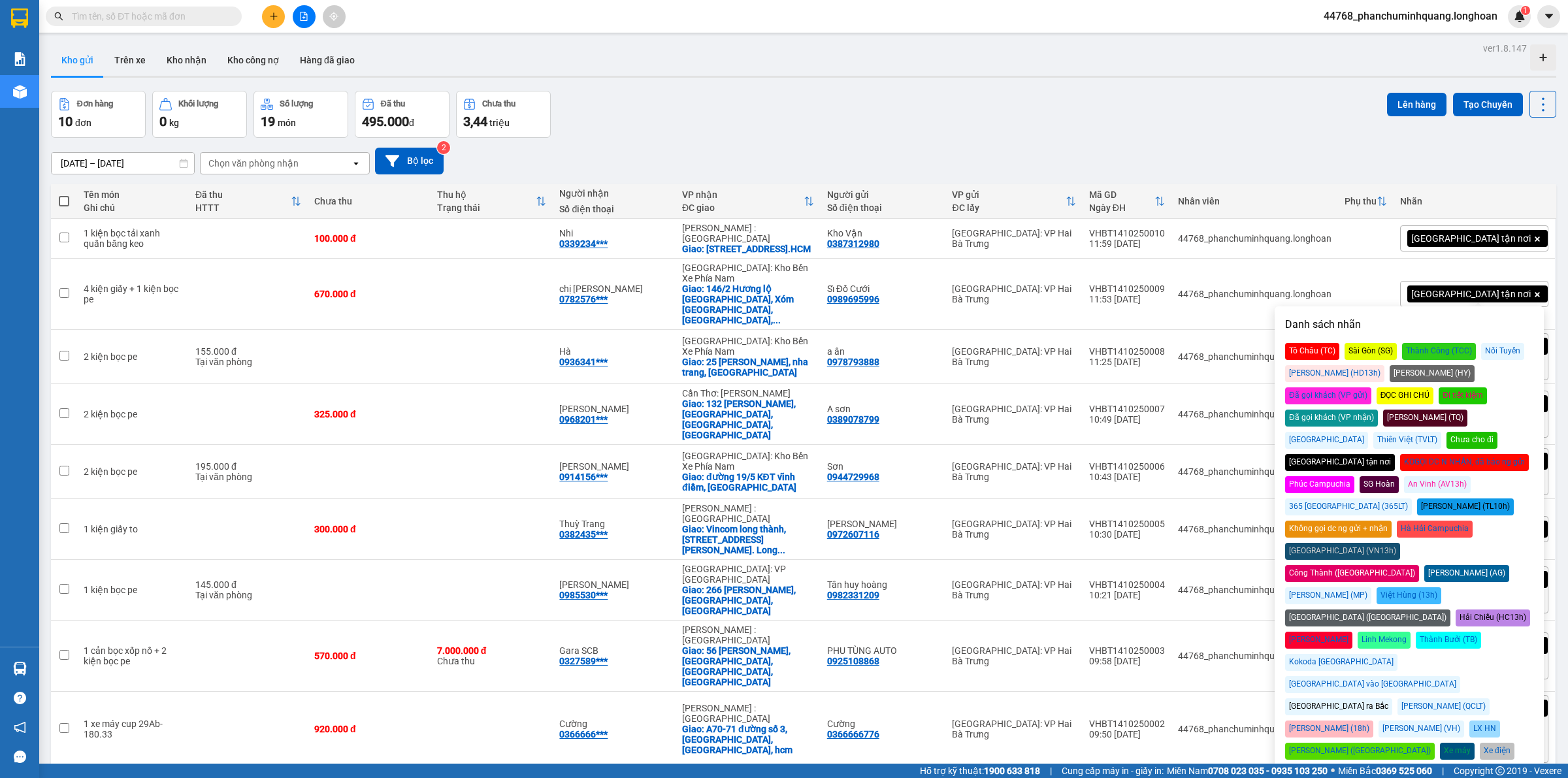
click at [1457, 288] on span "[GEOGRAPHIC_DATA] tận nơi" at bounding box center [1470, 294] width 120 height 12
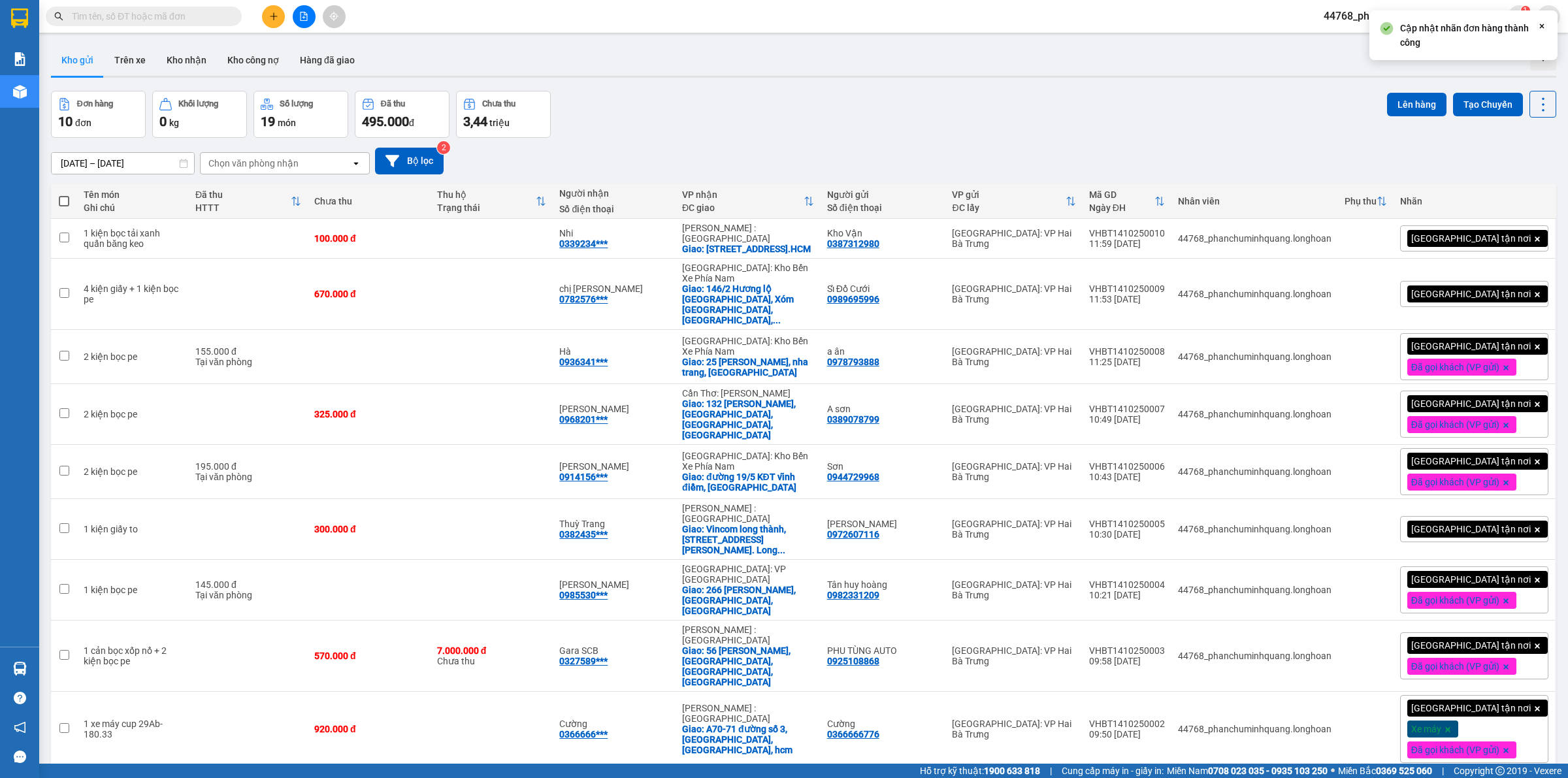
click at [1457, 289] on span "[GEOGRAPHIC_DATA] tận nơi" at bounding box center [1470, 294] width 120 height 12
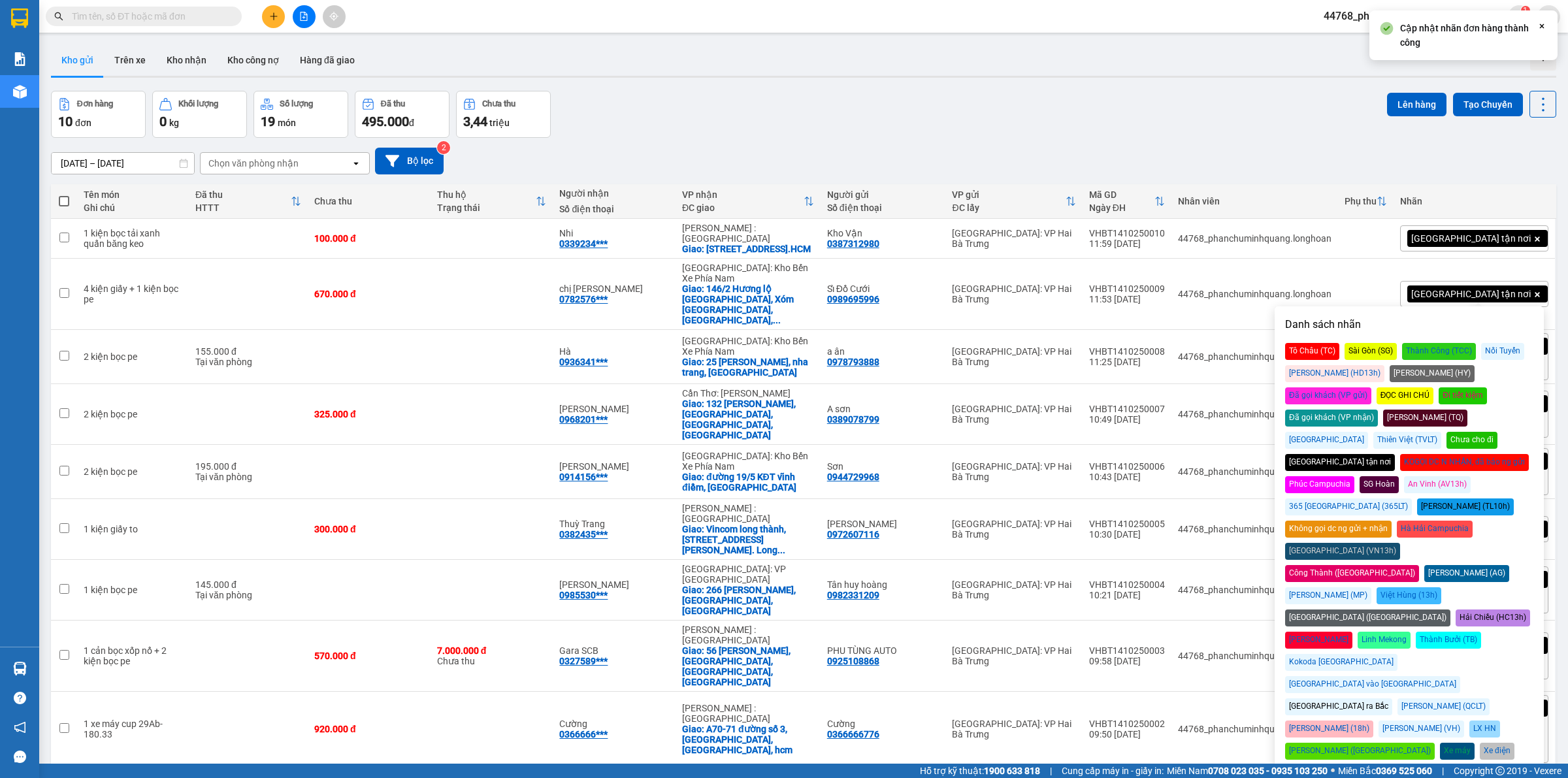
click at [1371, 388] on div "Đã gọi khách (VP gửi)" at bounding box center [1328, 396] width 86 height 17
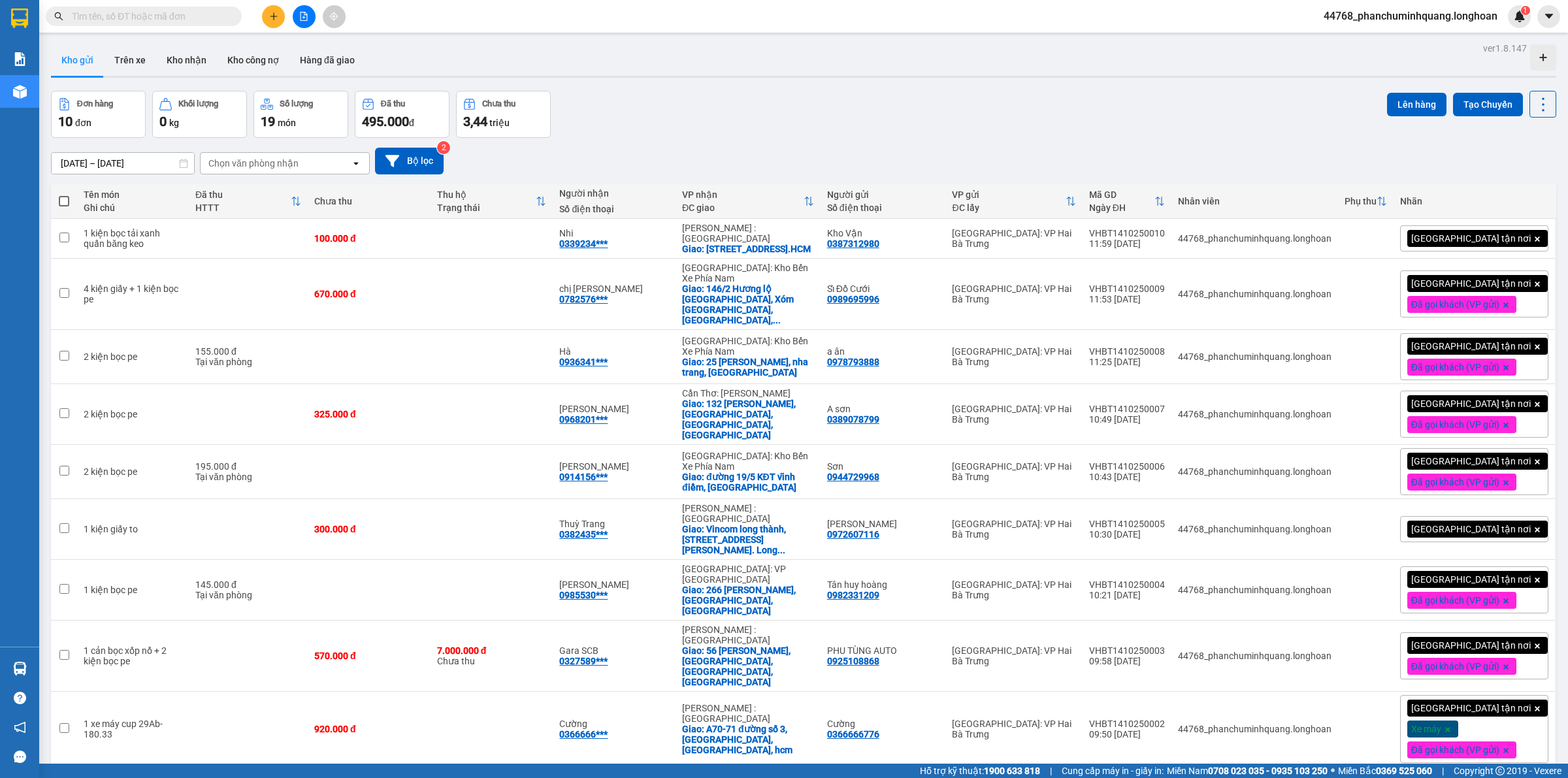
click at [1453, 240] on span "[GEOGRAPHIC_DATA] tận nơi" at bounding box center [1470, 238] width 120 height 12
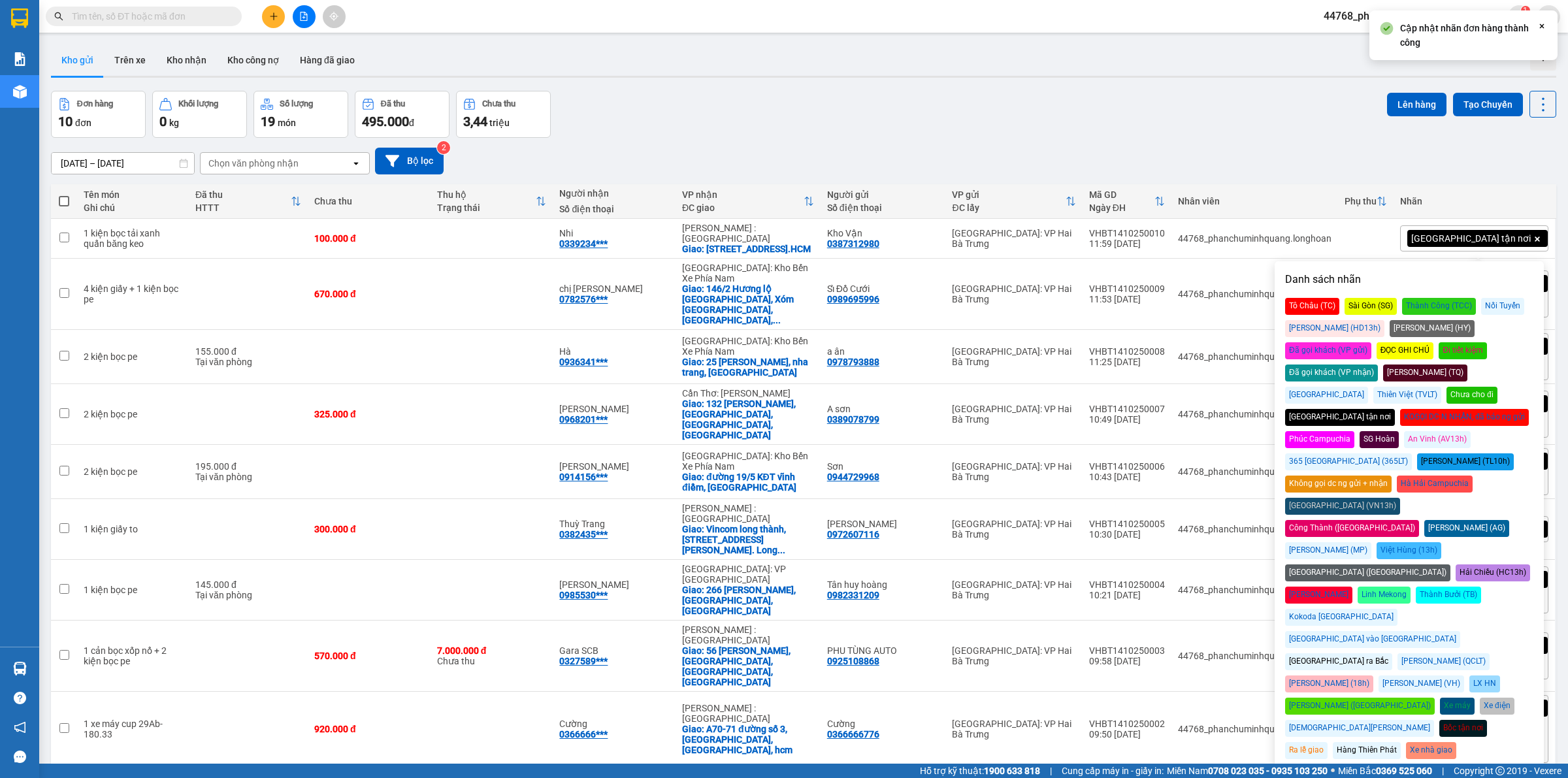
click at [1371, 342] on div "Đã gọi khách (VP gửi)" at bounding box center [1328, 350] width 86 height 17
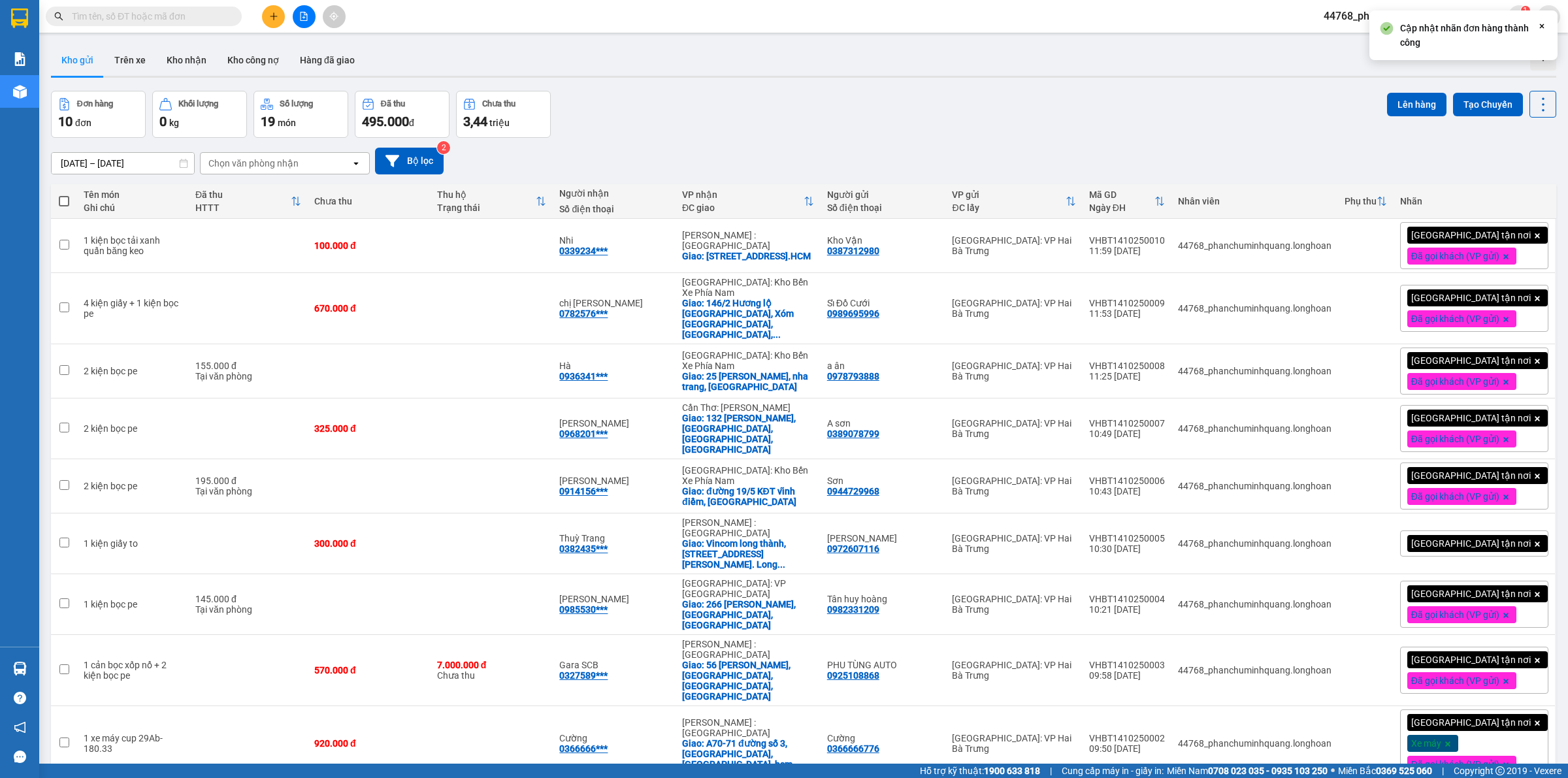
click at [1240, 162] on div "15/09/2025 – 14/10/2025 Press the down arrow key to interact with the calendar …" at bounding box center [804, 161] width 1506 height 27
click at [1451, 538] on span "[GEOGRAPHIC_DATA] tận nơi" at bounding box center [1470, 544] width 120 height 12
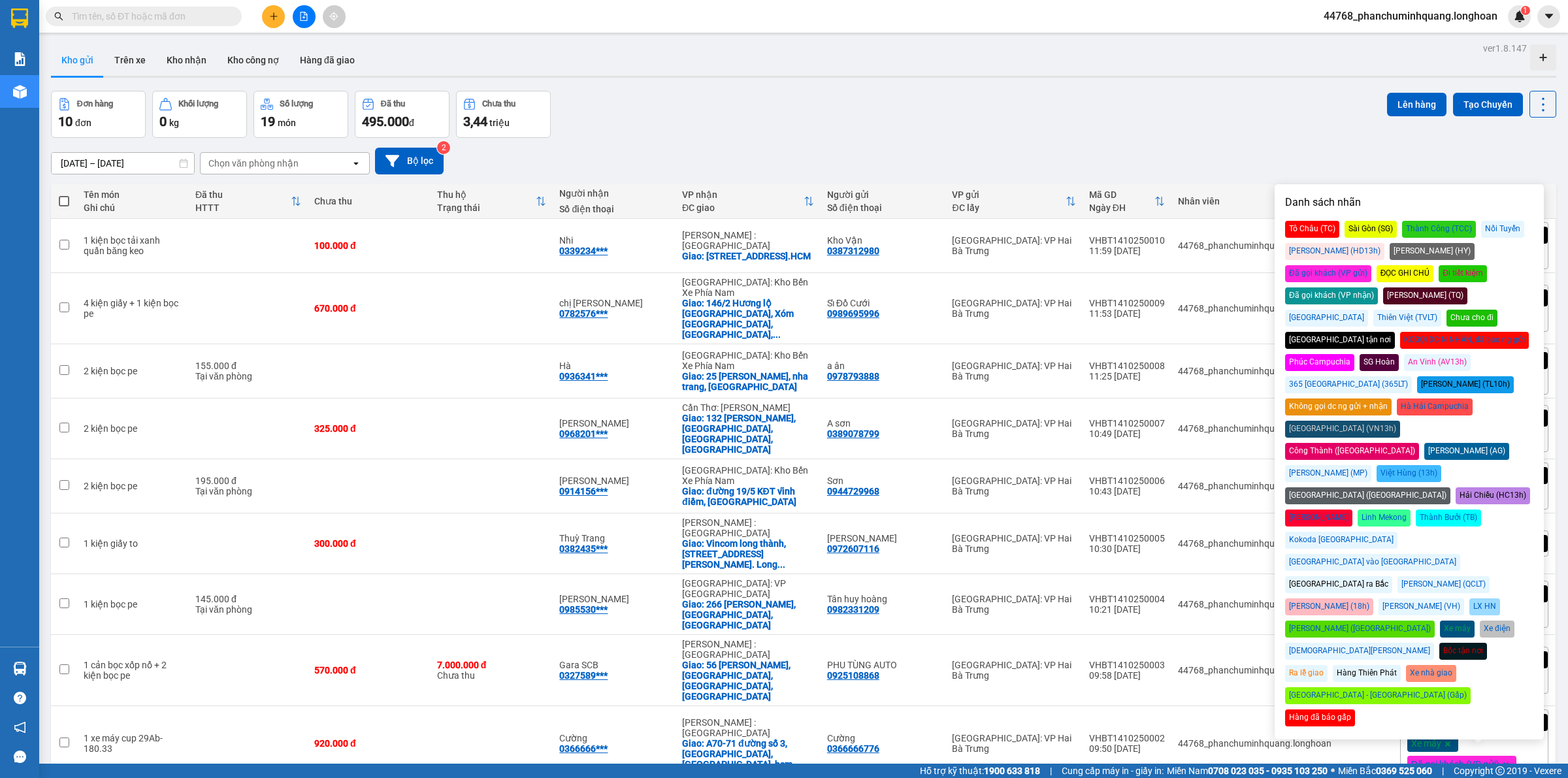
click at [1371, 265] on div "Đã gọi khách (VP gửi)" at bounding box center [1328, 273] width 86 height 17
click at [1161, 106] on div "Đơn hàng 10 đơn Khối lượng 0 kg Số lượng 19 món Đã thu 495.000 đ Chưa thu 3,44 …" at bounding box center [804, 114] width 1506 height 47
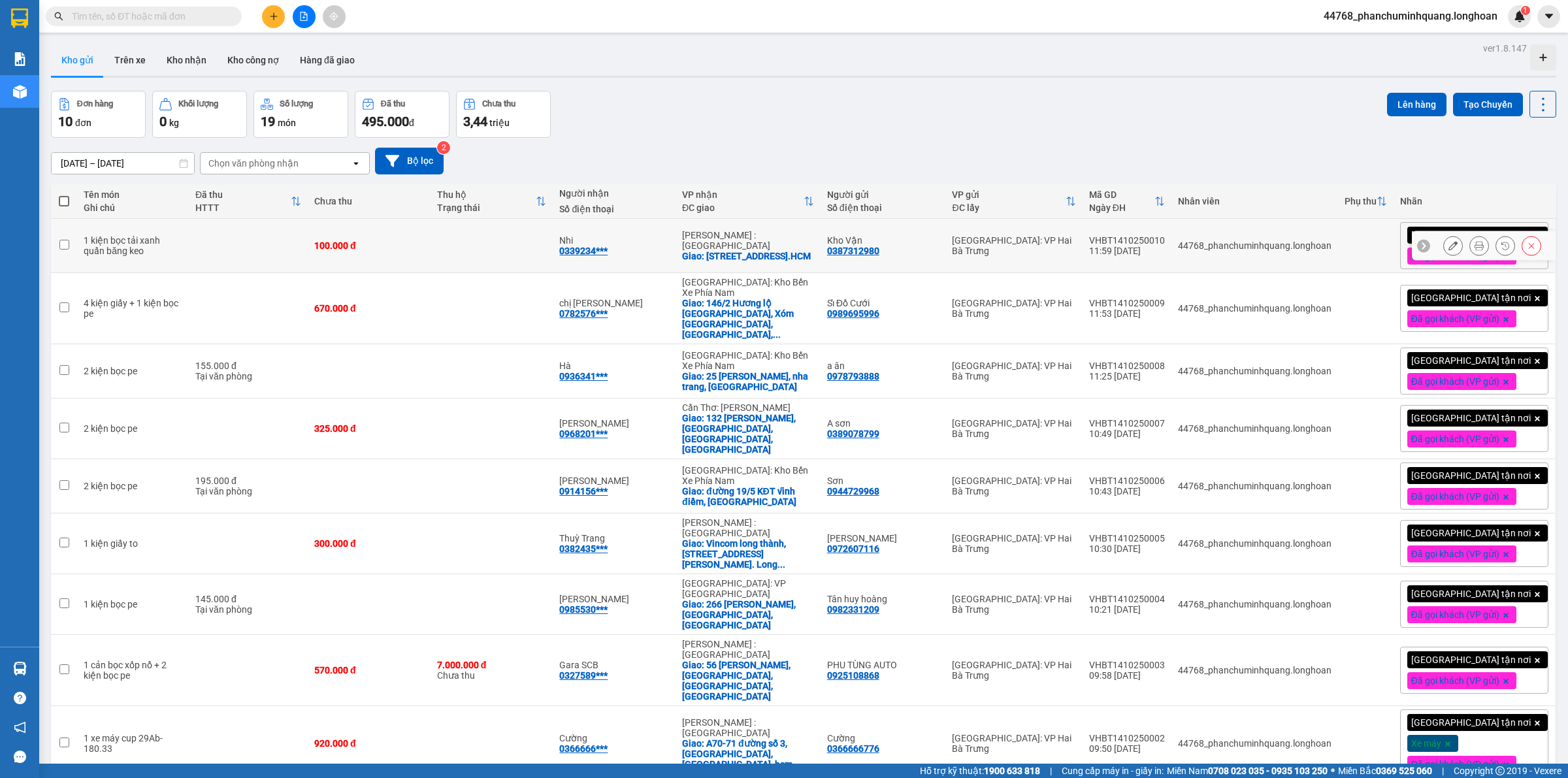
click at [1448, 243] on icon at bounding box center [1453, 245] width 9 height 9
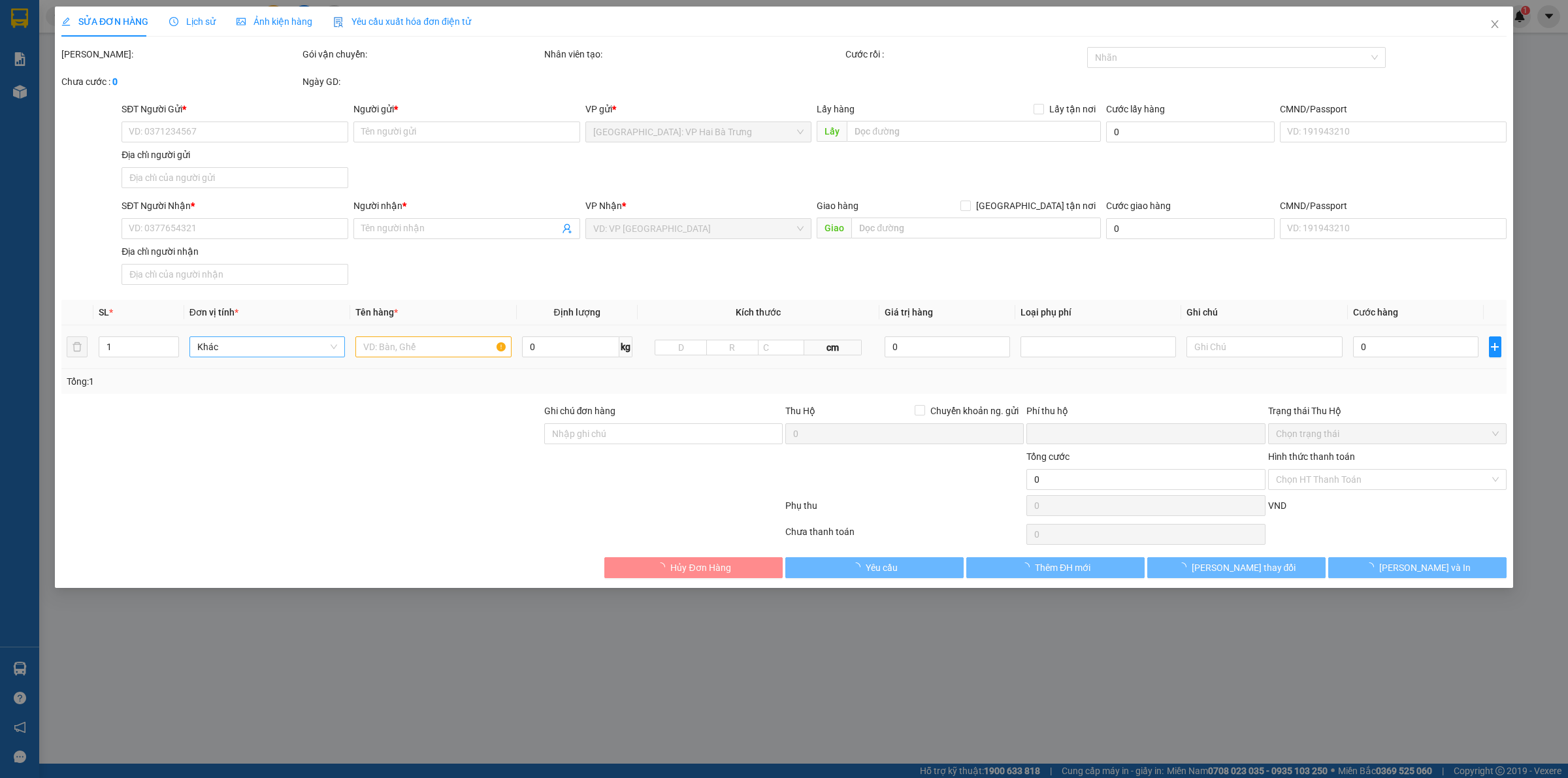
type input "0387312980"
type input "Kho Vận"
type input "0339234591"
type input "Nhi"
checkbox input "true"
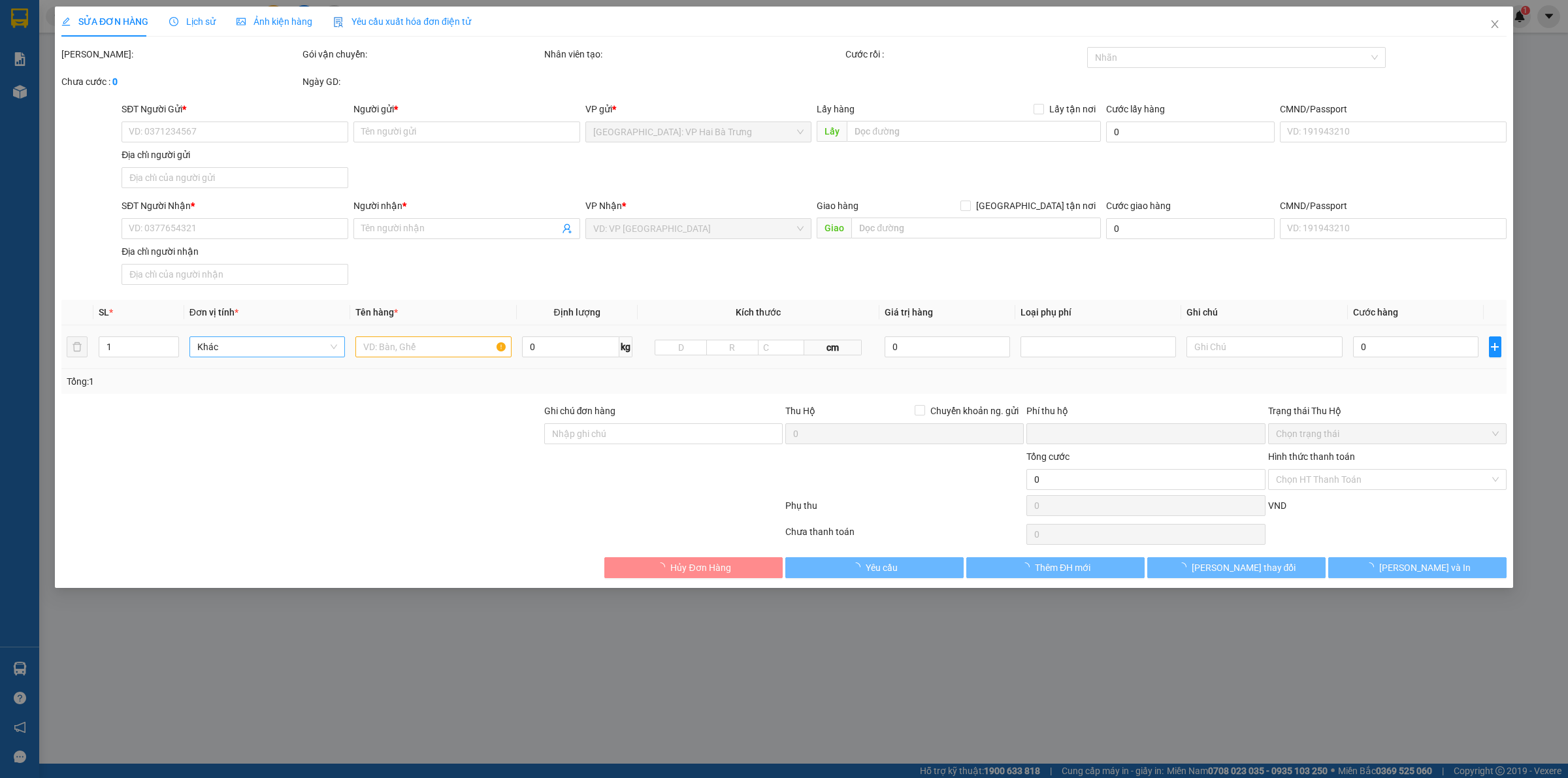
type input "211 phó cơ điều, phường 6, quận 11.HCM"
type input "0"
type input "100.000"
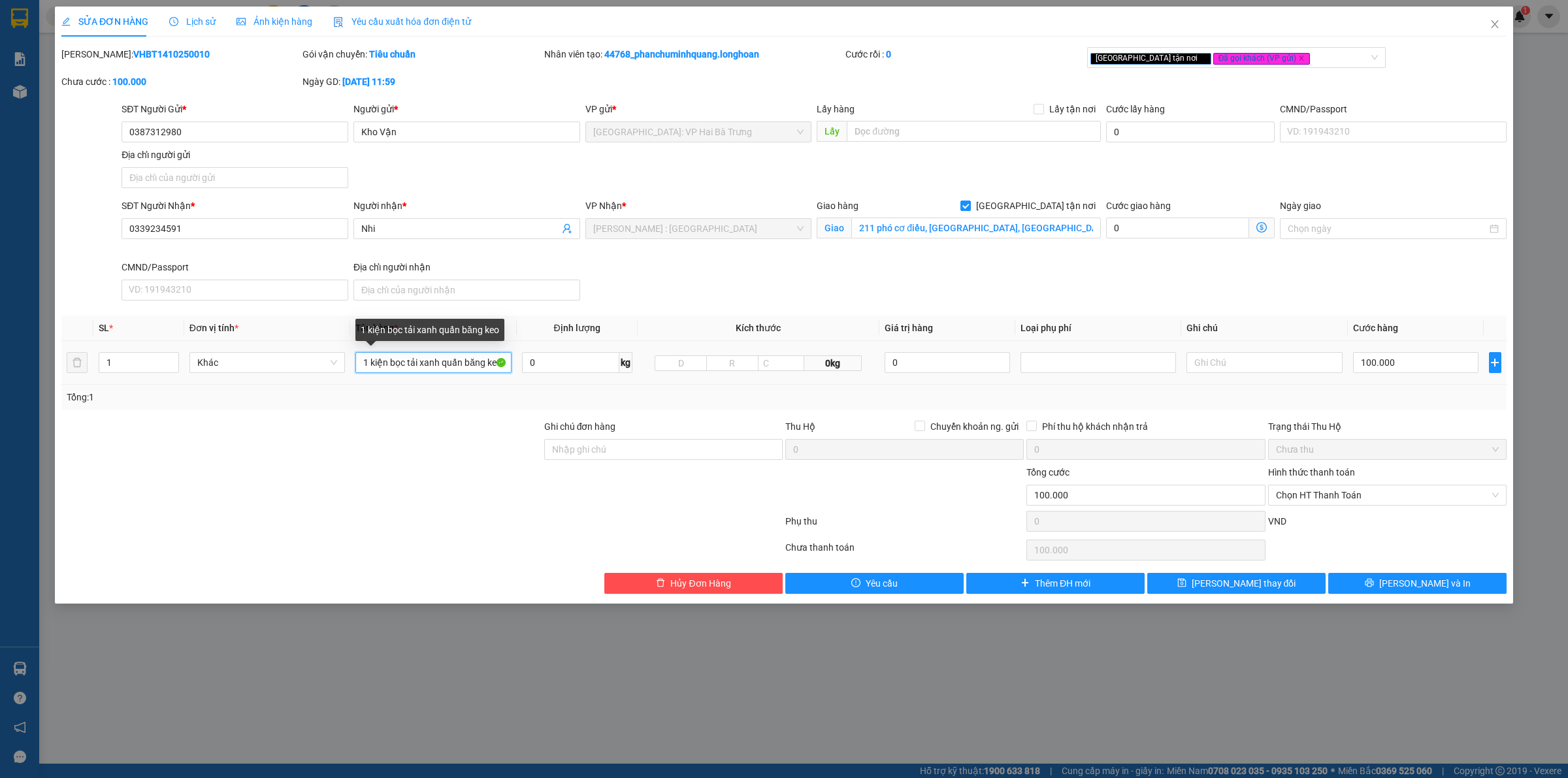
click at [468, 363] on input "1 kiện bọc tải xanh quấn băng keo" at bounding box center [432, 363] width 155 height 20
type input "1 kiện bọc tải xanh quấn băng keo cam 2 đầu"
click at [1359, 590] on button "Lưu và In" at bounding box center [1417, 583] width 178 height 20
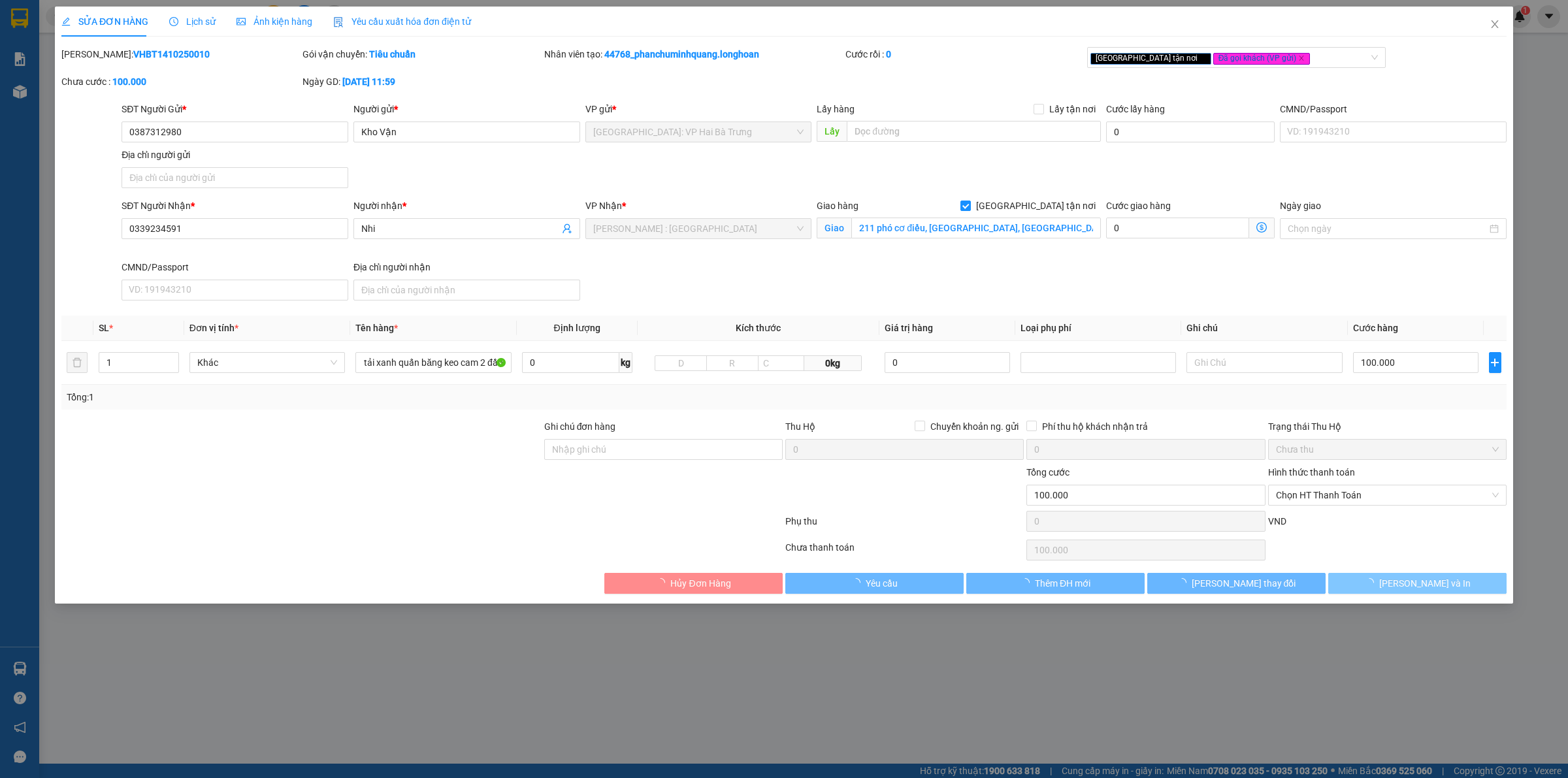
scroll to position [0, 0]
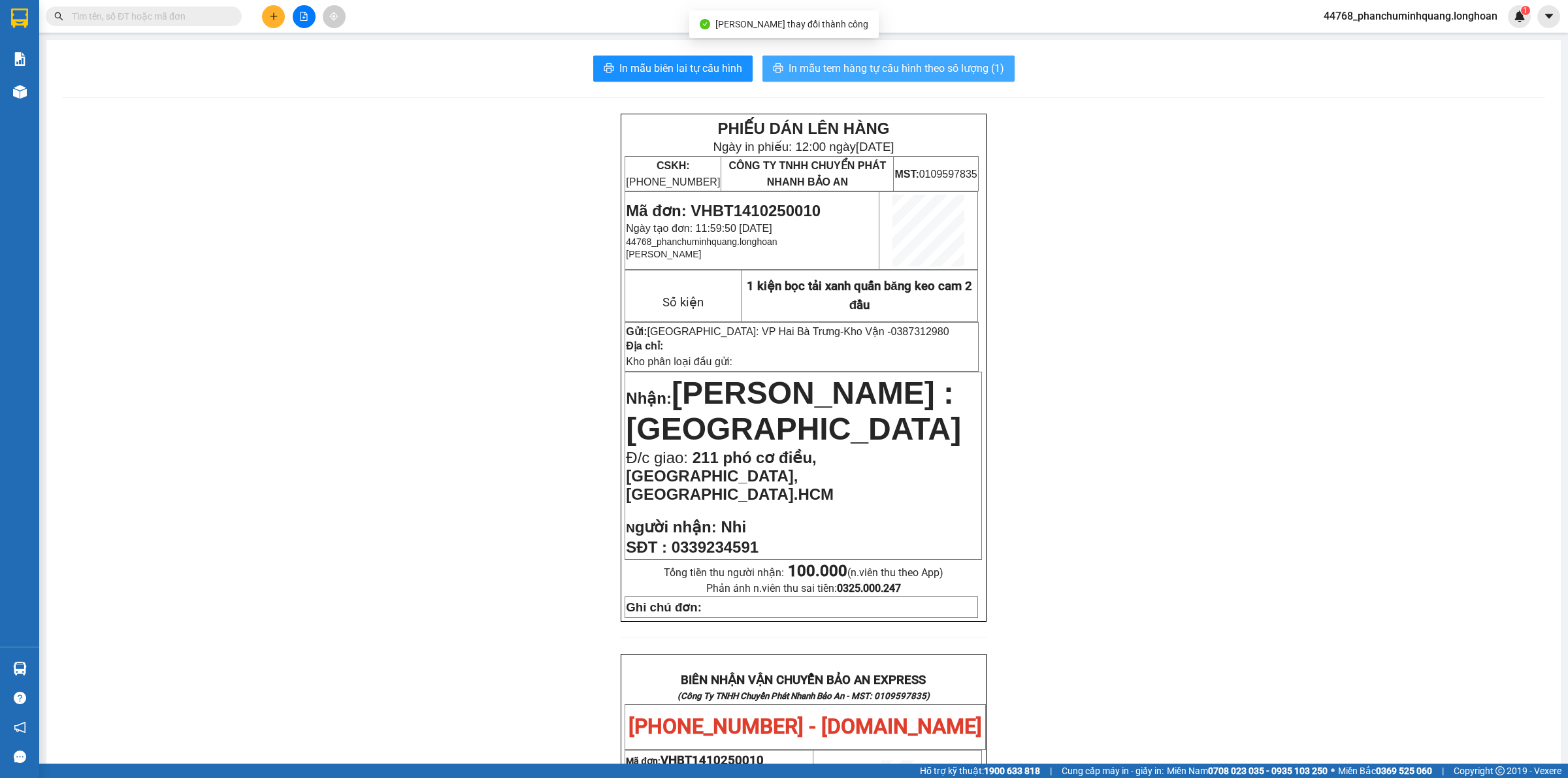
click at [922, 70] on span "In mẫu tem hàng tự cấu hình theo số lượng (1)" at bounding box center [896, 69] width 216 height 17
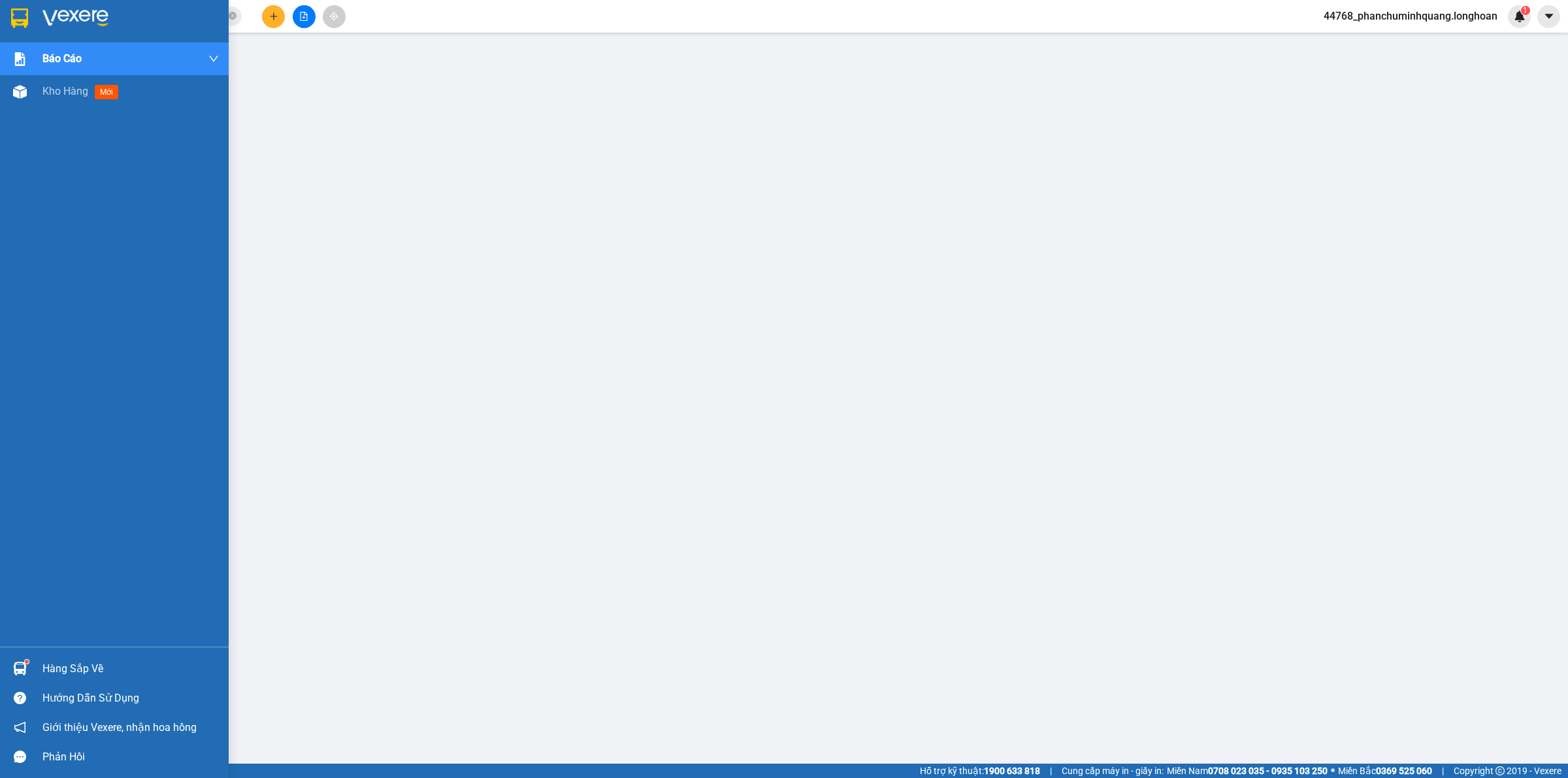
click at [5, 14] on div at bounding box center [114, 21] width 229 height 43
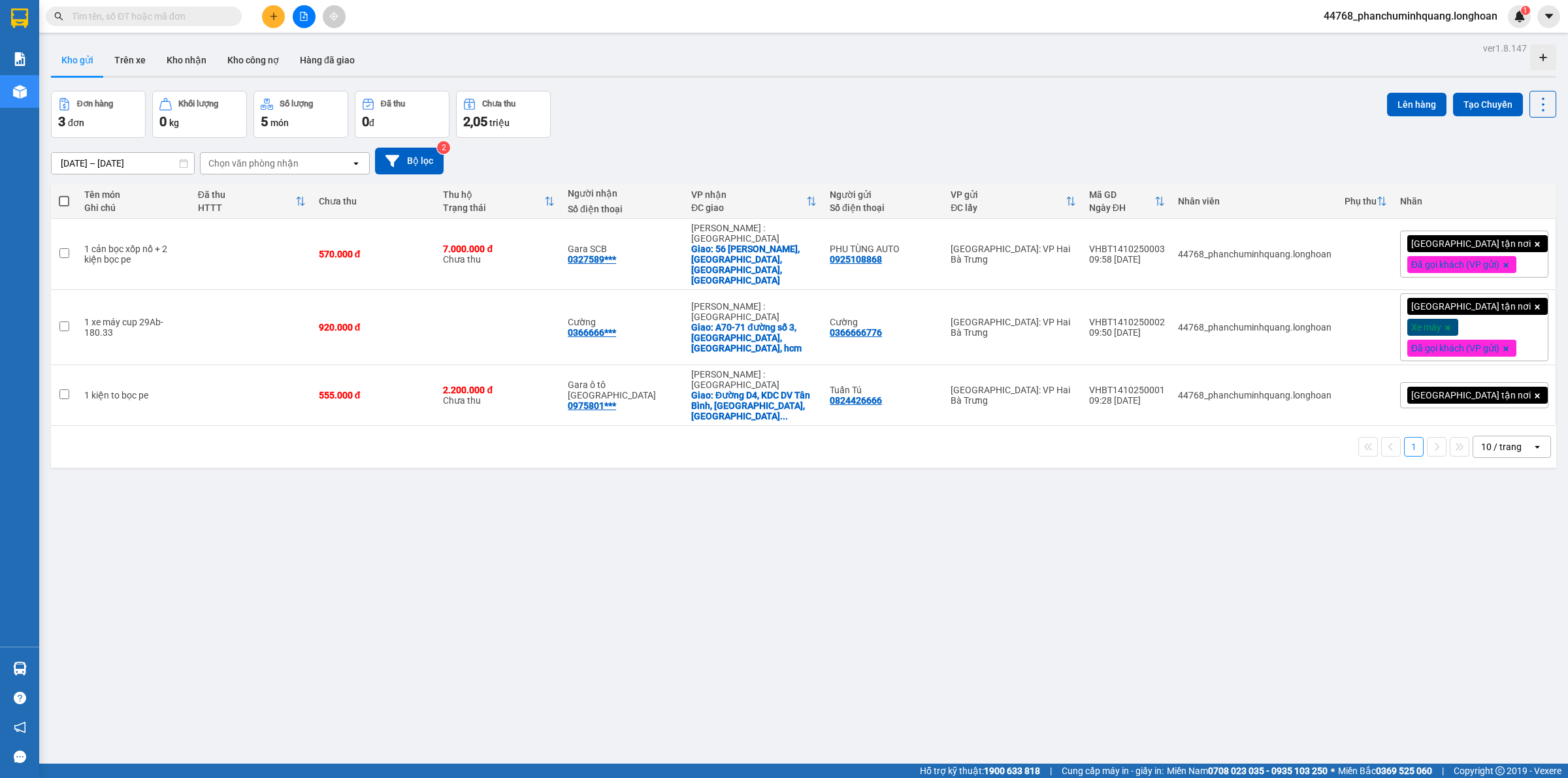
click at [1444, 389] on span "[GEOGRAPHIC_DATA] tận nơi" at bounding box center [1470, 395] width 120 height 12
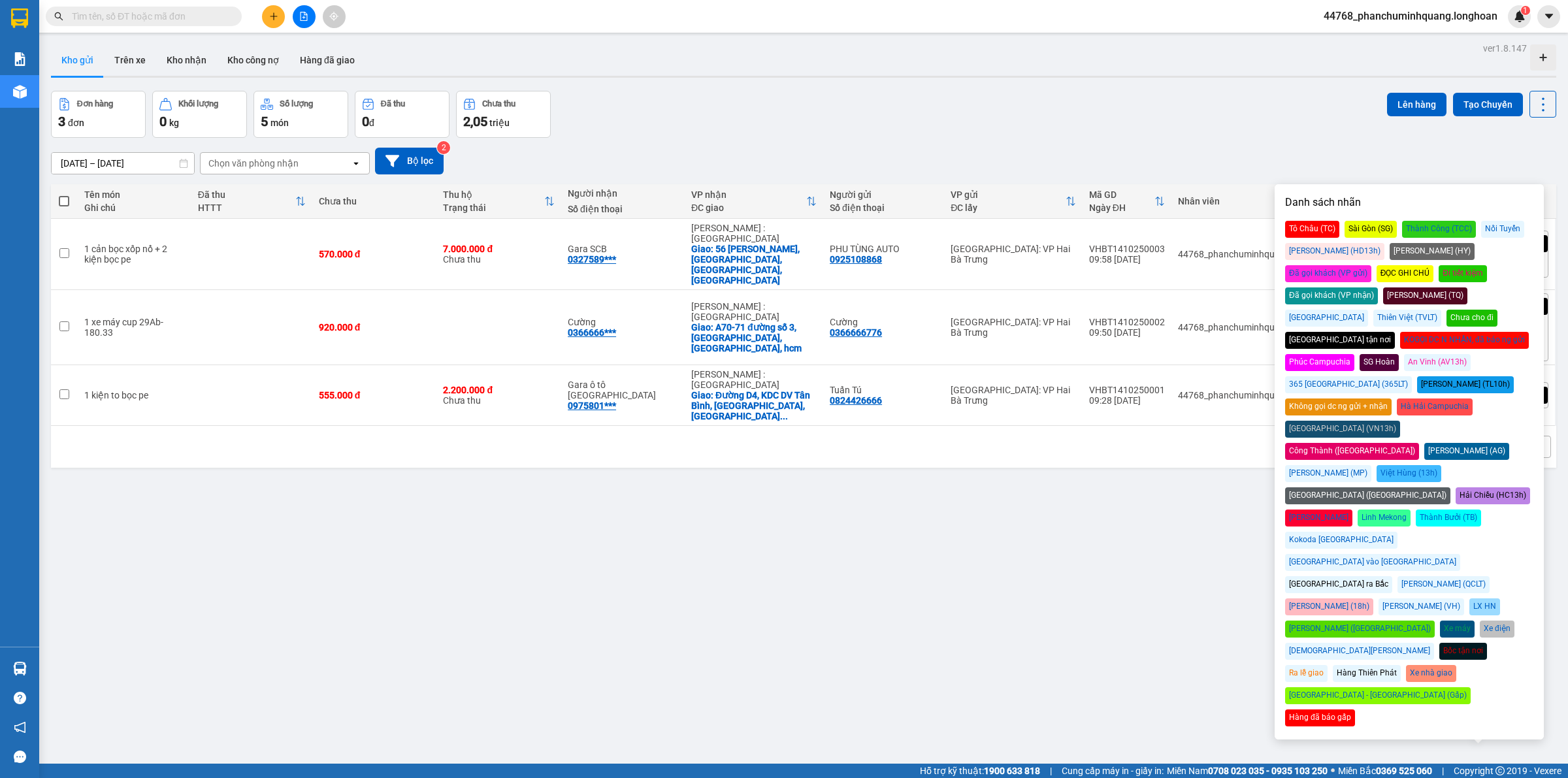
click at [1371, 265] on div "Đã gọi khách (VP gửi)" at bounding box center [1328, 273] width 86 height 17
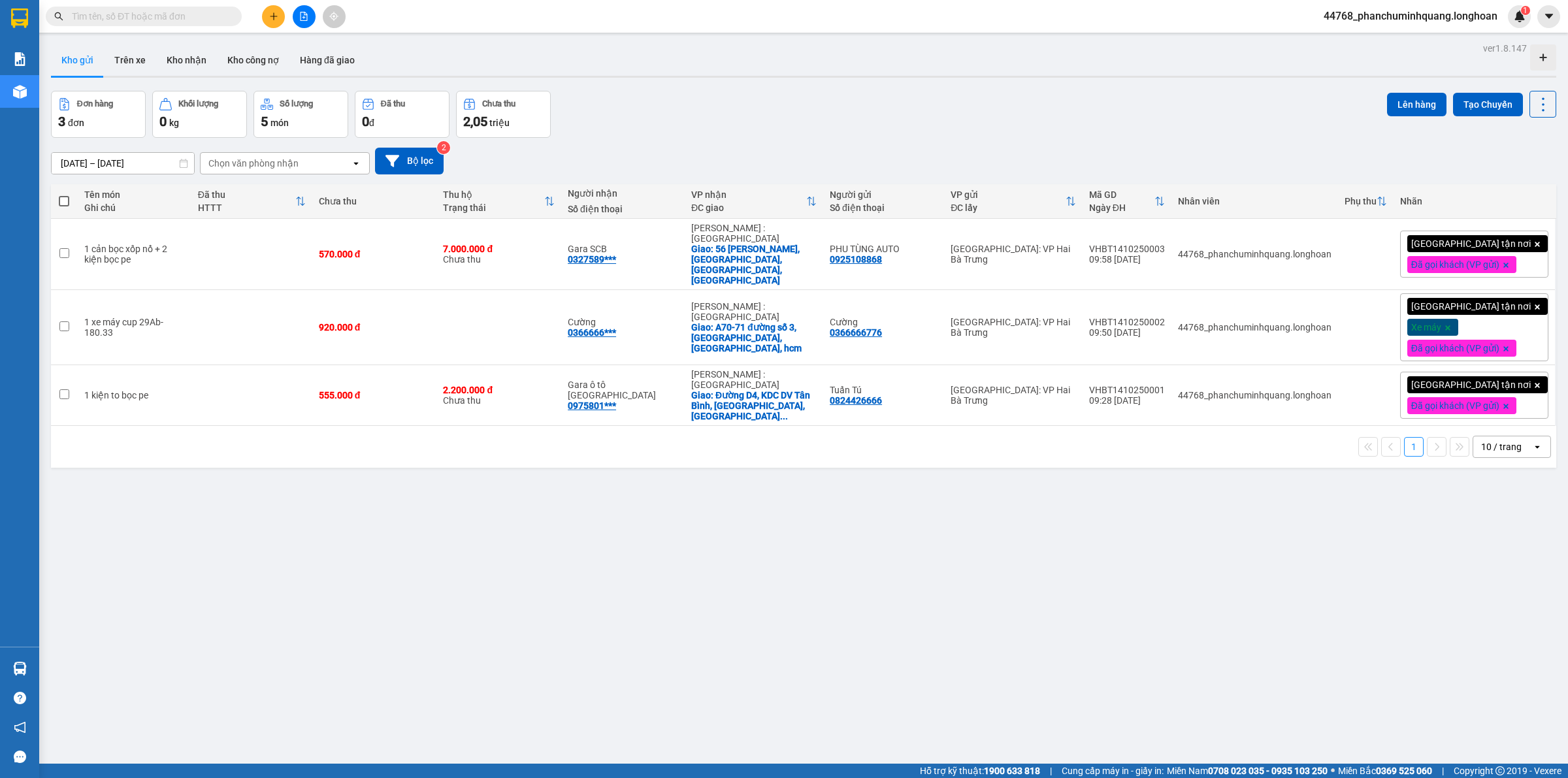
click at [955, 123] on div "Đơn hàng 3 đơn Khối lượng 0 kg Số lượng 5 món Đã thu 0 đ Chưa thu 2,05 triệu Lê…" at bounding box center [804, 114] width 1506 height 47
click at [145, 11] on input "text" at bounding box center [149, 16] width 154 height 14
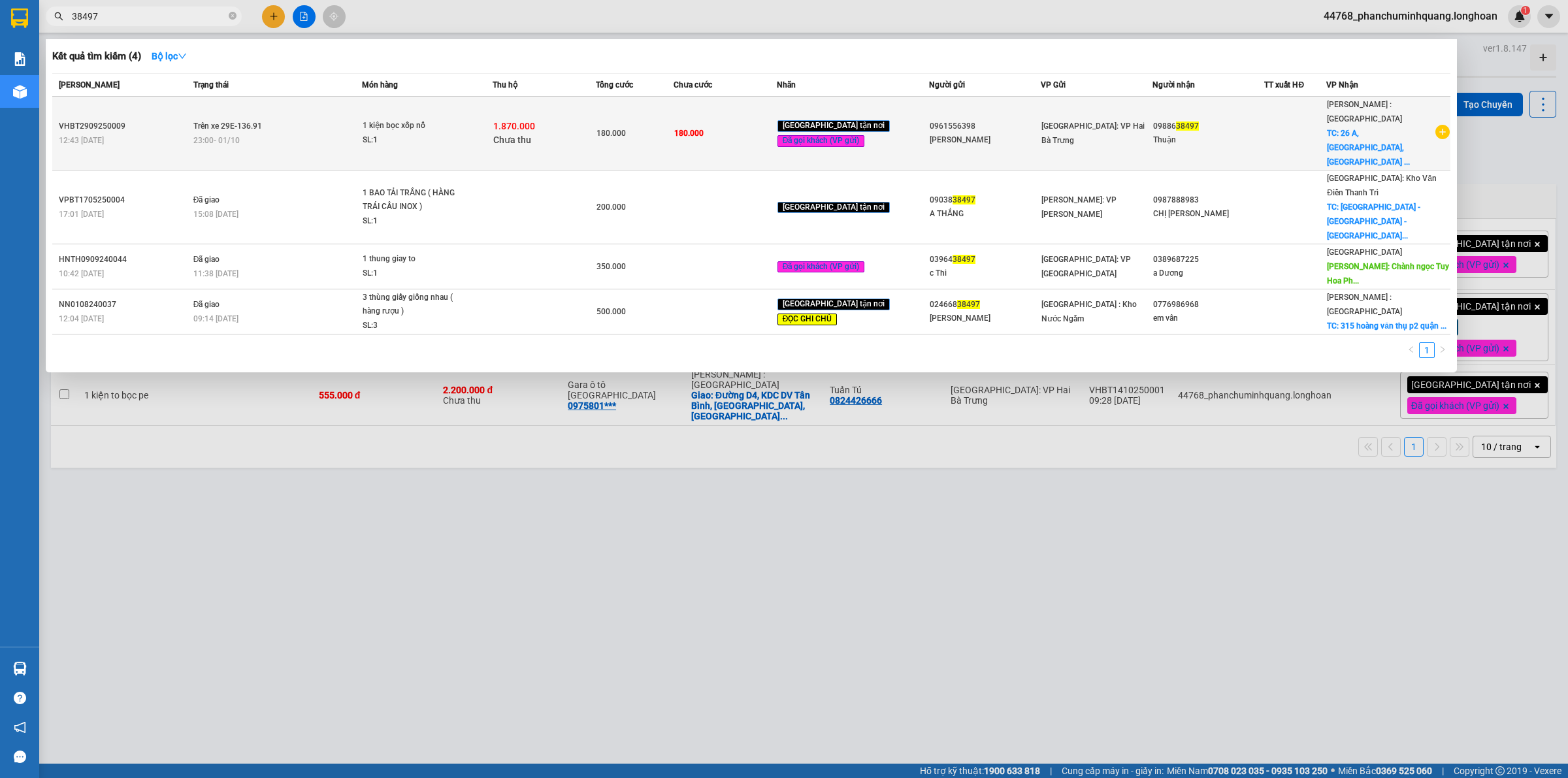
type input "38497"
click at [729, 98] on td "180.000" at bounding box center [725, 133] width 103 height 73
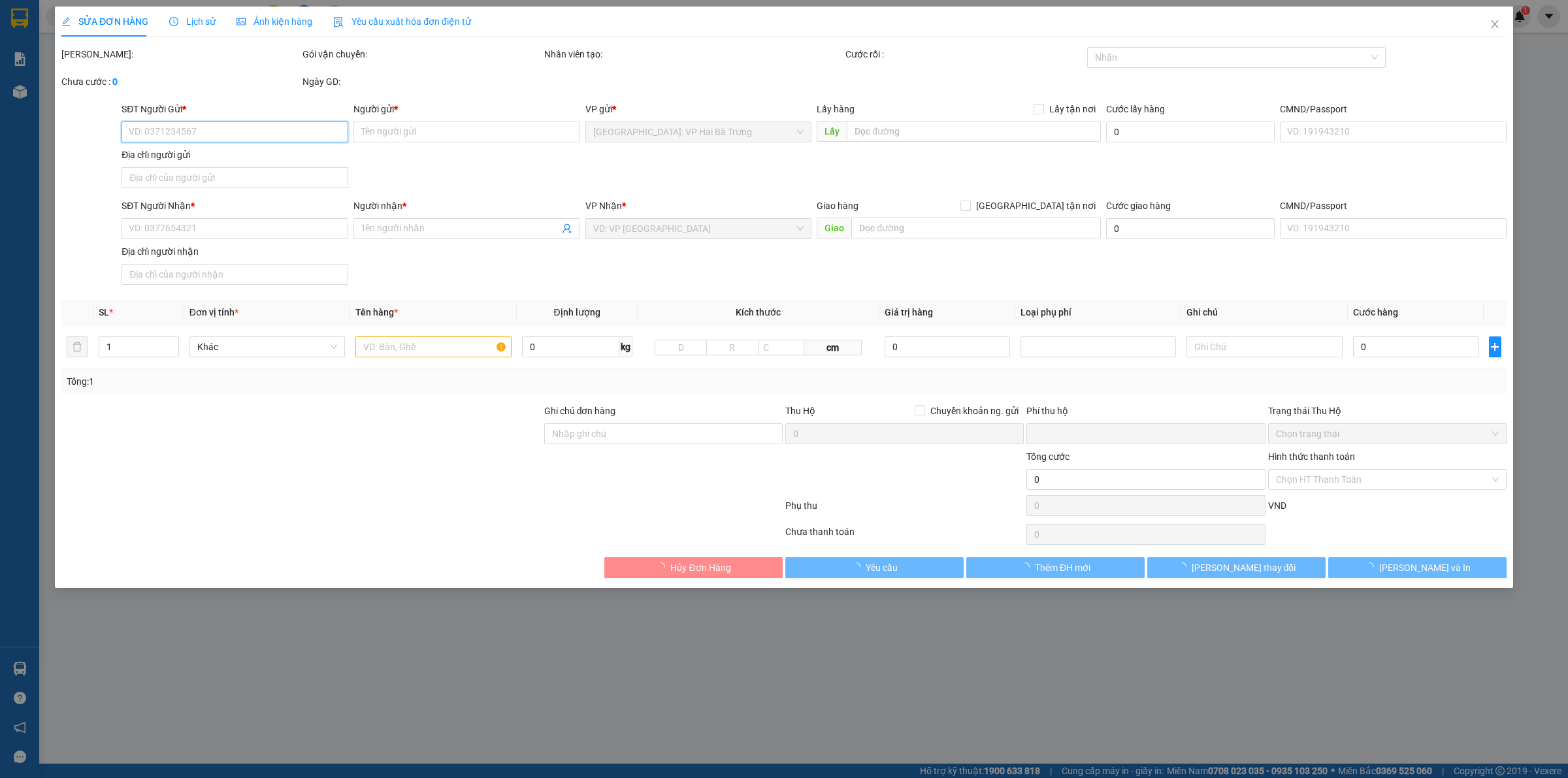
type input "0961556398"
type input "[PERSON_NAME]"
type input "0988638497"
type input "Thuận"
checkbox input "true"
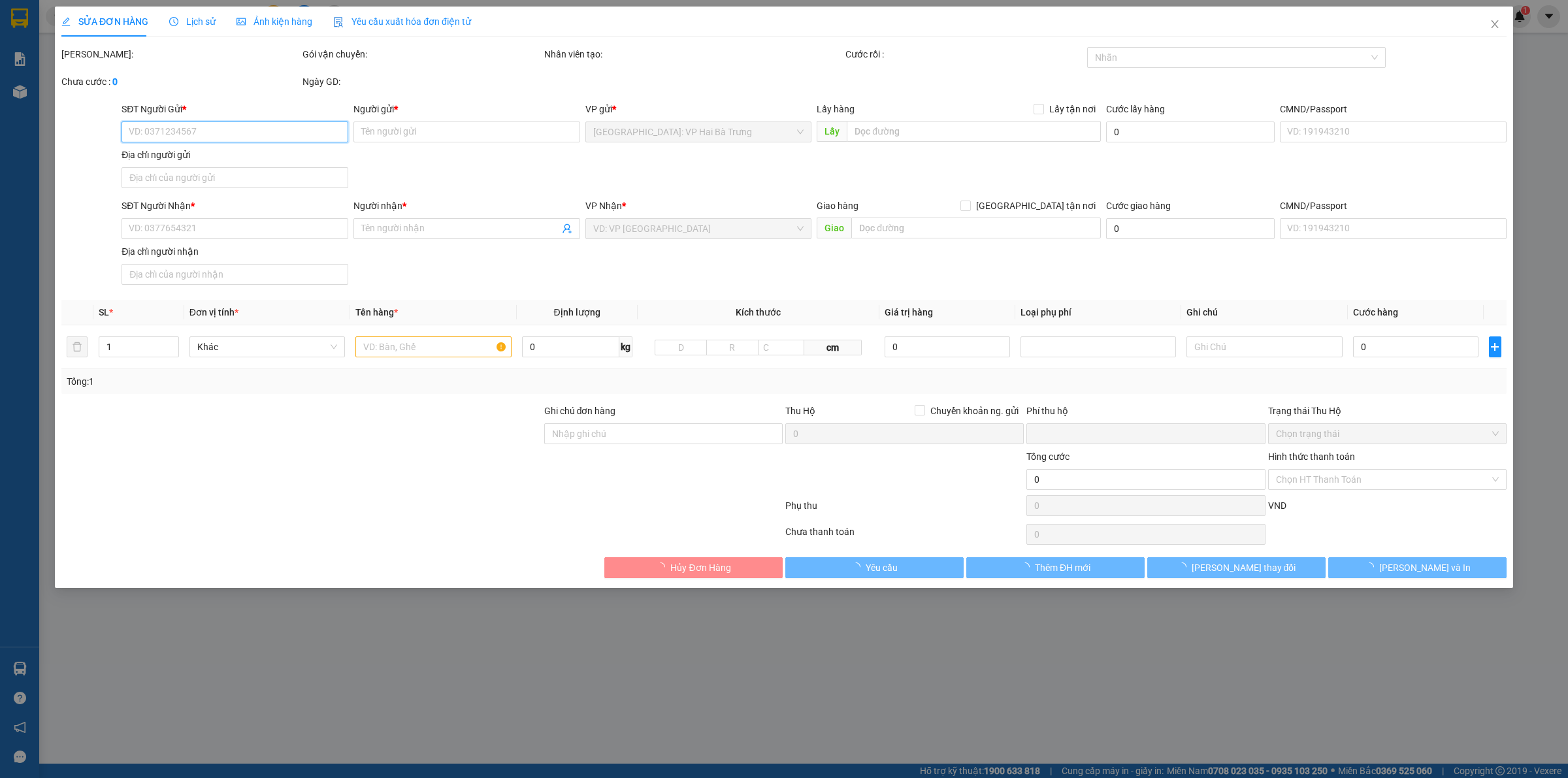
type input "26 A, khu phố 4, phường 8 tp bến tre"
type input "180.000"
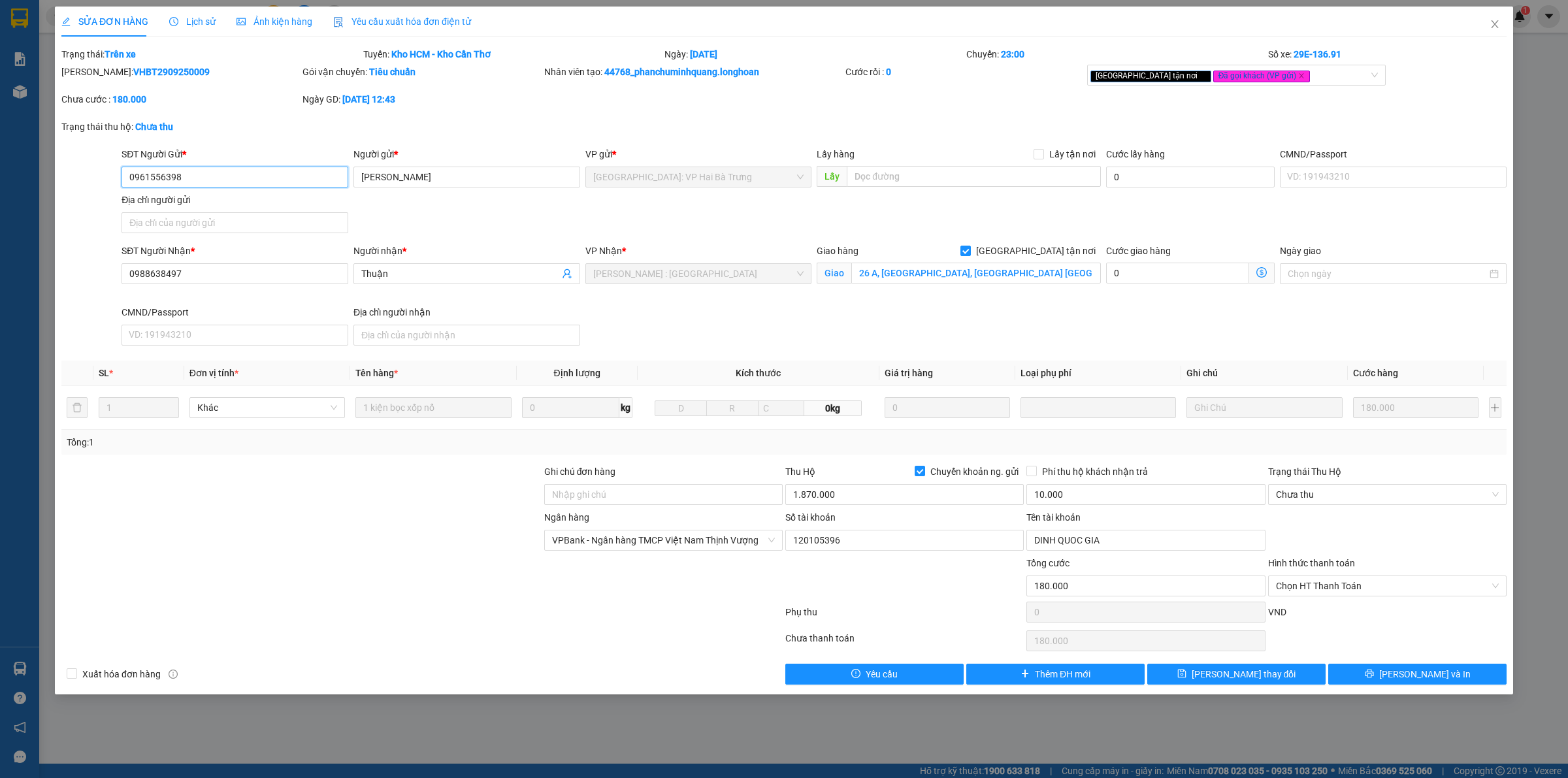
click at [245, 170] on input "0961556398" at bounding box center [235, 177] width 227 height 20
click at [1493, 24] on icon "close" at bounding box center [1495, 23] width 10 height 10
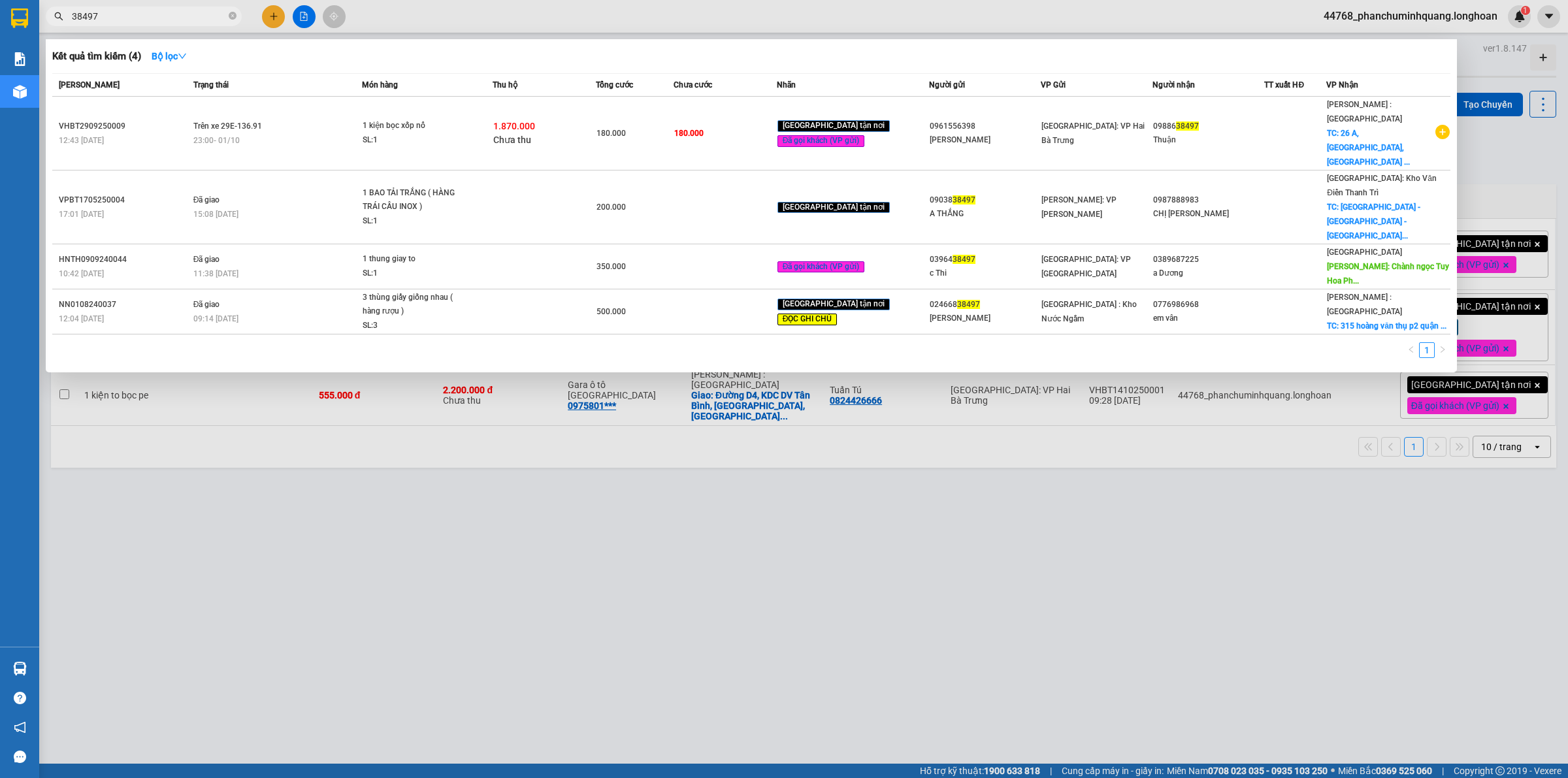
click at [153, 18] on input "38497" at bounding box center [149, 16] width 154 height 14
click at [634, 464] on div at bounding box center [784, 389] width 1568 height 778
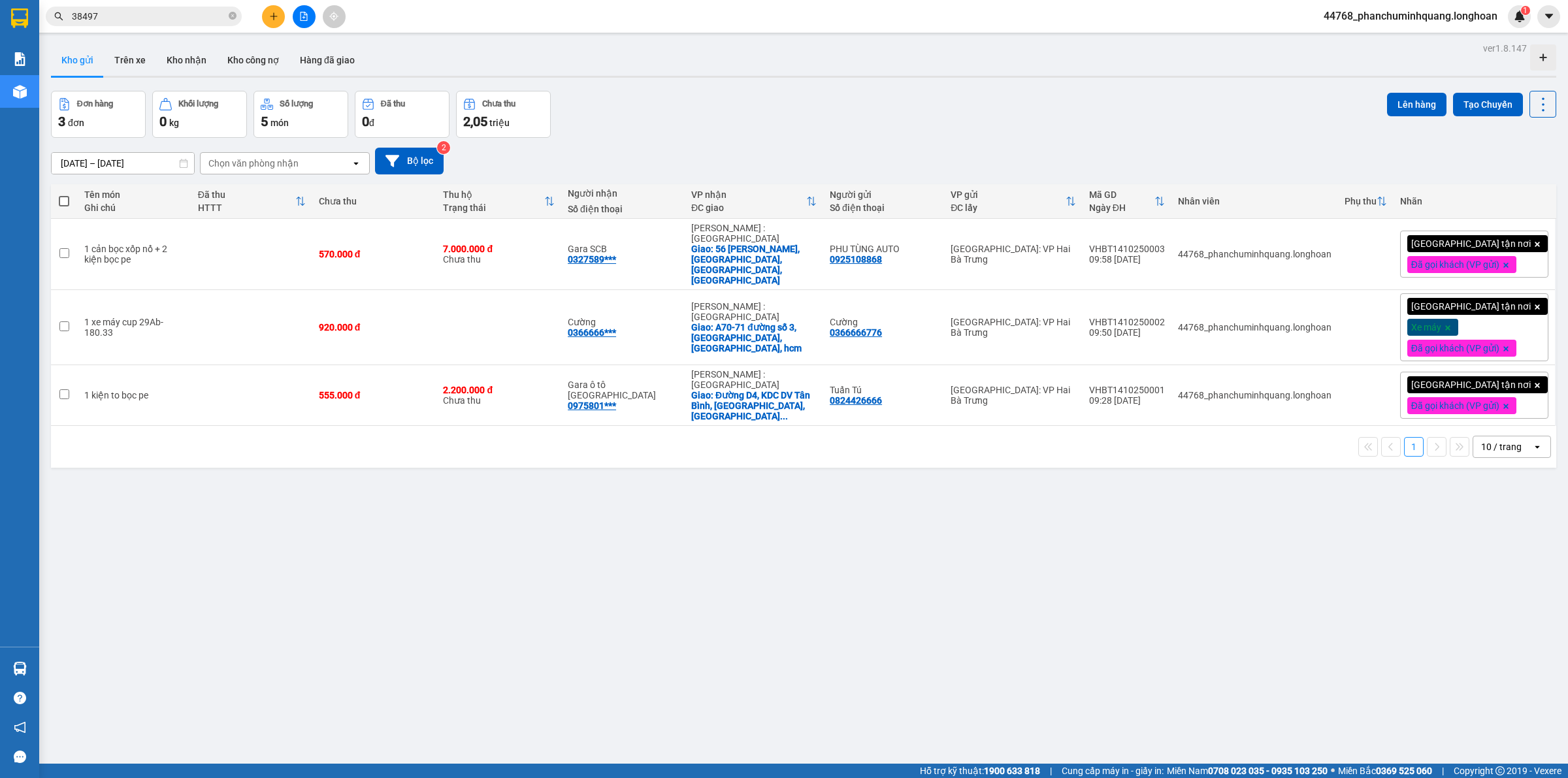
click at [198, 17] on input "38497" at bounding box center [149, 16] width 154 height 14
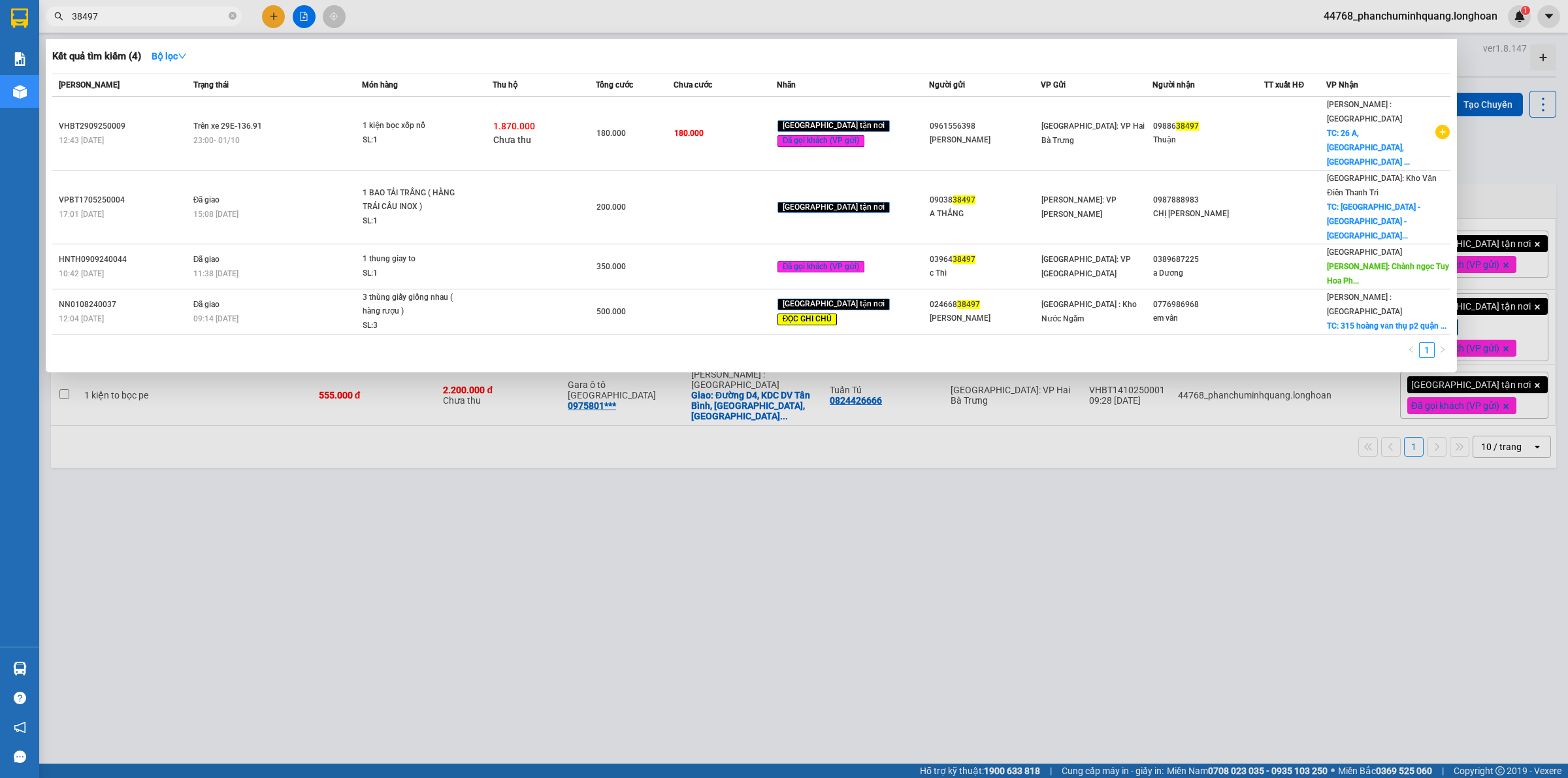
click at [197, 17] on input "38497" at bounding box center [149, 16] width 154 height 14
paste input "0961556398"
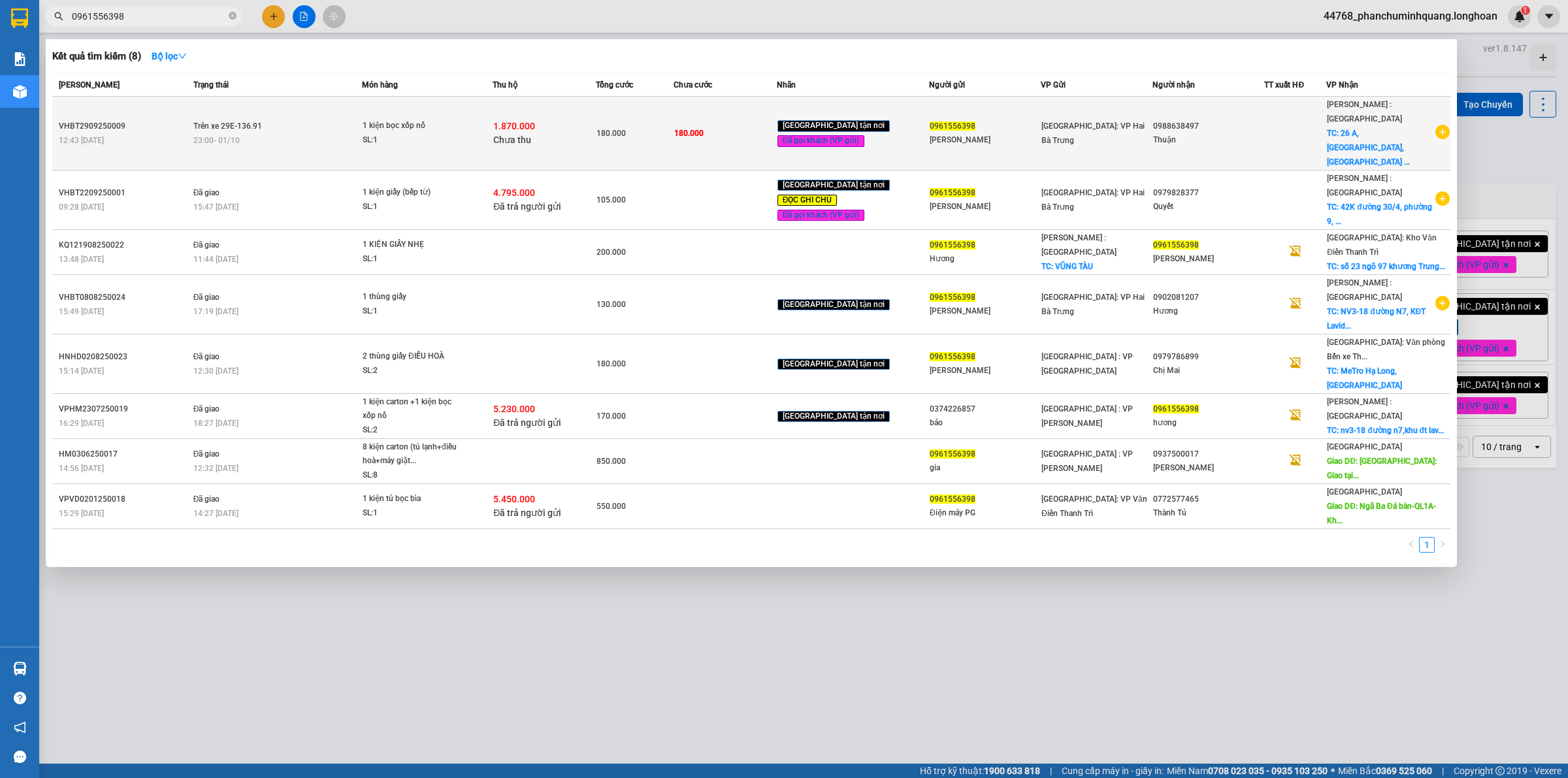
type input "0961556398"
click at [292, 133] on div "23:00 - 01/10" at bounding box center [277, 139] width 168 height 14
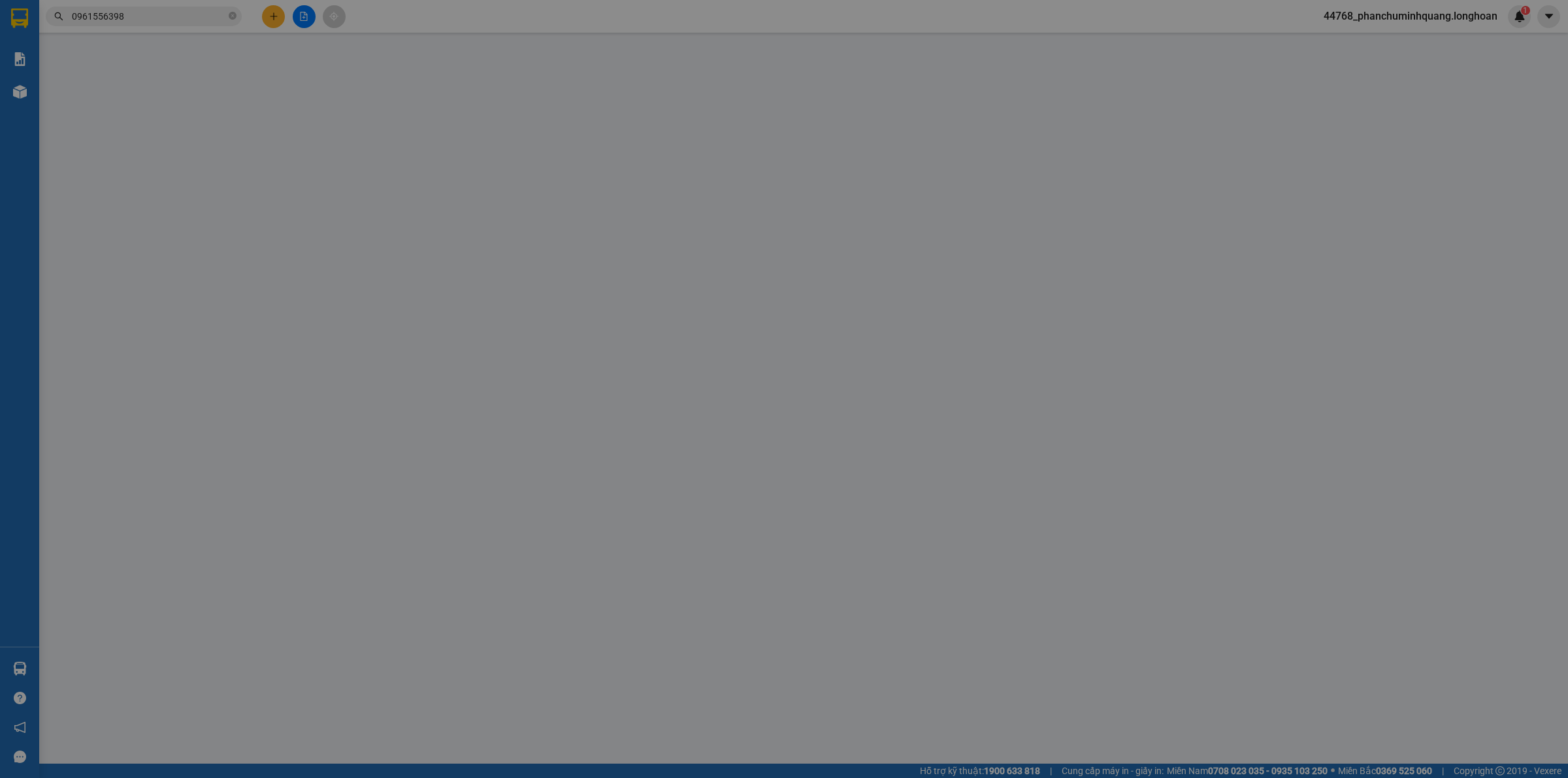
type input "0961556398"
type input "[PERSON_NAME]"
type input "0988638497"
type input "Thuận"
checkbox input "true"
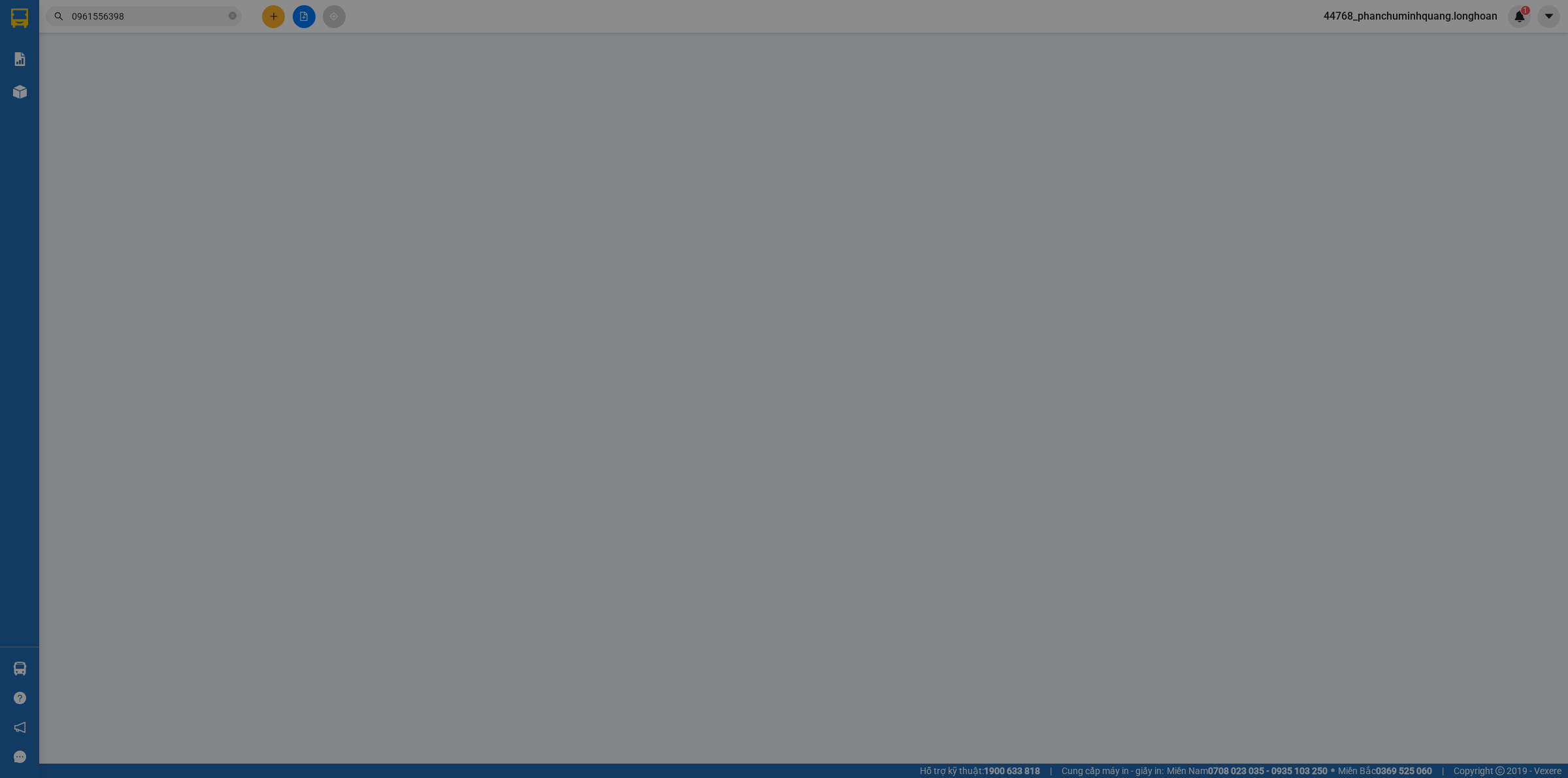
type input "26 A, khu phố 4, phường 8 tp bến tre"
type input "180.000"
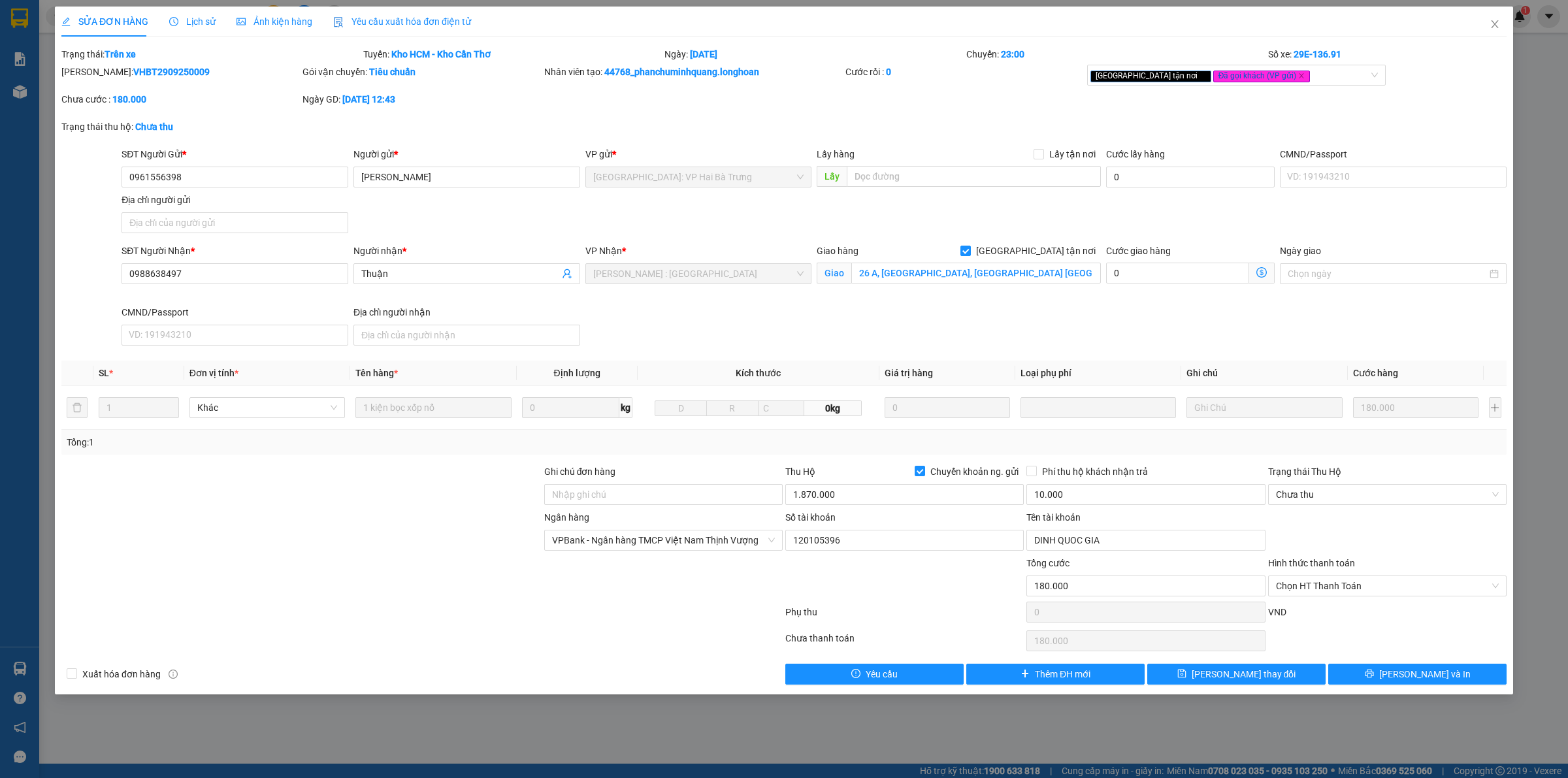
click at [885, 98] on div "Mã ĐH: VHBT2909250009 Gói vận chuyển: Tiêu chuẩn Nhân viên tạo: 44768_phanchumi…" at bounding box center [784, 92] width 1448 height 55
click at [1498, 28] on icon "close" at bounding box center [1495, 23] width 10 height 10
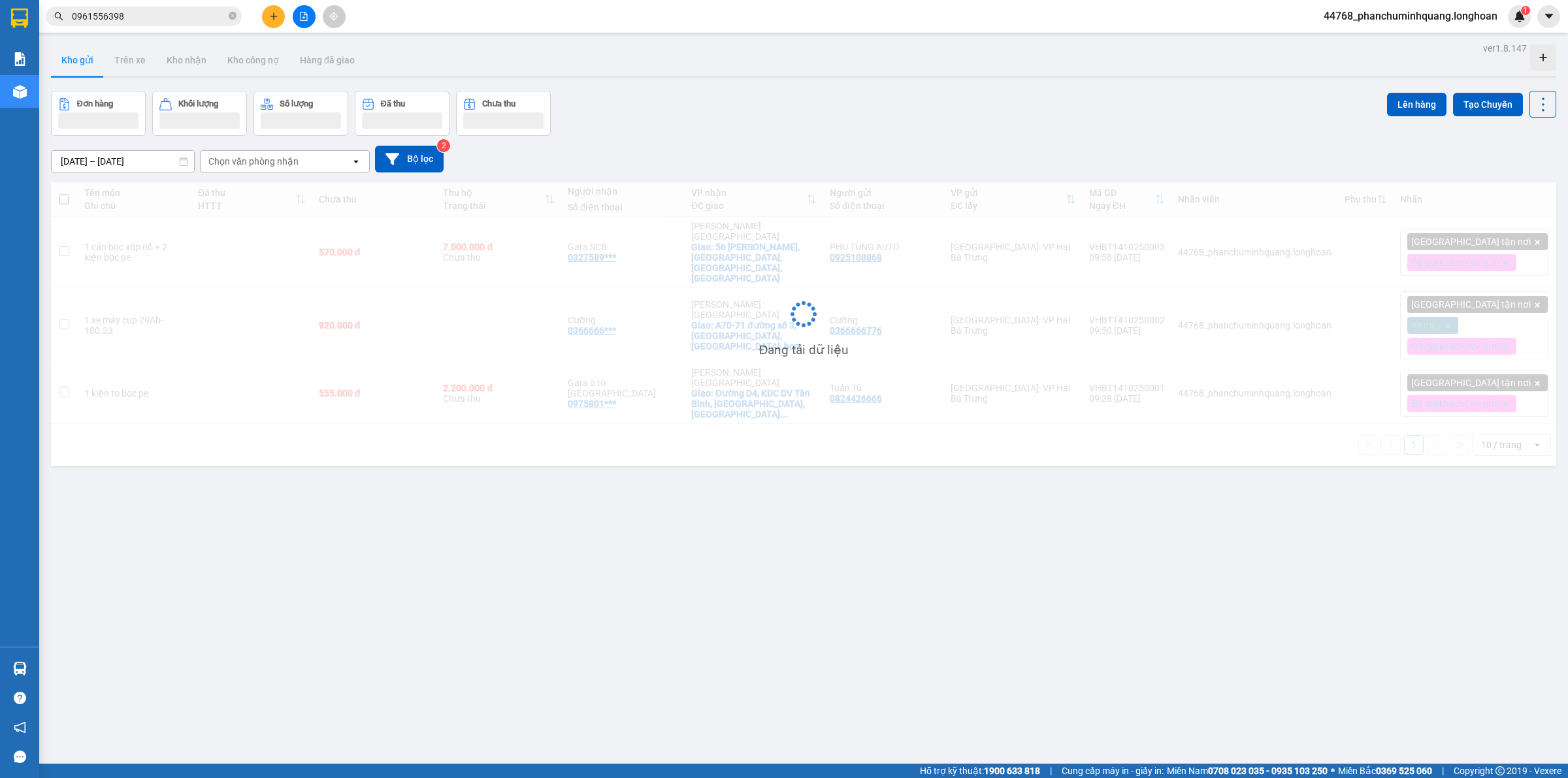
click at [910, 138] on div "15/09/2025 – 14/10/2025 Press the down arrow key to interact with the calendar …" at bounding box center [804, 159] width 1506 height 46
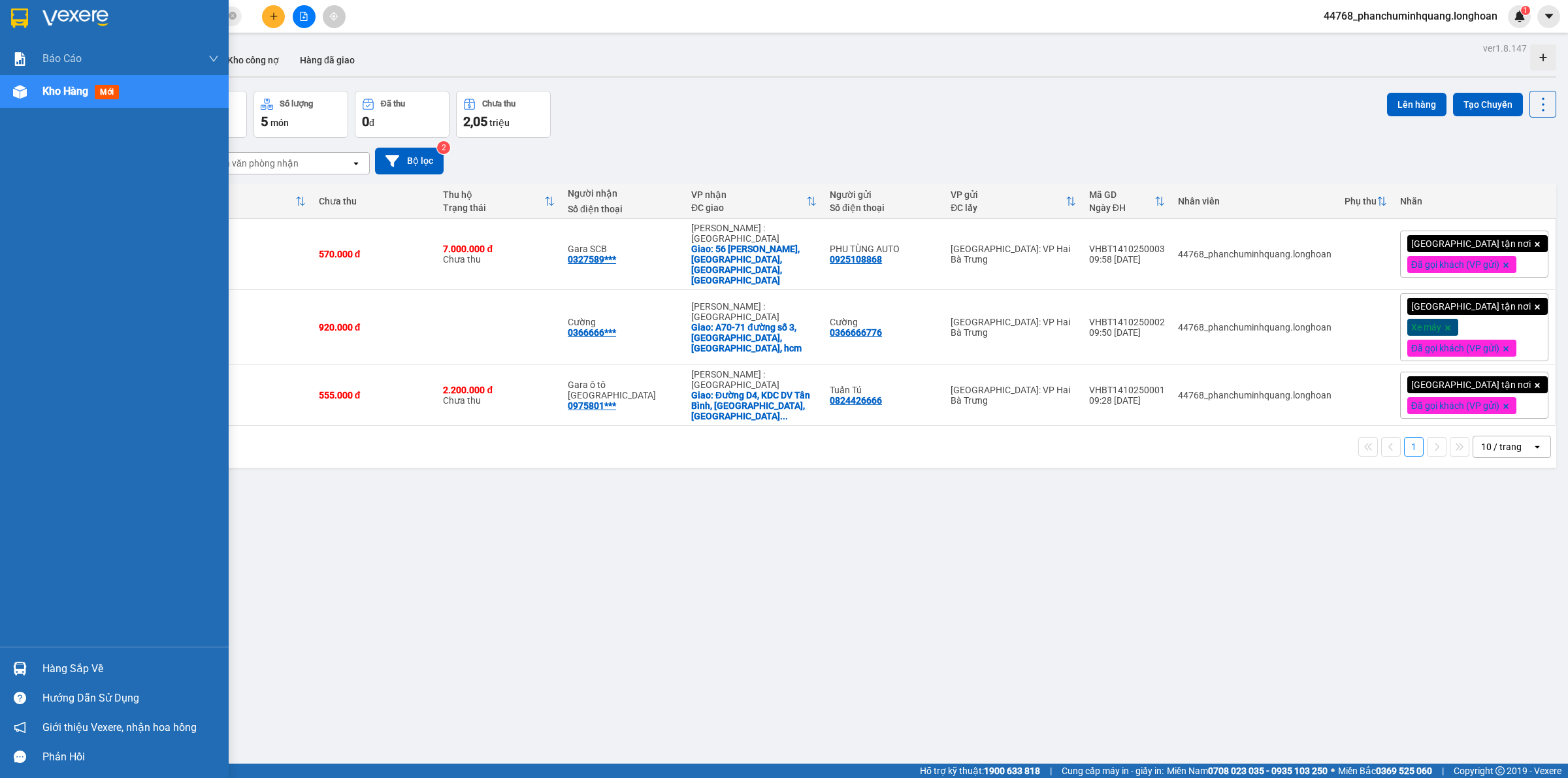
click at [20, 17] on img at bounding box center [20, 18] width 17 height 20
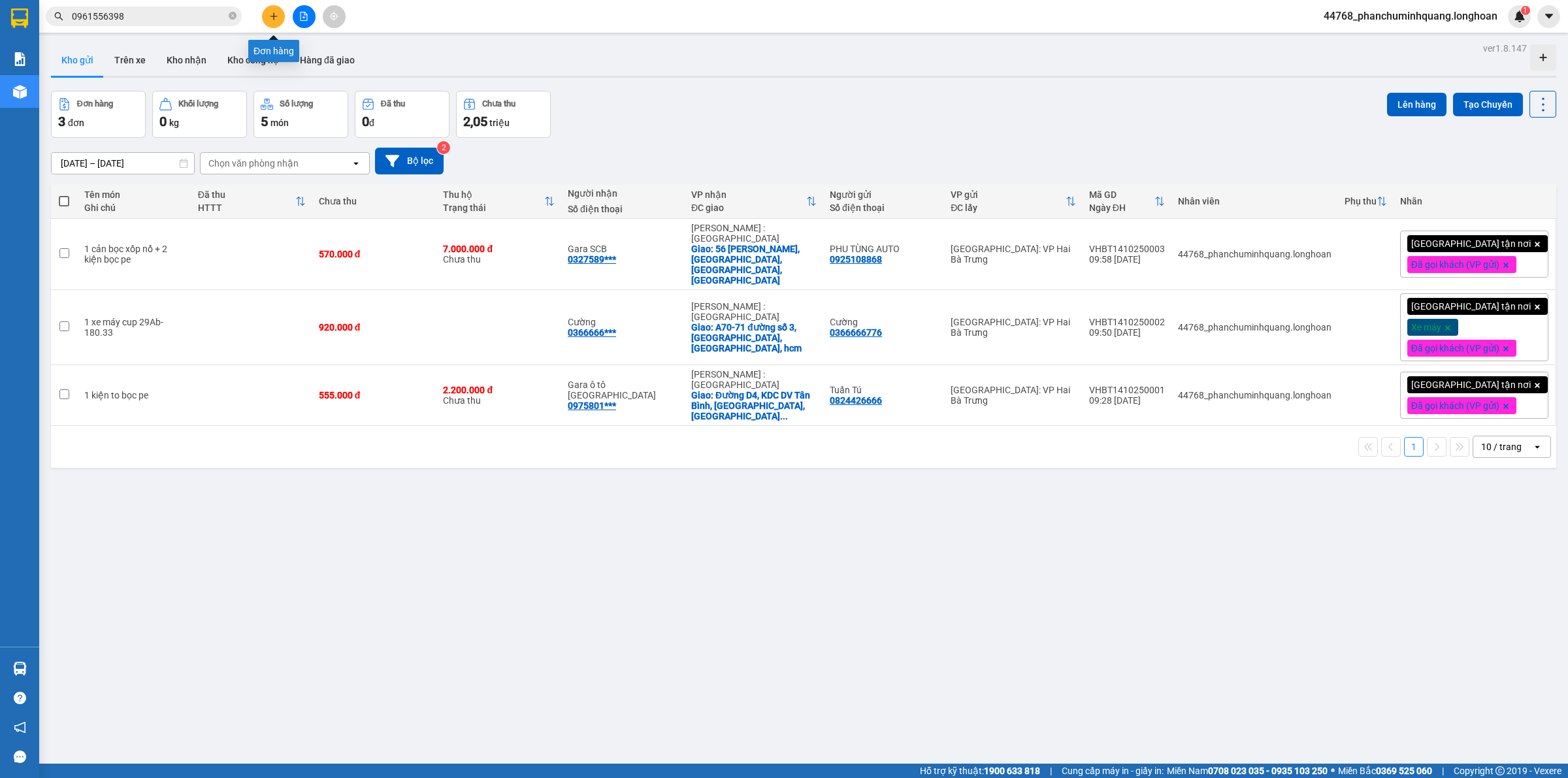
click at [265, 19] on button at bounding box center [273, 17] width 23 height 23
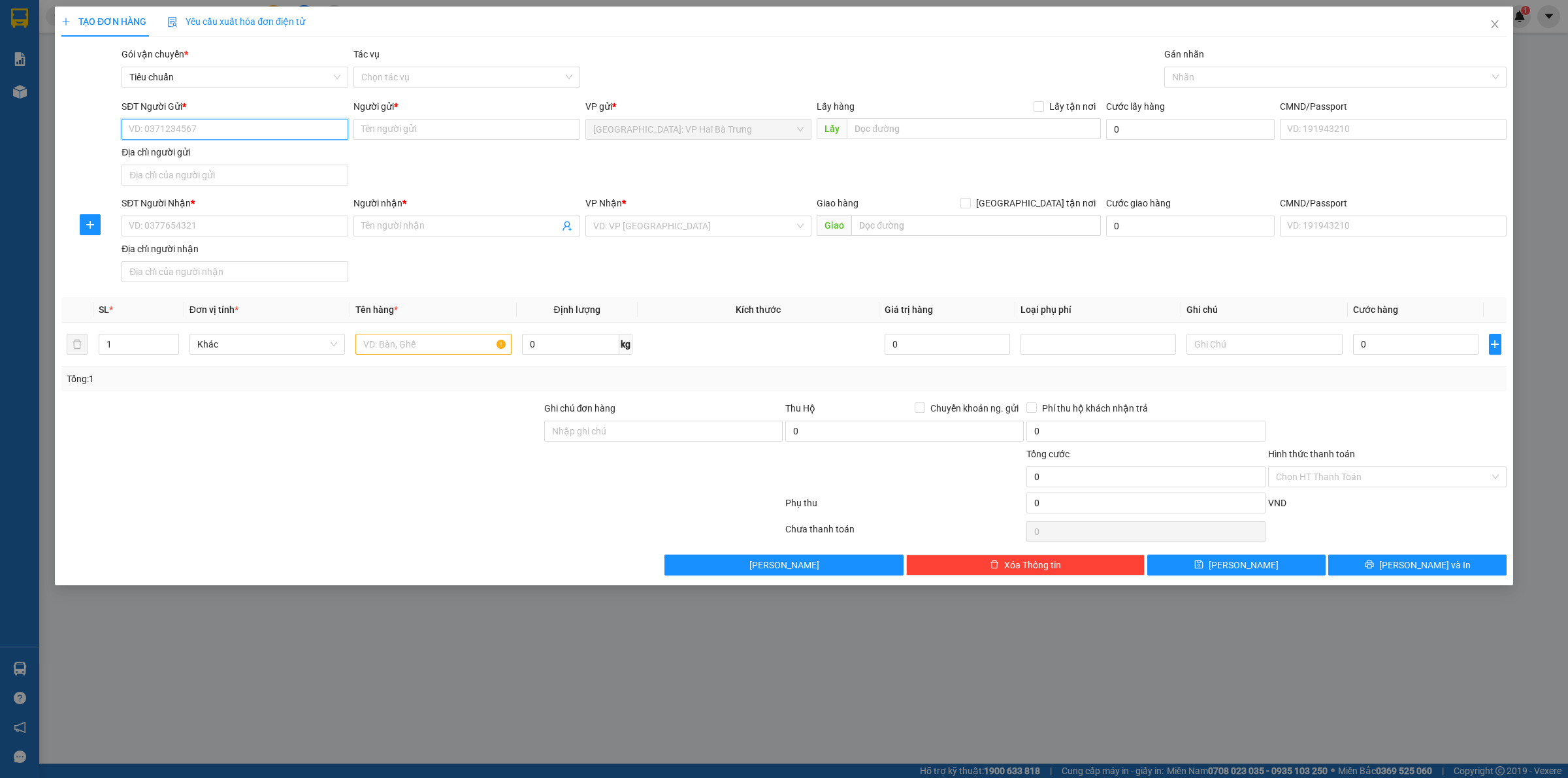
click at [286, 122] on input "SĐT Người Gửi *" at bounding box center [235, 129] width 227 height 20
type input "0389078799"
type input "A sơn"
type input "0389078799"
click at [323, 228] on input "SĐT Người Nhận *" at bounding box center [235, 226] width 227 height 20
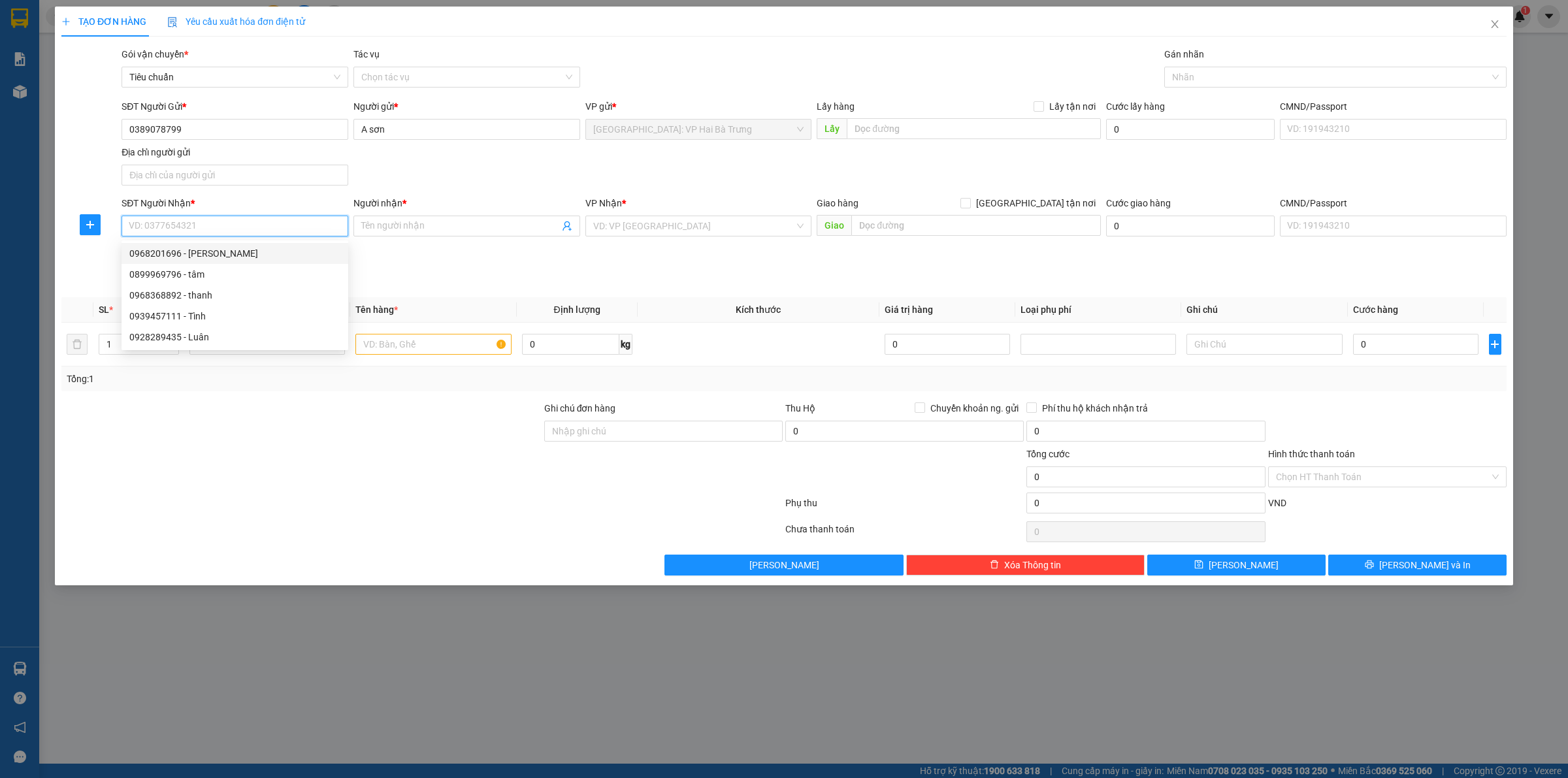
click at [287, 250] on div "0968201696 - LÊ NGUYÊN AN" at bounding box center [234, 253] width 211 height 14
type input "0968201696"
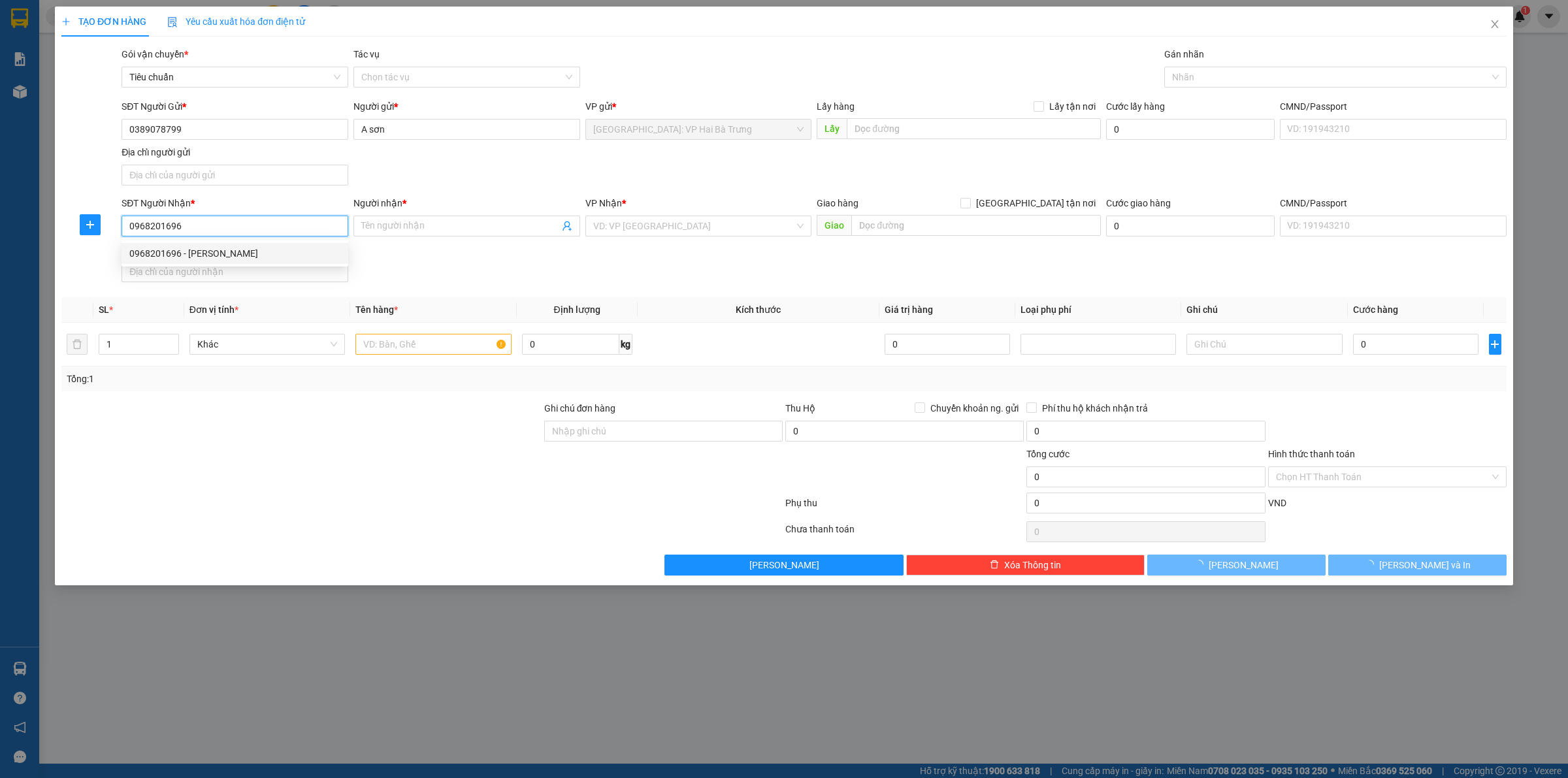
type input "LÊ NGUYÊN AN"
checkbox input "true"
type input "132 trần hưng đạo, mỹ thanh, long xuyên, an giang"
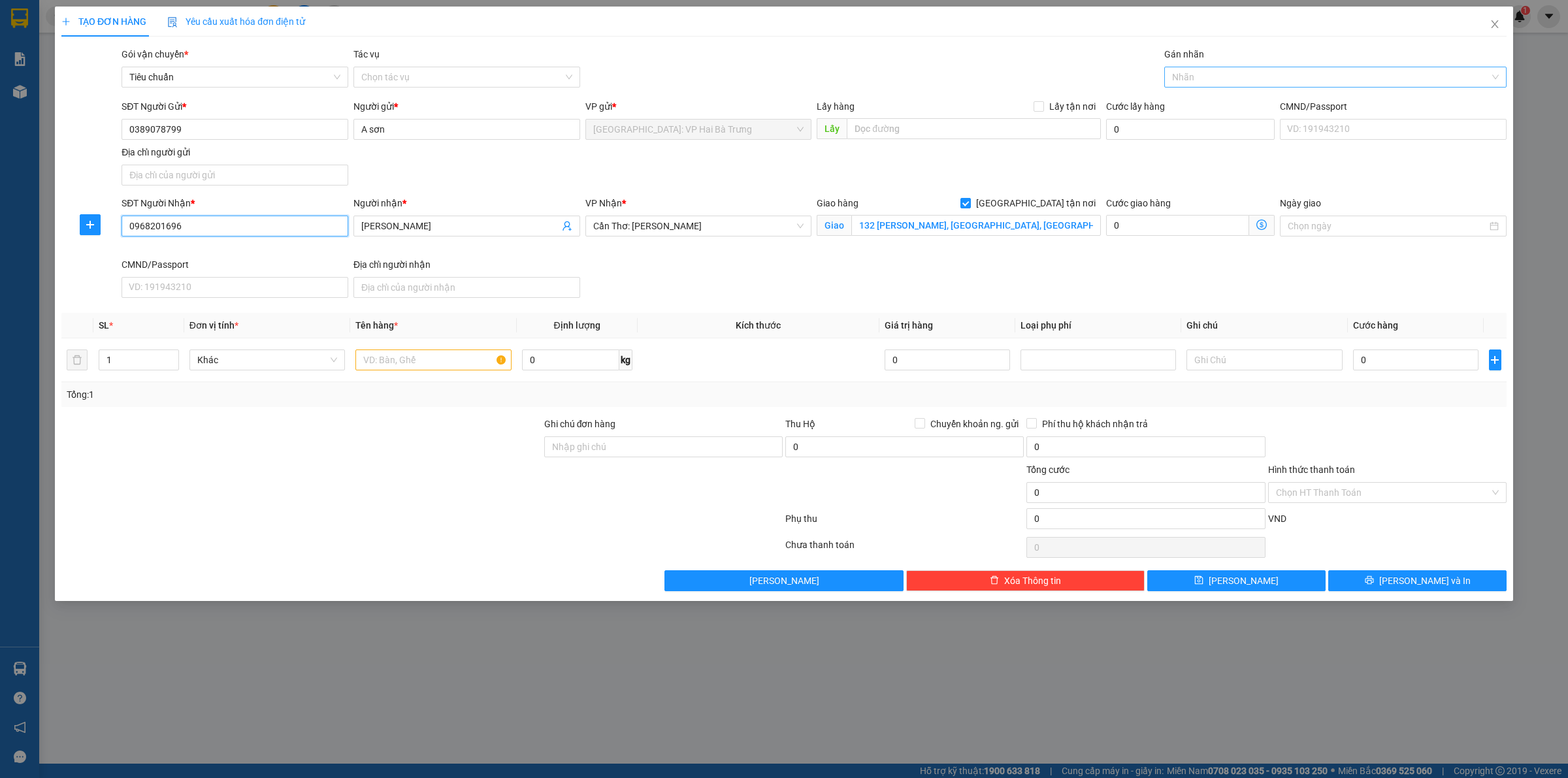
click at [1218, 73] on div at bounding box center [1328, 77] width 323 height 16
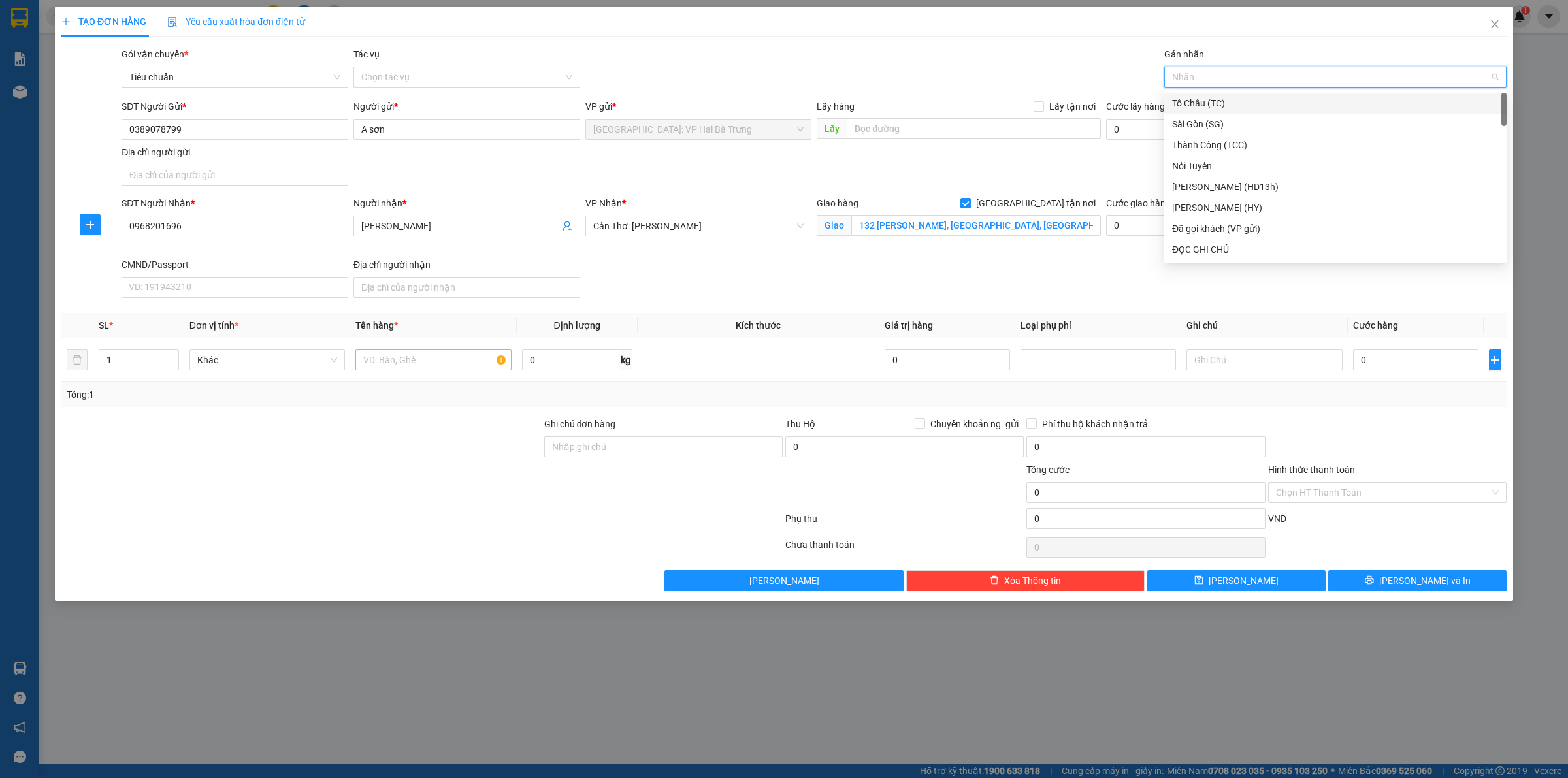
type input "H"
type input "G"
click at [1223, 243] on div "[GEOGRAPHIC_DATA] tận nơi" at bounding box center [1335, 249] width 326 height 14
type input "d"
click at [172, 358] on span "Decrease Value" at bounding box center [170, 363] width 14 height 12
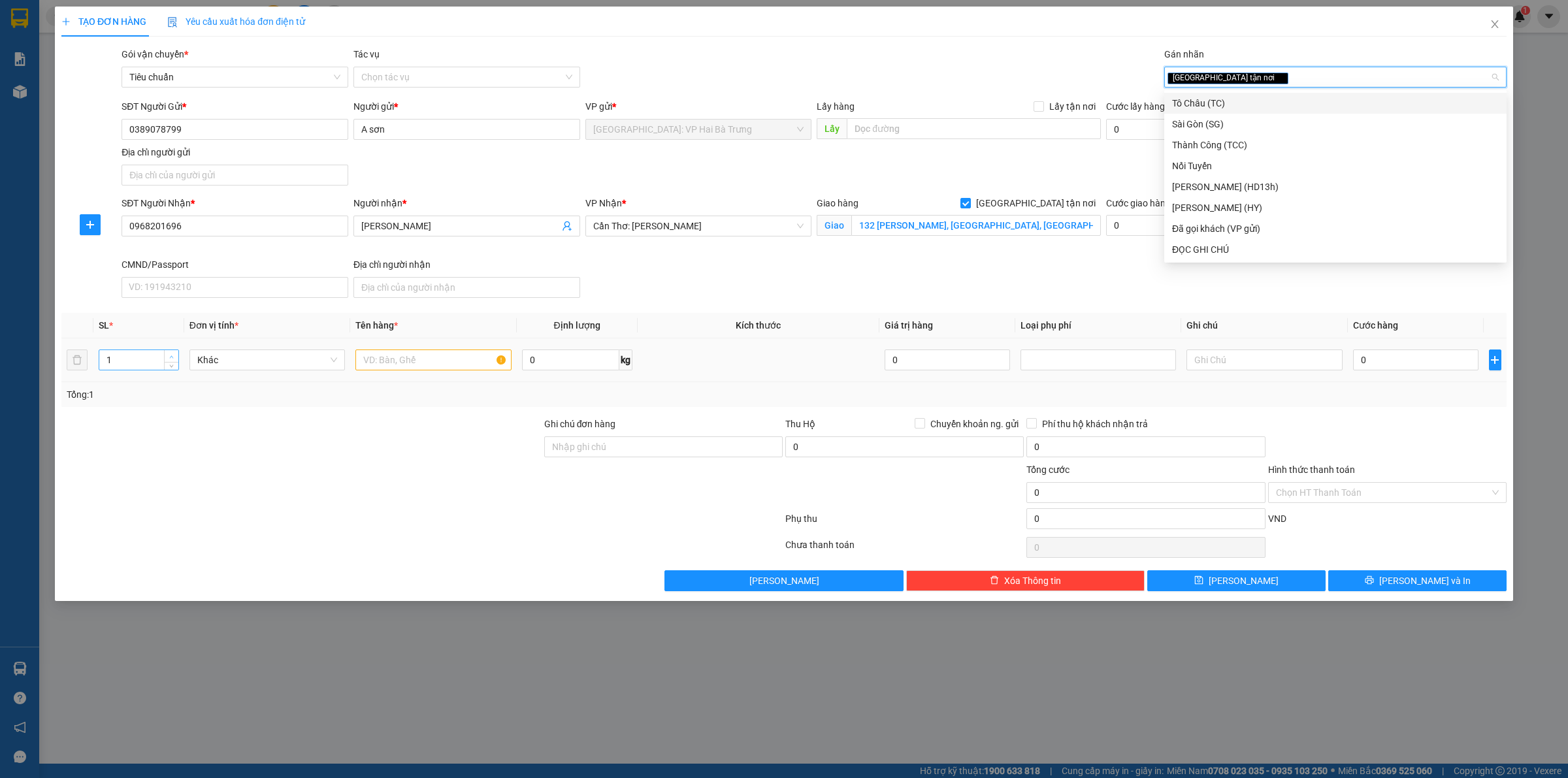
type input "2"
click at [166, 356] on span "Increase Value" at bounding box center [170, 356] width 14 height 12
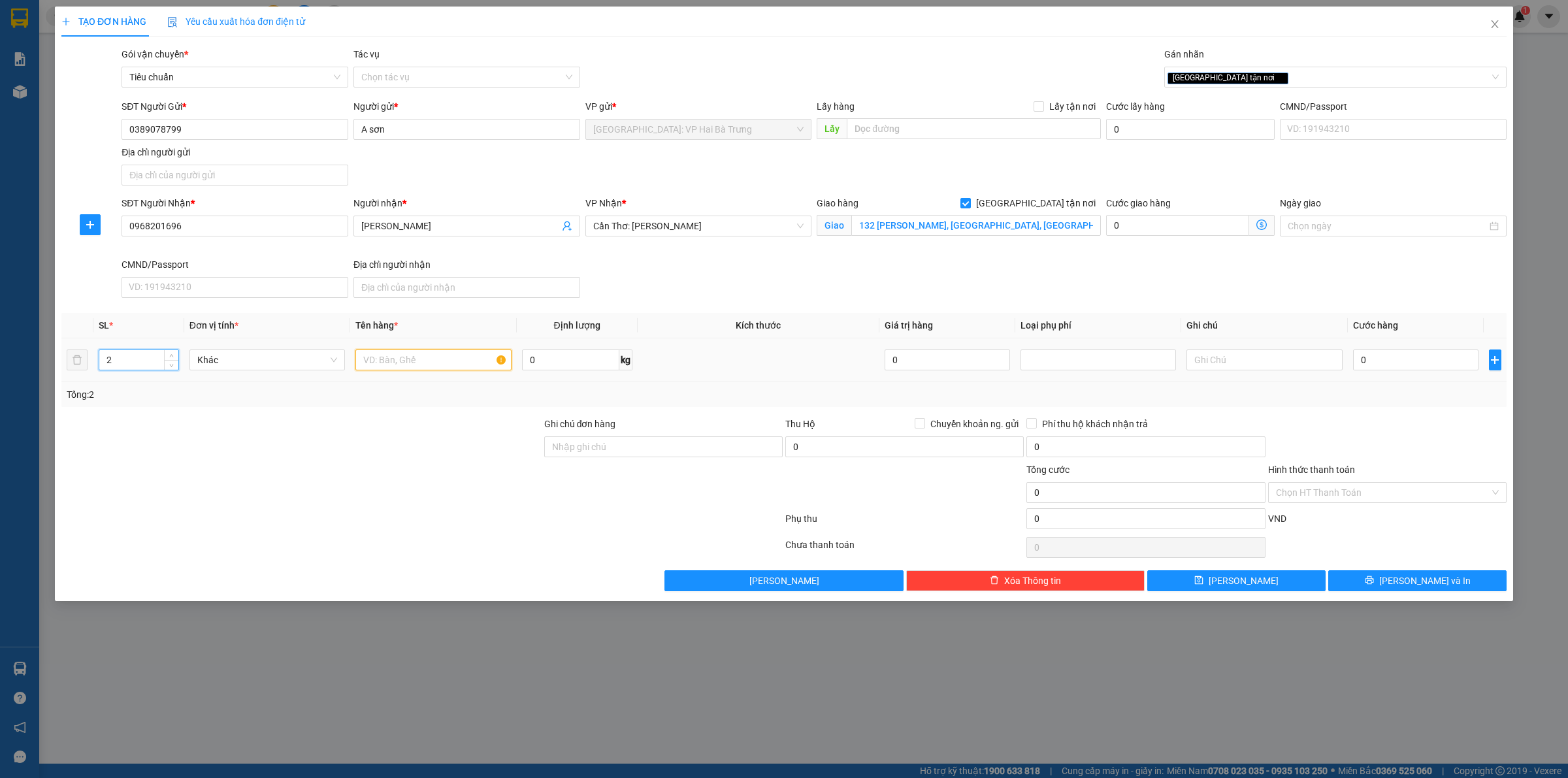
click at [394, 368] on input "text" at bounding box center [432, 360] width 155 height 20
type input "2 kiện bọc pe"
click at [1445, 367] on input "0" at bounding box center [1416, 360] width 125 height 20
type input "3"
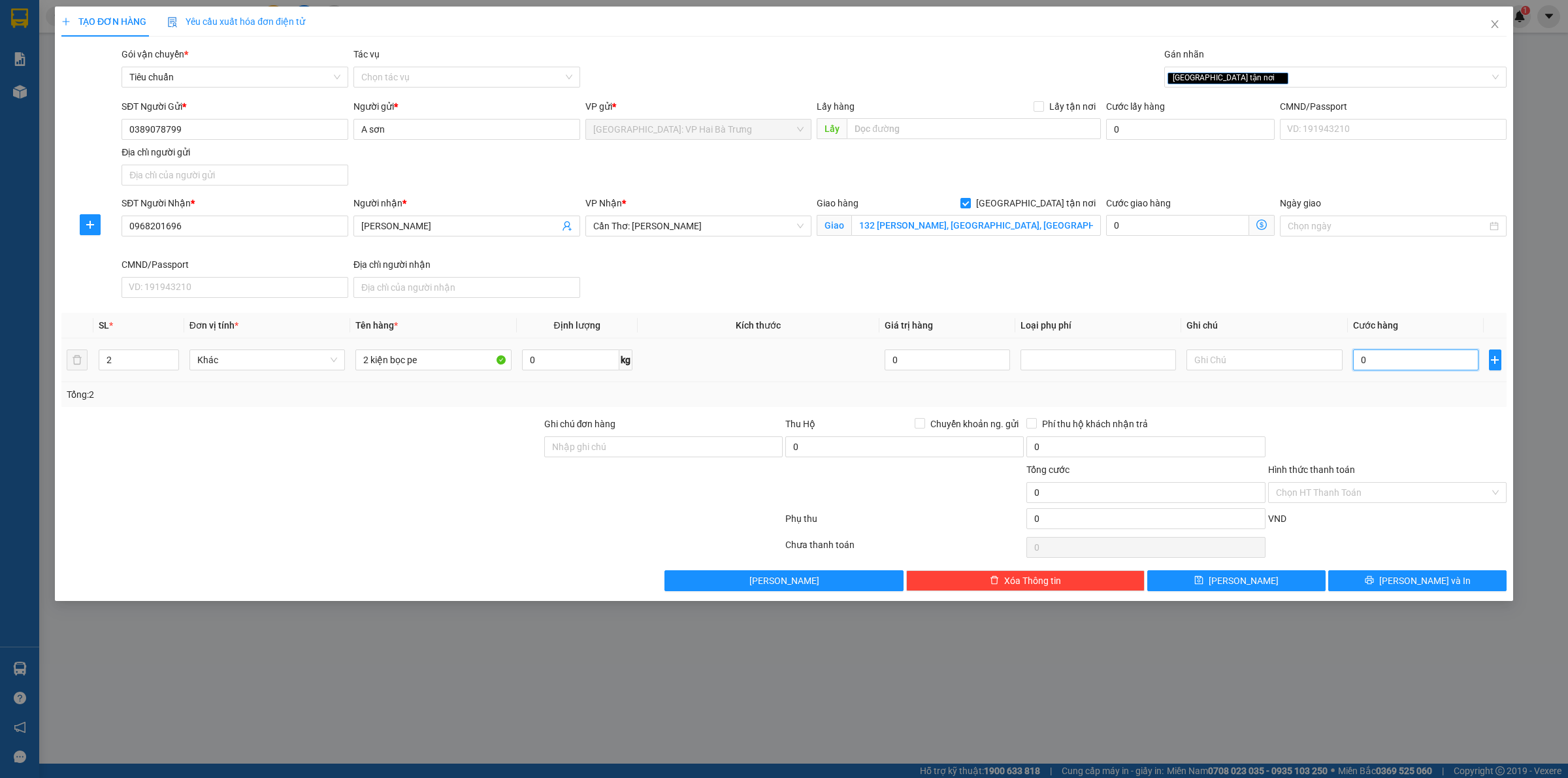
type input "3"
type input "32"
type input "325"
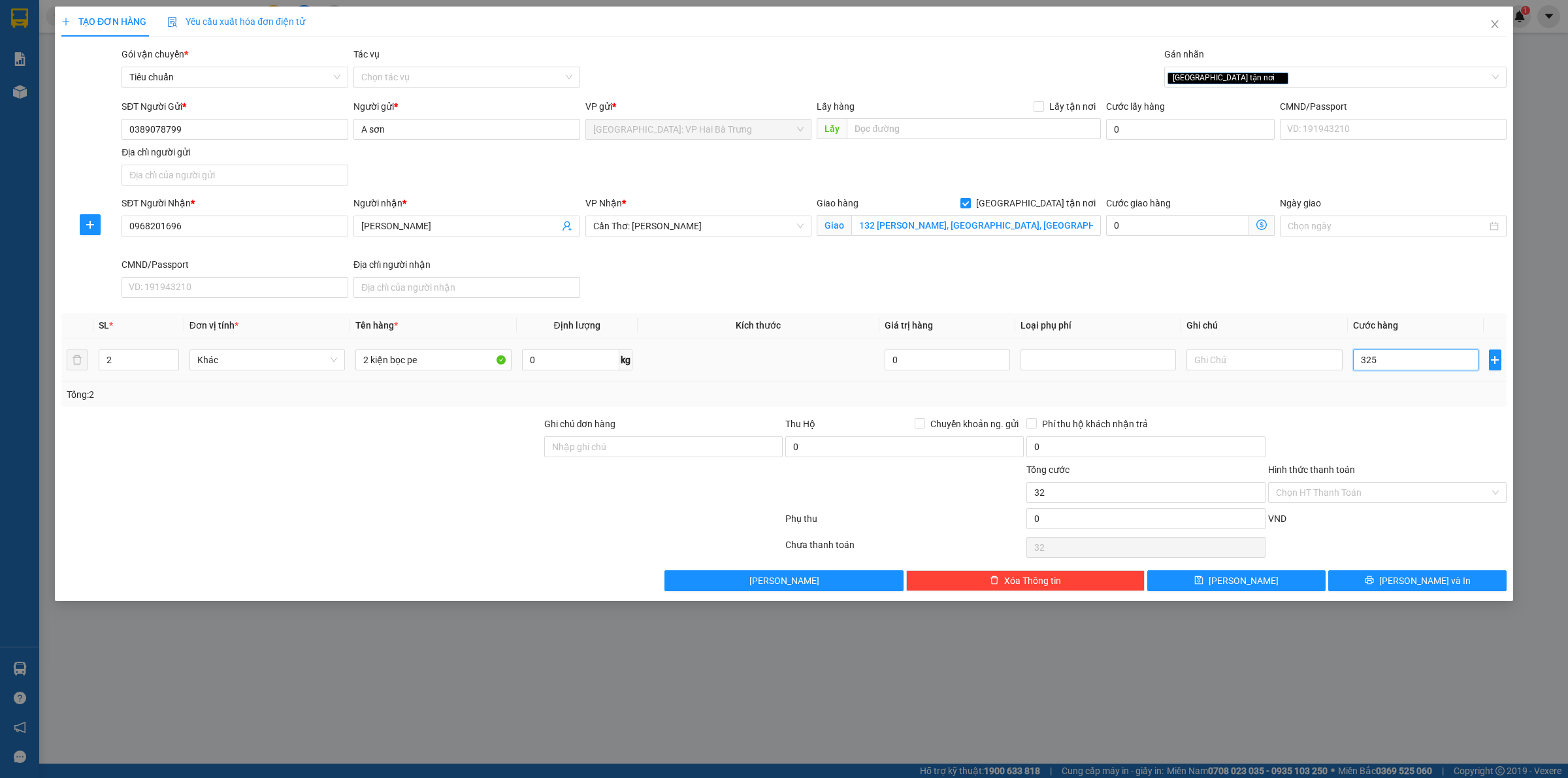
type input "325"
type input "3.250"
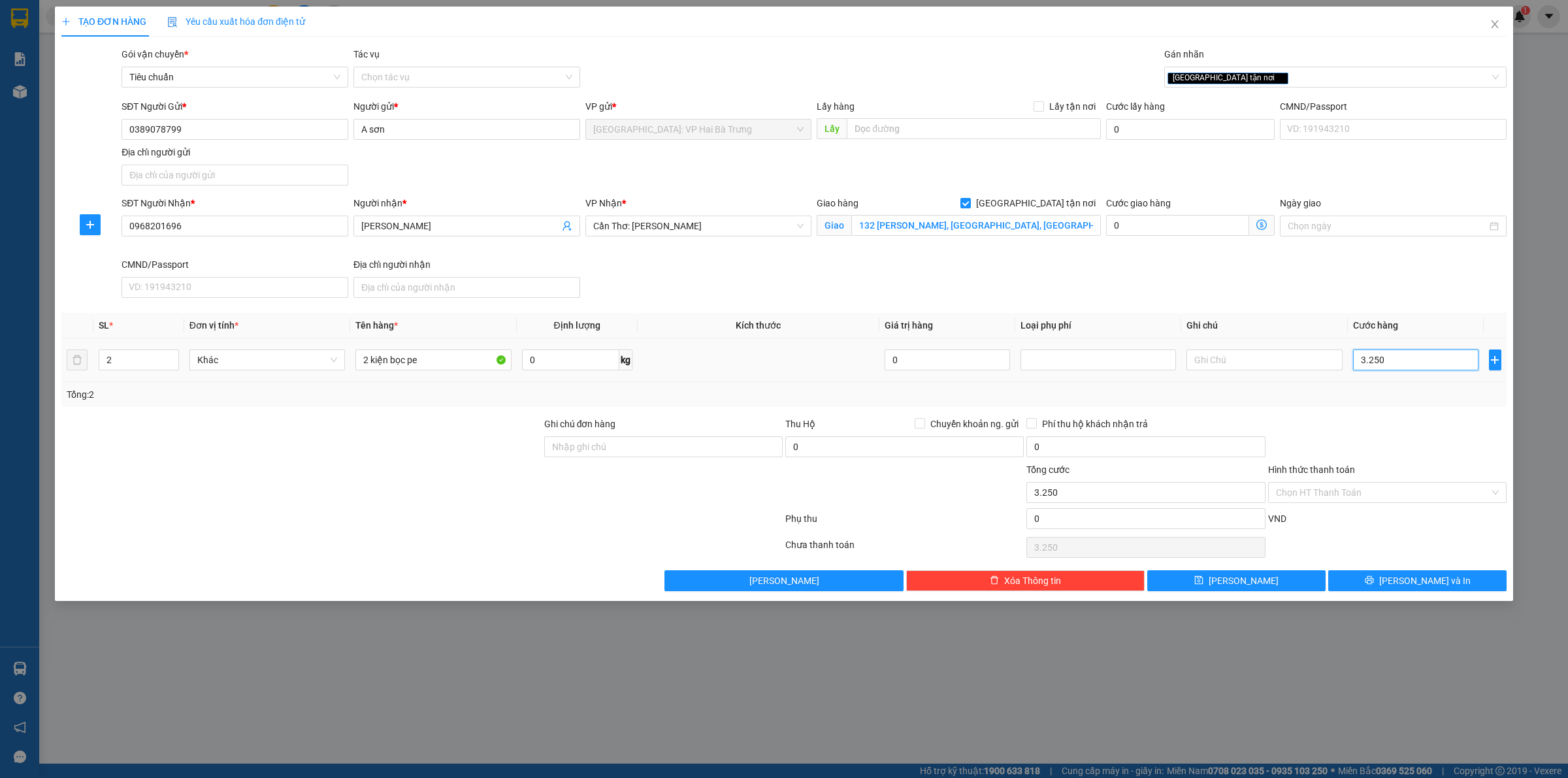
type input "32.500"
type input "325.000"
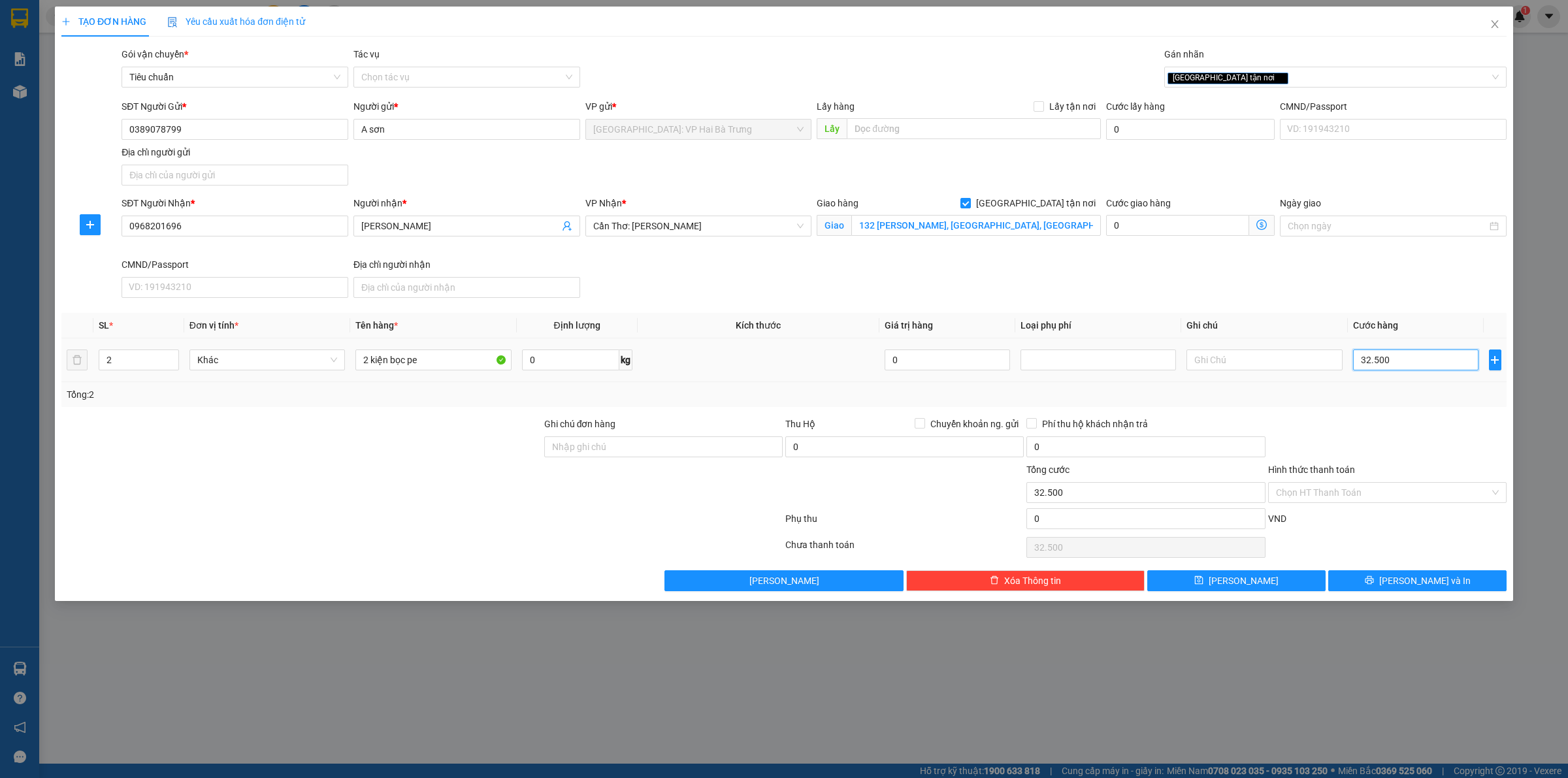
type input "325.000"
click at [1374, 585] on icon "printer" at bounding box center [1369, 580] width 9 height 9
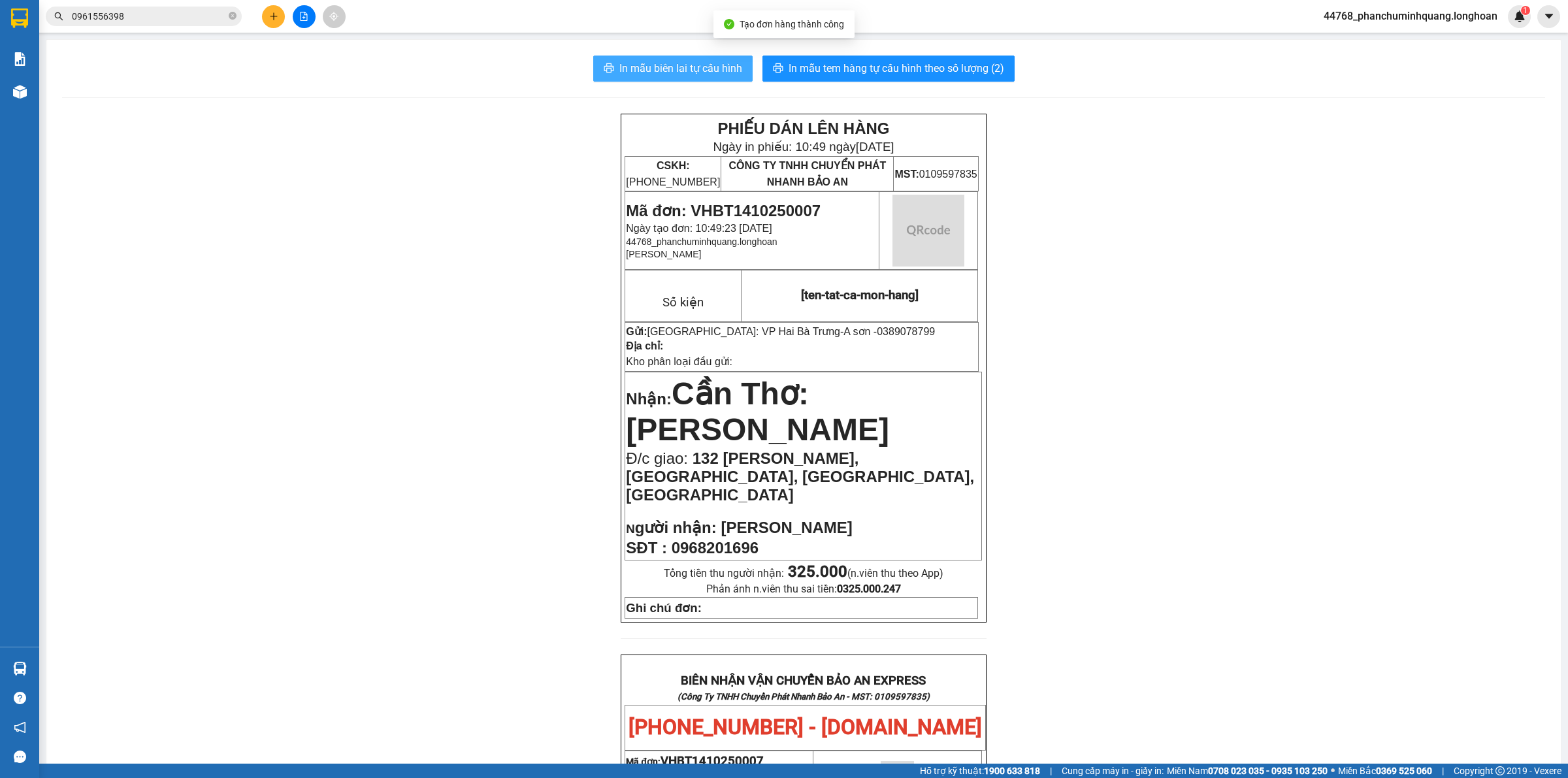
click at [648, 70] on span "In mẫu biên lai tự cấu hình" at bounding box center [680, 69] width 123 height 17
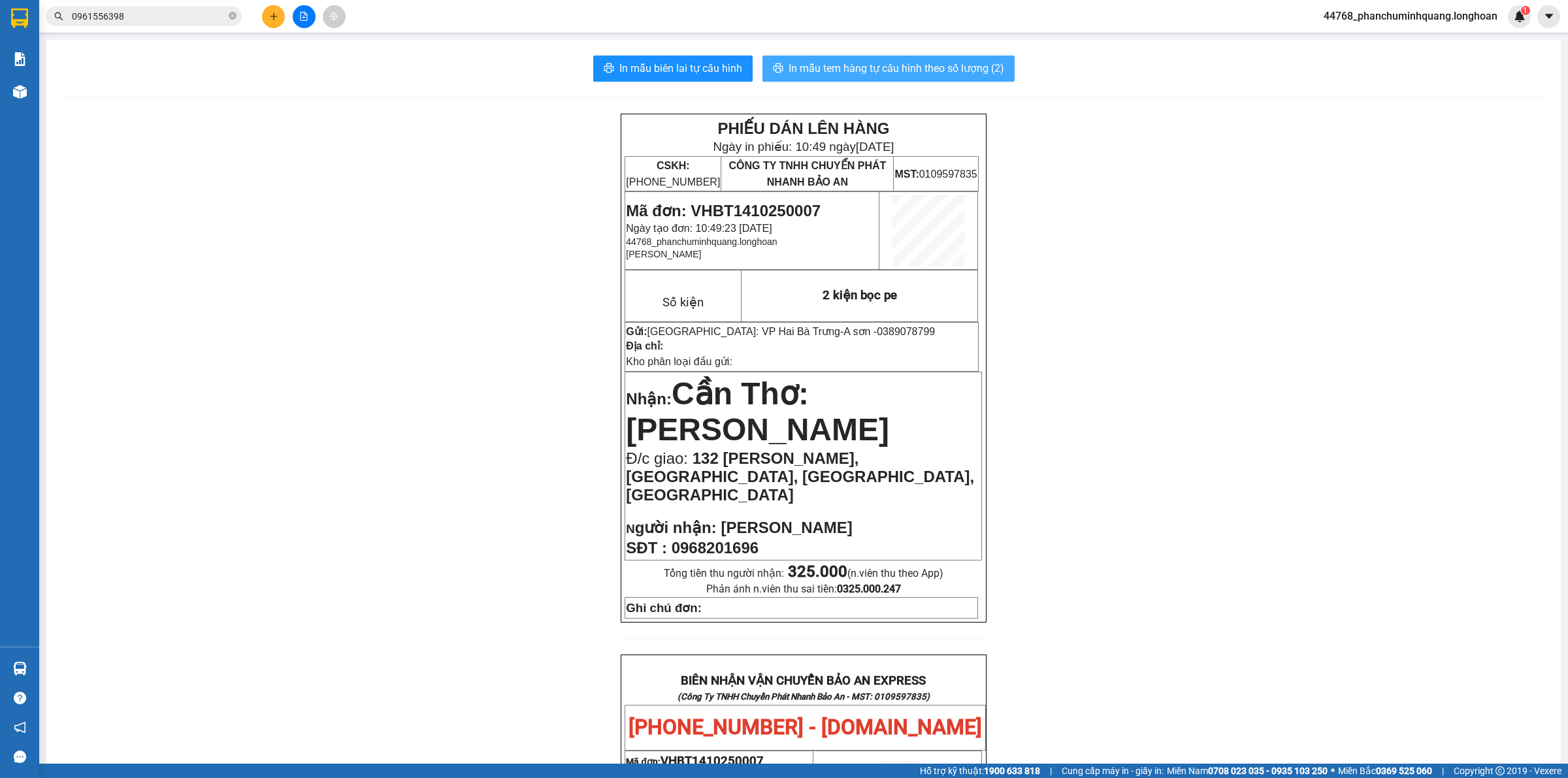
click at [903, 59] on button "In mẫu tem hàng tự cấu hình theo số lượng (2)" at bounding box center [888, 69] width 252 height 26
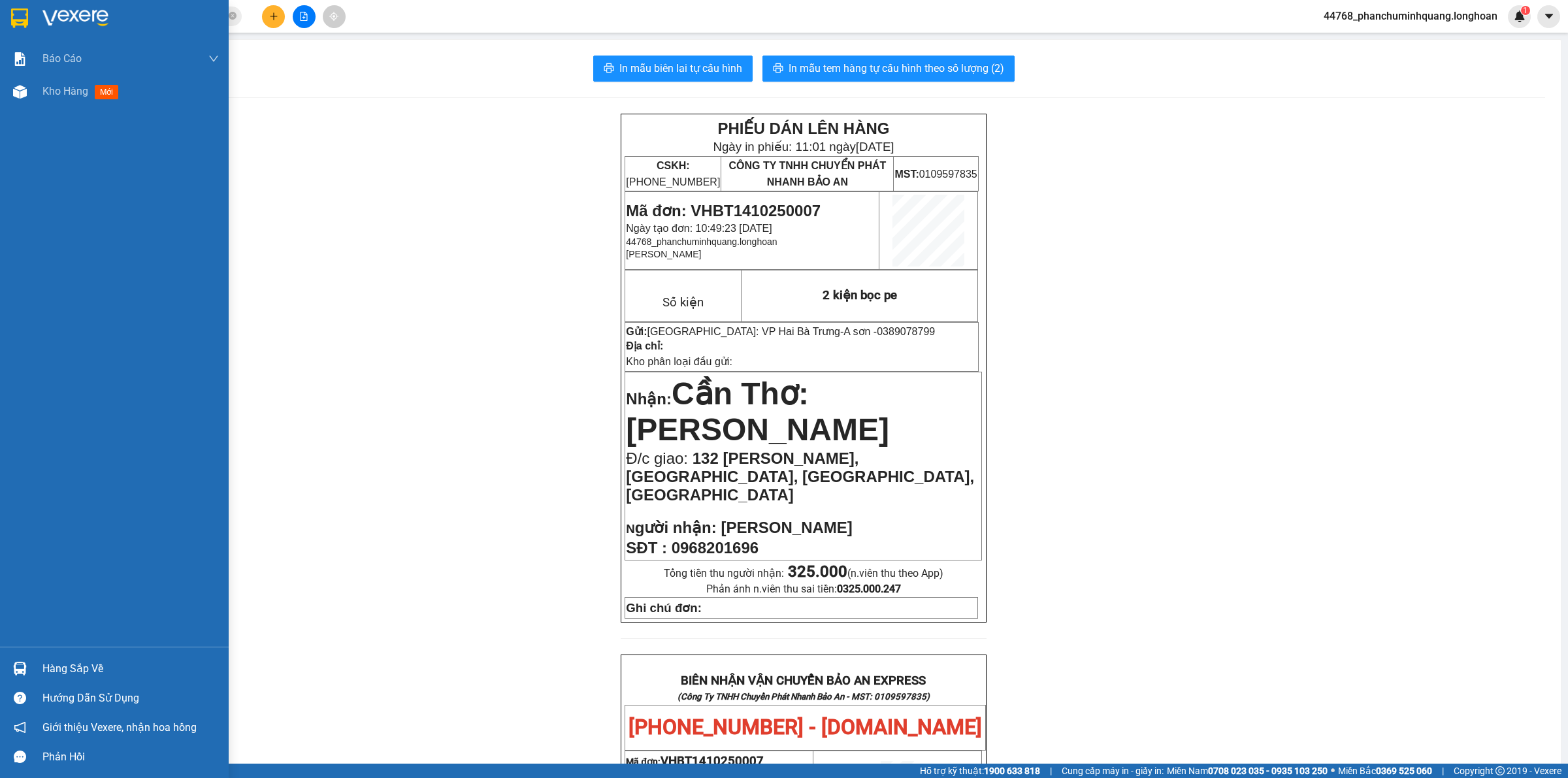
click at [19, 14] on img at bounding box center [20, 18] width 17 height 20
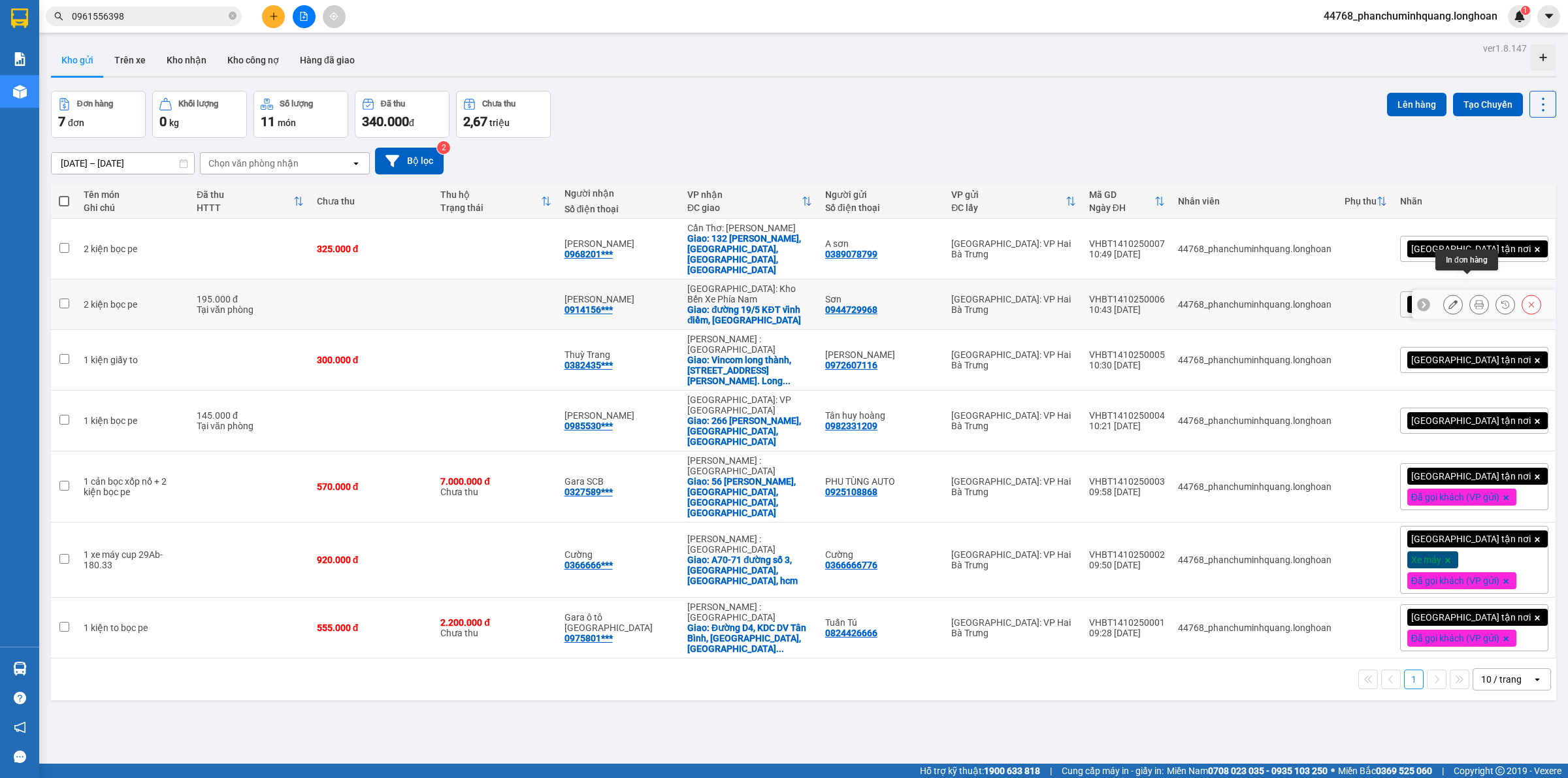
click at [1472, 294] on button at bounding box center [1480, 305] width 19 height 23
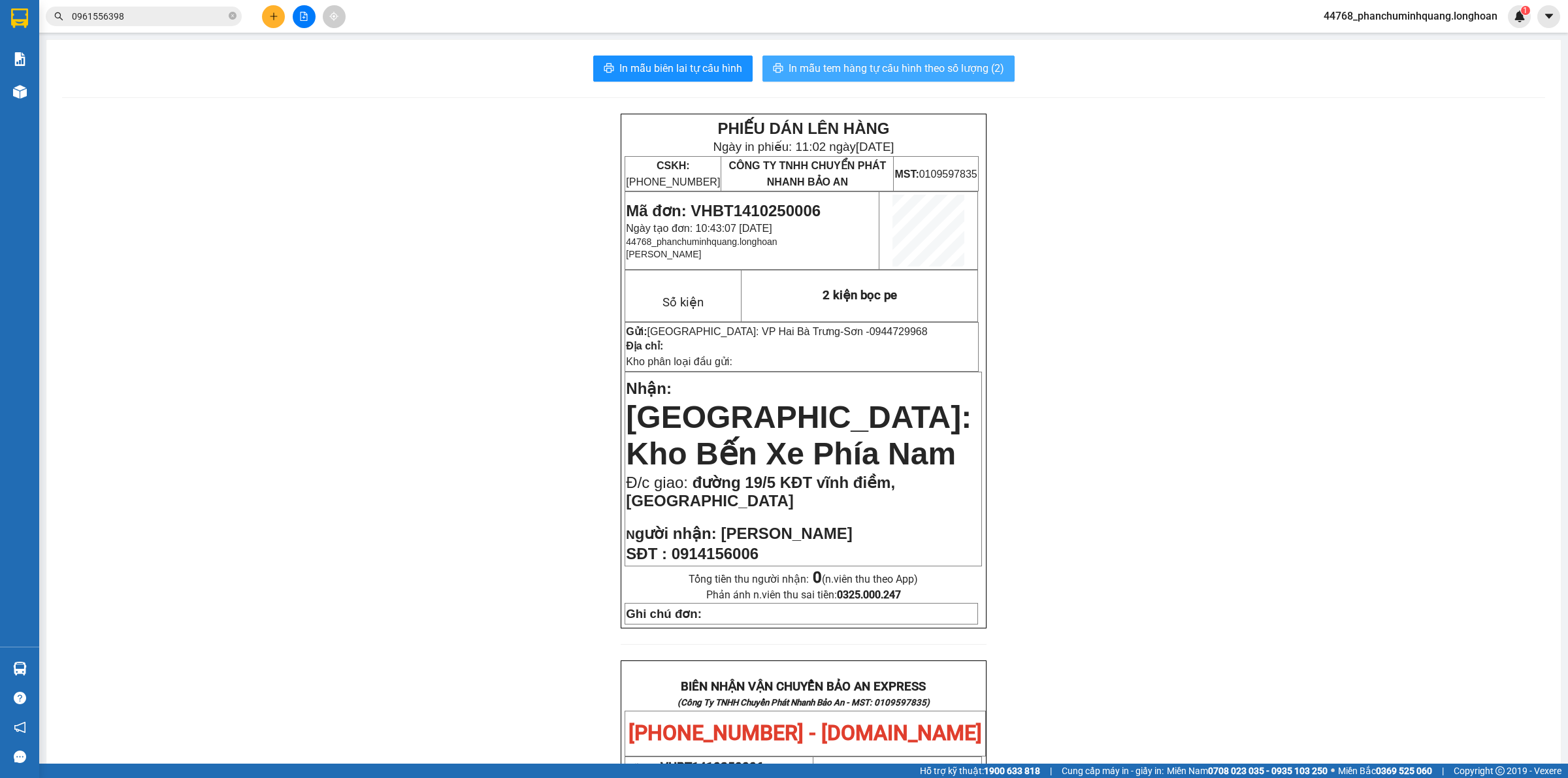
click at [970, 78] on button "In mẫu tem hàng tự cấu hình theo số lượng (2)" at bounding box center [888, 69] width 252 height 26
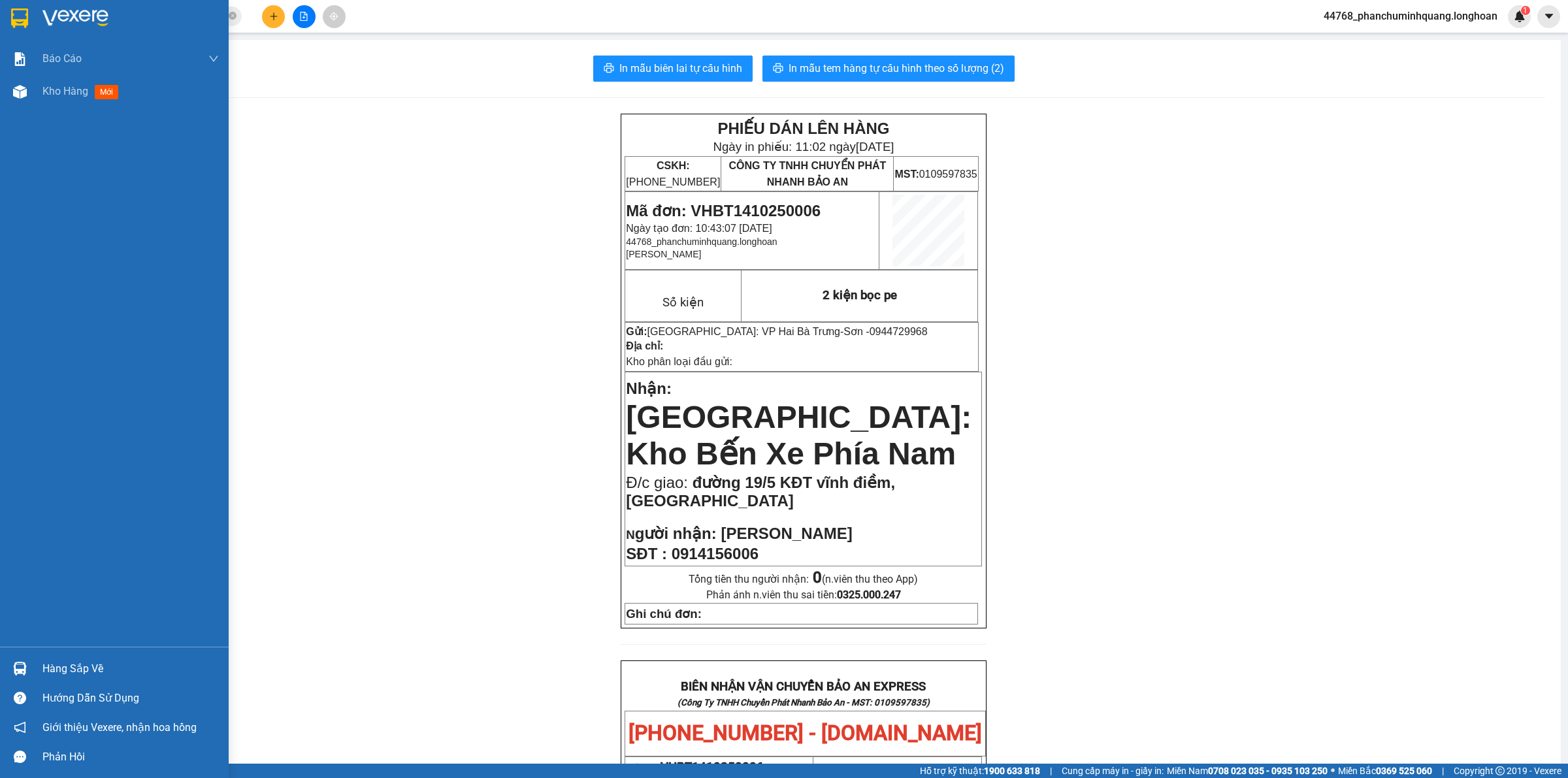
click at [6, 15] on div at bounding box center [114, 21] width 229 height 43
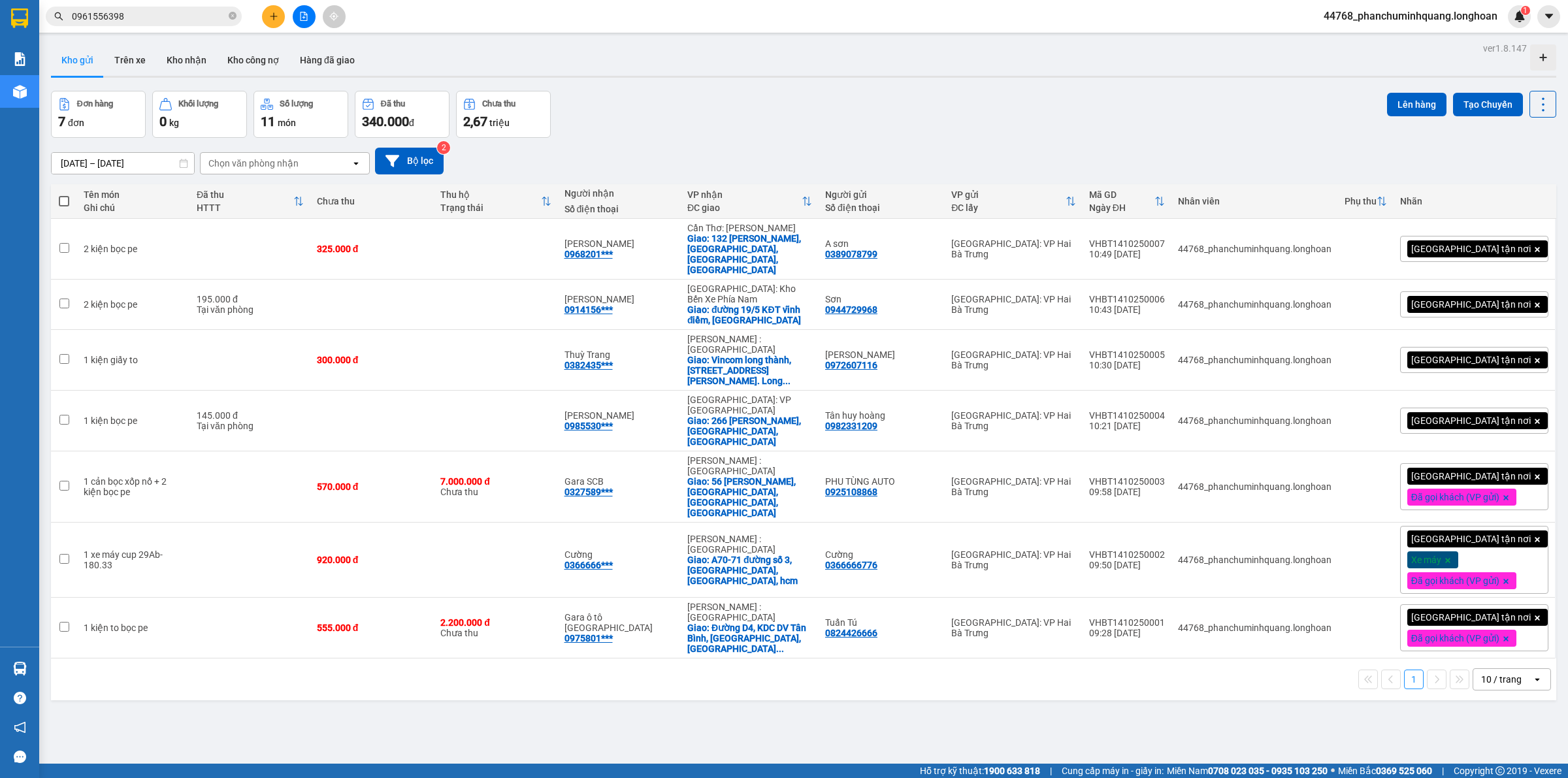
click at [1458, 243] on span "[GEOGRAPHIC_DATA] tận nơi" at bounding box center [1470, 248] width 120 height 12
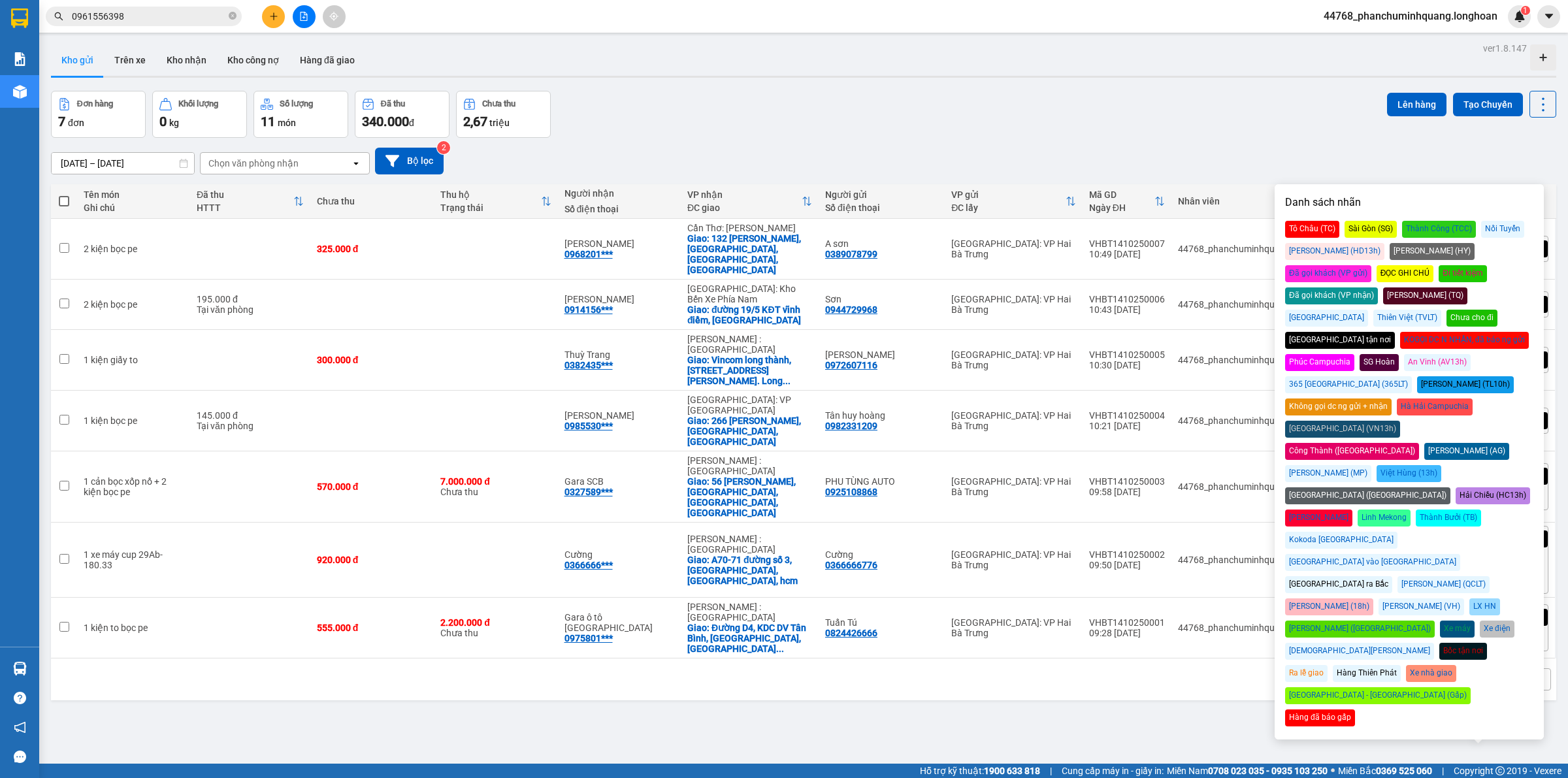
click at [1371, 265] on div "Đã gọi khách (VP gửi)" at bounding box center [1328, 273] width 86 height 17
click at [1143, 112] on div "Đơn hàng 7 đơn Khối lượng 0 kg Số lượng 11 món Đã thu 340.000 đ Chưa thu 2,67 t…" at bounding box center [804, 114] width 1506 height 47
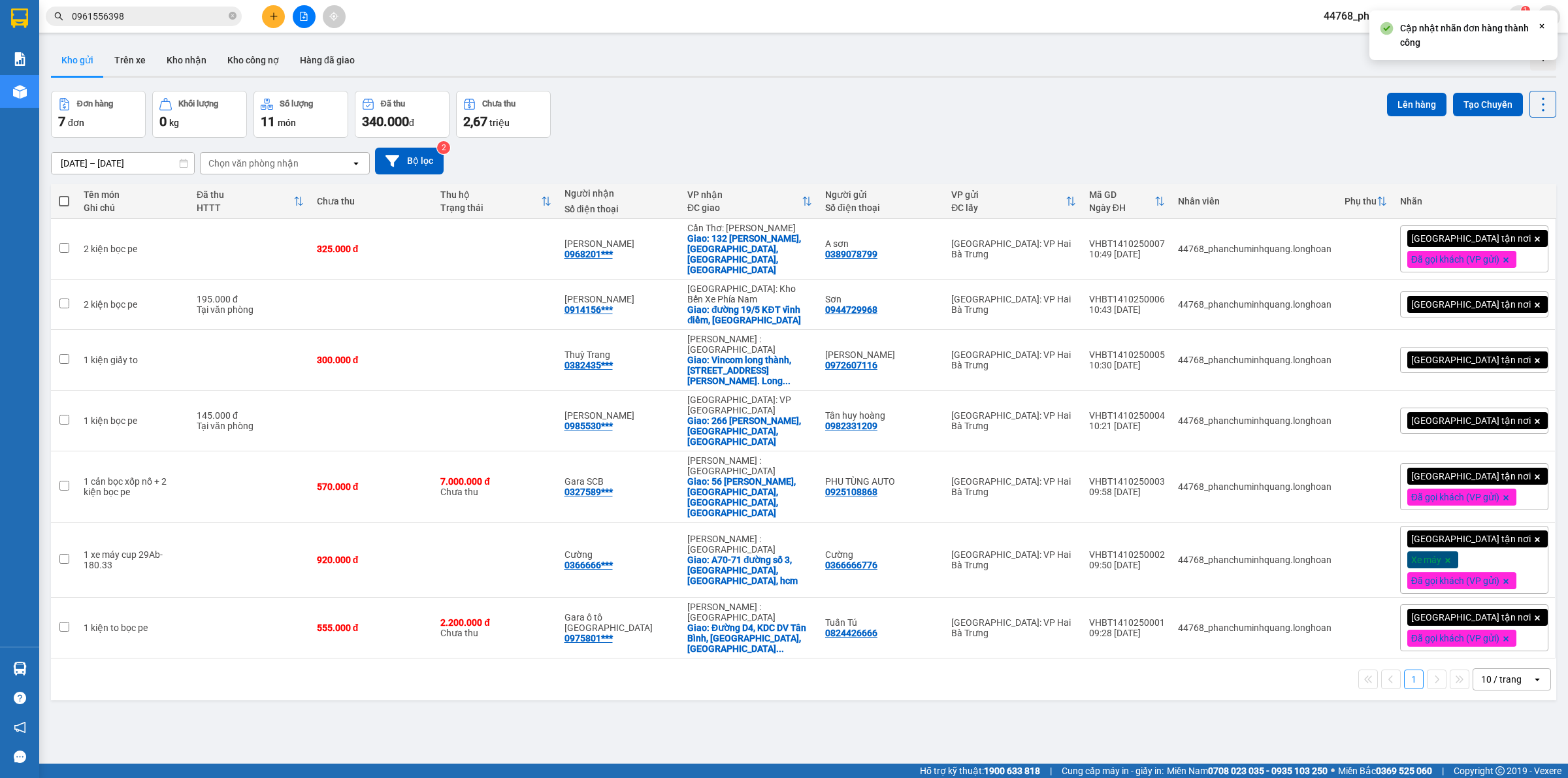
click at [1442, 298] on span "[GEOGRAPHIC_DATA] tận nơi" at bounding box center [1470, 304] width 120 height 12
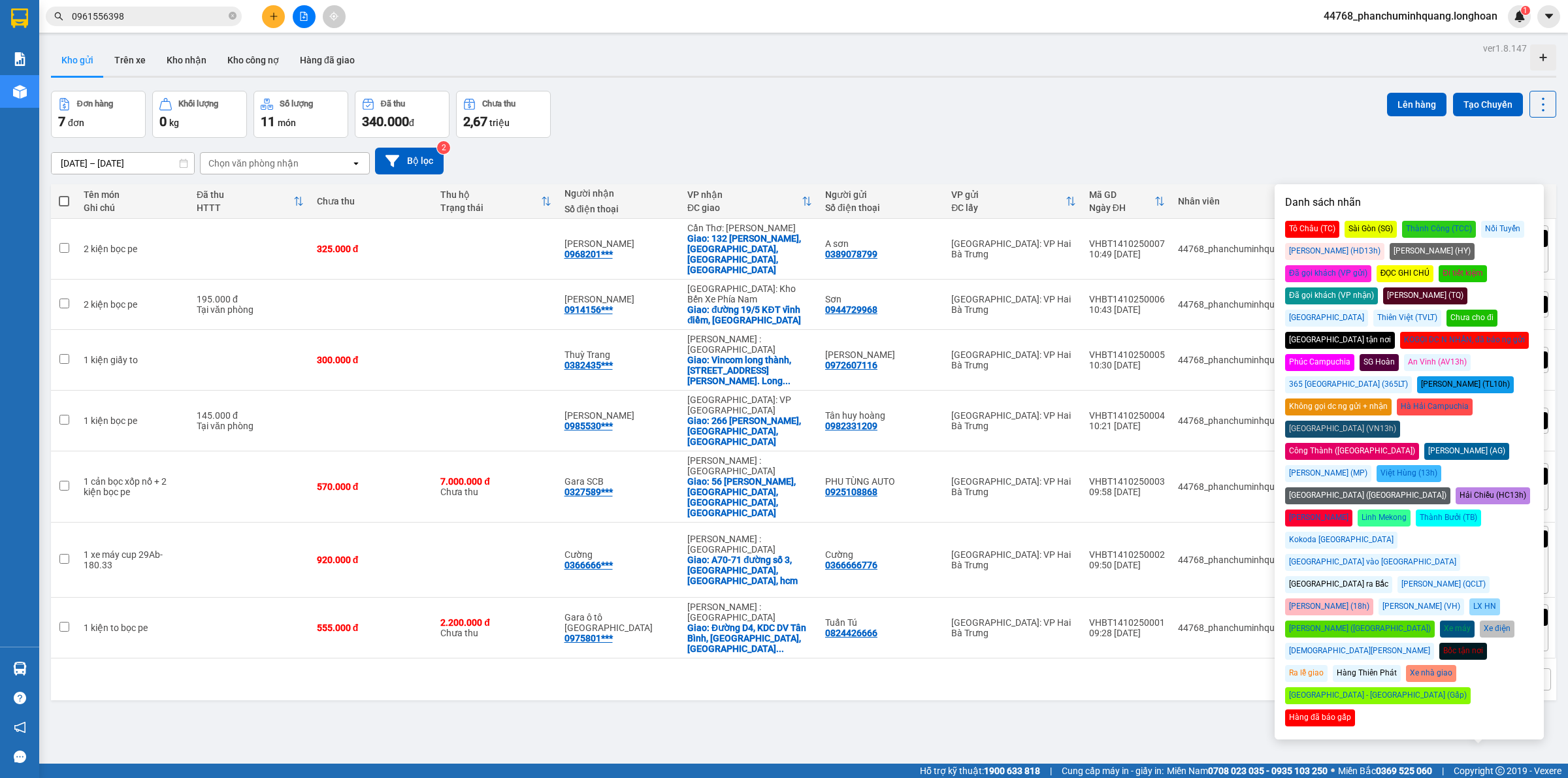
click at [1371, 265] on div "Đã gọi khách (VP gửi)" at bounding box center [1328, 273] width 86 height 17
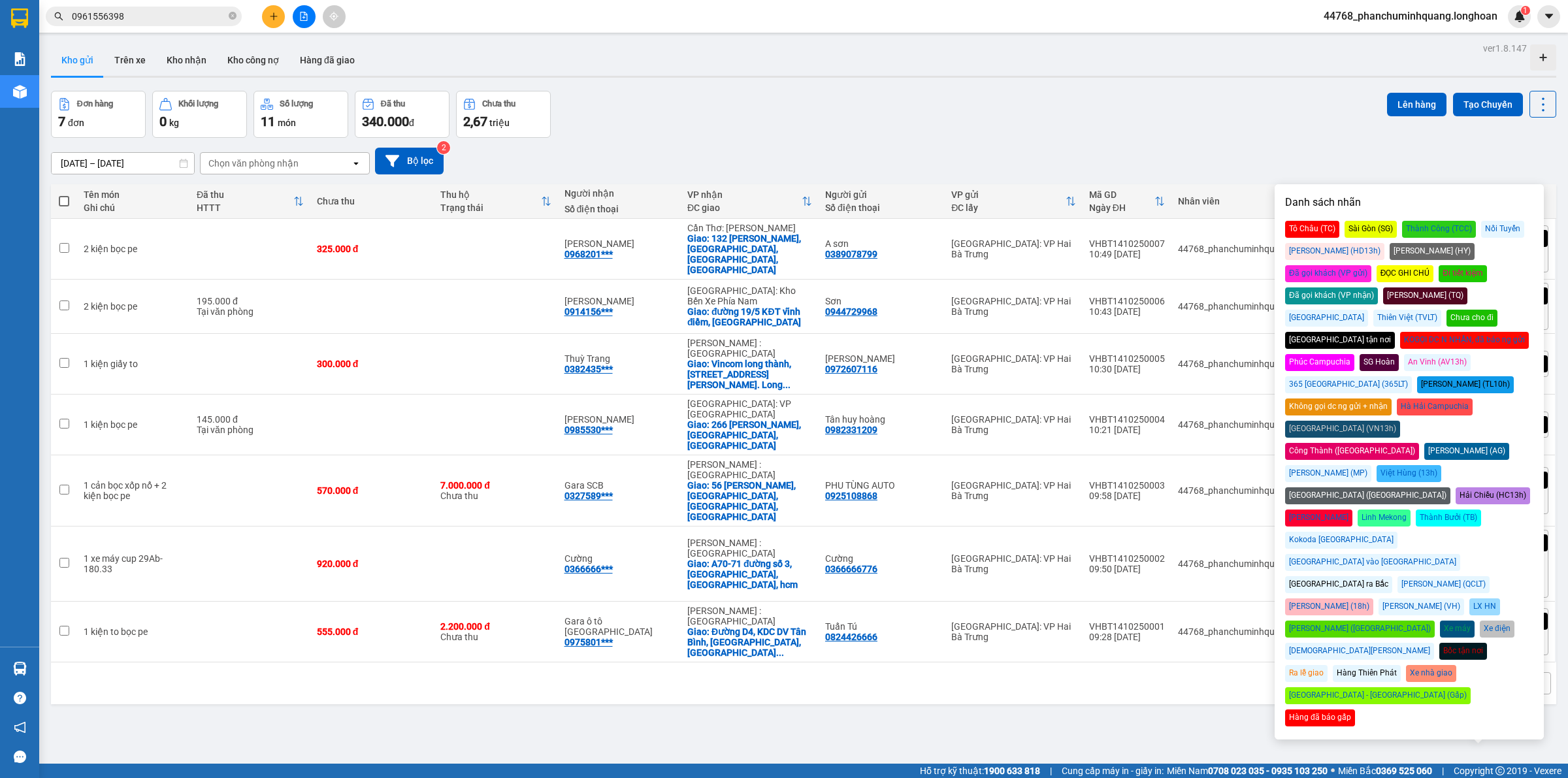
click at [1086, 152] on div "15/09/2025 – 14/10/2025 Press the down arrow key to interact with the calendar …" at bounding box center [804, 161] width 1506 height 27
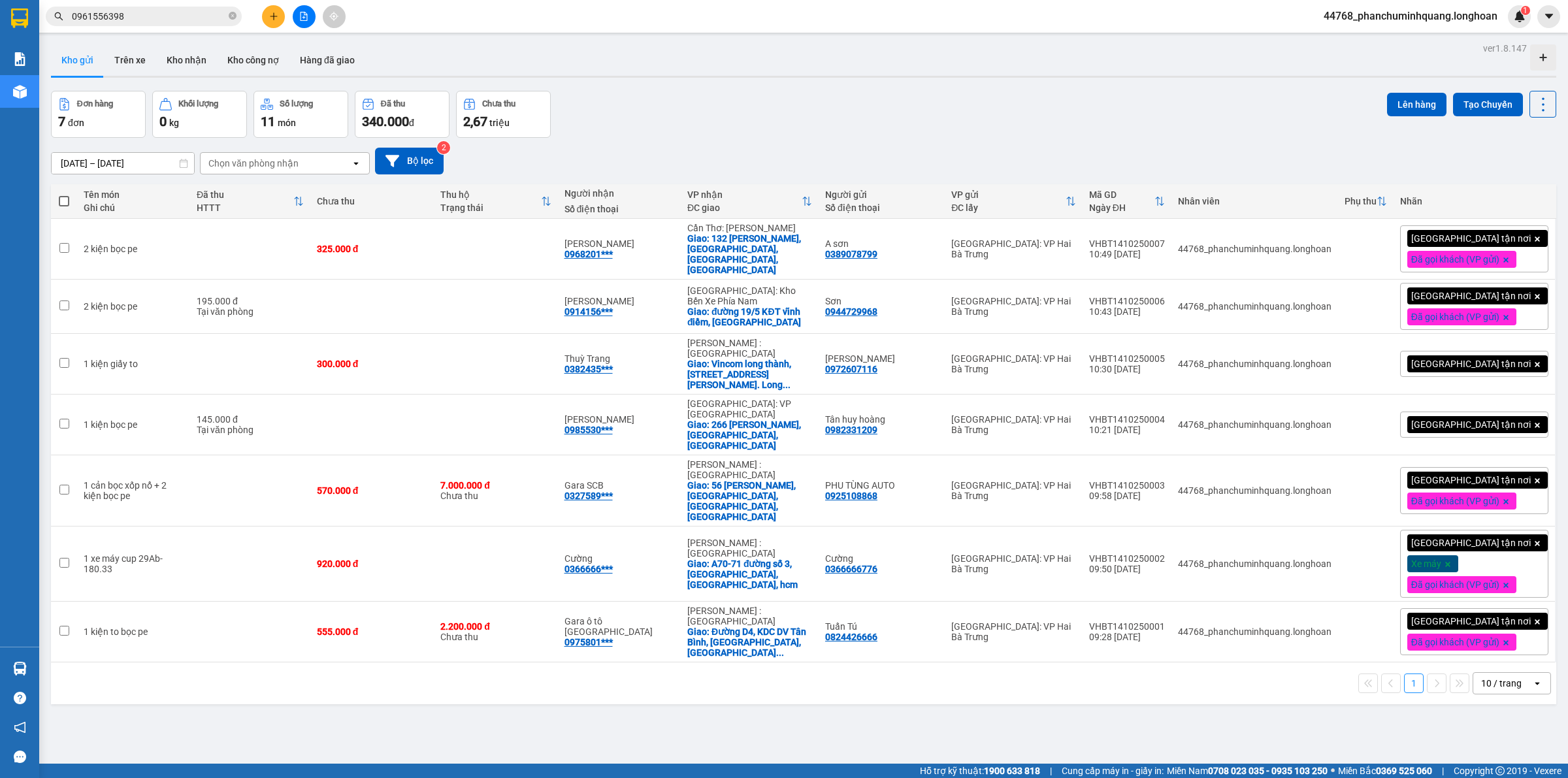
click at [1451, 419] on span "[GEOGRAPHIC_DATA] tận nơi" at bounding box center [1470, 425] width 120 height 12
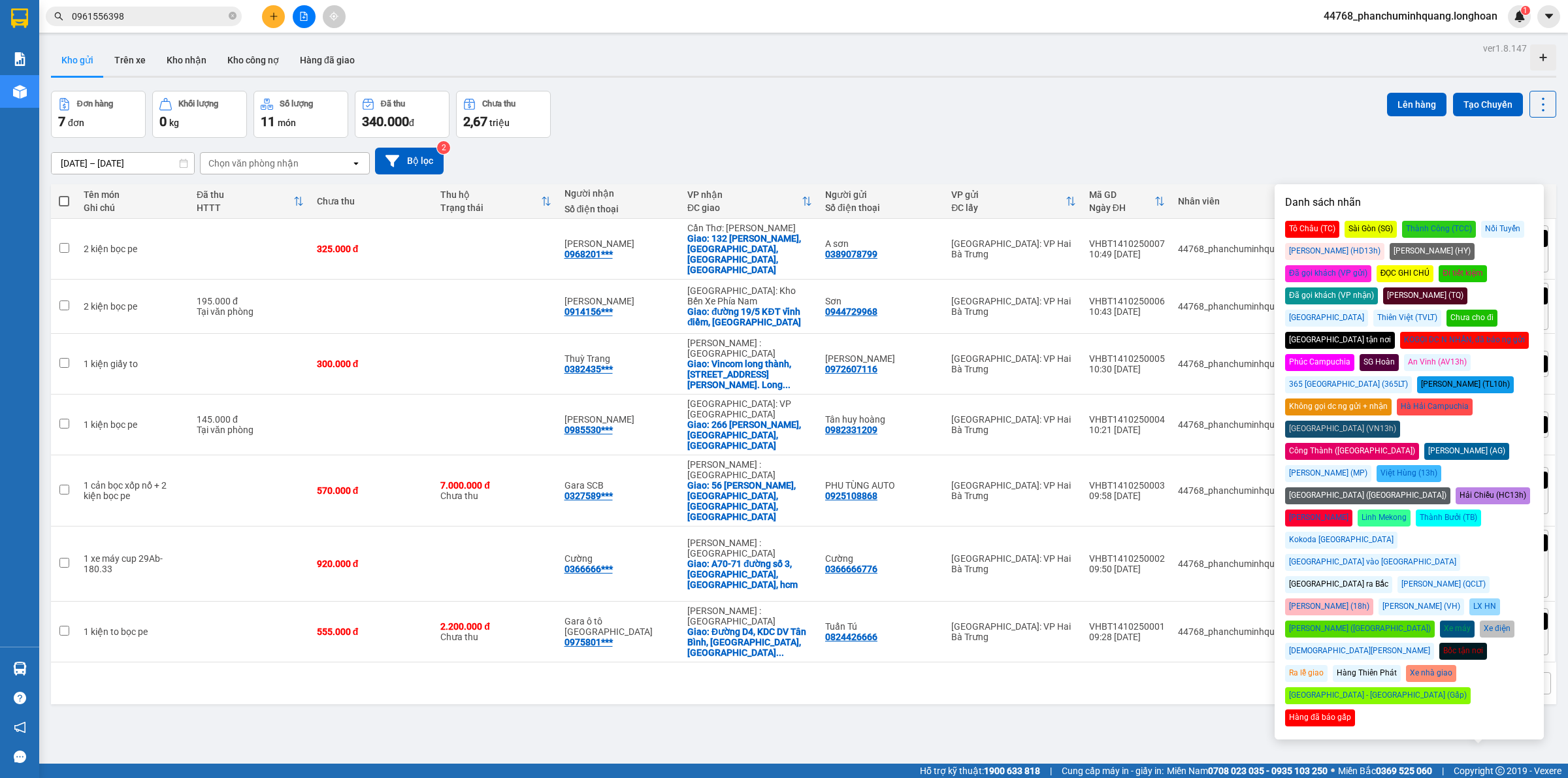
click at [1371, 265] on div "Đã gọi khách (VP gửi)" at bounding box center [1328, 273] width 86 height 17
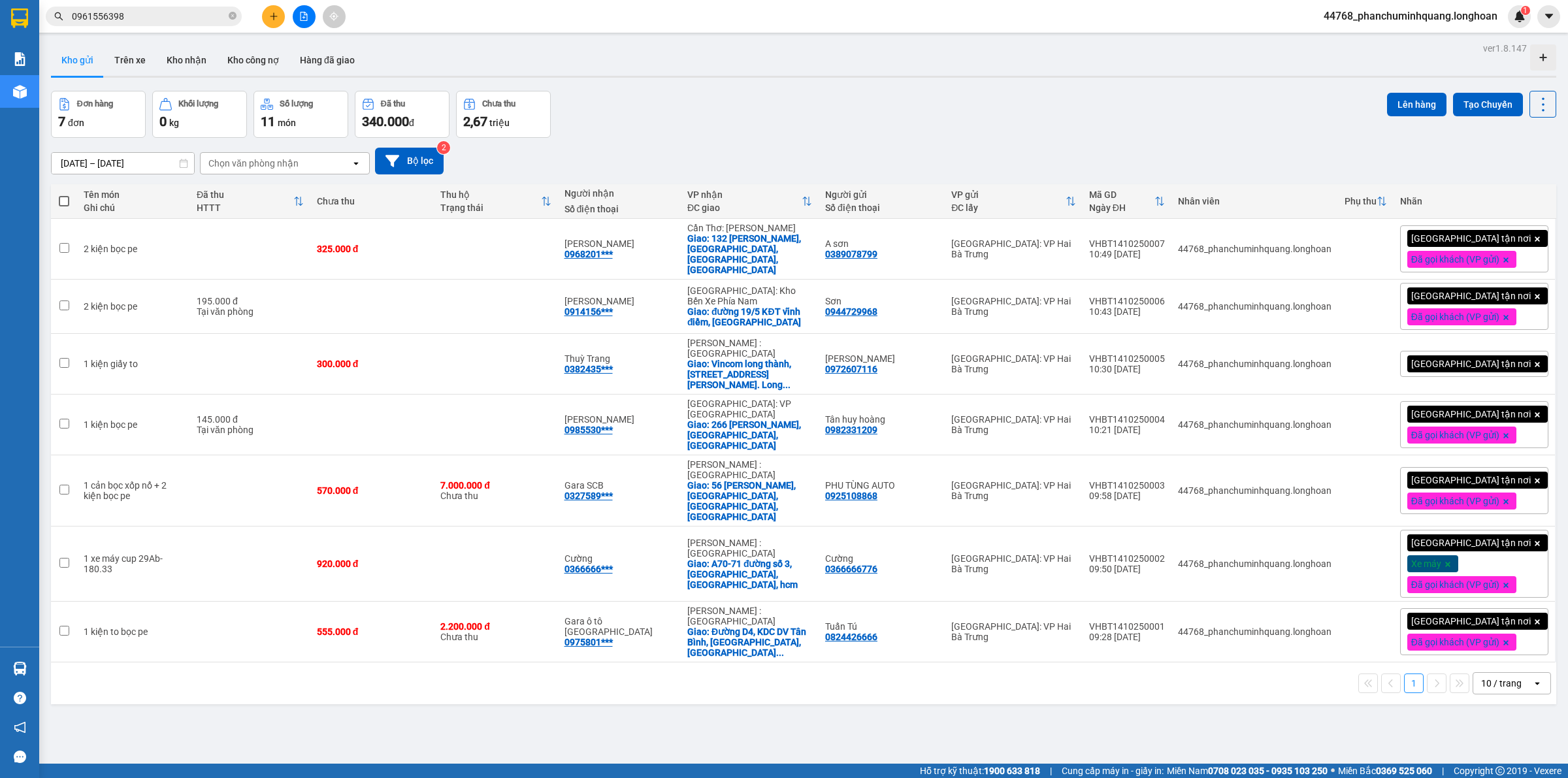
click at [1272, 157] on div "15/09/2025 – 14/10/2025 Press the down arrow key to interact with the calendar …" at bounding box center [804, 161] width 1506 height 27
click at [278, 23] on button at bounding box center [273, 17] width 23 height 23
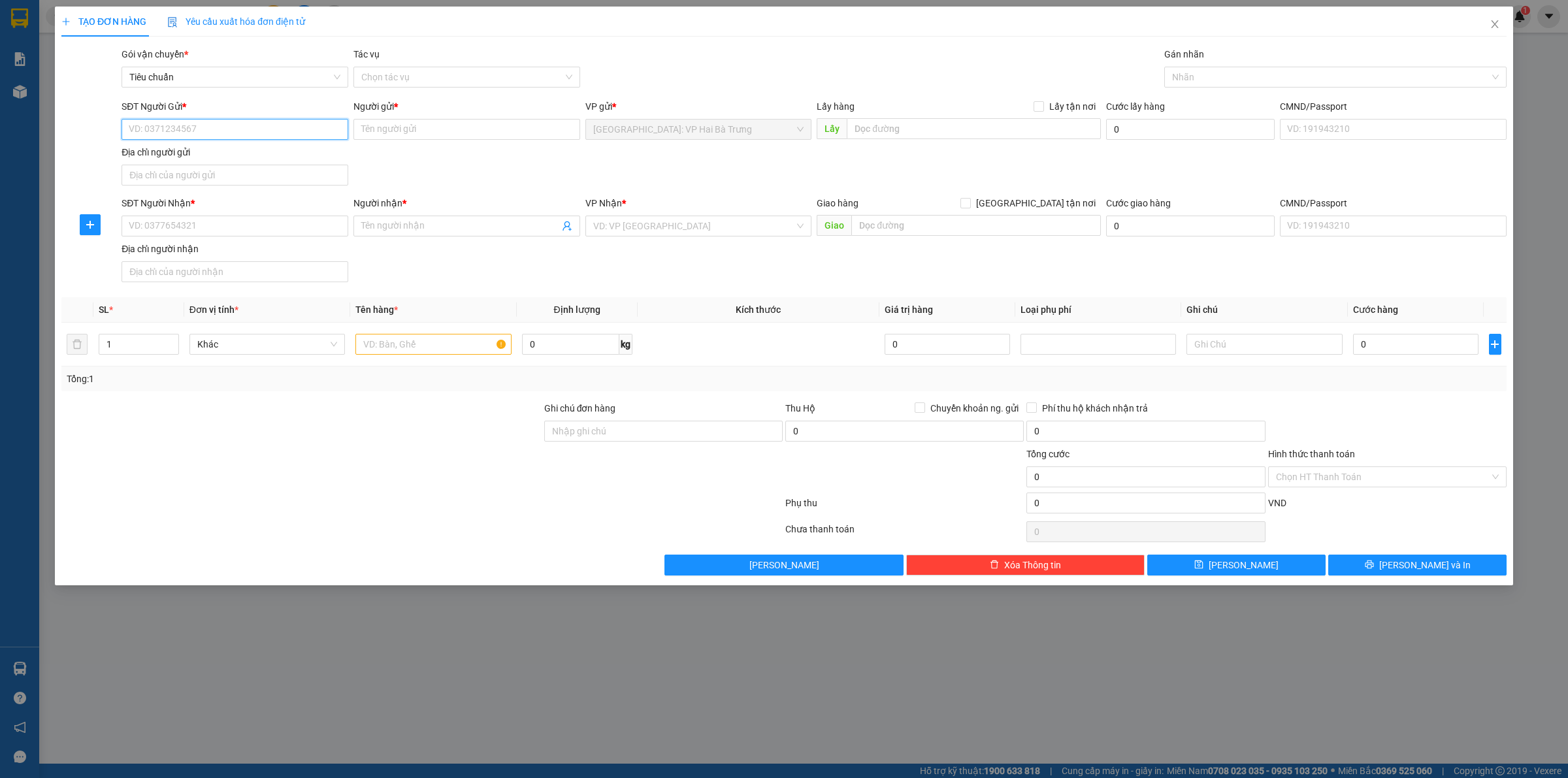
click at [270, 125] on input "SĐT Người Gửi *" at bounding box center [235, 129] width 227 height 20
type input "0978793888"
type input "a ân"
type input "0978793888"
click at [276, 226] on input "SĐT Người Nhận *" at bounding box center [235, 226] width 227 height 20
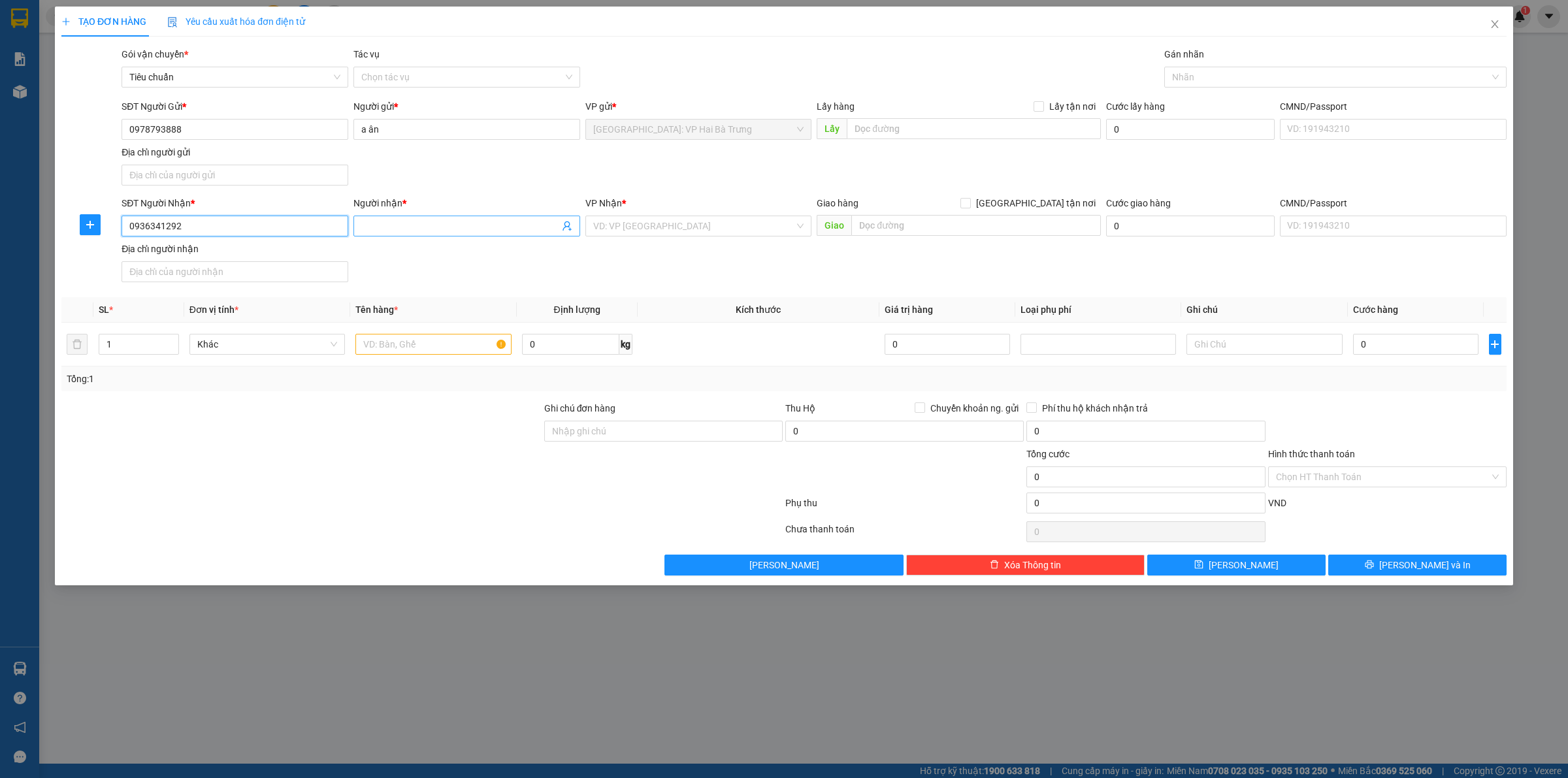
type input "0936341292"
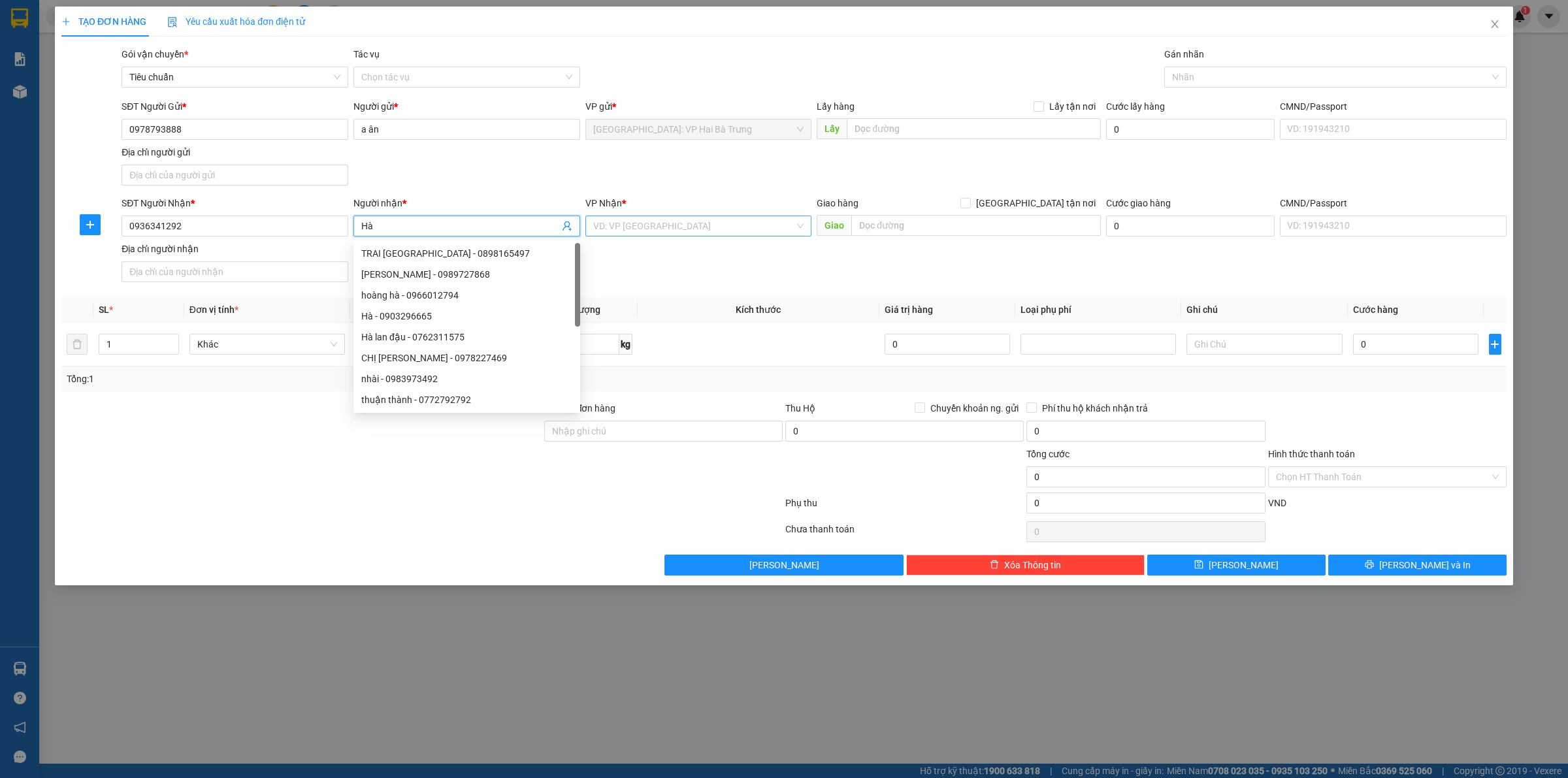
type input "Hà"
click at [698, 218] on input "search" at bounding box center [693, 226] width 202 height 20
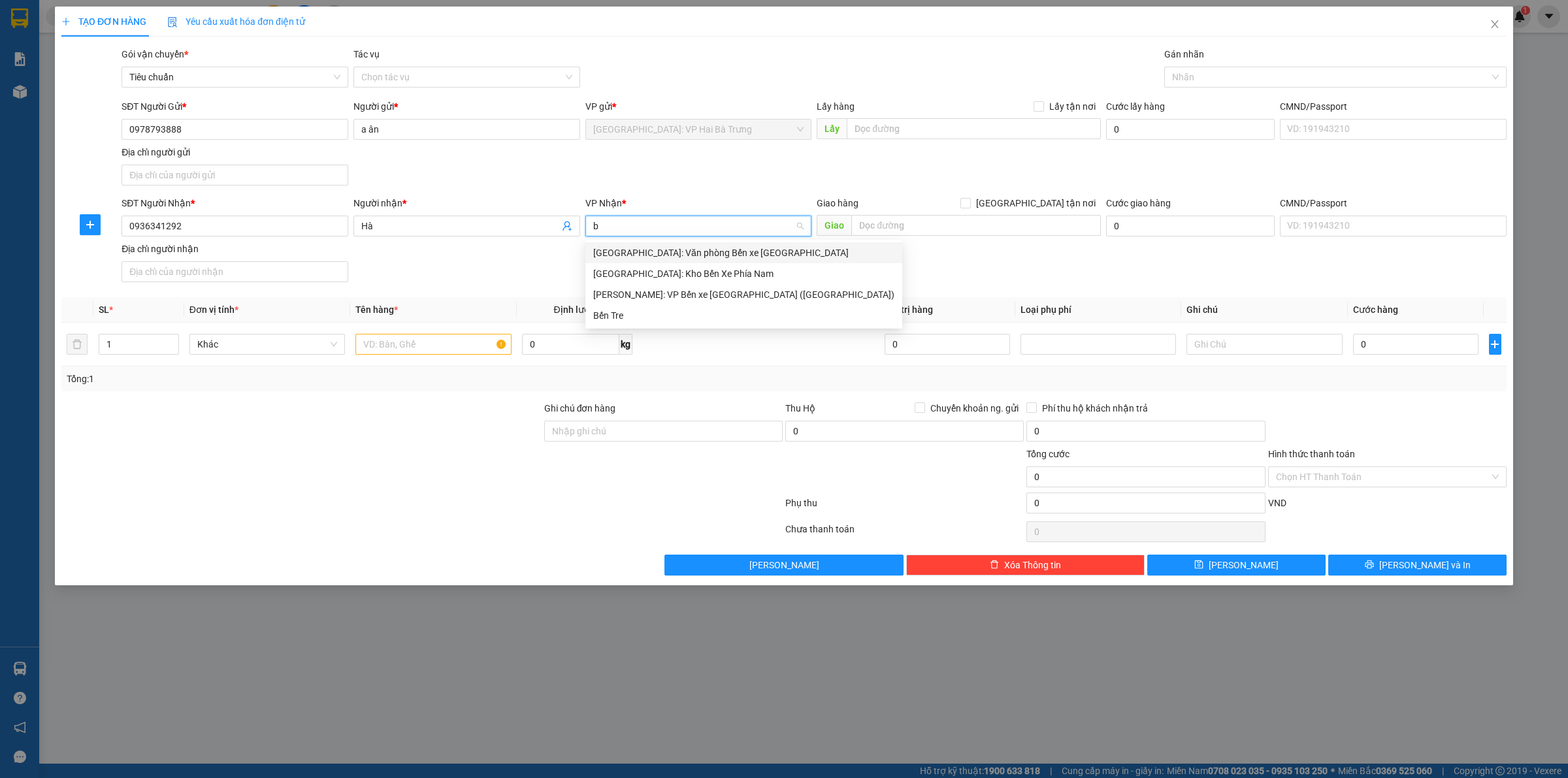
type input "bế"
click at [703, 263] on div "Nha Trang: Kho Bến Xe Phía Nam" at bounding box center [744, 273] width 317 height 20
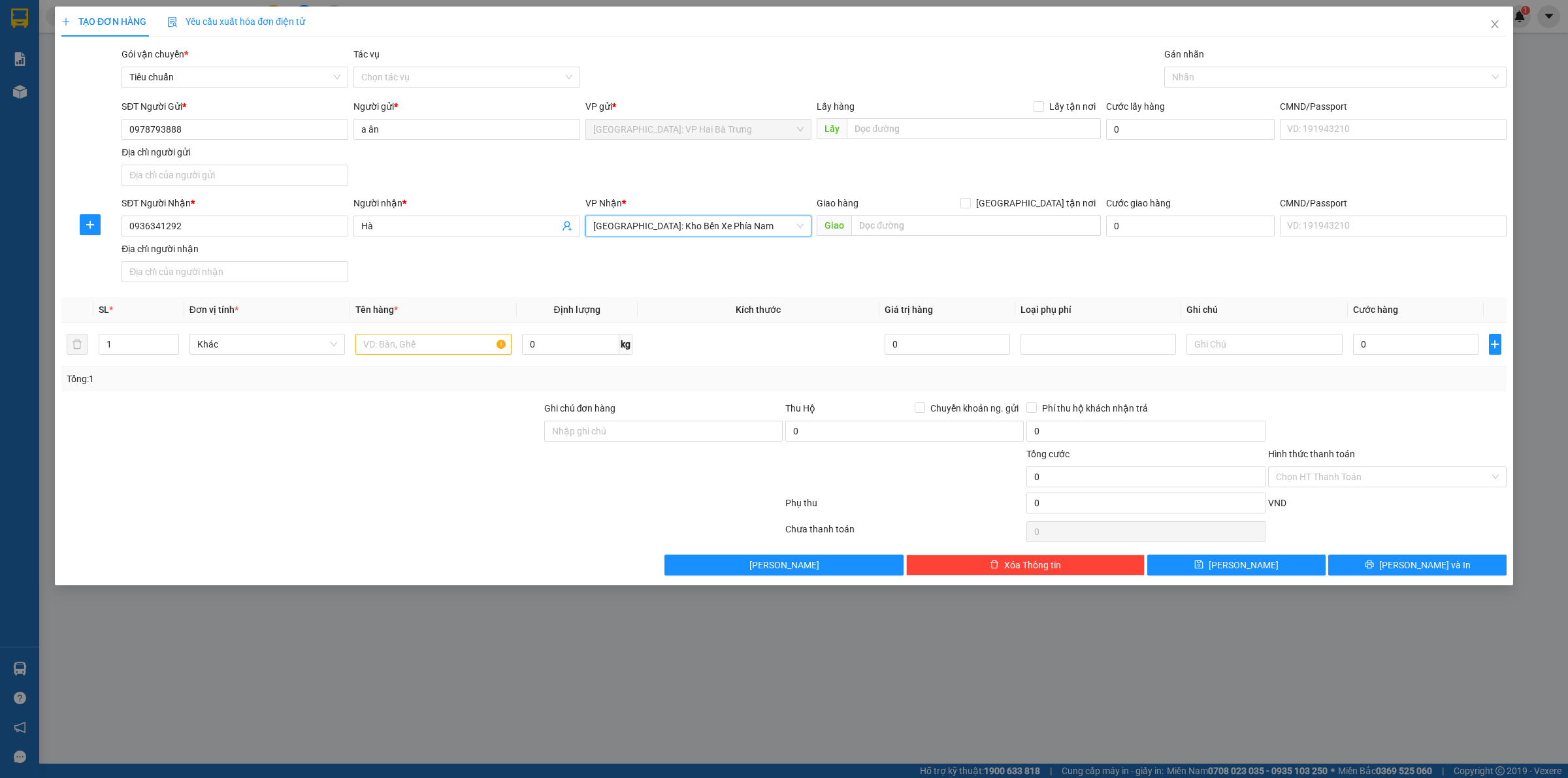
click at [1037, 213] on div "Giao hàng Giao tận nơi" at bounding box center [959, 205] width 284 height 20
click at [971, 208] on span at bounding box center [965, 203] width 10 height 10
click at [969, 207] on input "[GEOGRAPHIC_DATA] tận nơi" at bounding box center [965, 203] width 9 height 9
checkbox input "true"
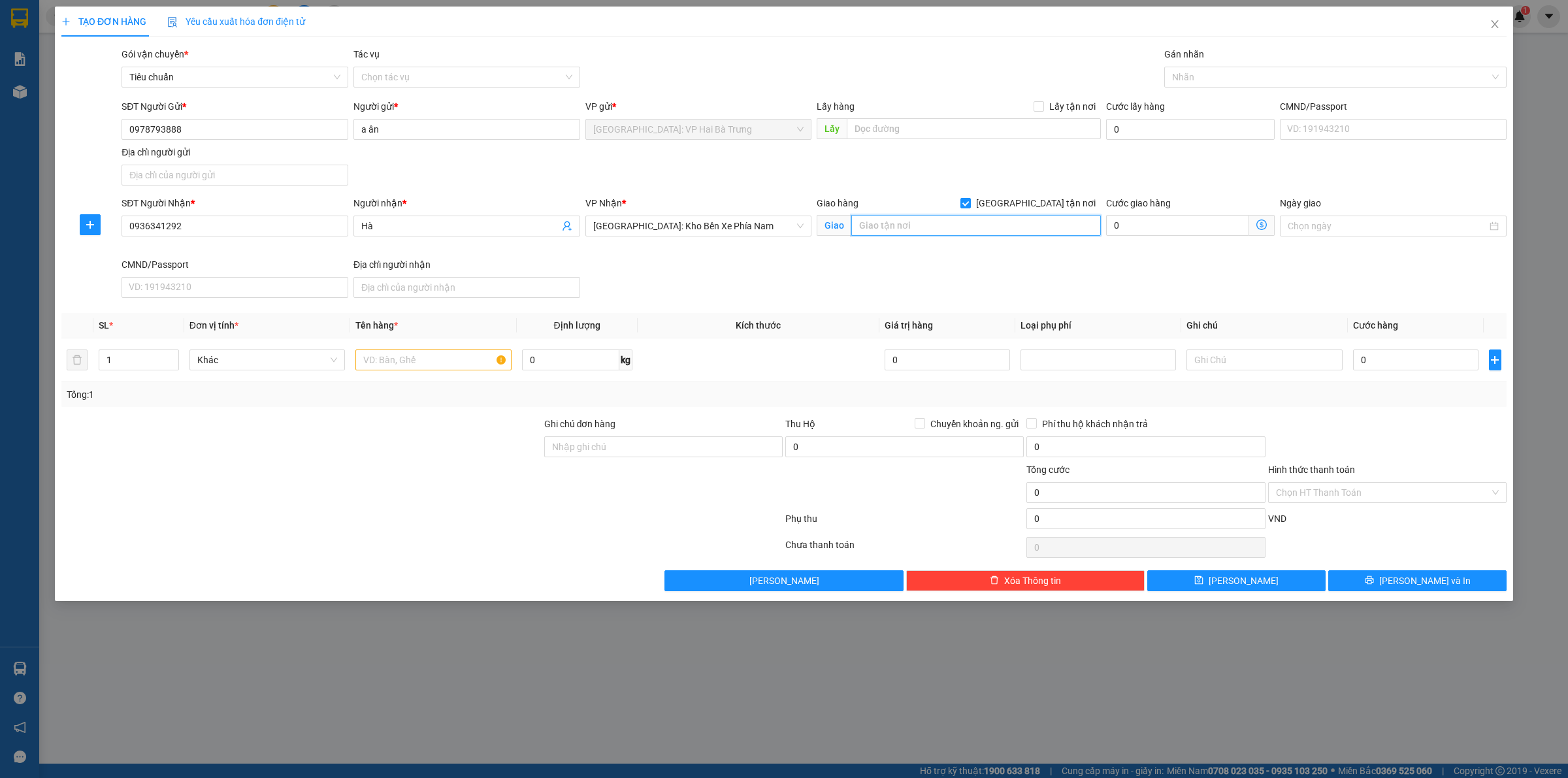
click at [1031, 227] on input "text" at bounding box center [976, 225] width 250 height 20
click at [1224, 73] on div at bounding box center [1328, 77] width 323 height 16
type input "25 nguyễn đình chiểu, nha trang, khánh hoà"
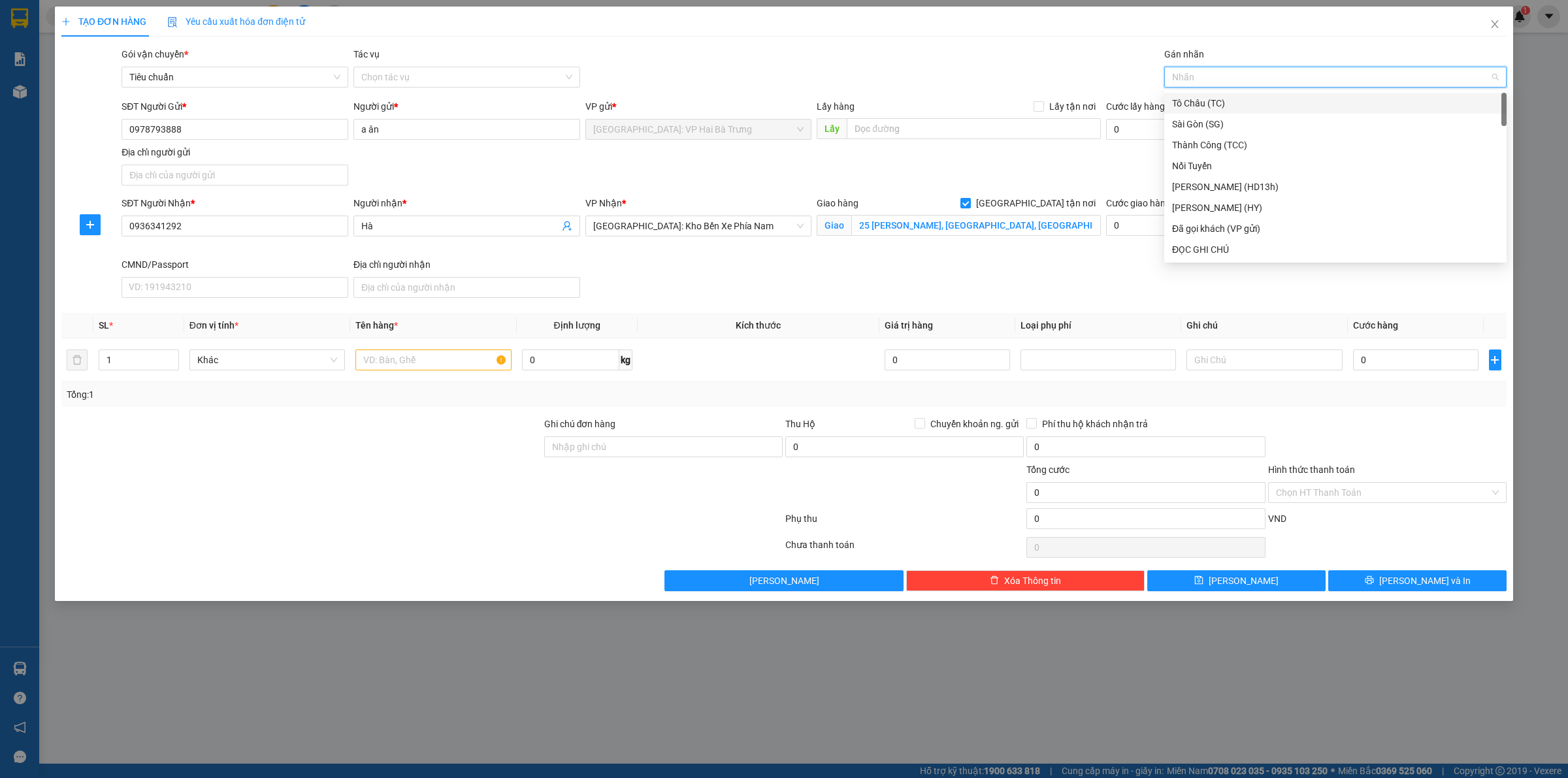
type input "G"
click at [1232, 252] on div "[GEOGRAPHIC_DATA] tận nơi" at bounding box center [1335, 249] width 326 height 14
click at [175, 358] on span "up" at bounding box center [172, 357] width 7 height 7
type input "2"
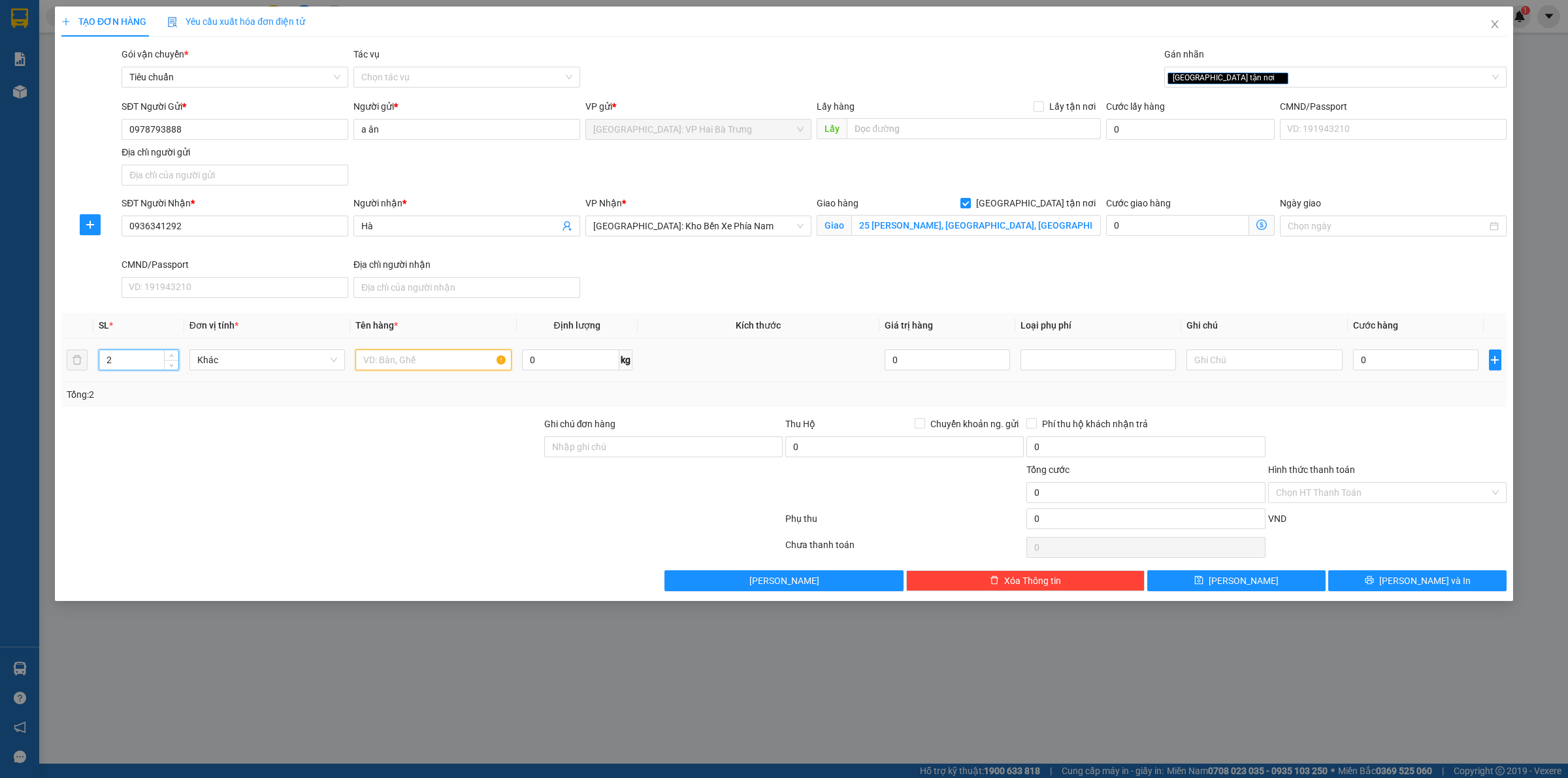
click at [392, 371] on input "text" at bounding box center [432, 360] width 155 height 20
type input "1"
type input "2 kiện bọc pe"
click at [1398, 369] on input "0" at bounding box center [1416, 360] width 125 height 20
type input "1"
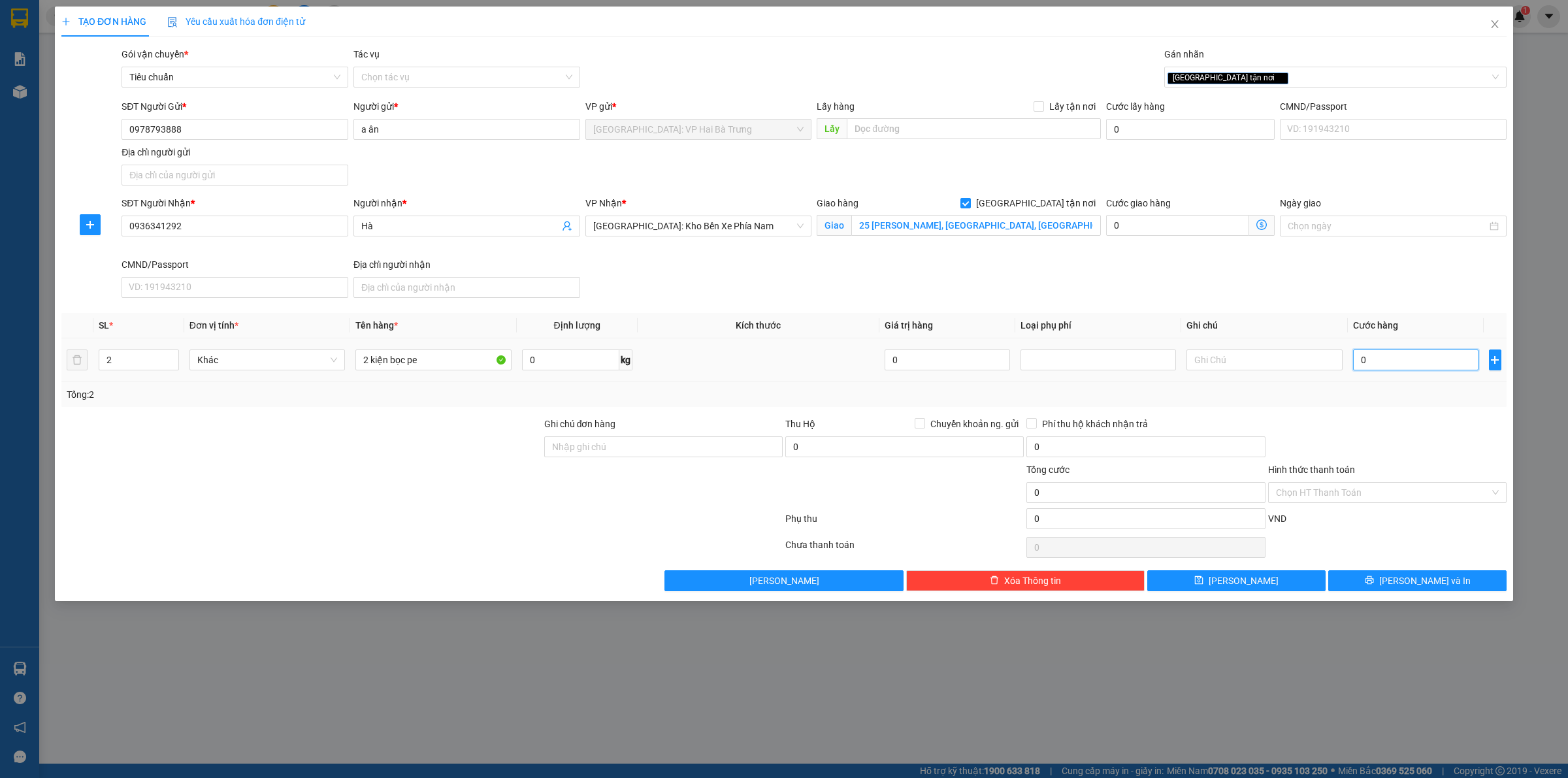
type input "1"
type input "15"
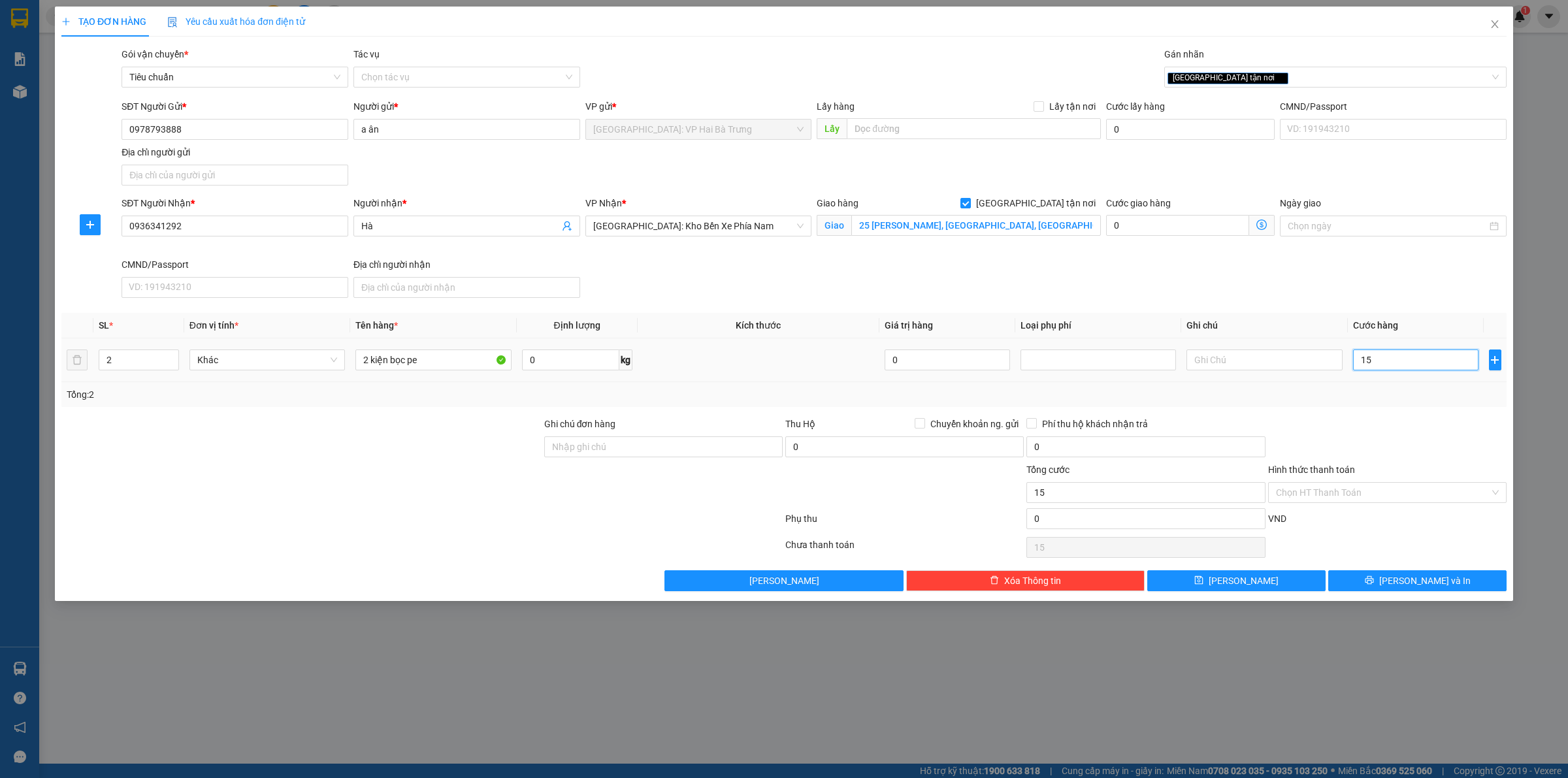
type input "155"
type input "1.550"
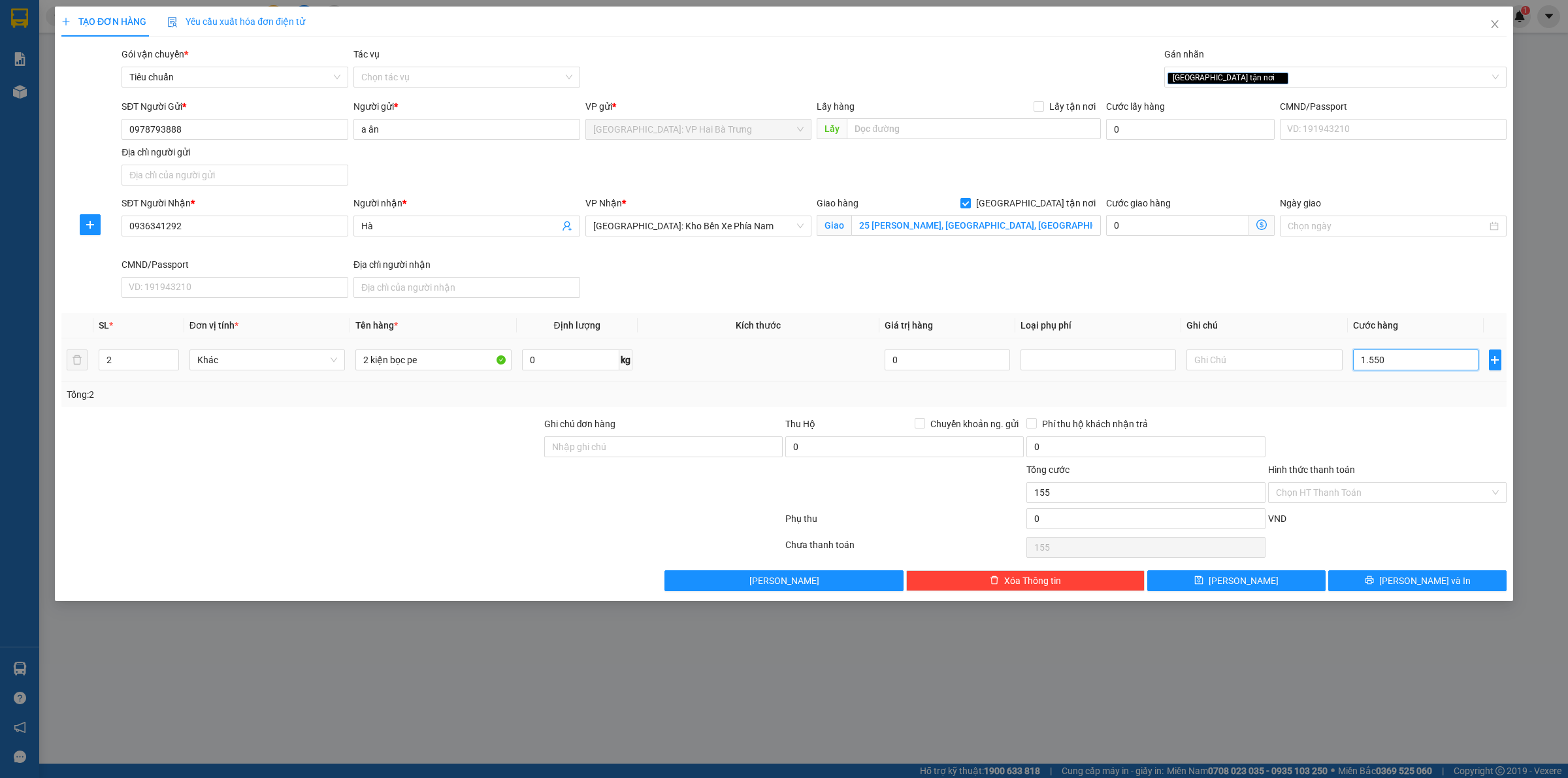
type input "1.550"
type input "15.500"
type input "155.000"
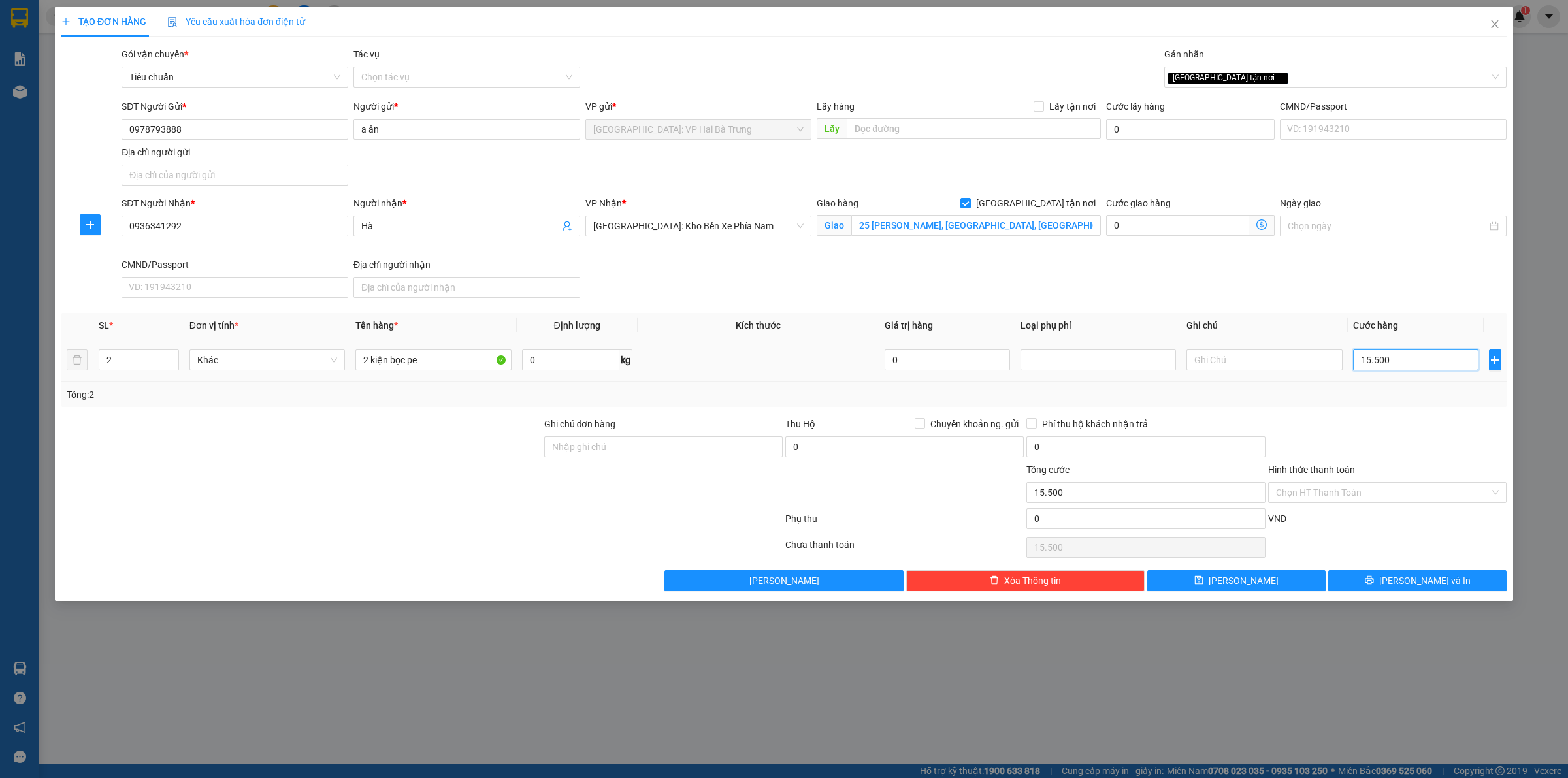
type input "155.000"
click at [1246, 71] on div "[GEOGRAPHIC_DATA] tận nơi" at bounding box center [1328, 77] width 323 height 16
type input "155.000"
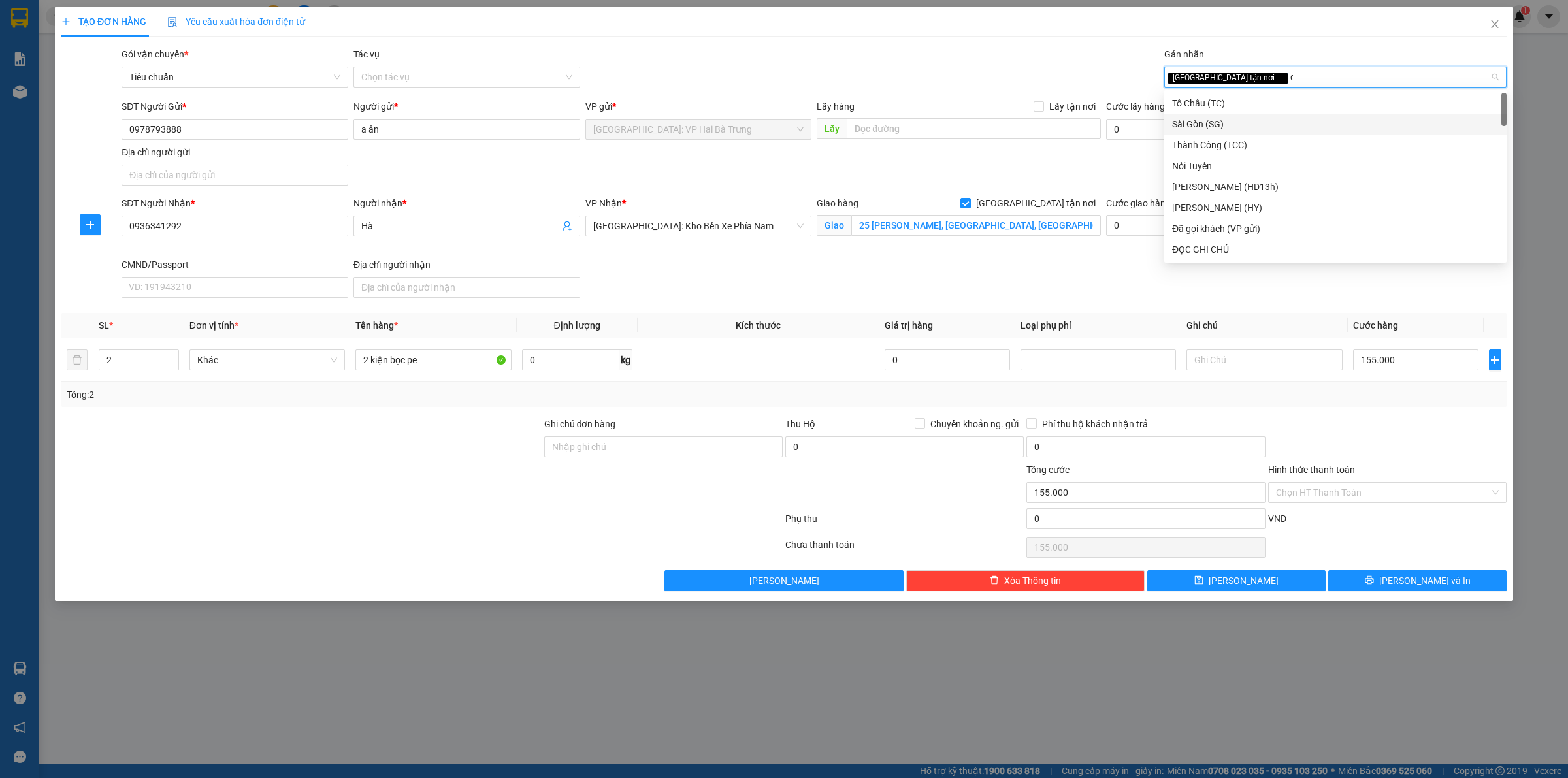
type input "d"
type input "đ"
click at [1250, 119] on div "Đã gọi khách (VP gửi)" at bounding box center [1335, 124] width 326 height 14
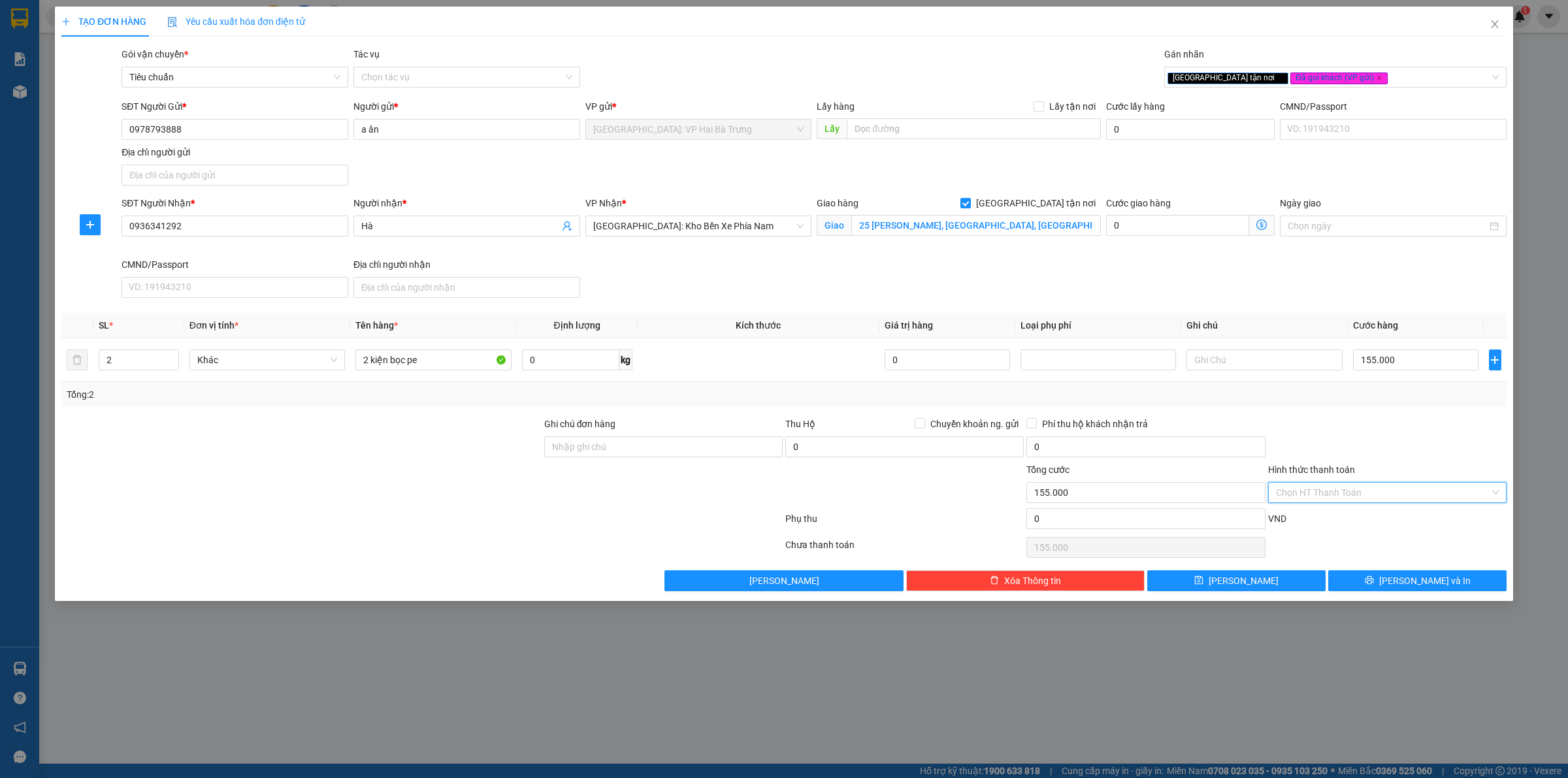
click at [1395, 492] on input "Hình thức thanh toán" at bounding box center [1383, 492] width 214 height 20
click at [1397, 515] on div "Tại văn phòng" at bounding box center [1388, 520] width 223 height 14
type input "0"
click at [1457, 579] on button "Lưu và In" at bounding box center [1417, 581] width 178 height 20
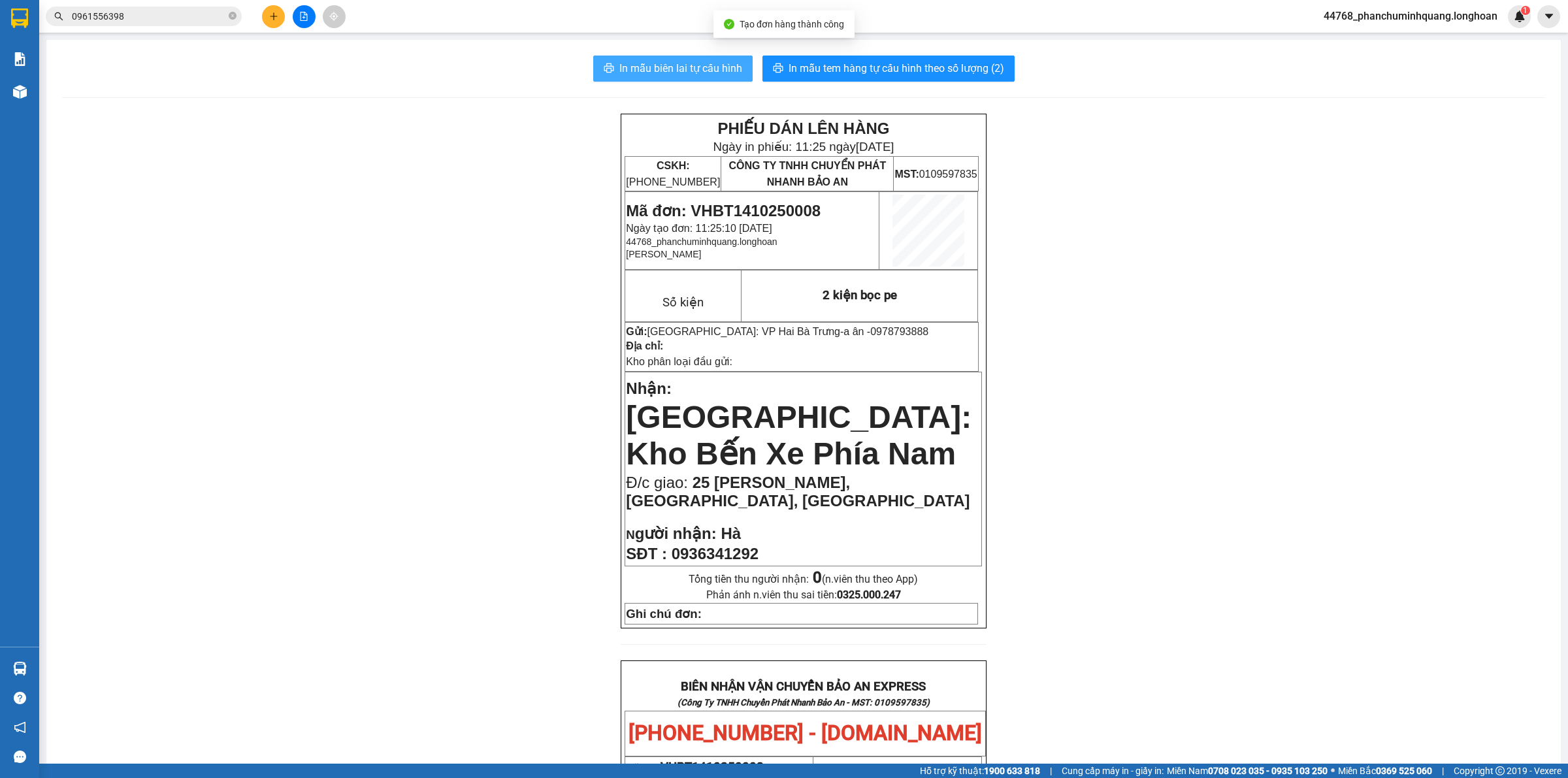
click at [683, 62] on span "In mẫu biên lai tự cấu hình" at bounding box center [680, 69] width 123 height 17
click at [929, 70] on span "In mẫu tem hàng tự cấu hình theo số lượng (2)" at bounding box center [896, 69] width 216 height 17
click at [690, 73] on span "In mẫu biên lai tự cấu hình" at bounding box center [680, 69] width 123 height 17
click at [490, 534] on div "PHIẾU DÁN LÊN HÀNG Ngày in phiếu: 11:25 ngày 14-10-2025 CSKH: 1900.06.88.33 CÔN…" at bounding box center [804, 757] width 1483 height 1287
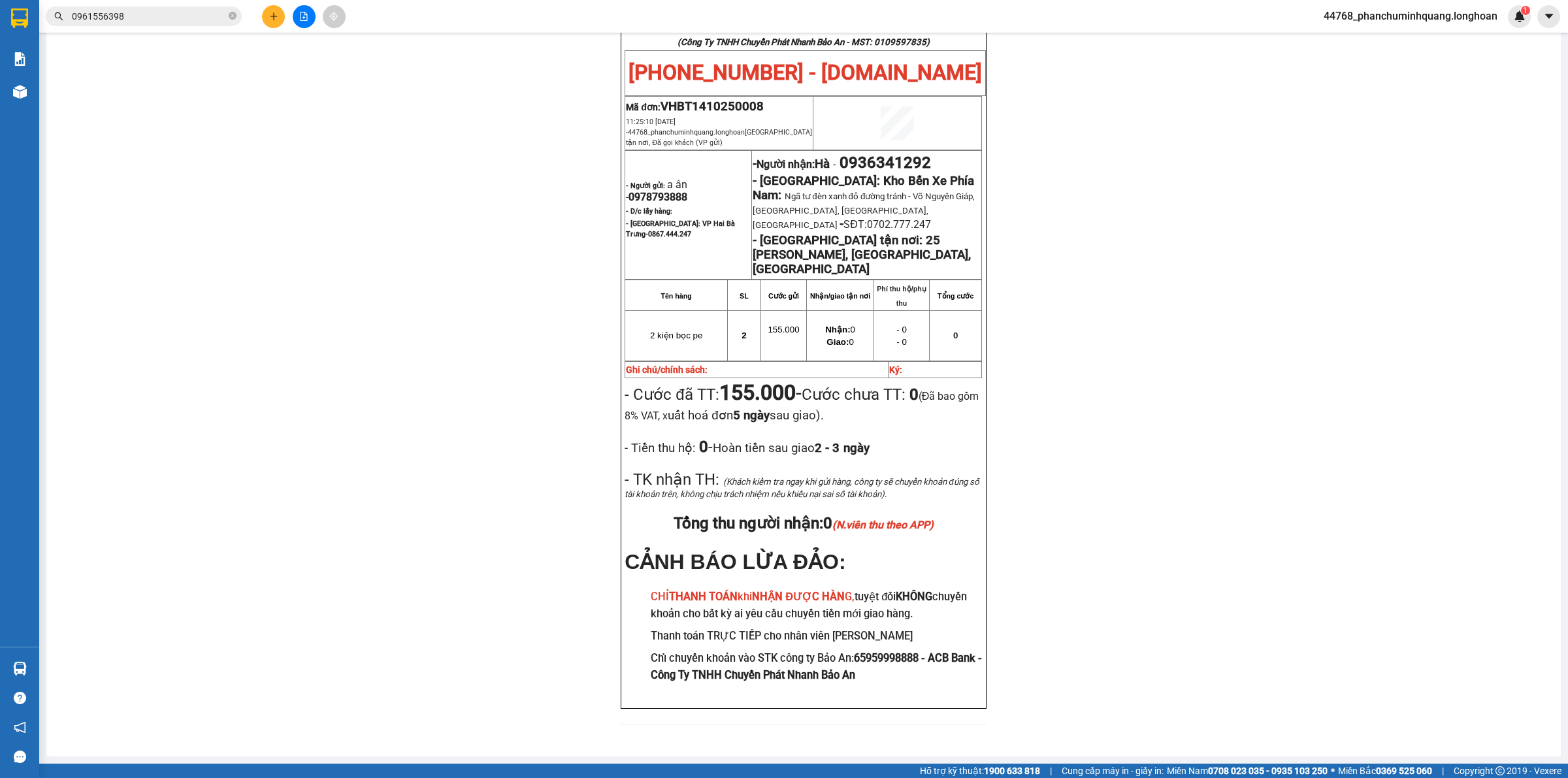
click at [208, 20] on input "0961556398" at bounding box center [149, 16] width 154 height 14
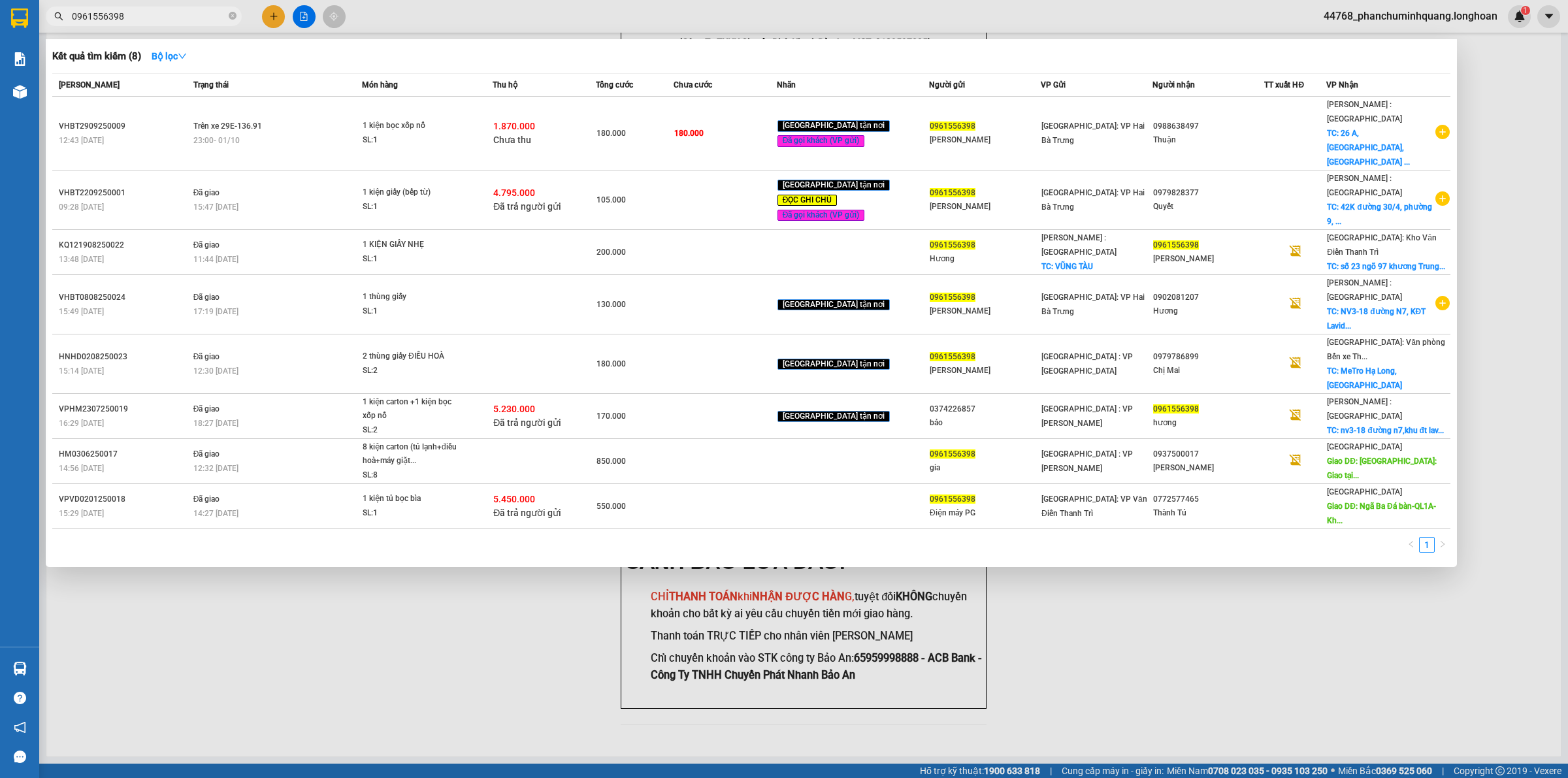
click at [208, 20] on input "0961556398" at bounding box center [149, 16] width 154 height 14
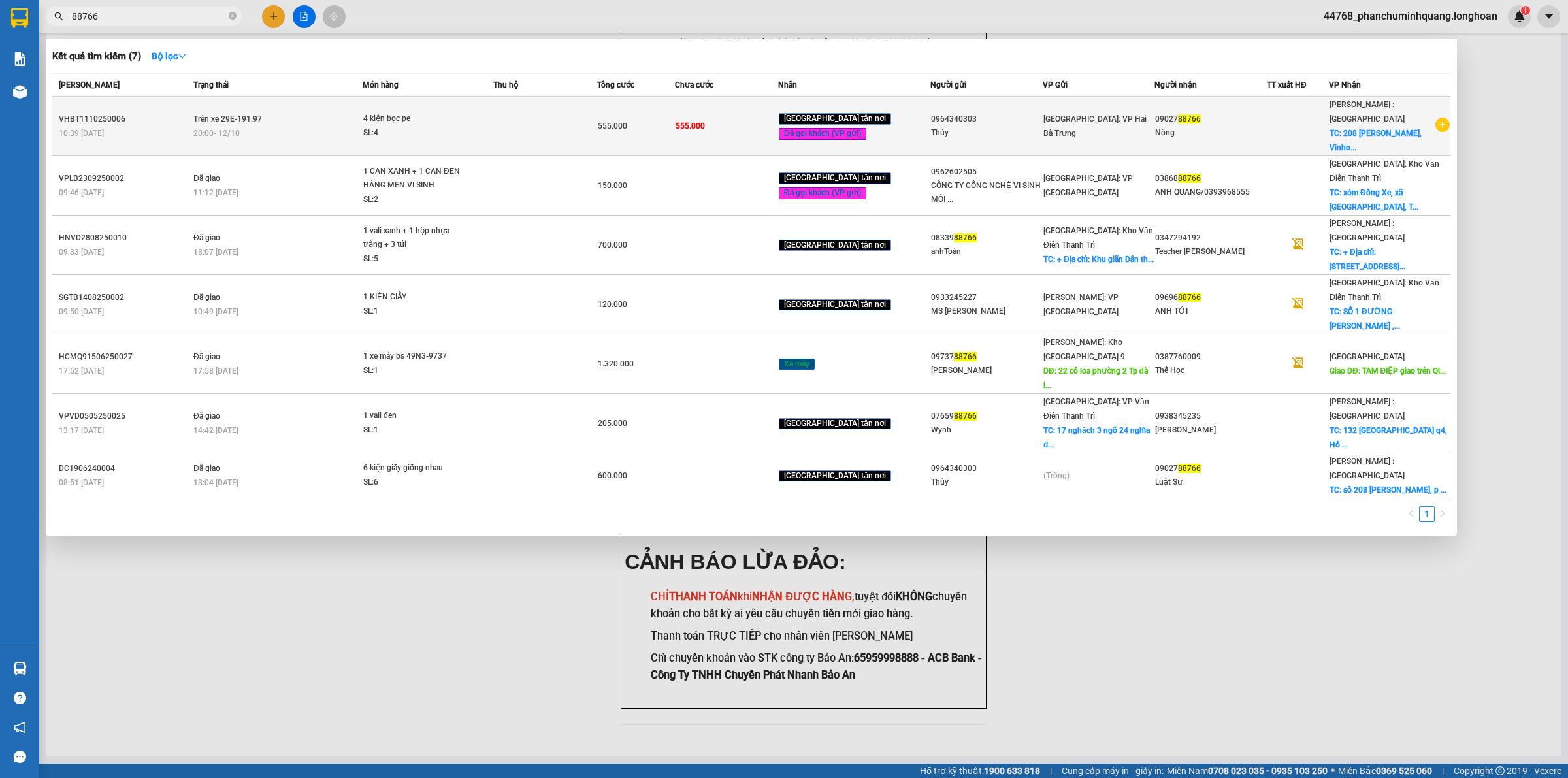
type input "88766"
click at [508, 114] on td at bounding box center [545, 126] width 103 height 59
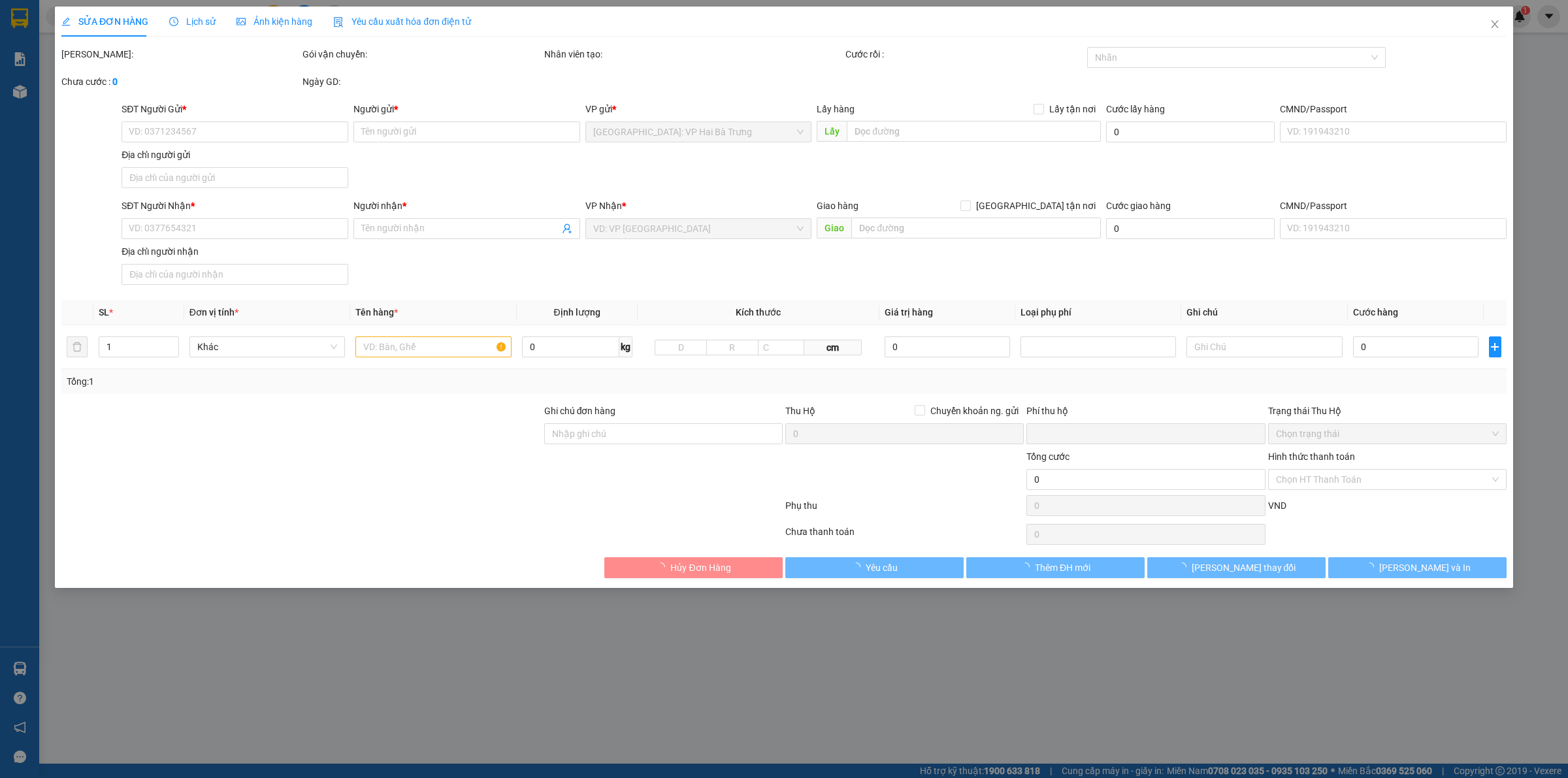
click at [181, 14] on div "Lịch sử" at bounding box center [192, 20] width 46 height 14
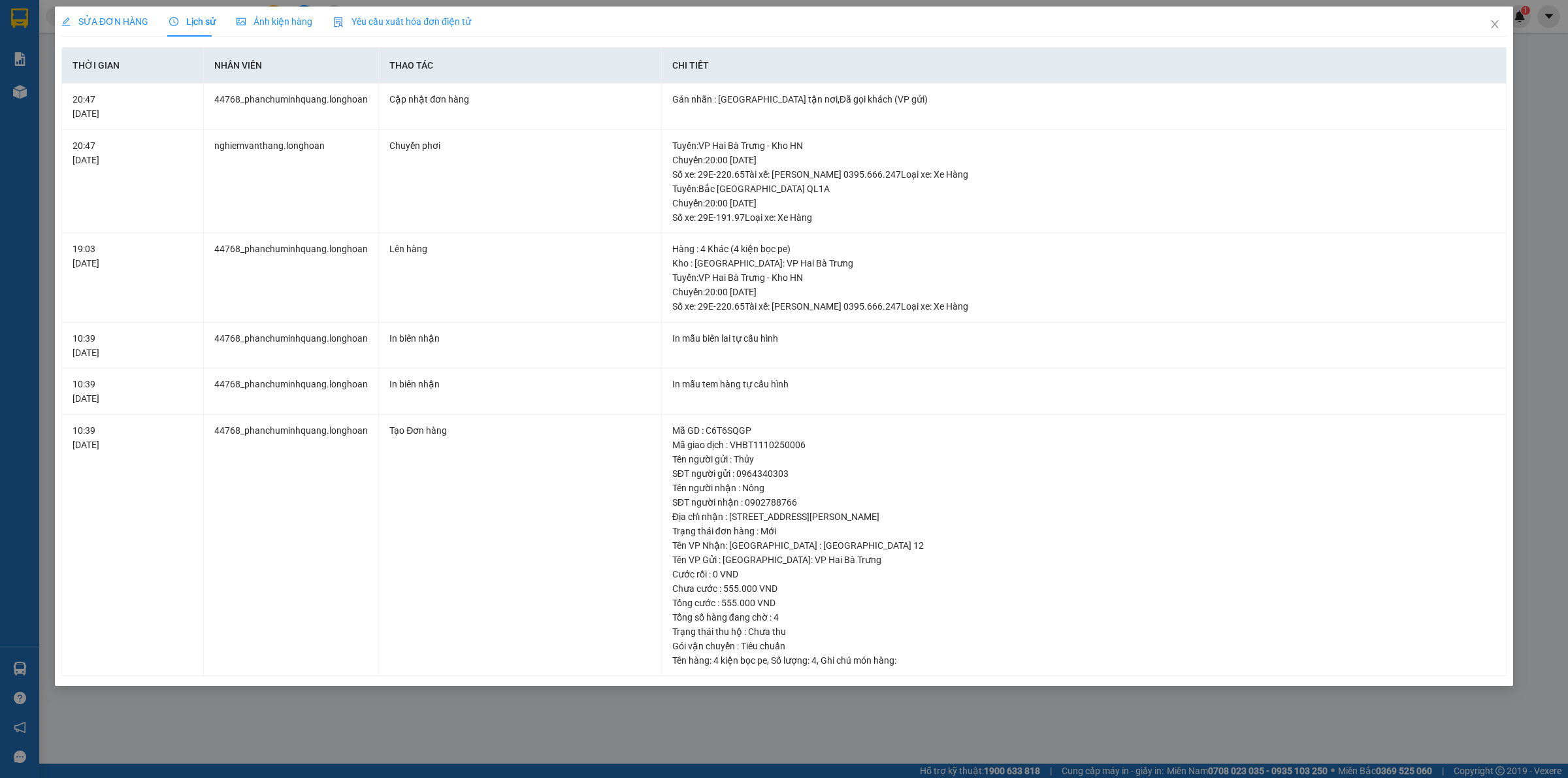
drag, startPoint x: 97, startPoint y: 17, endPoint x: 118, endPoint y: 15, distance: 21.1
click at [97, 18] on span "SỬA ĐƠN HÀNG" at bounding box center [104, 21] width 86 height 10
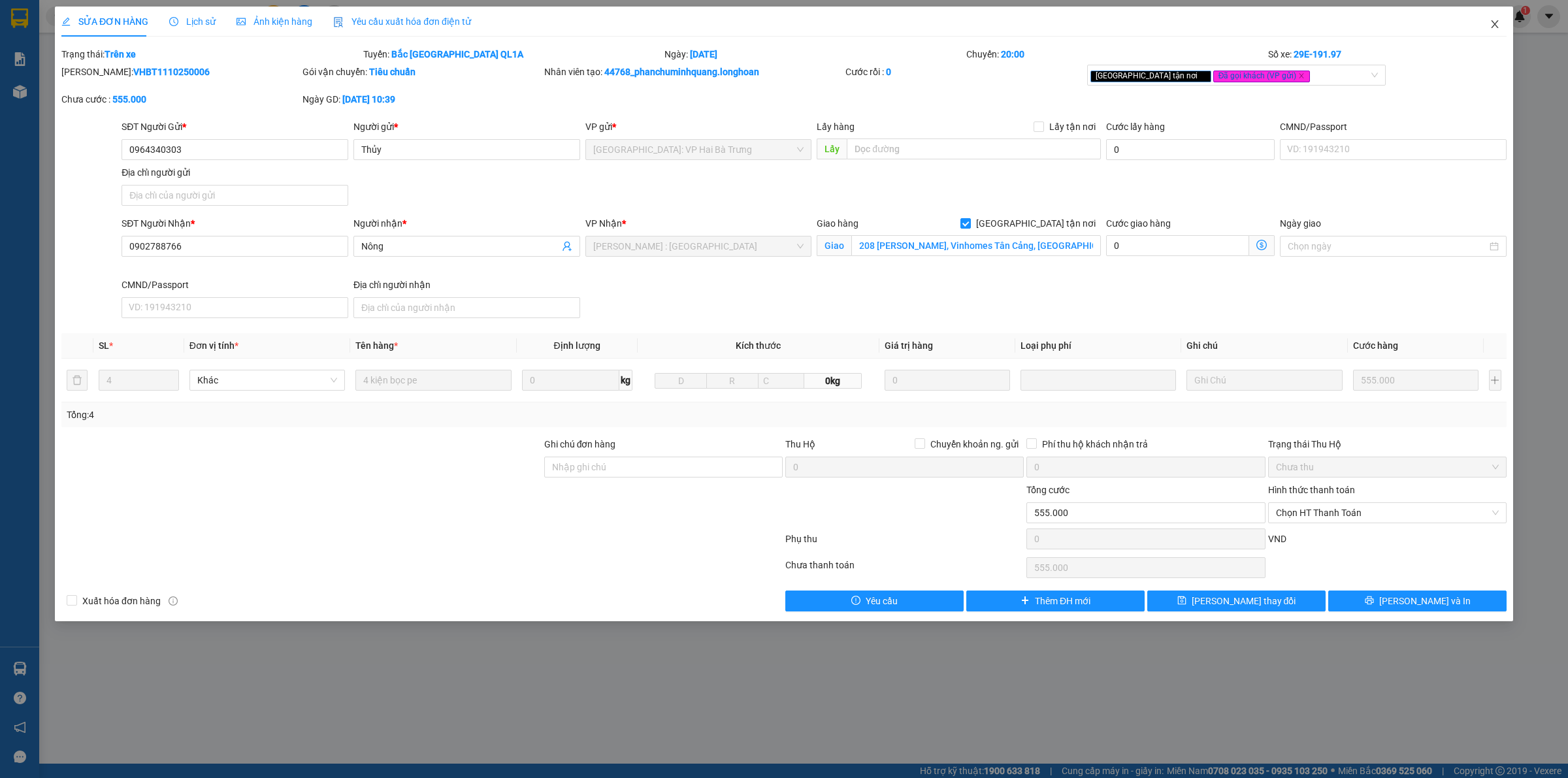
click at [1495, 27] on icon "close" at bounding box center [1495, 23] width 10 height 10
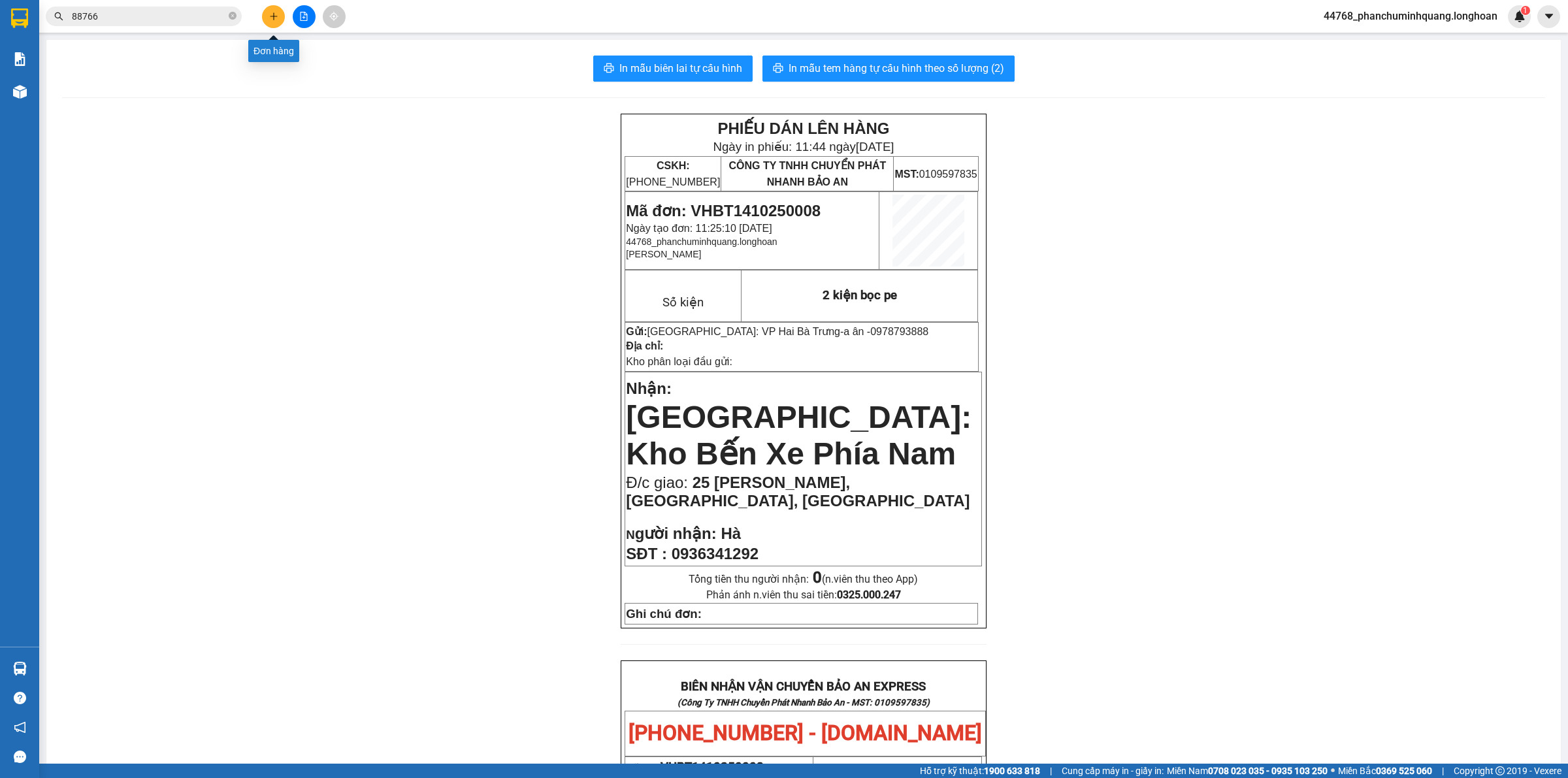
click at [268, 15] on button at bounding box center [273, 17] width 23 height 23
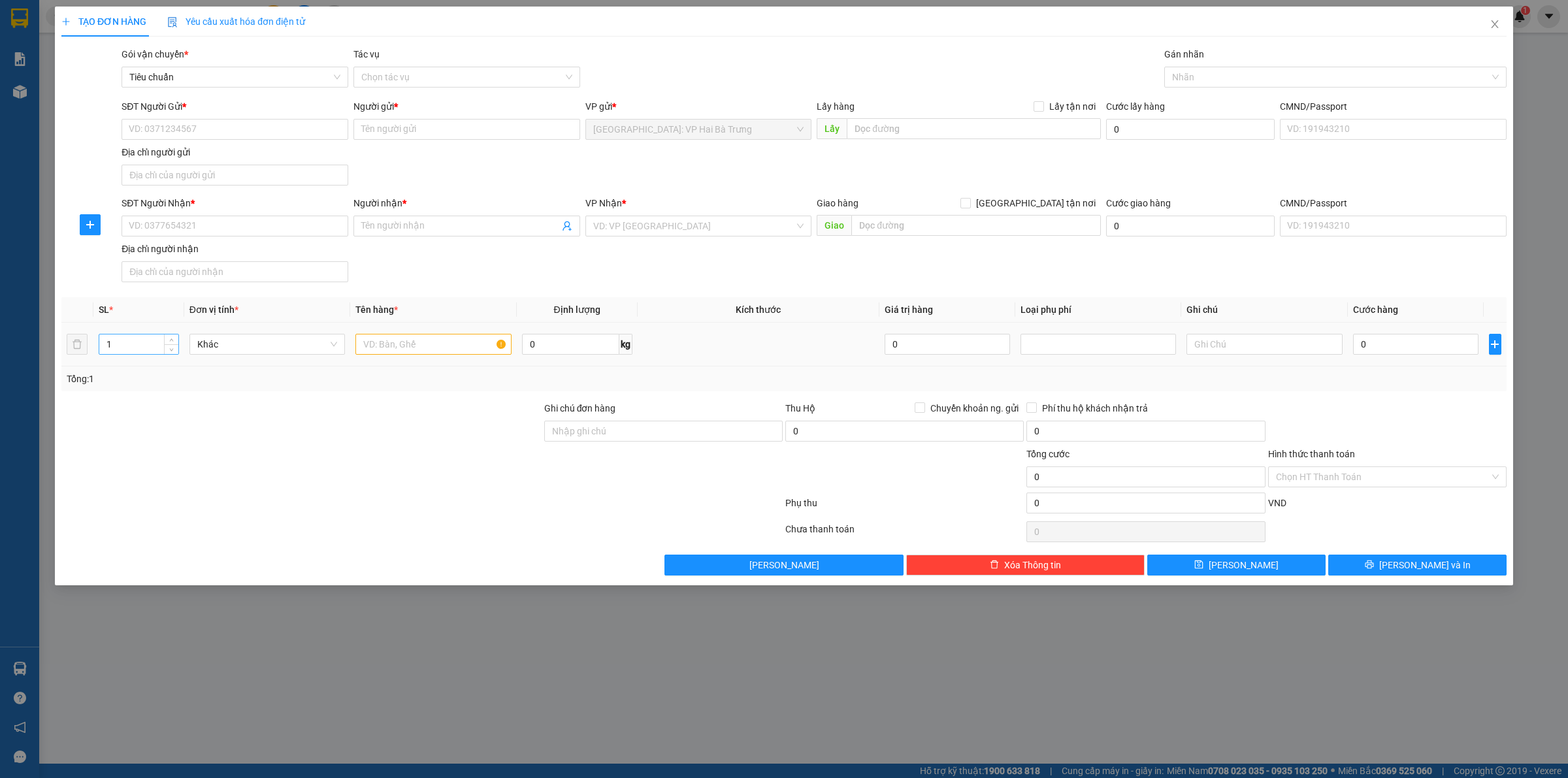
click at [141, 344] on input "1" at bounding box center [138, 344] width 79 height 20
type input "5"
drag, startPoint x: 446, startPoint y: 349, endPoint x: 462, endPoint y: 338, distance: 19.4
click at [450, 348] on input "text" at bounding box center [432, 344] width 155 height 20
type input "4 t"
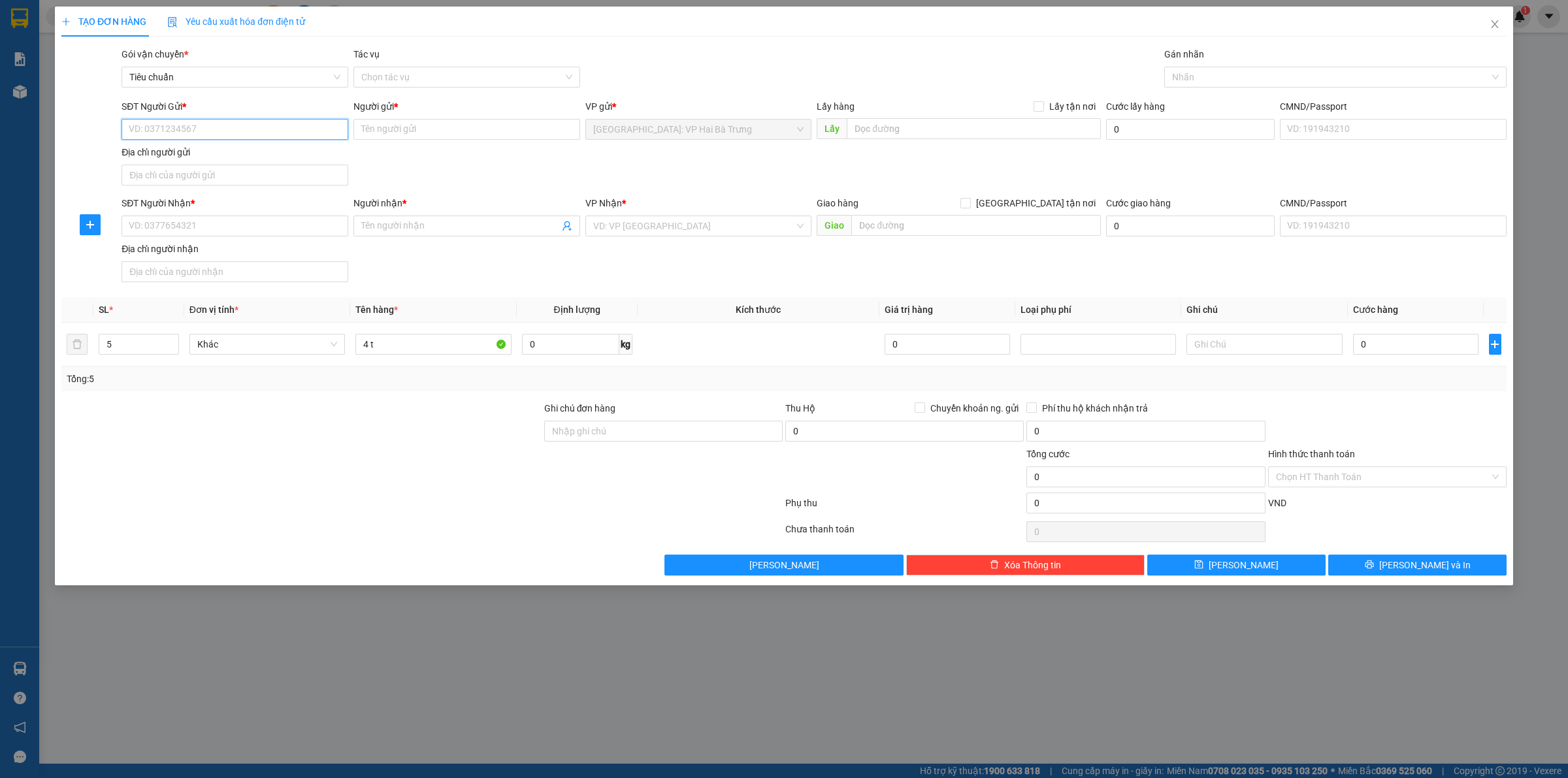
click at [202, 133] on input "SĐT Người Gửi *" at bounding box center [235, 129] width 227 height 20
type input "0989695996"
click at [410, 125] on input "Người gửi *" at bounding box center [467, 129] width 227 height 20
type input "Sỉ Đồ Cưới"
click at [197, 215] on div "SĐT Người Nhận *" at bounding box center [235, 205] width 227 height 20
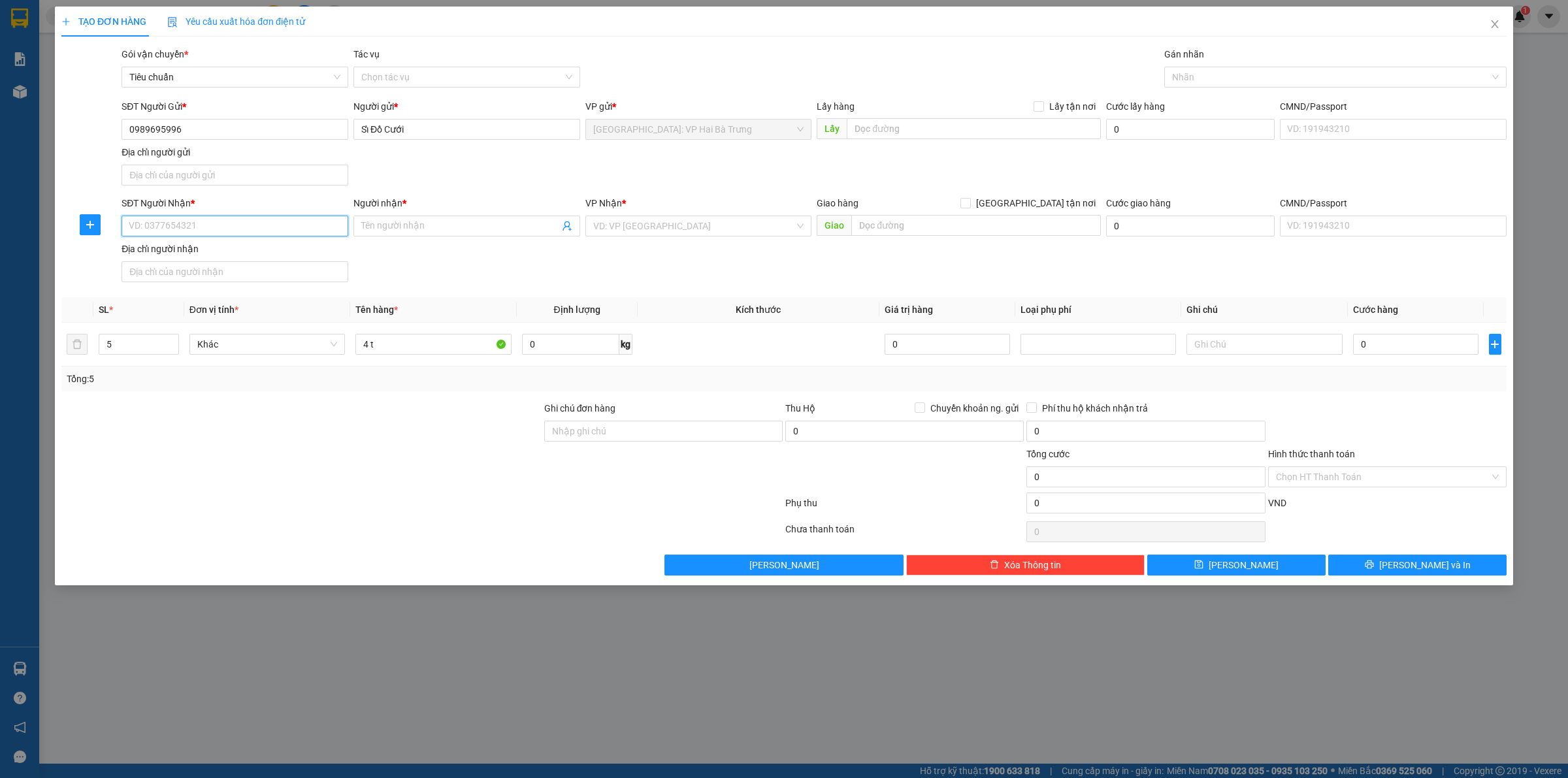
click at [201, 222] on input "SĐT Người Nhận *" at bounding box center [235, 226] width 227 height 20
type input "0782576777"
click at [245, 248] on div "0782576777 - chị châu" at bounding box center [234, 253] width 211 height 14
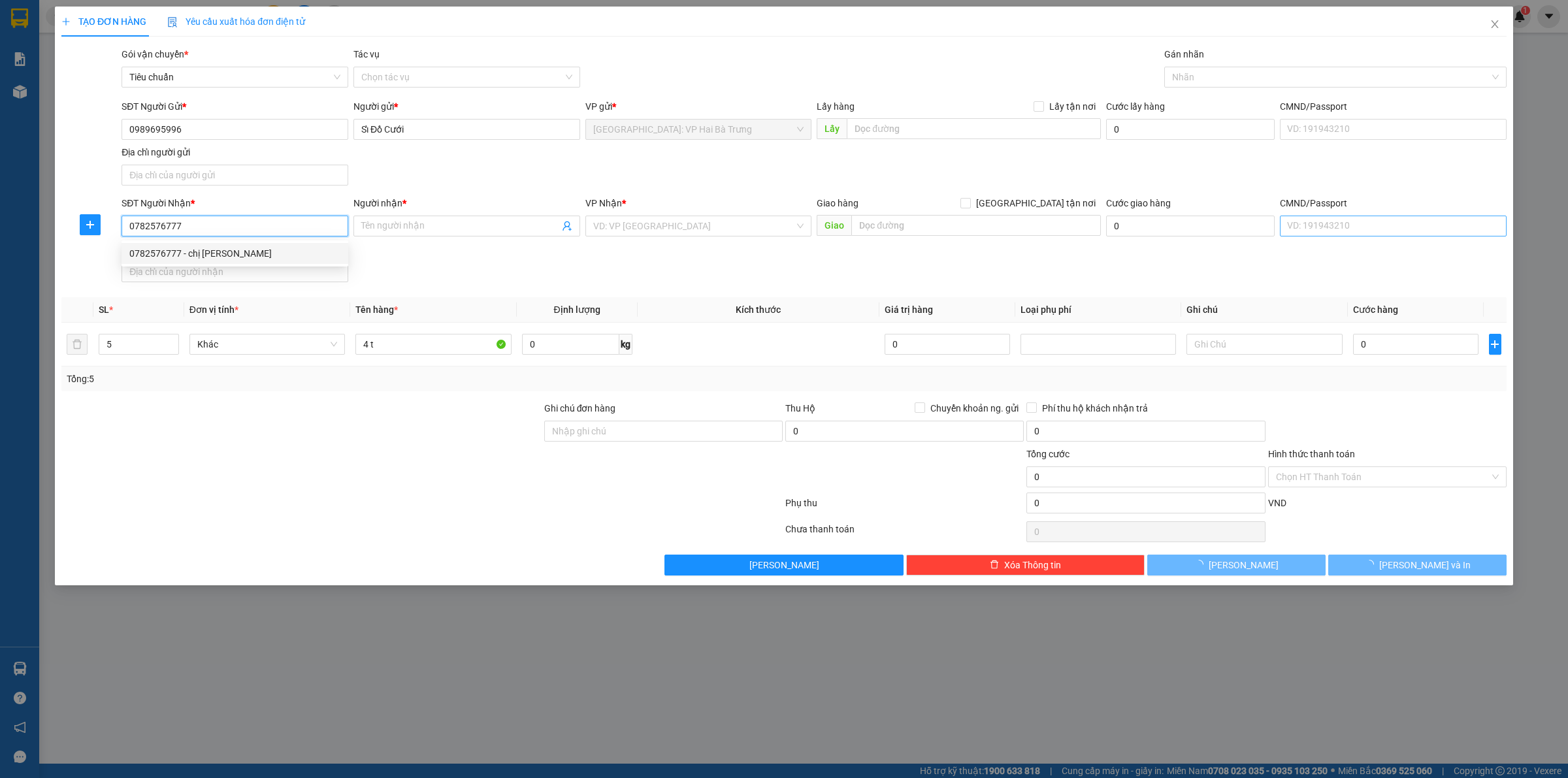
type input "chị châu"
checkbox input "true"
type input "146/2 Hương lộ Ngọc Hiệp, Xóm Hộ, Nha Trang, Khánh Hòa"
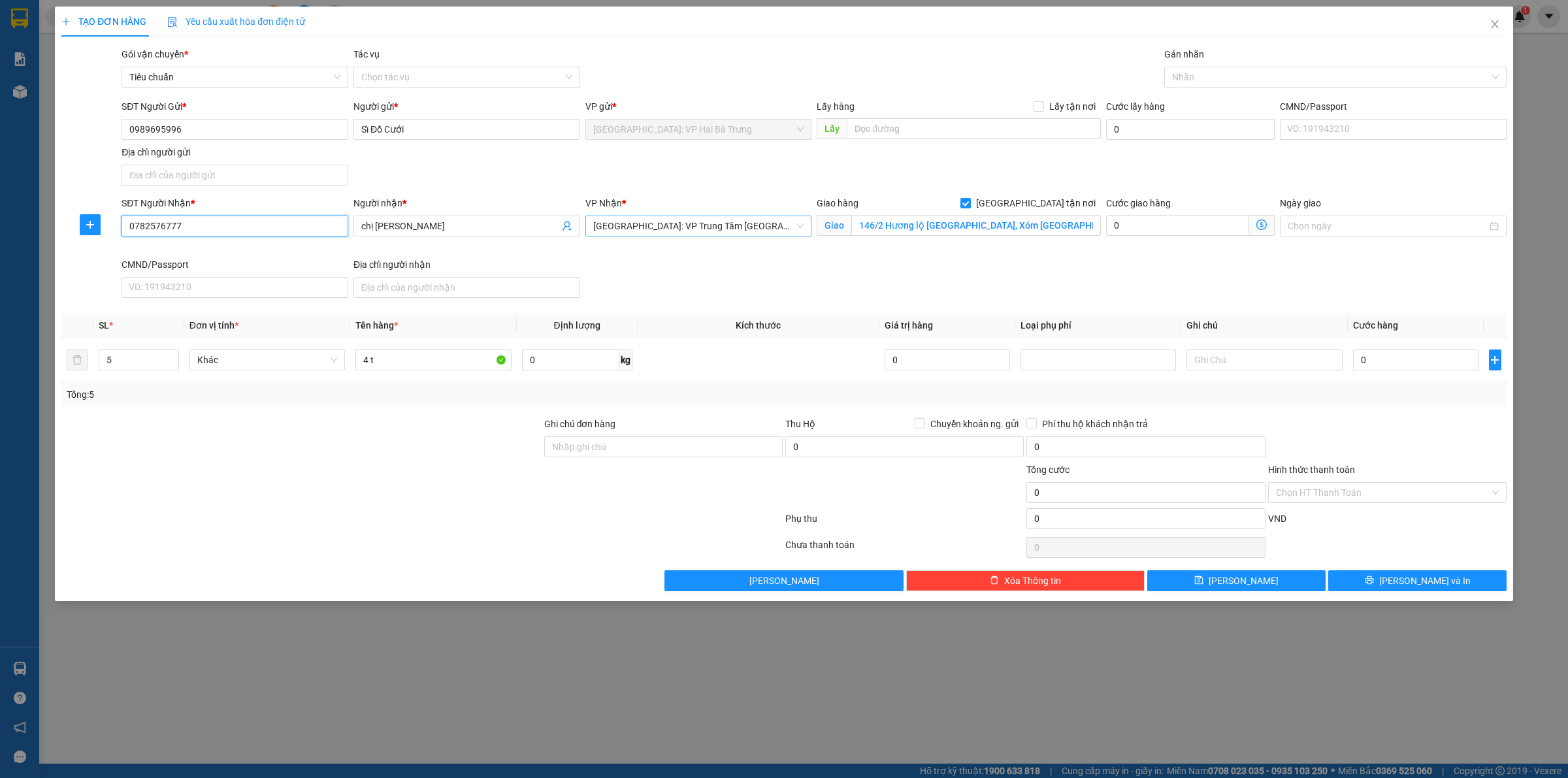
click at [746, 223] on span "Khánh Hòa: VP Trung Tâm TP Nha Trang" at bounding box center [698, 226] width 211 height 20
type input "0782576777"
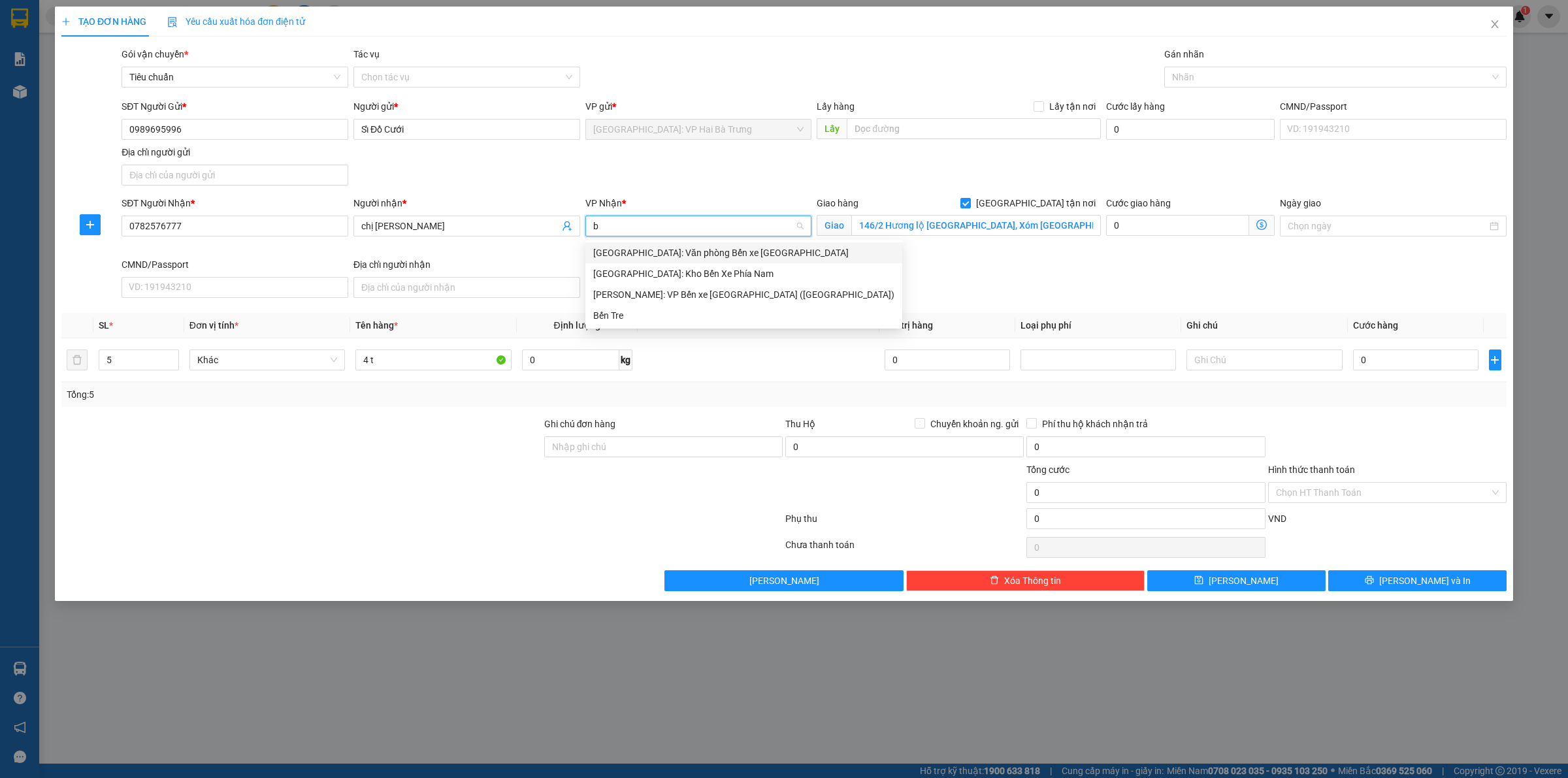
type input "bế"
click at [725, 270] on div "Nha Trang: Kho Bến Xe Phía Nam" at bounding box center [744, 273] width 301 height 14
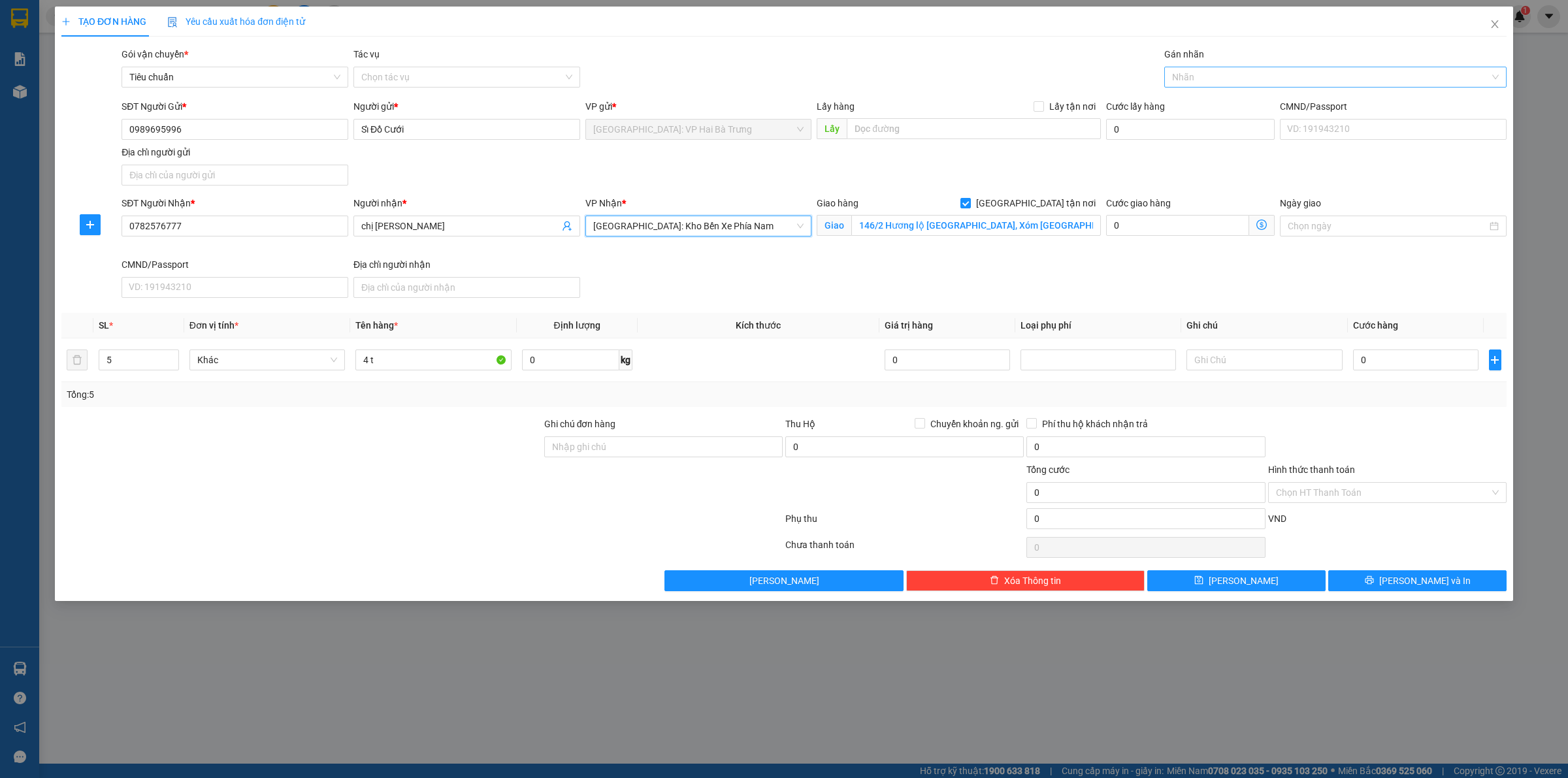
click at [1215, 75] on div at bounding box center [1328, 77] width 323 height 16
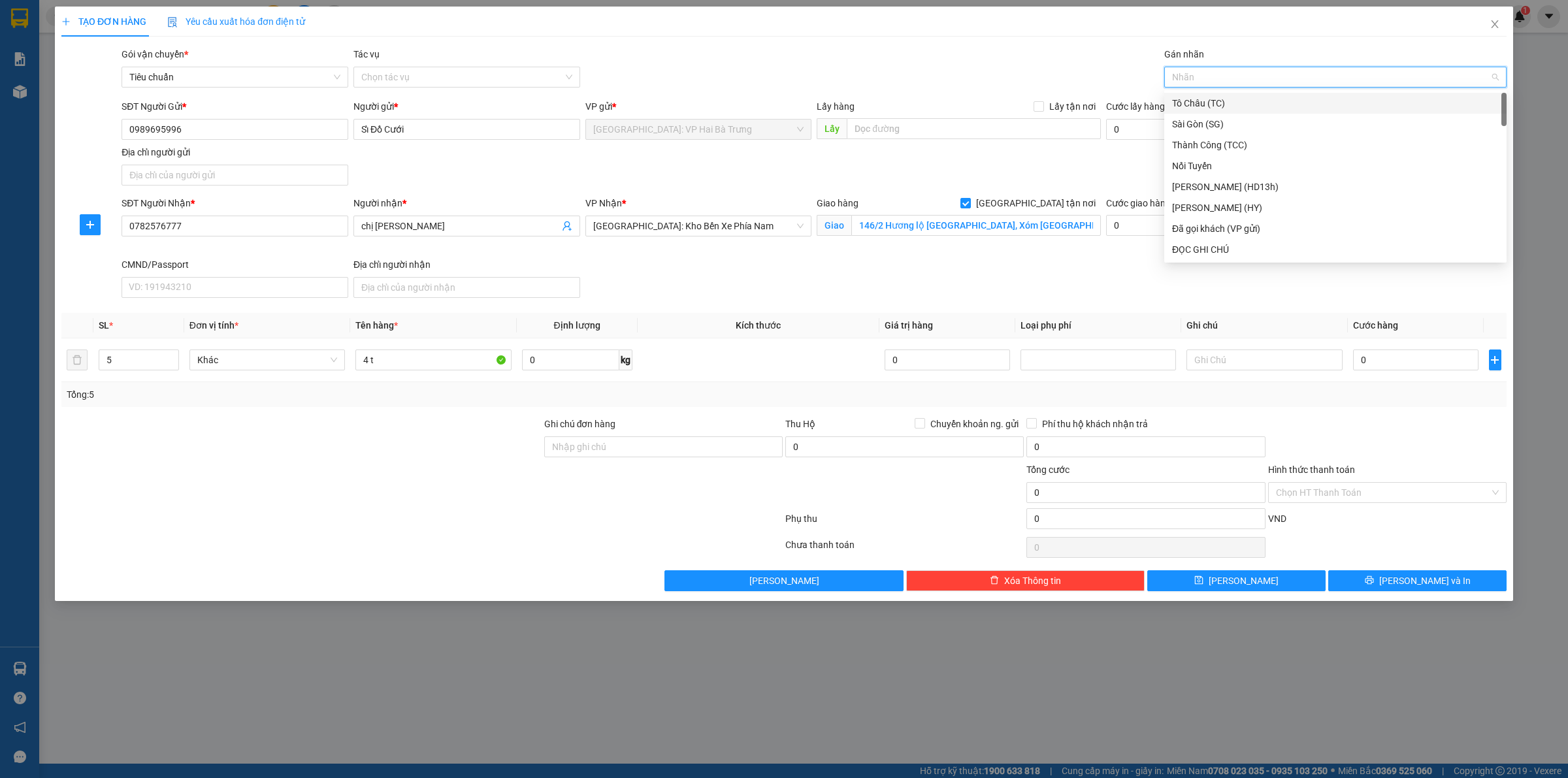
type input "G"
click at [1210, 243] on div "[GEOGRAPHIC_DATA] tận nơi" at bounding box center [1335, 249] width 326 height 14
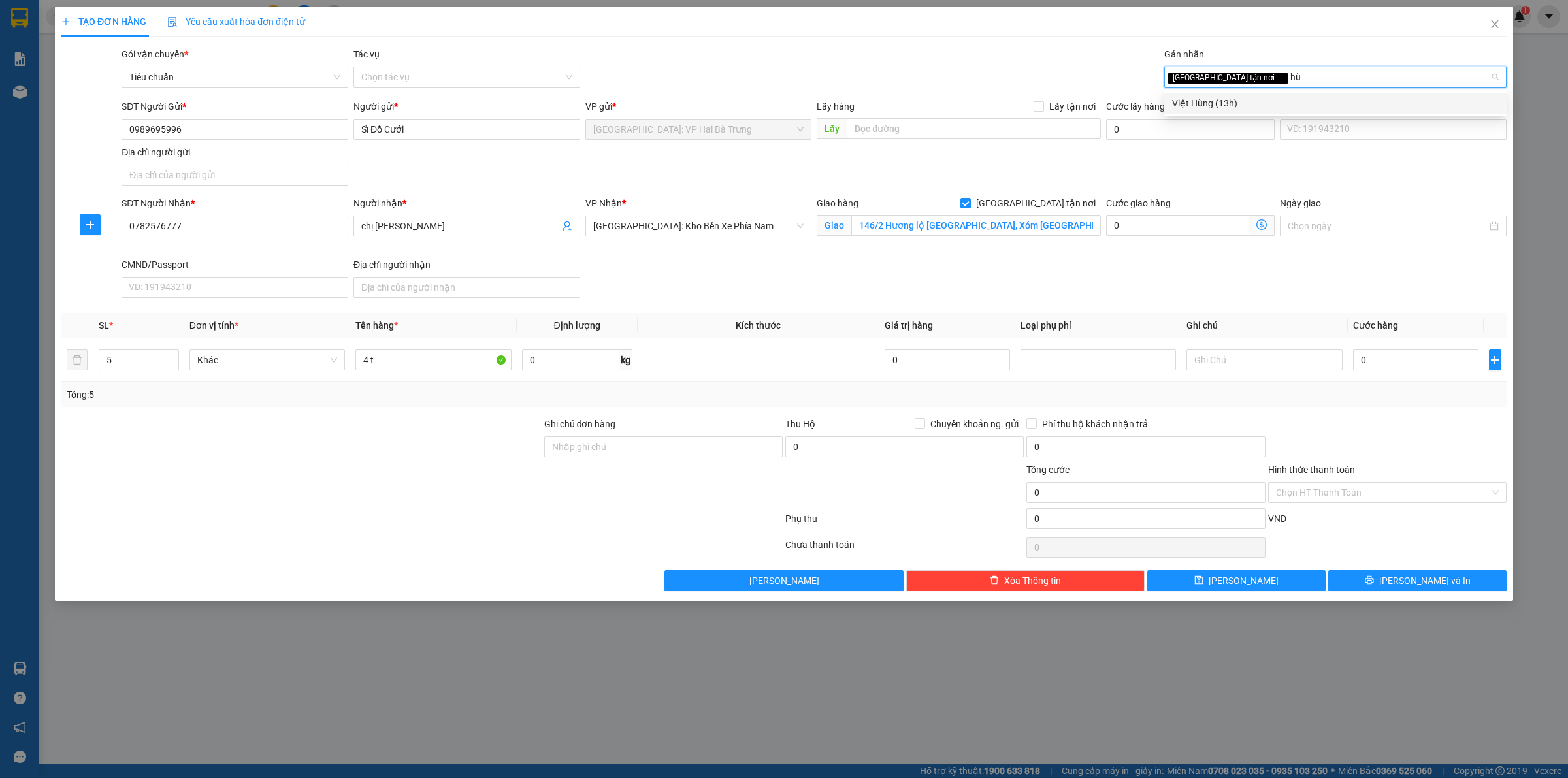
type input "h"
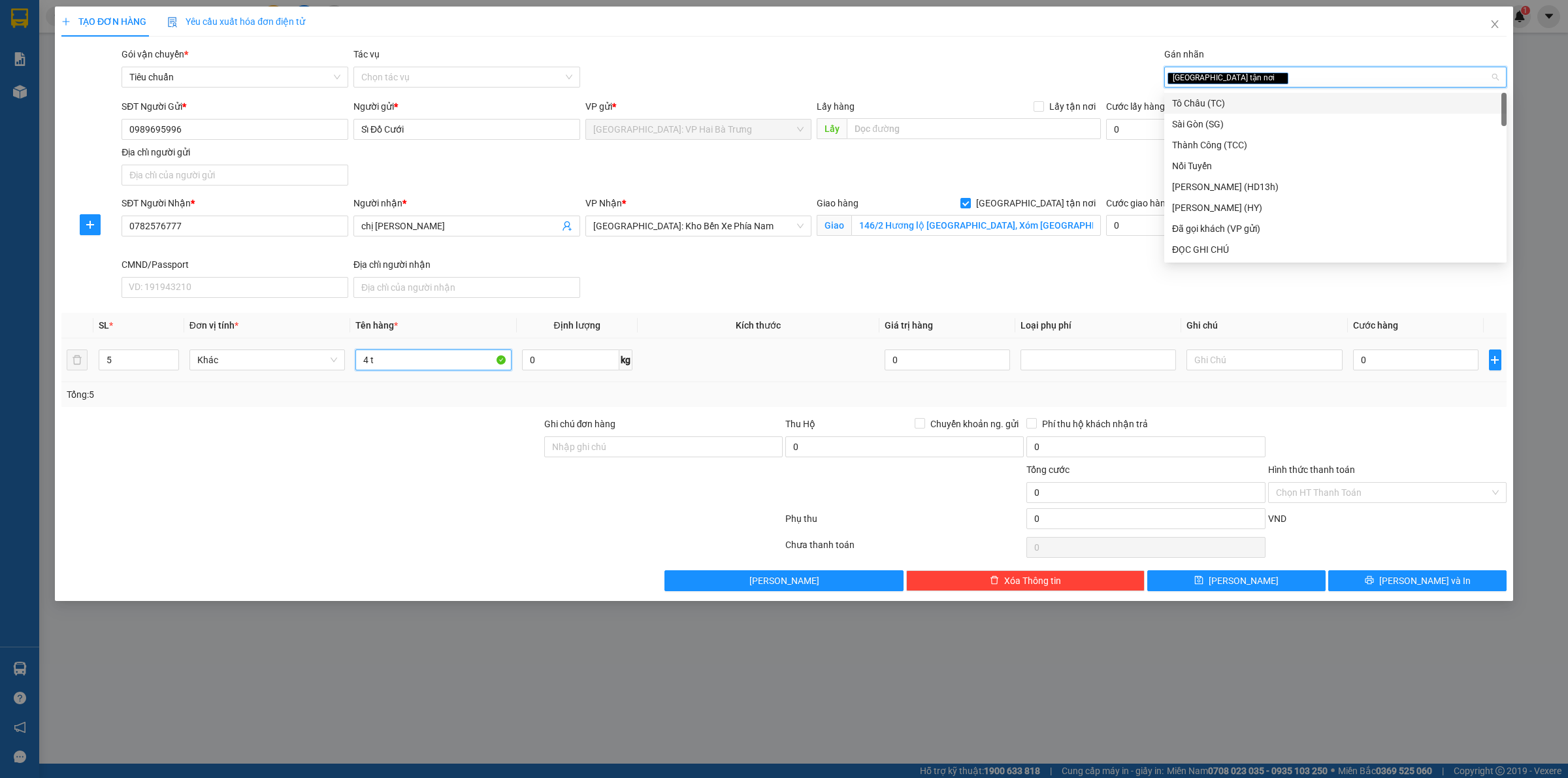
click at [451, 358] on input "4 t" at bounding box center [432, 360] width 155 height 20
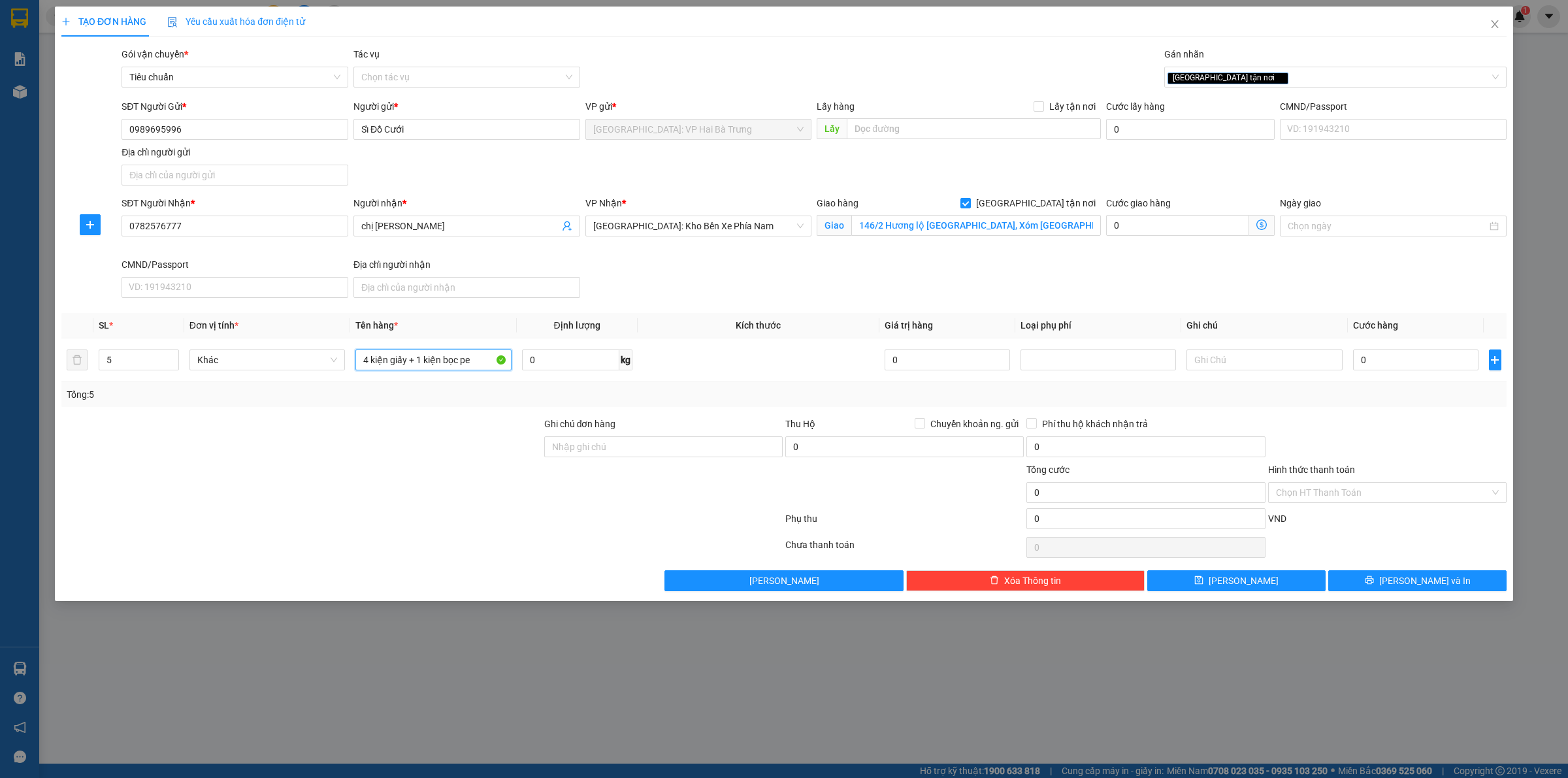
type input "4 kiện giấy + 1 kiện bọc pe"
click at [1428, 363] on input "0" at bounding box center [1416, 360] width 125 height 20
type input "6"
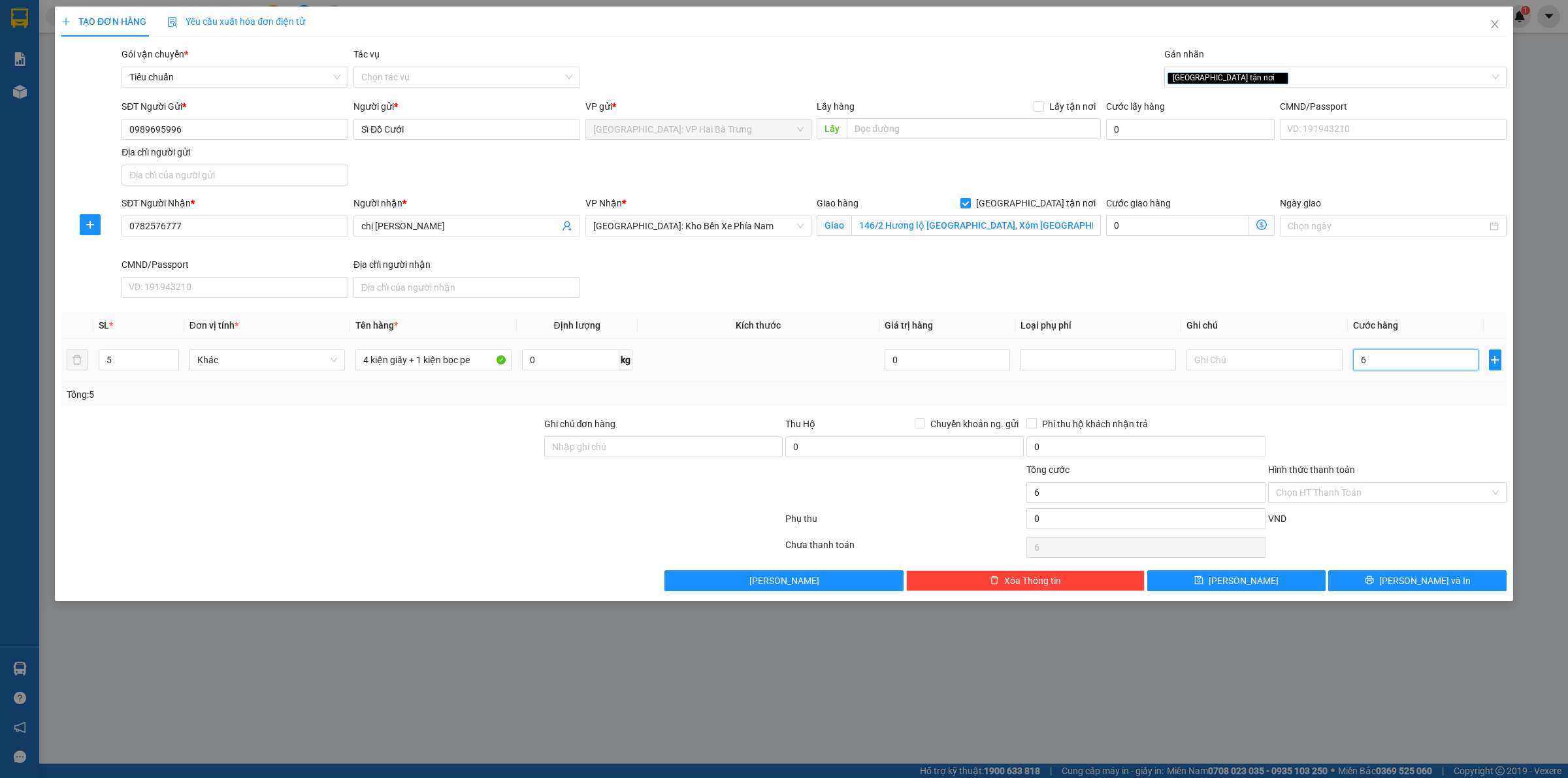
type input "67"
type input "670"
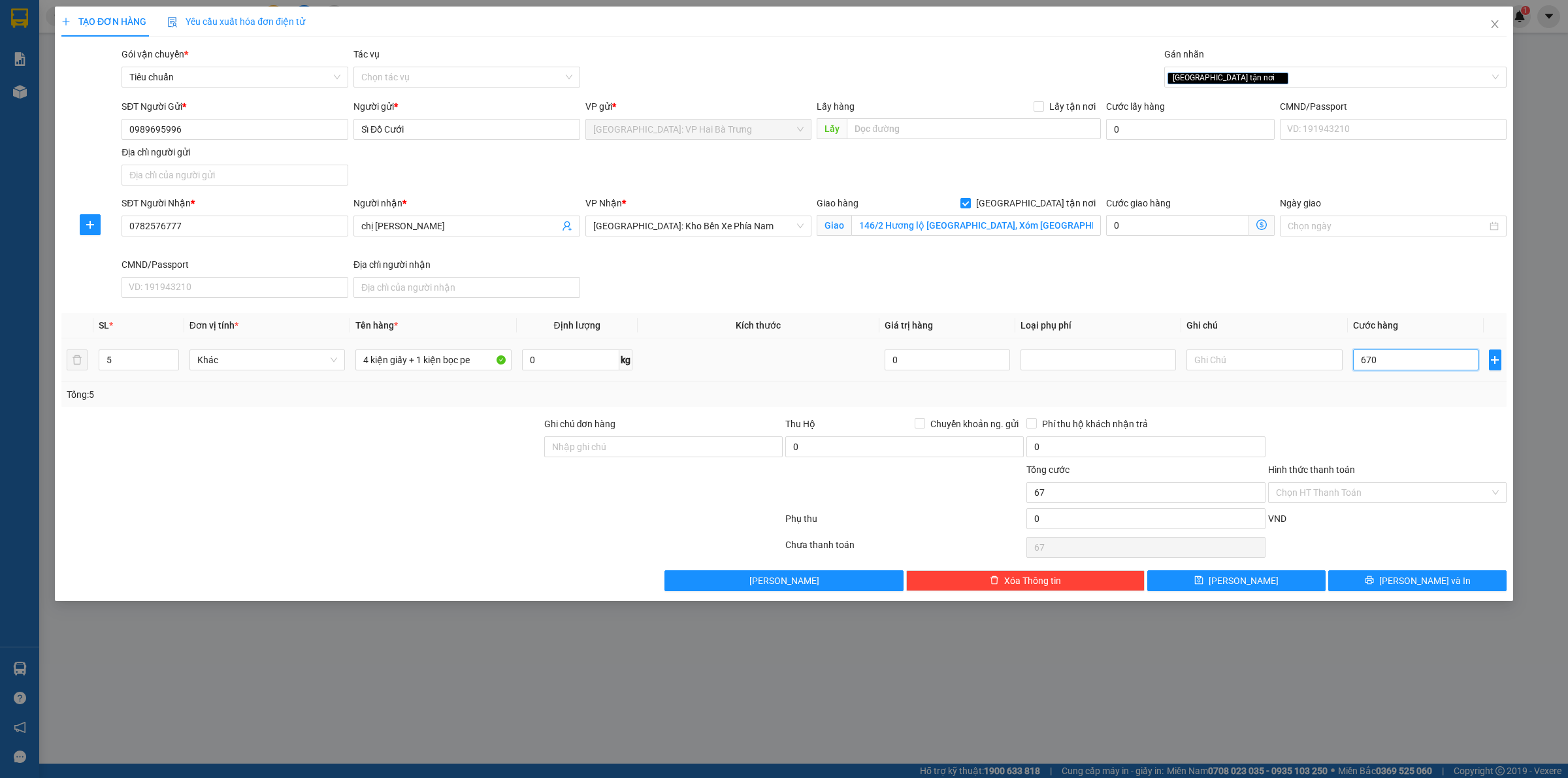
type input "670"
type input "6.700"
type input "67.000"
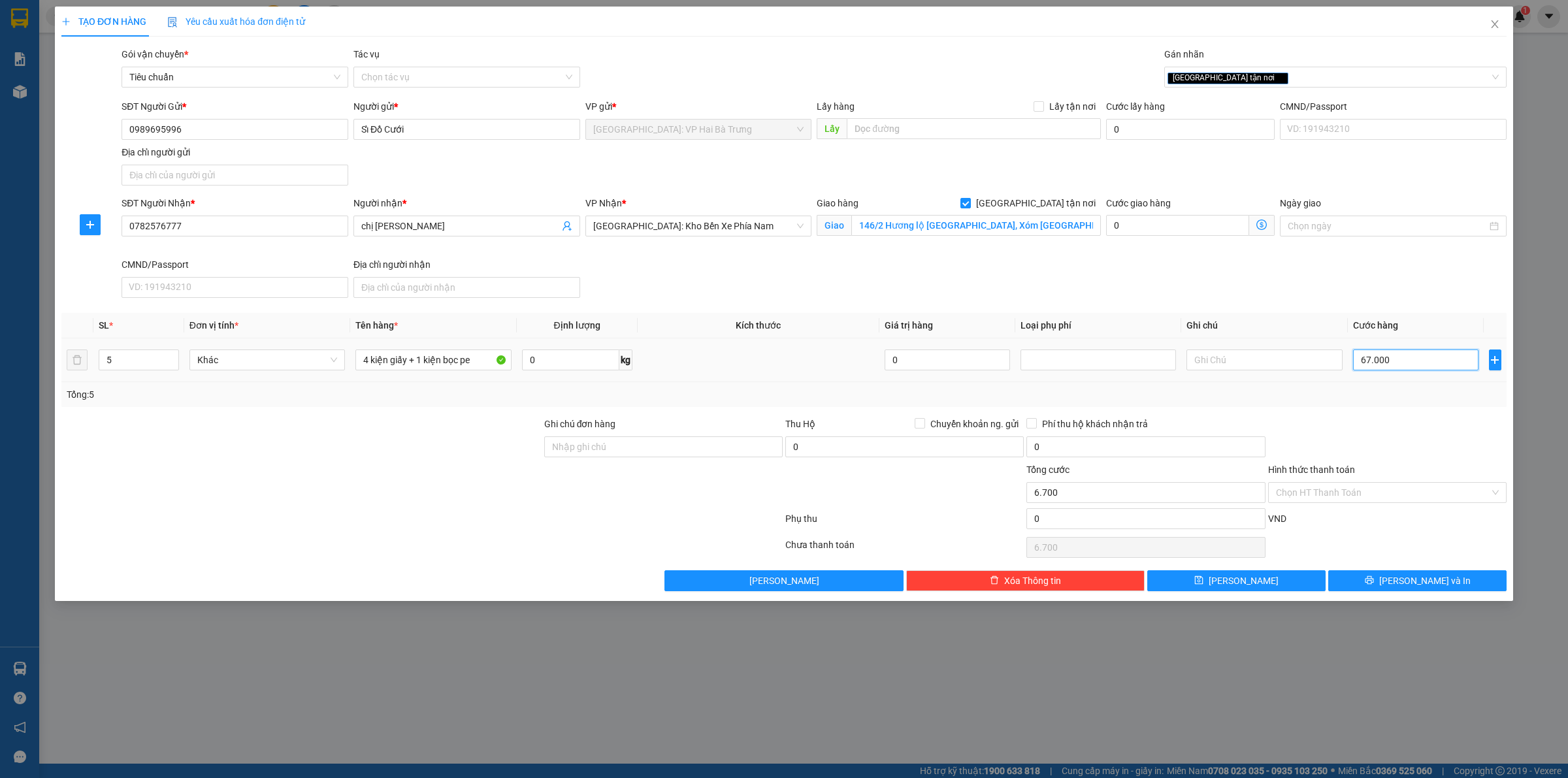
type input "67.000"
type input "670.000"
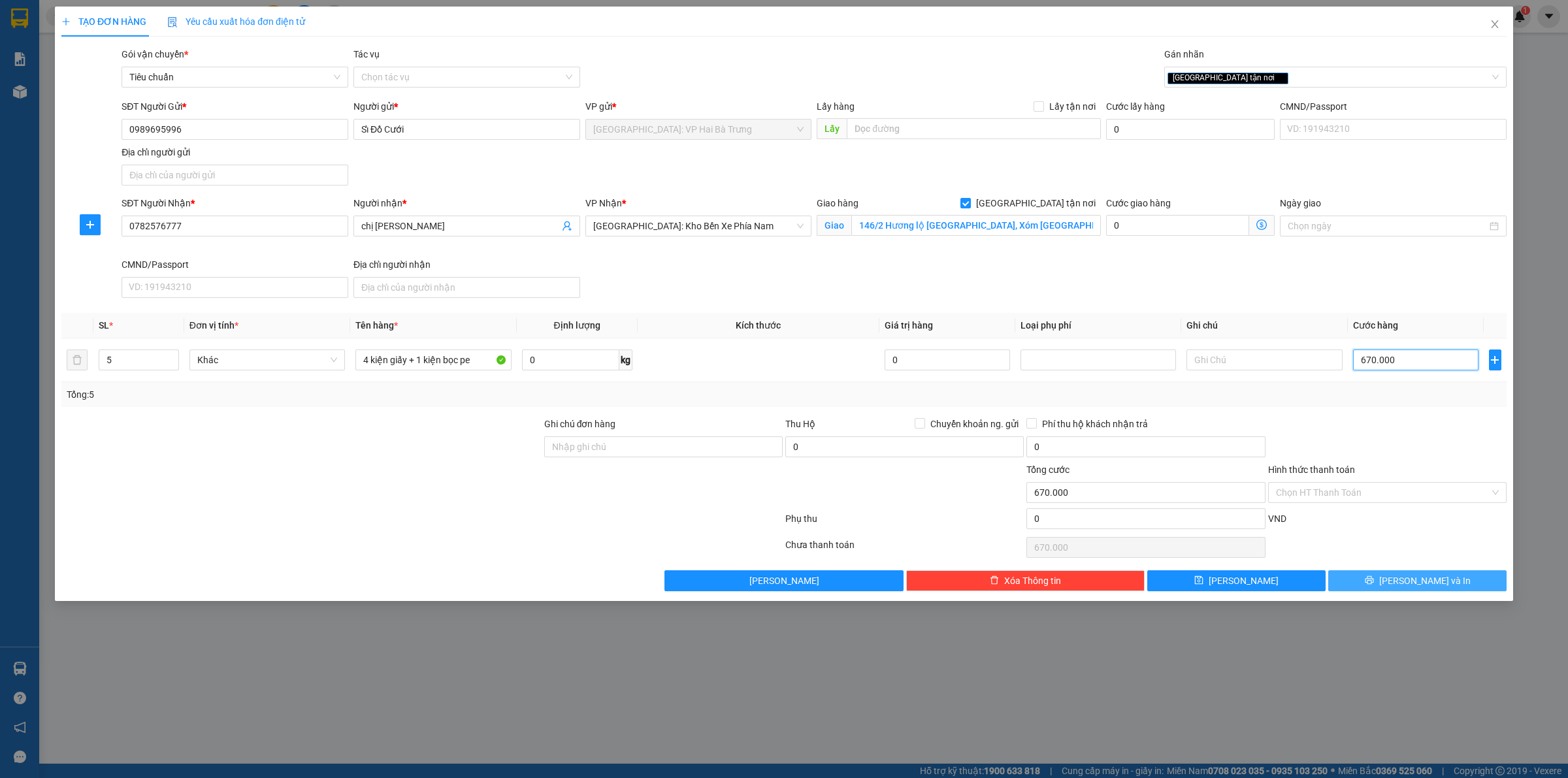
type input "670.000"
click at [1424, 582] on span "Lưu và In" at bounding box center [1425, 580] width 91 height 14
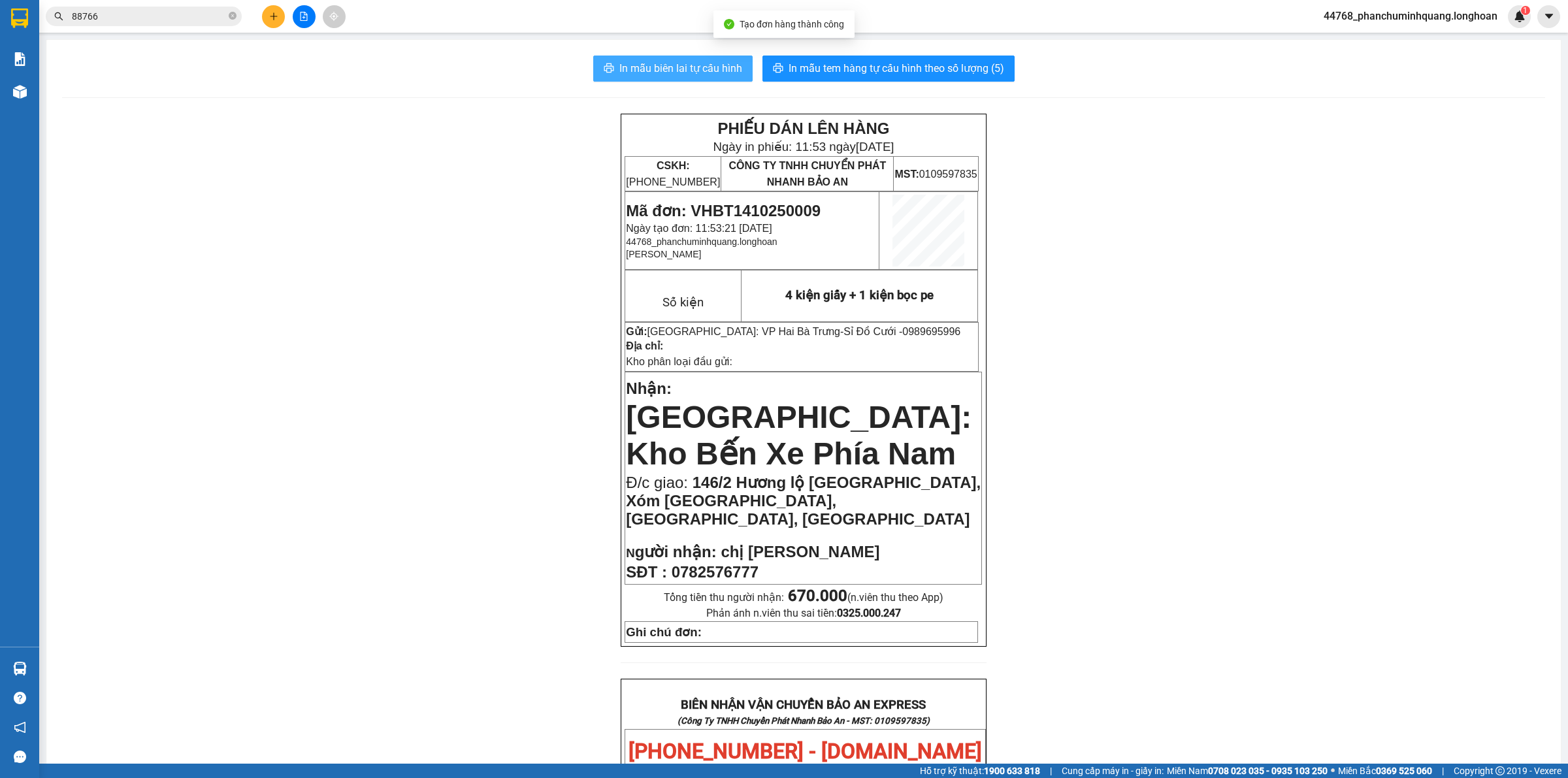
click at [694, 69] on span "In mẫu biên lai tự cấu hình" at bounding box center [680, 69] width 123 height 17
click at [824, 62] on span "In mẫu tem hàng tự cấu hình theo số lượng (5)" at bounding box center [896, 69] width 216 height 17
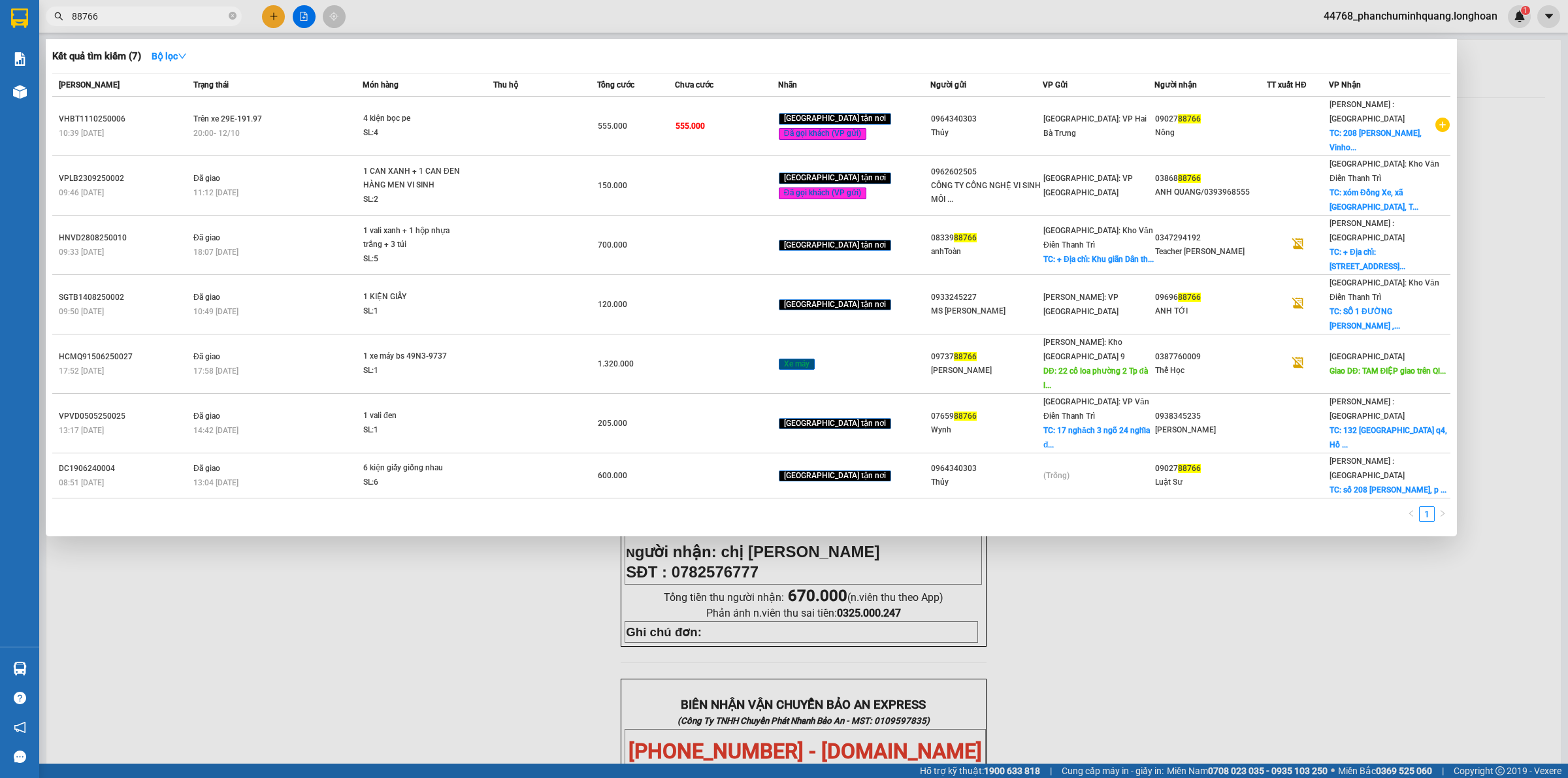
click at [190, 12] on input "88766" at bounding box center [149, 16] width 154 height 14
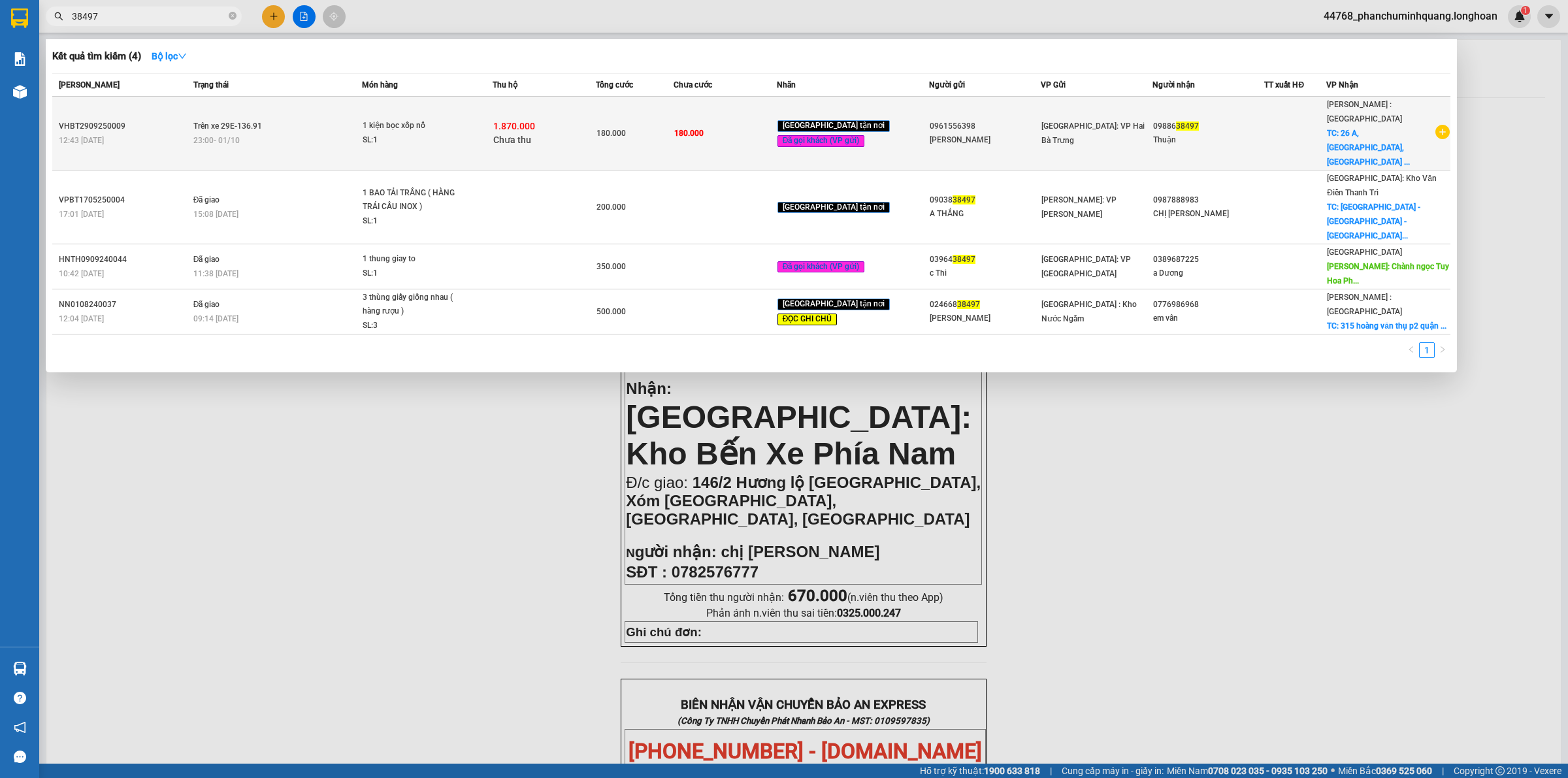
type input "38497"
click at [487, 119] on span "1 kiện bọc xốp nổ SL: 1" at bounding box center [427, 133] width 129 height 28
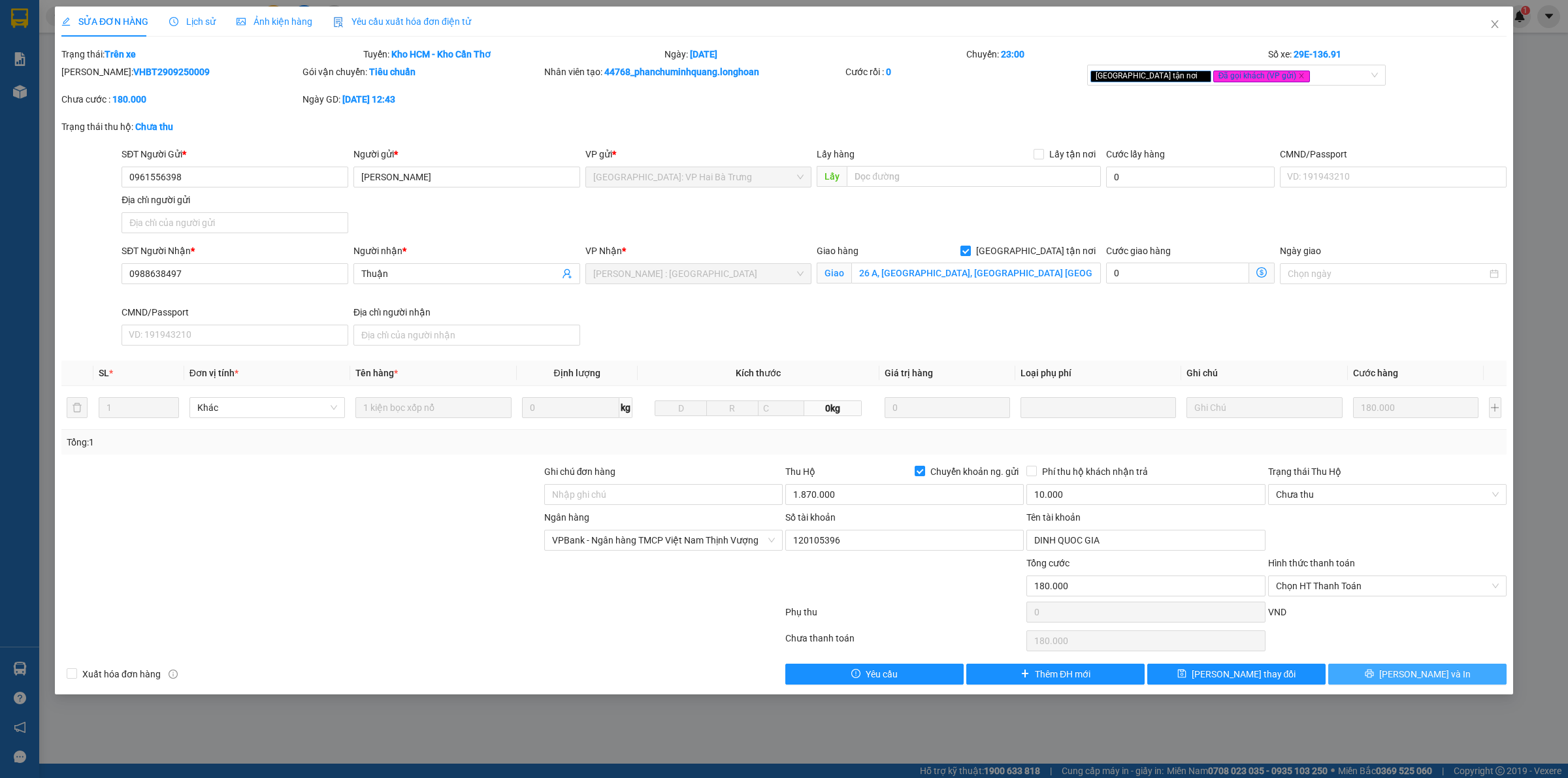
click at [1387, 667] on button "Lưu và In" at bounding box center [1417, 674] width 178 height 20
